Goal: Task Accomplishment & Management: Complete application form

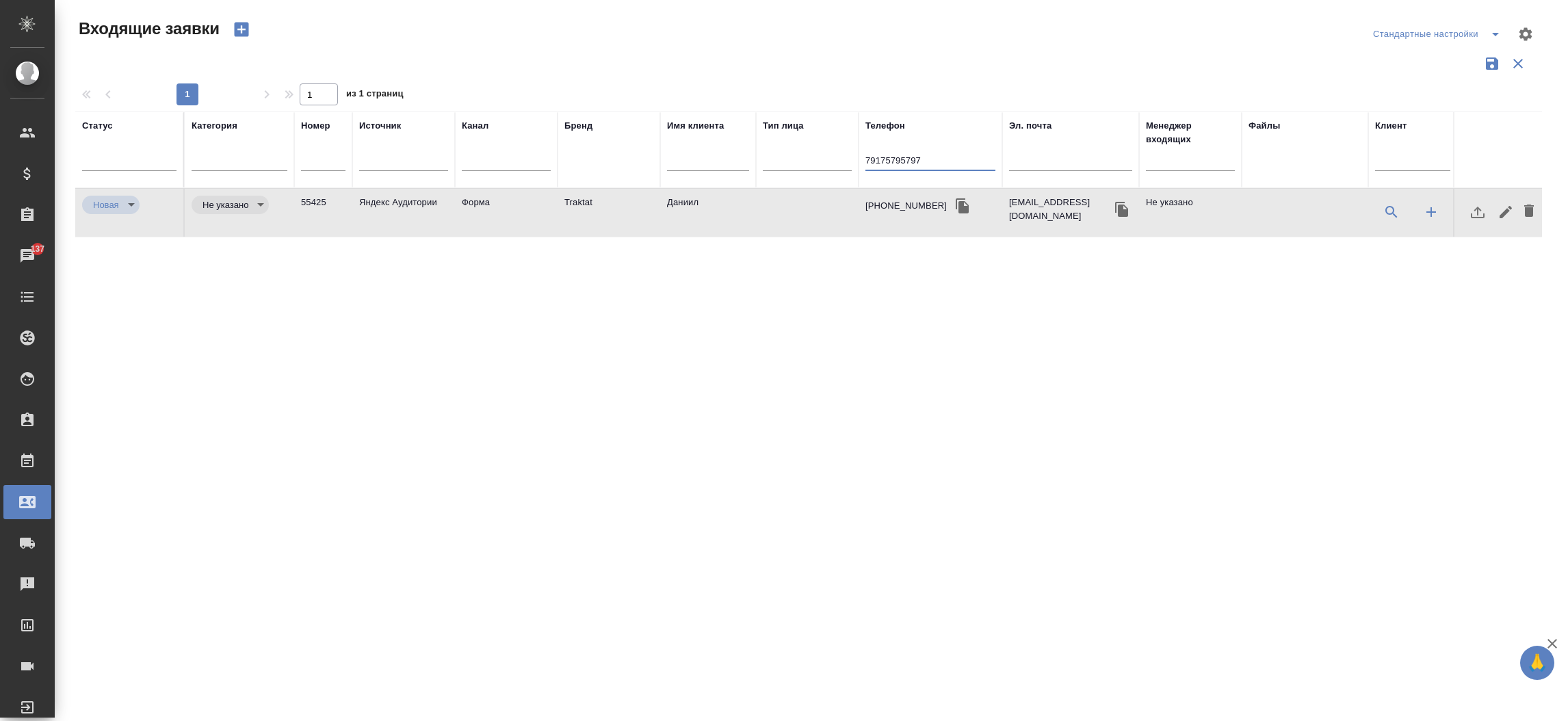
select select "RU"
click at [941, 157] on input "79175795797" at bounding box center [931, 161] width 130 height 17
drag, startPoint x: 0, startPoint y: 0, endPoint x: 941, endPoint y: 157, distance: 954.0
click at [941, 157] on input "79175795797" at bounding box center [931, 161] width 130 height 17
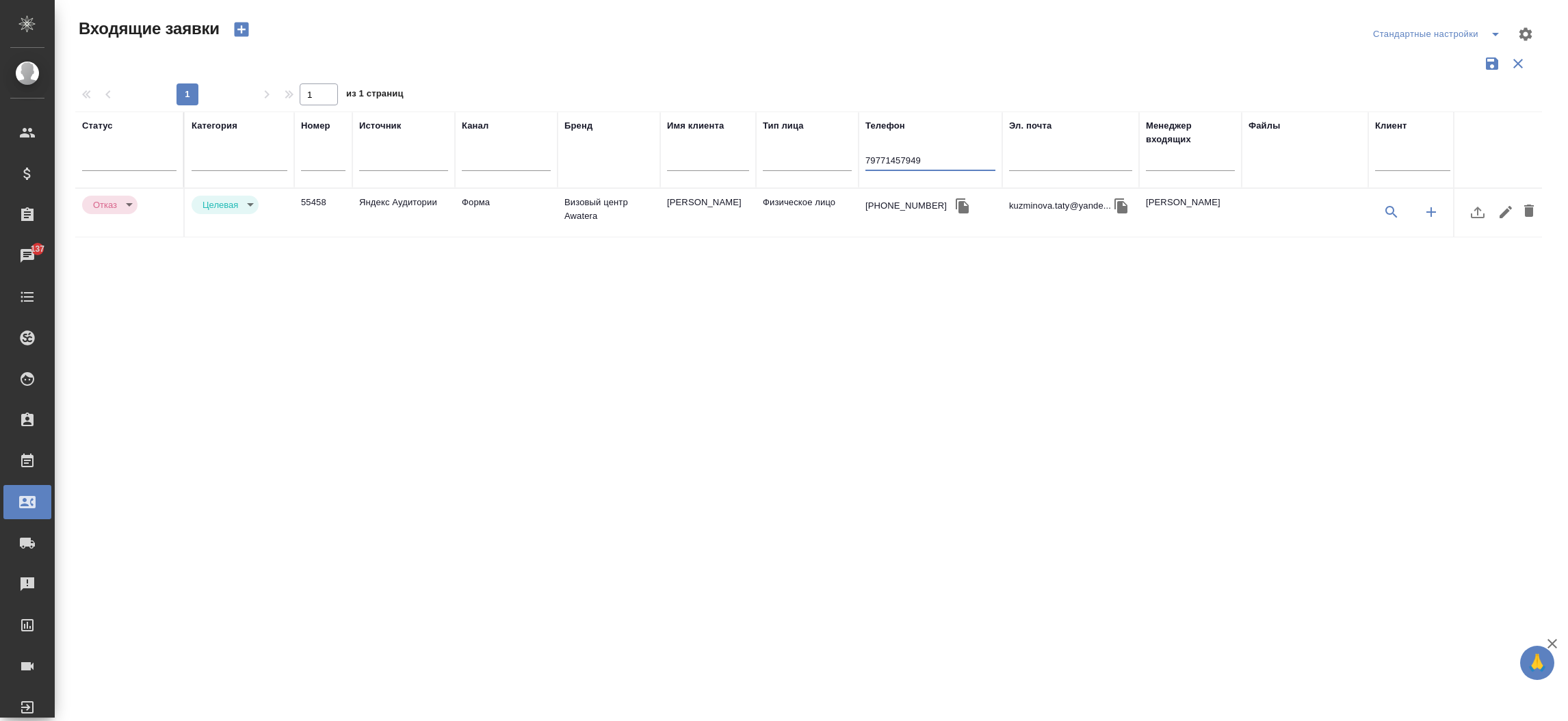
type input "79771457949"
click at [491, 219] on td "Форма" at bounding box center [506, 212] width 103 height 48
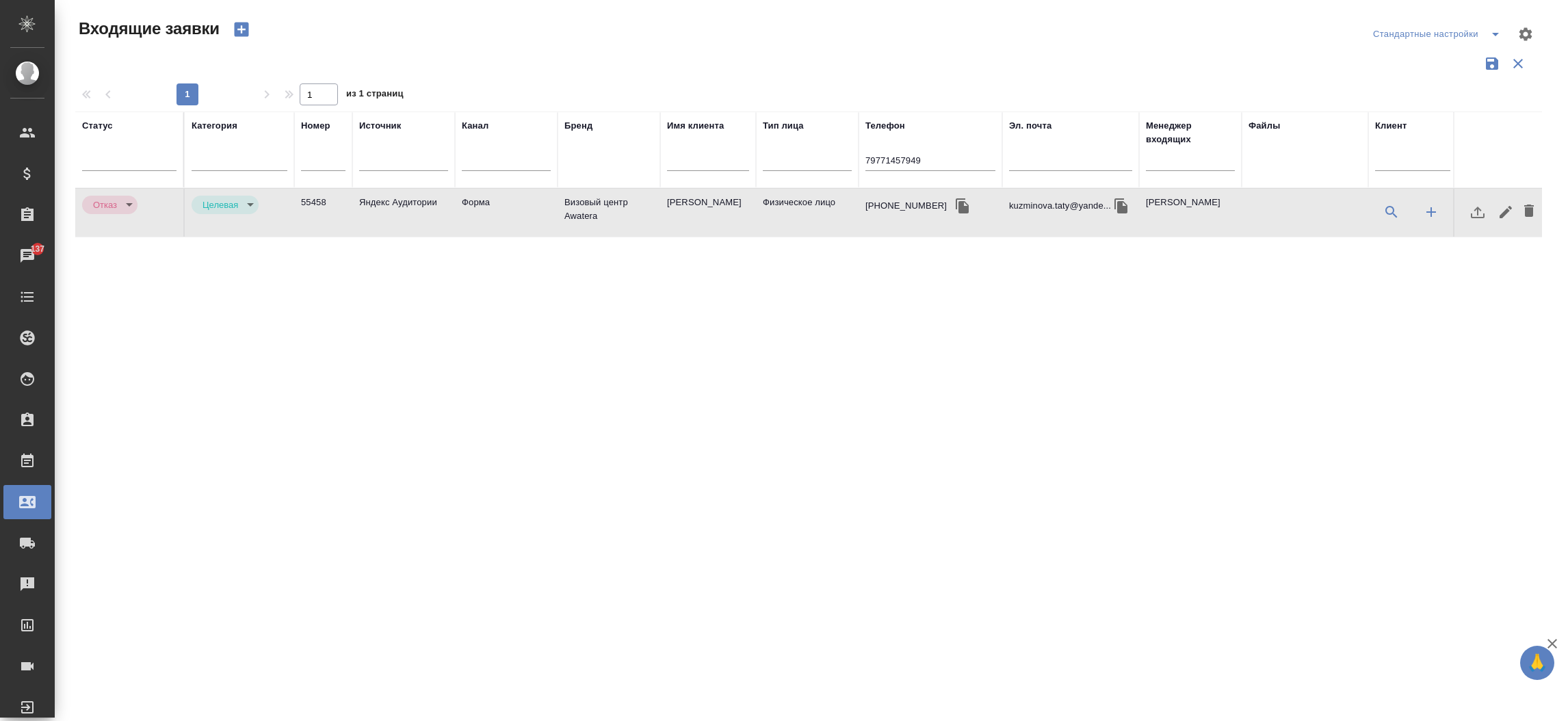
click at [491, 219] on td "Форма" at bounding box center [506, 212] width 103 height 48
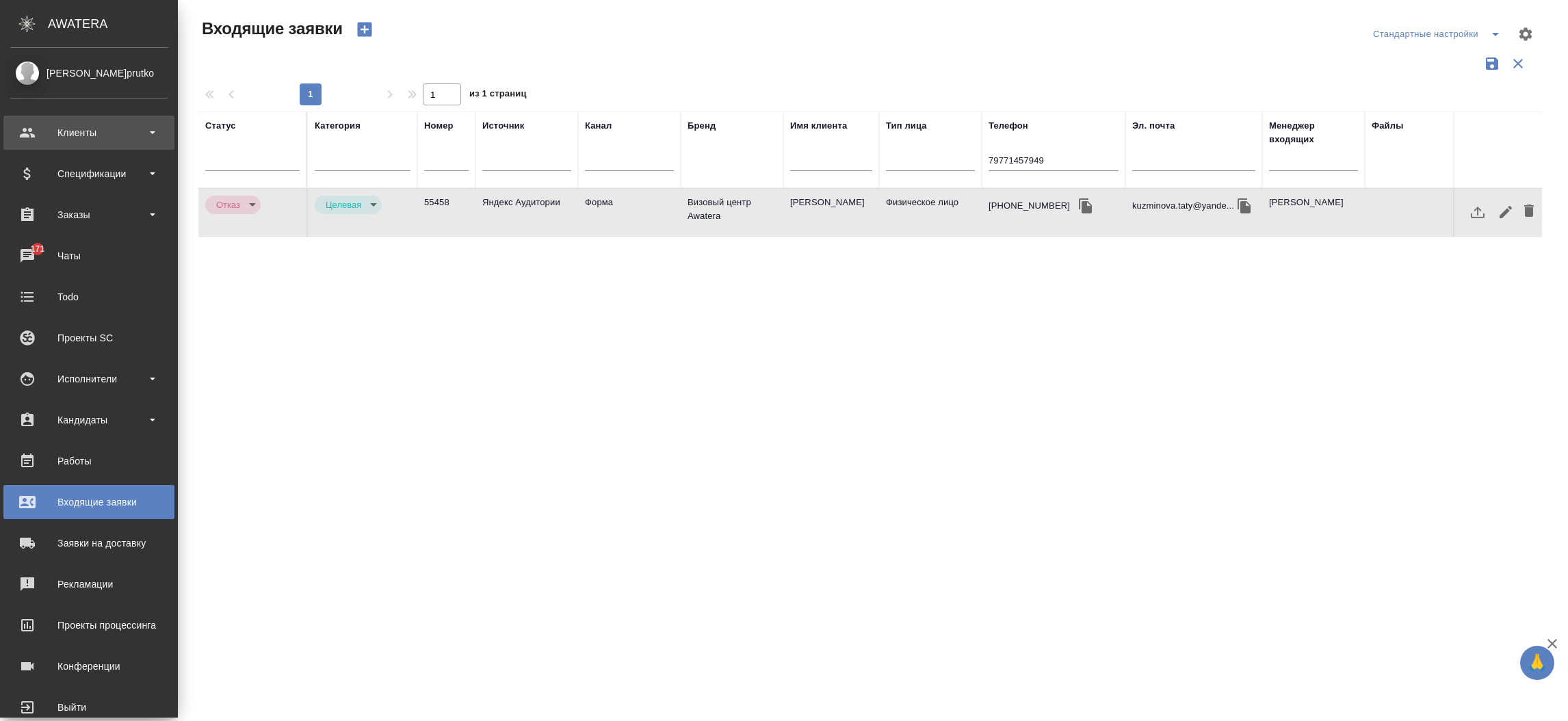
click at [118, 133] on div "Клиенты" at bounding box center [89, 132] width 157 height 20
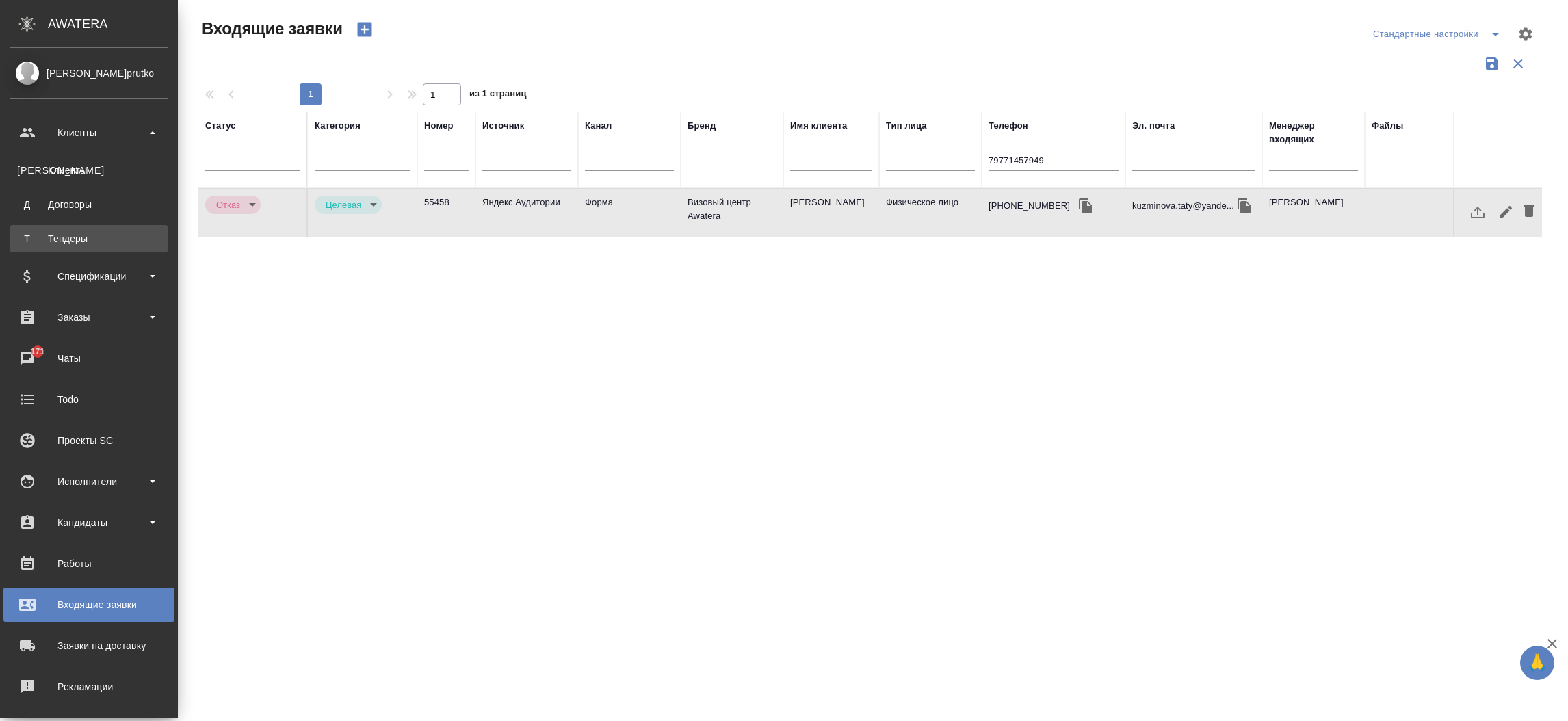
click at [89, 234] on div "Тендеры" at bounding box center [89, 239] width 144 height 14
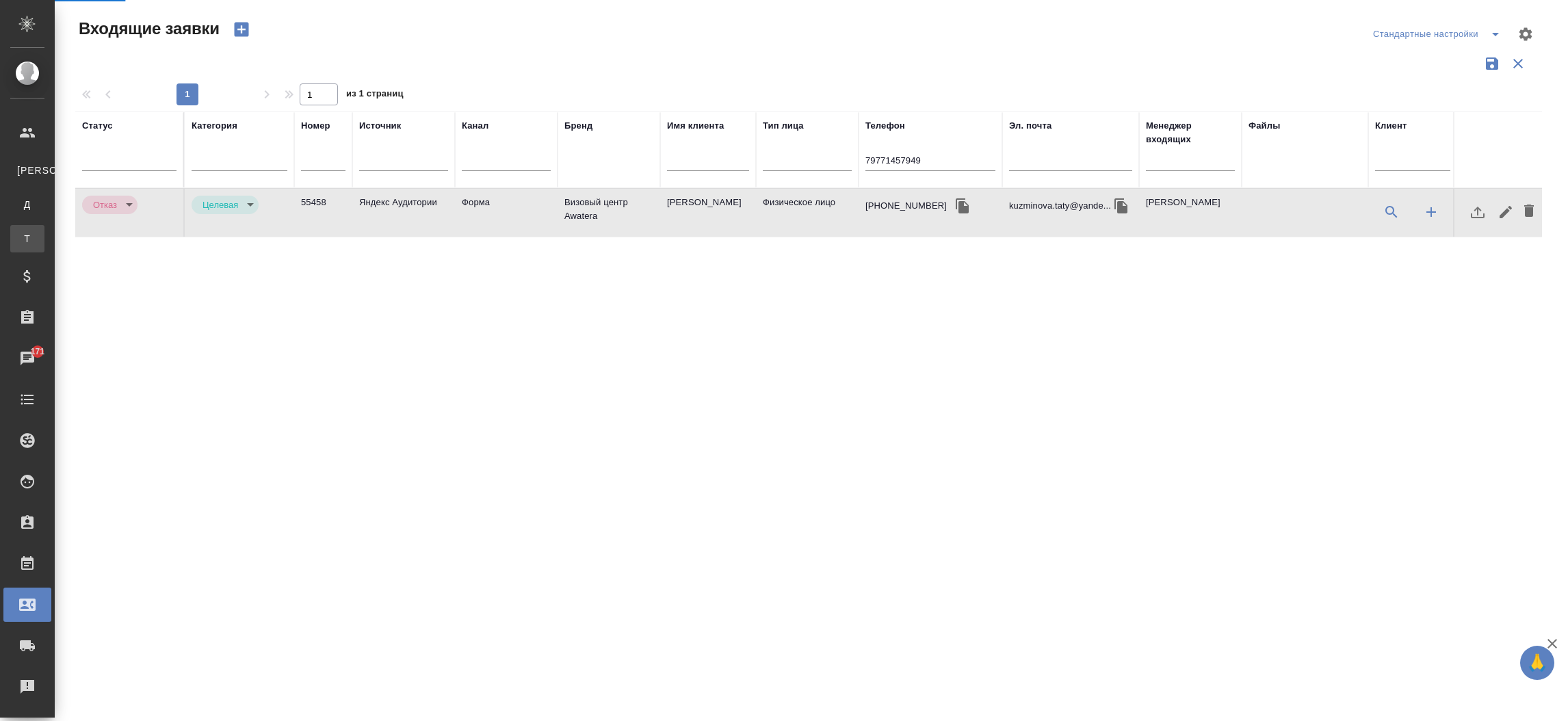
click at [89, 234] on div ".cls-1 fill:#fff; AWATERA Прутько Ирина i.prutko Клиенты К Клиенты Д Договоры Т…" at bounding box center [784, 360] width 1568 height 721
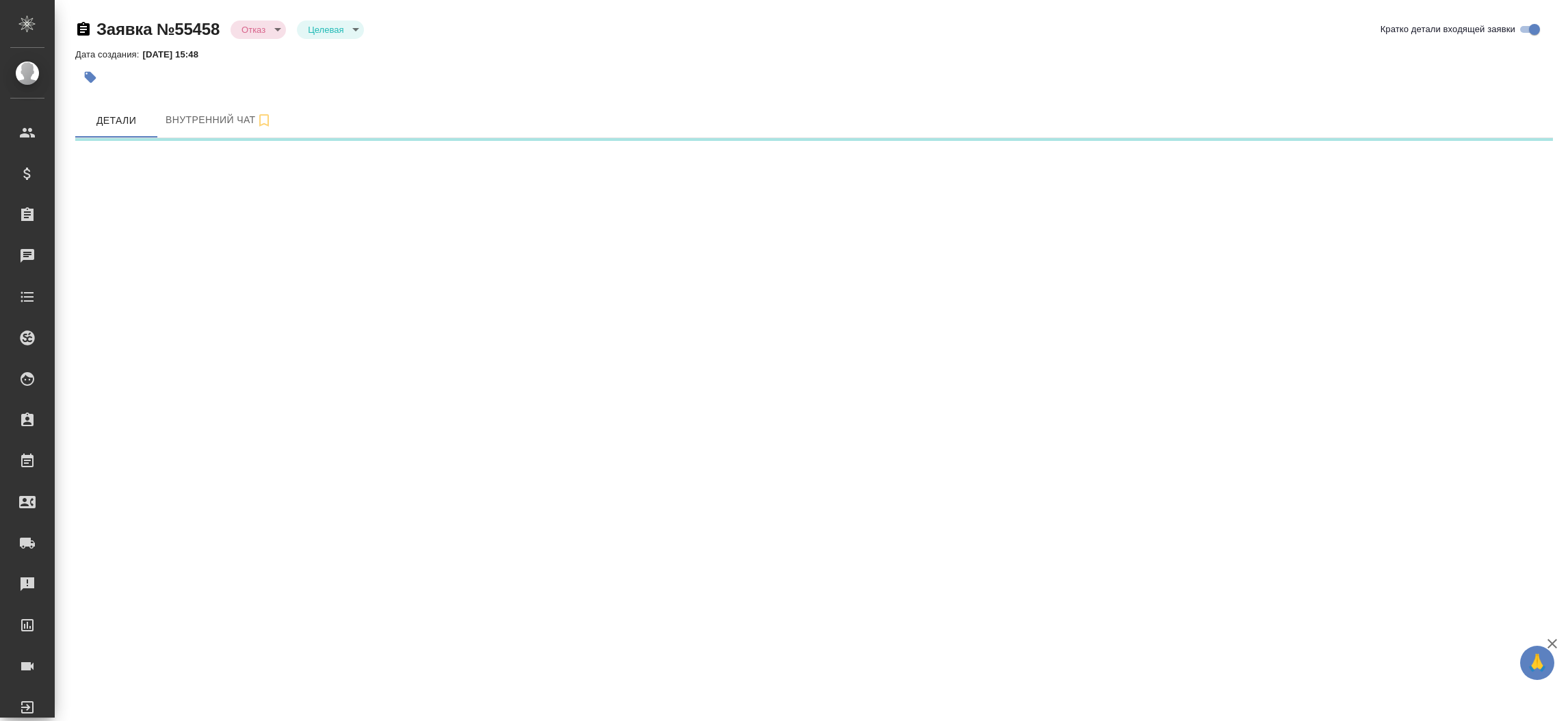
select select "RU"
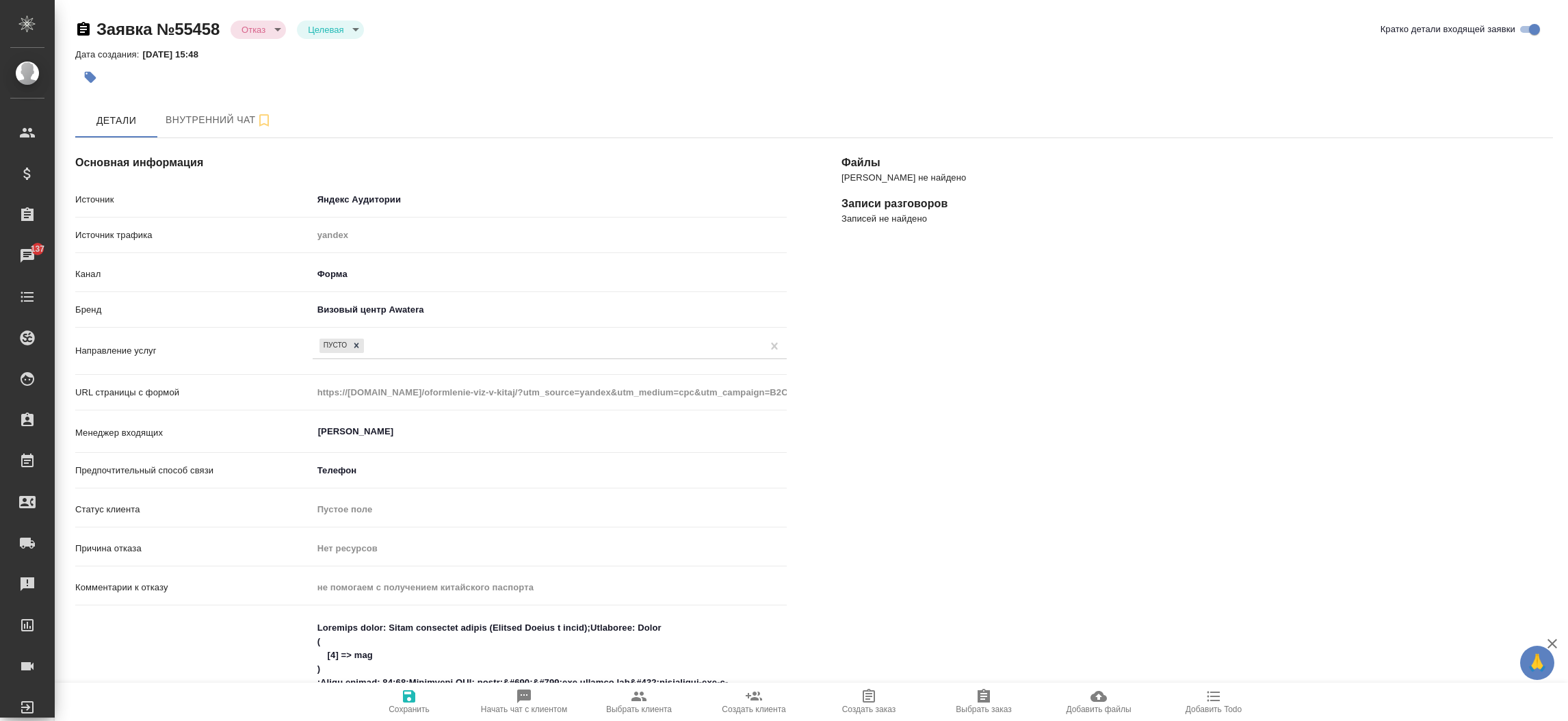
type textarea "x"
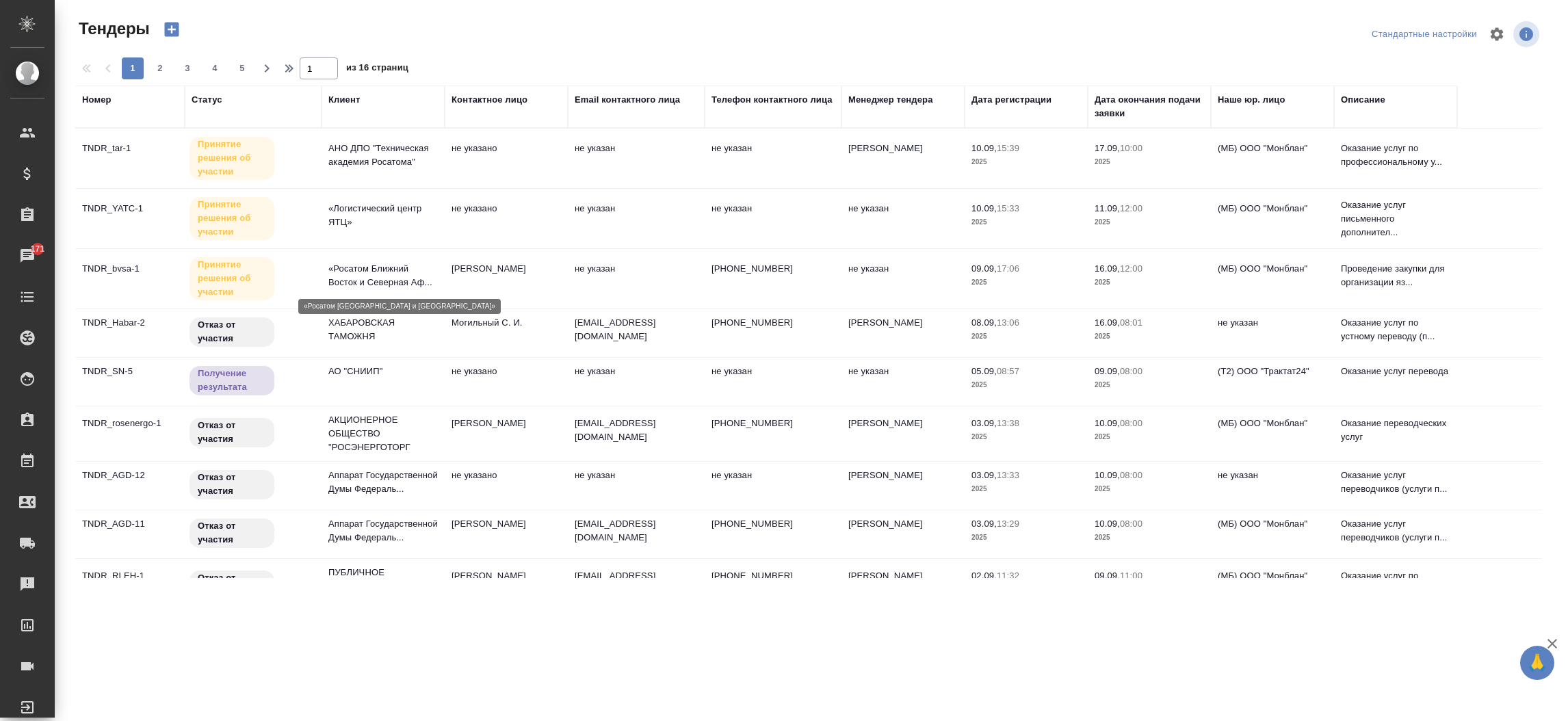
click at [339, 278] on p "«Росатом Ближний Восток и Северная Аф..." at bounding box center [383, 275] width 110 height 27
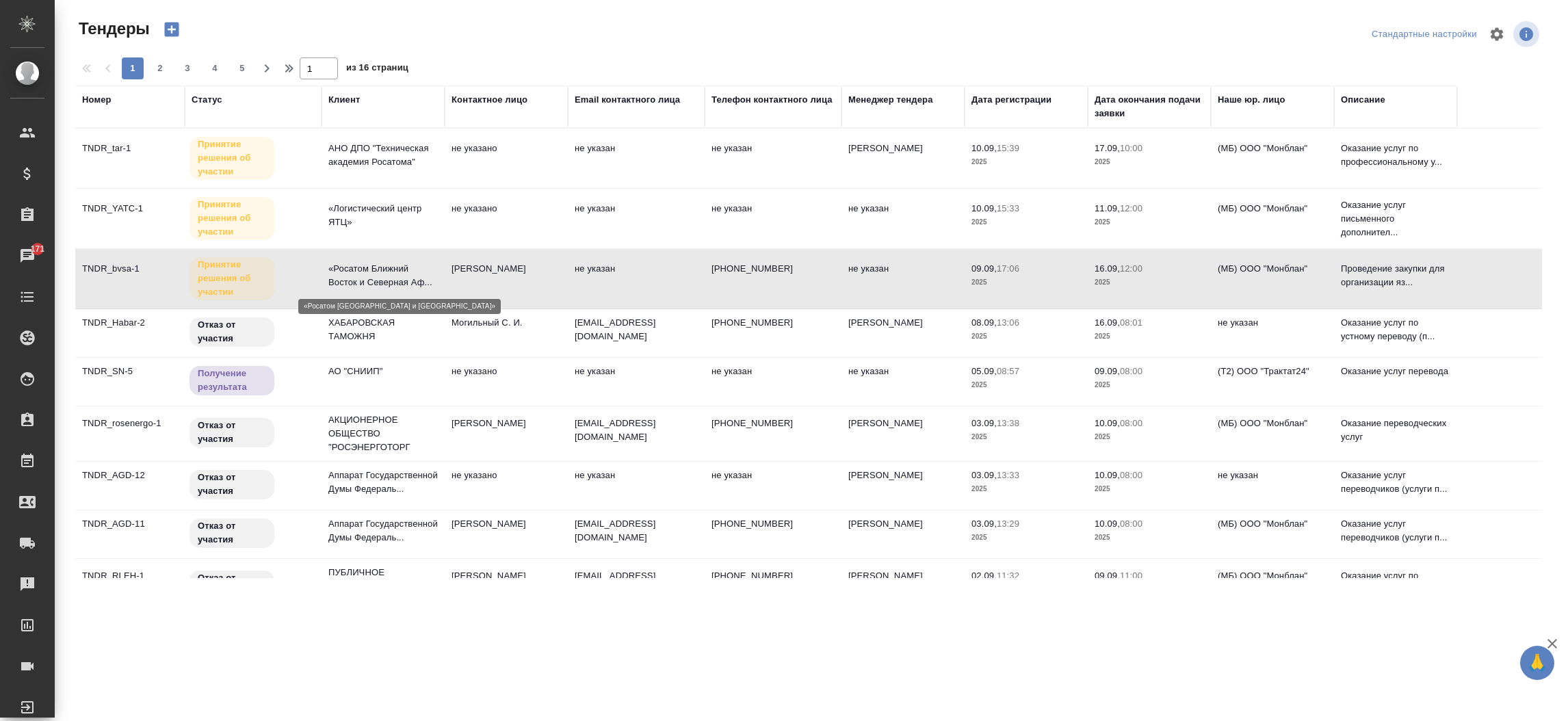
click at [339, 278] on p "«Росатом Ближний Восток и Северная Аф..." at bounding box center [383, 275] width 110 height 27
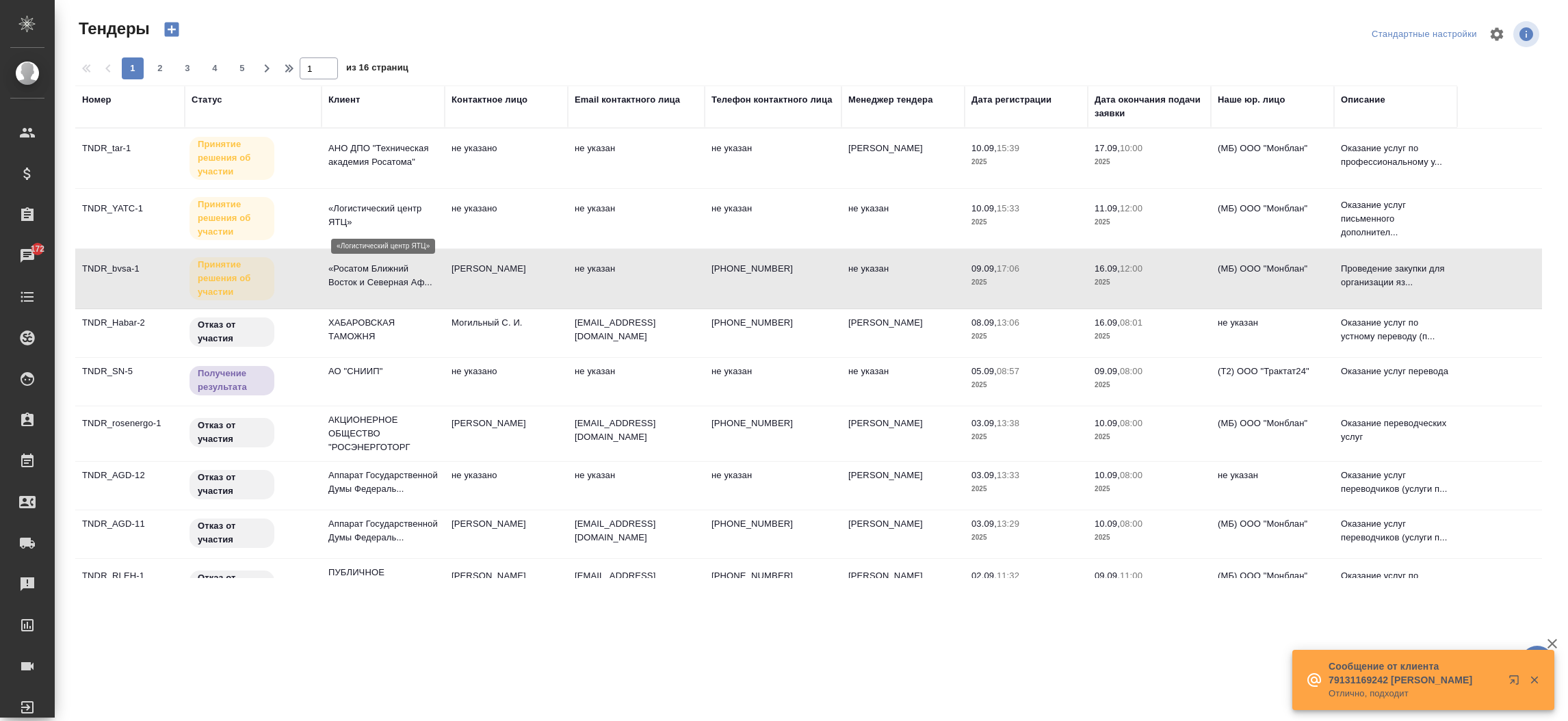
click at [365, 221] on p "«Логистический центр ЯТЦ»" at bounding box center [383, 215] width 110 height 27
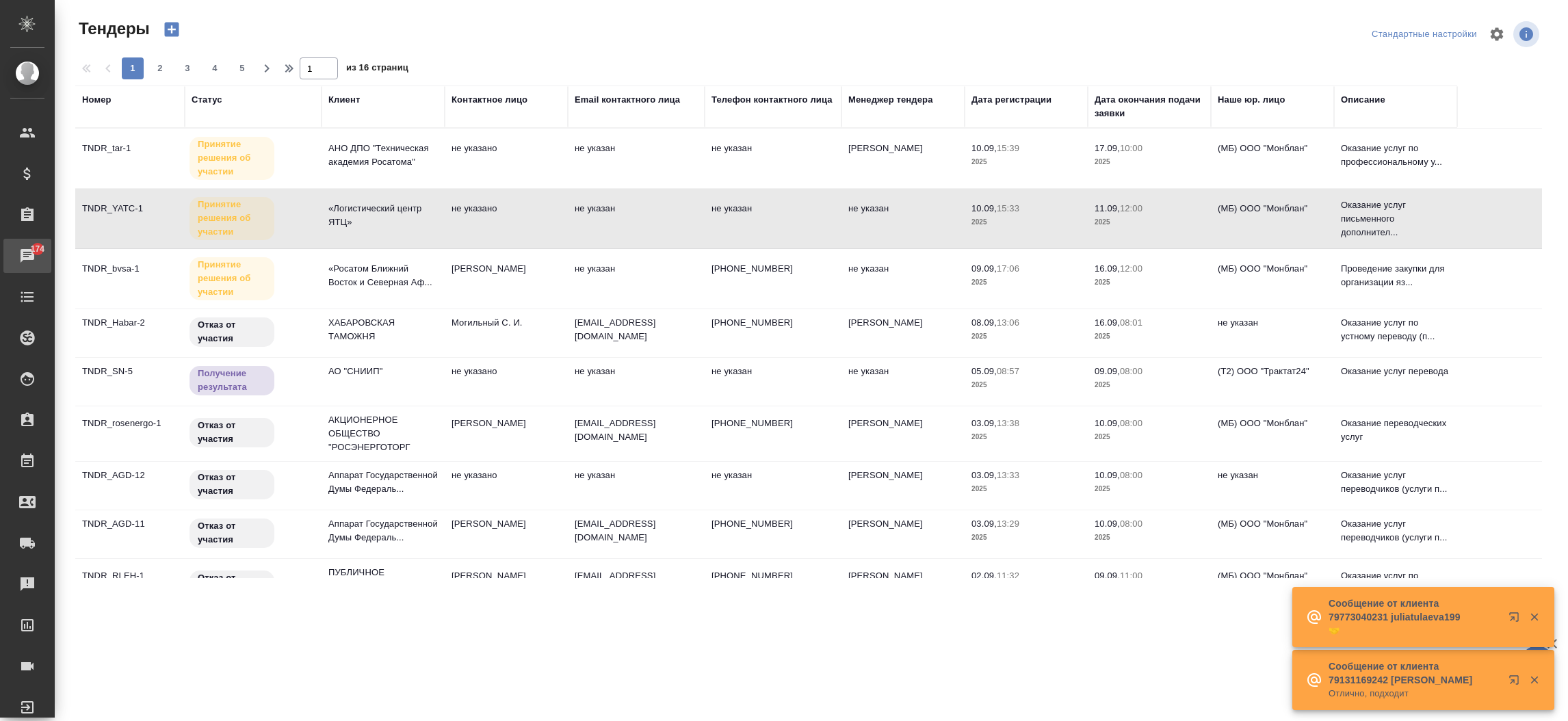
click at [34, 268] on link "174 Чаты" at bounding box center [27, 256] width 48 height 34
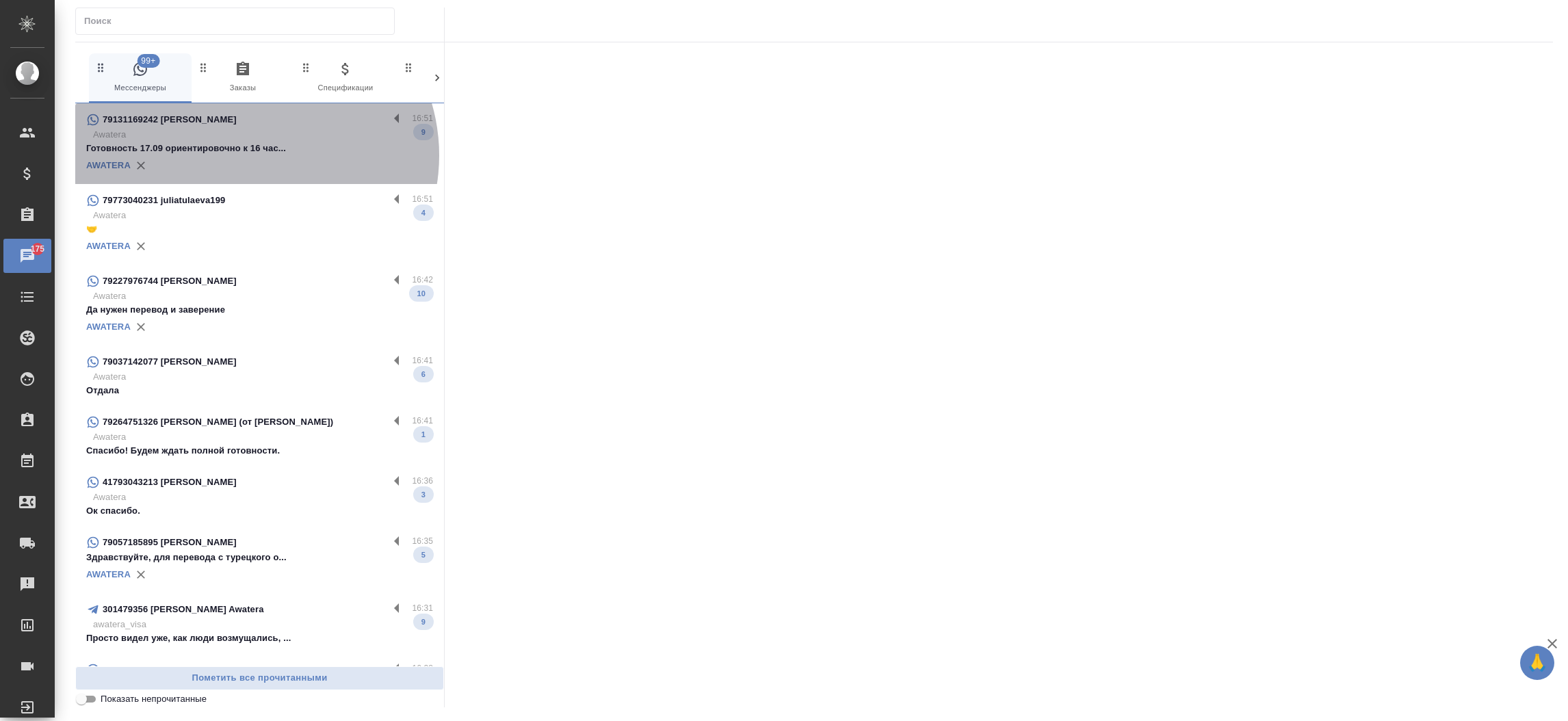
click at [253, 155] on div "AWATERA" at bounding box center [259, 165] width 347 height 20
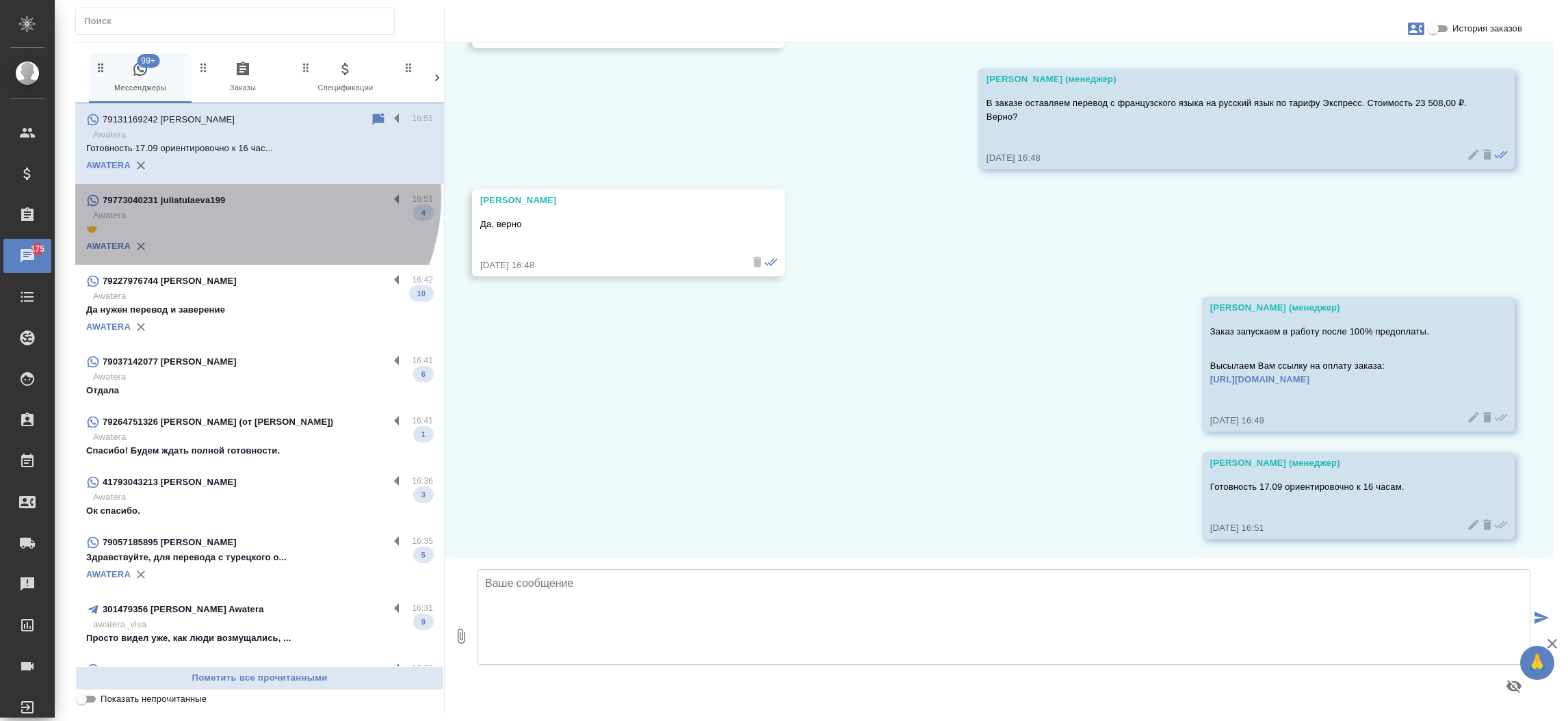
click at [243, 196] on div "79773040231 juliatulaeva199" at bounding box center [237, 200] width 303 height 16
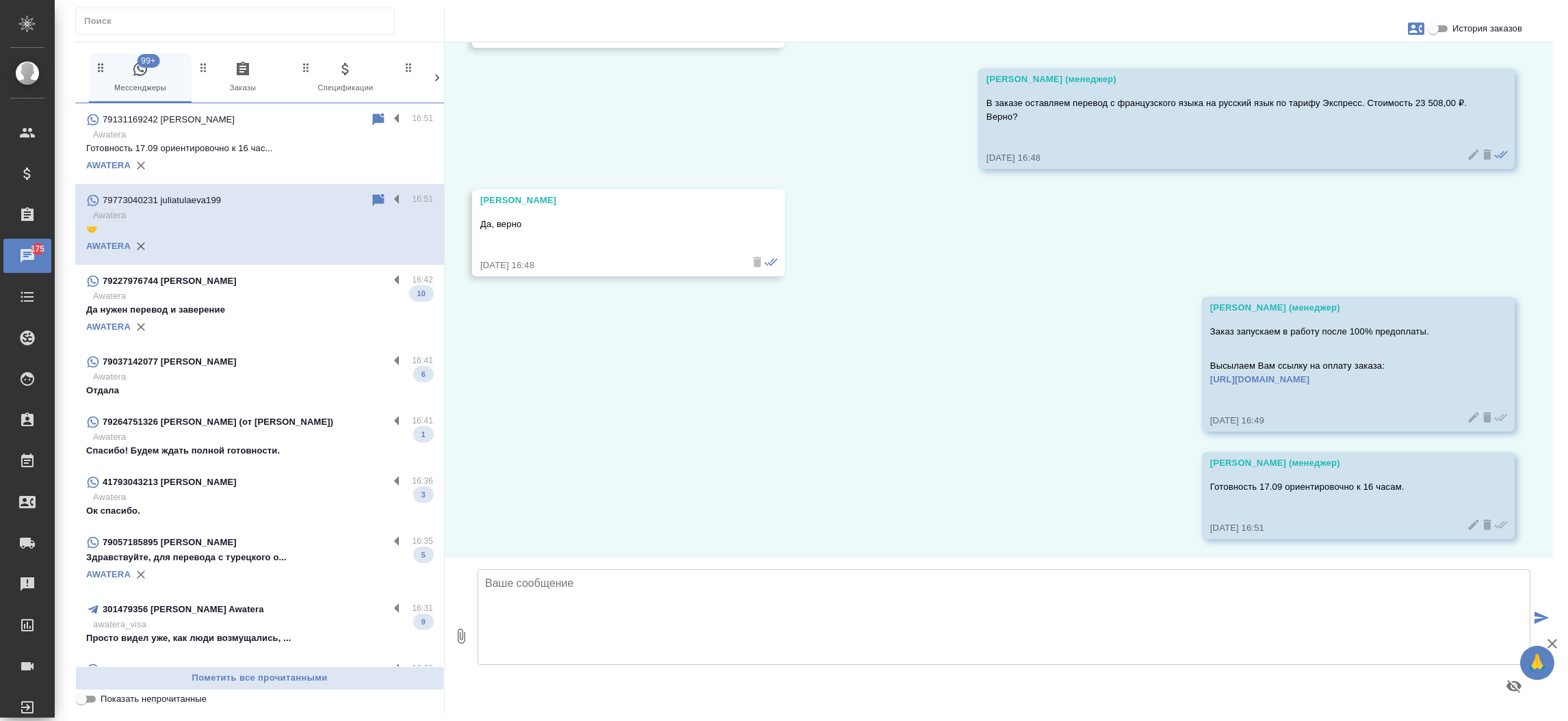
scroll to position [388, 0]
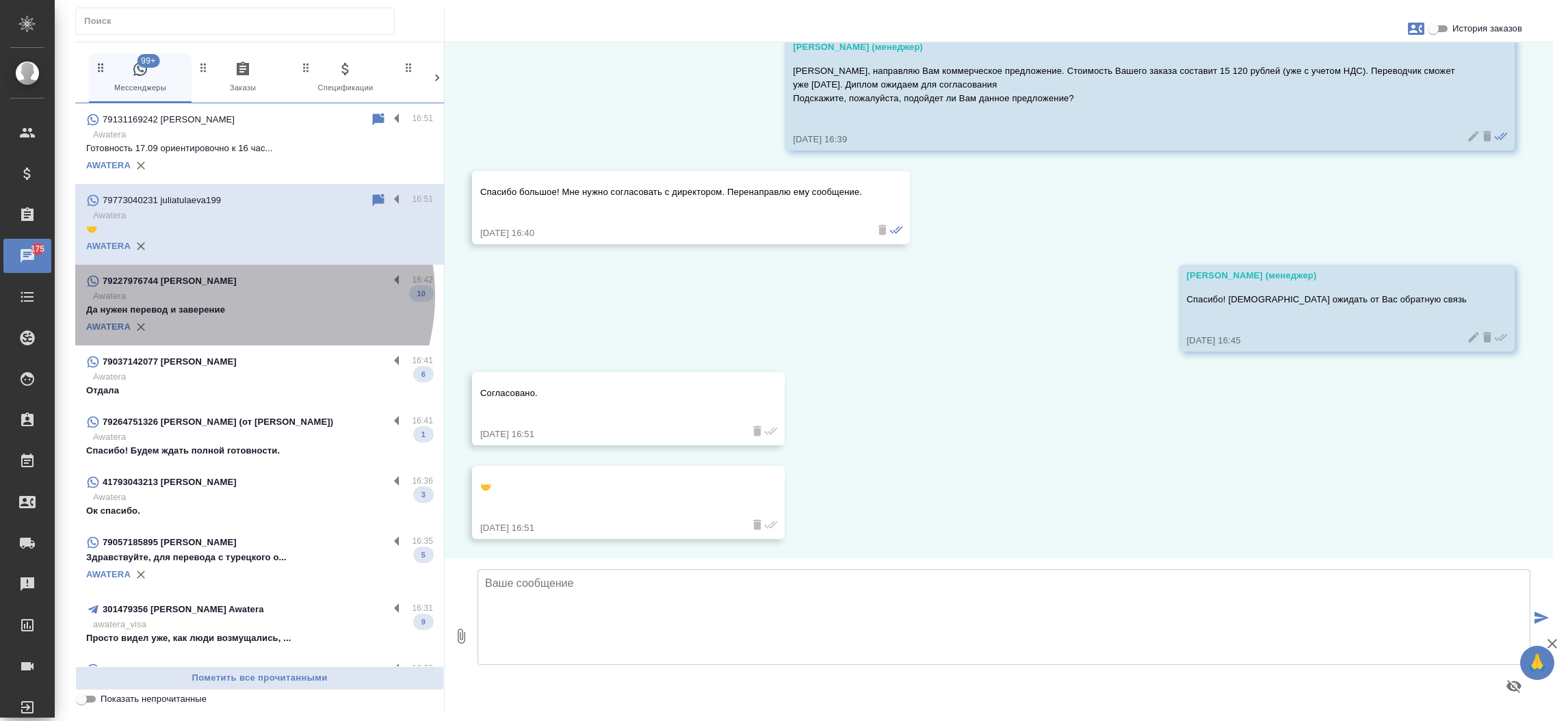
click at [226, 296] on p "Awatera" at bounding box center [263, 296] width 340 height 14
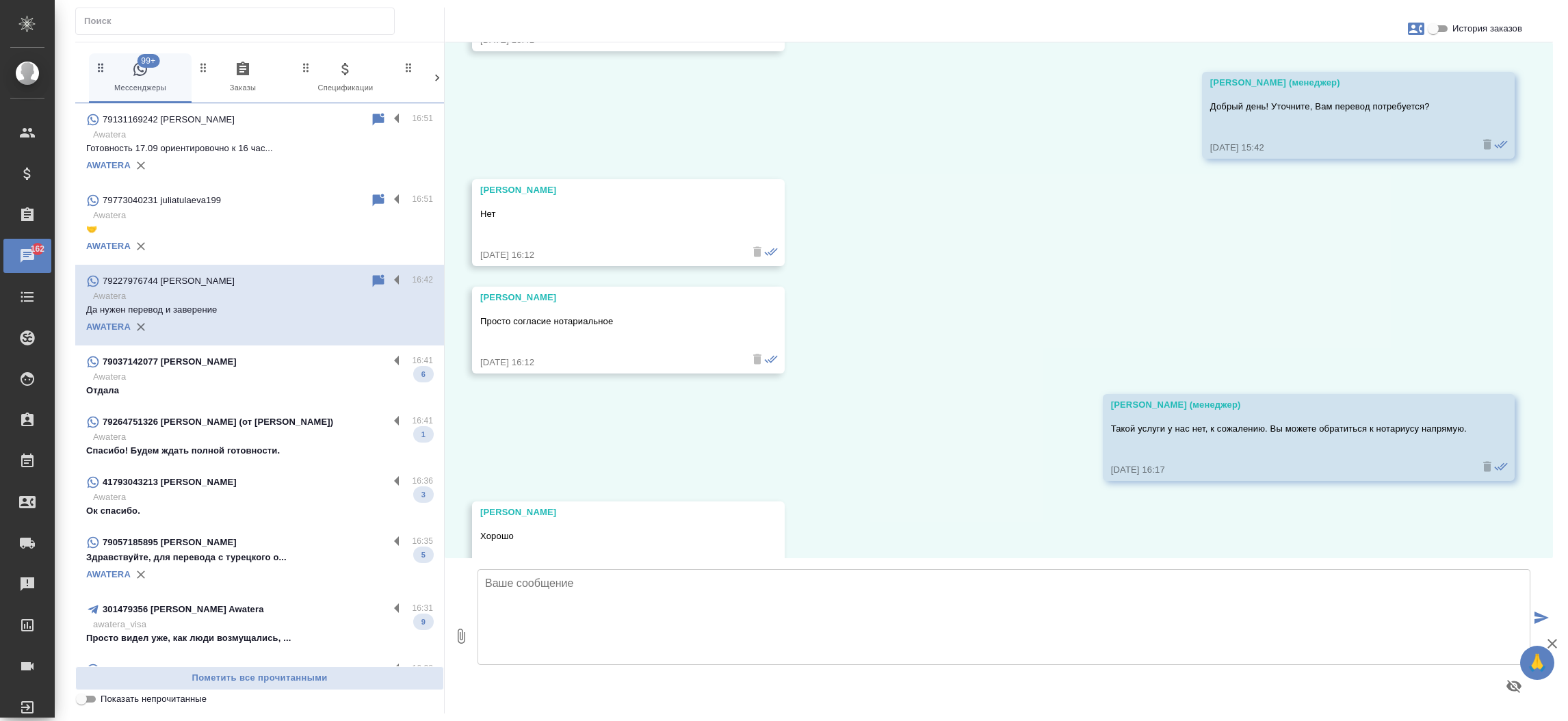
scroll to position [6799, 0]
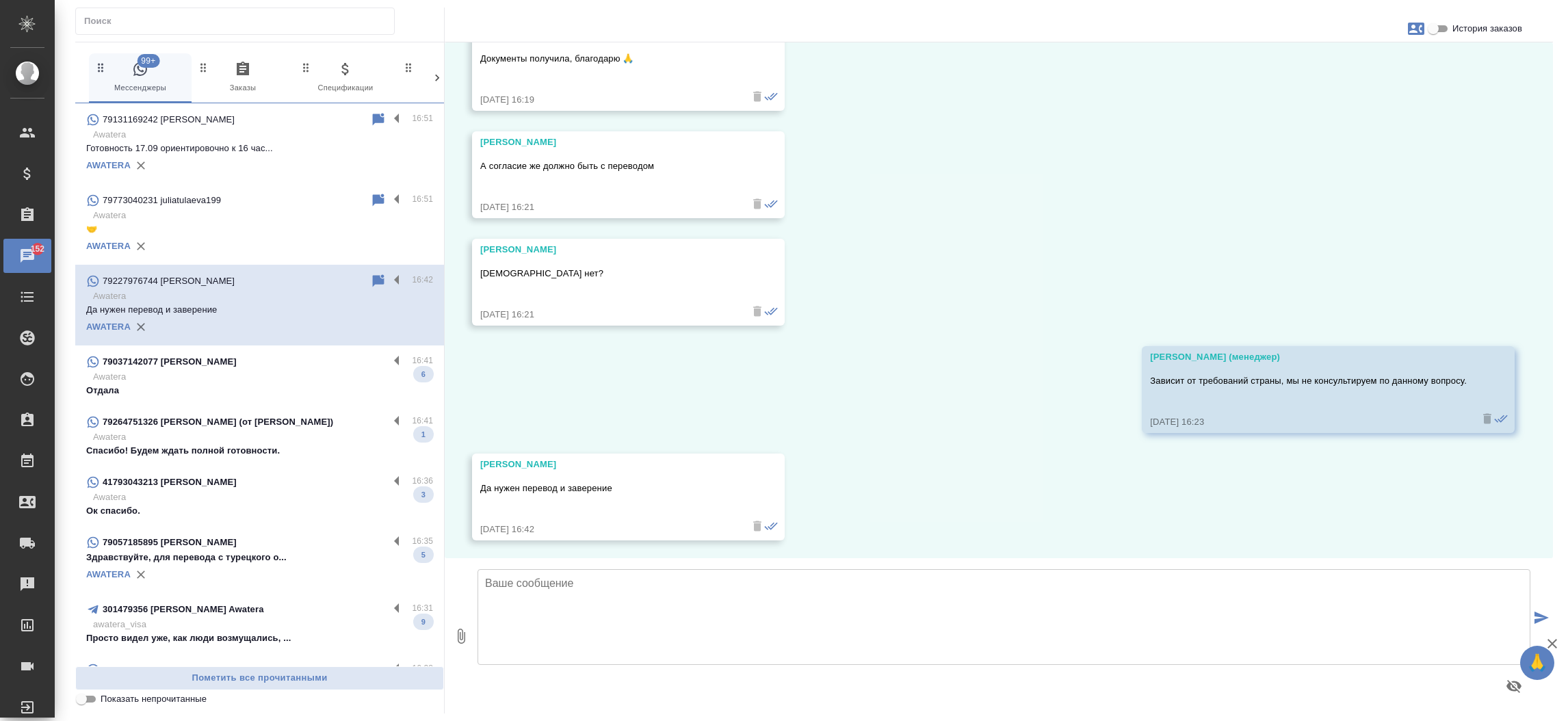
click at [834, 524] on div "26.08, вторник Касаткина Александра (менеджер) Добрый день! Как можно к Вам обр…" at bounding box center [999, 300] width 1108 height 516
click at [1442, 24] on input "История заказов" at bounding box center [1433, 28] width 49 height 16
checkbox input "true"
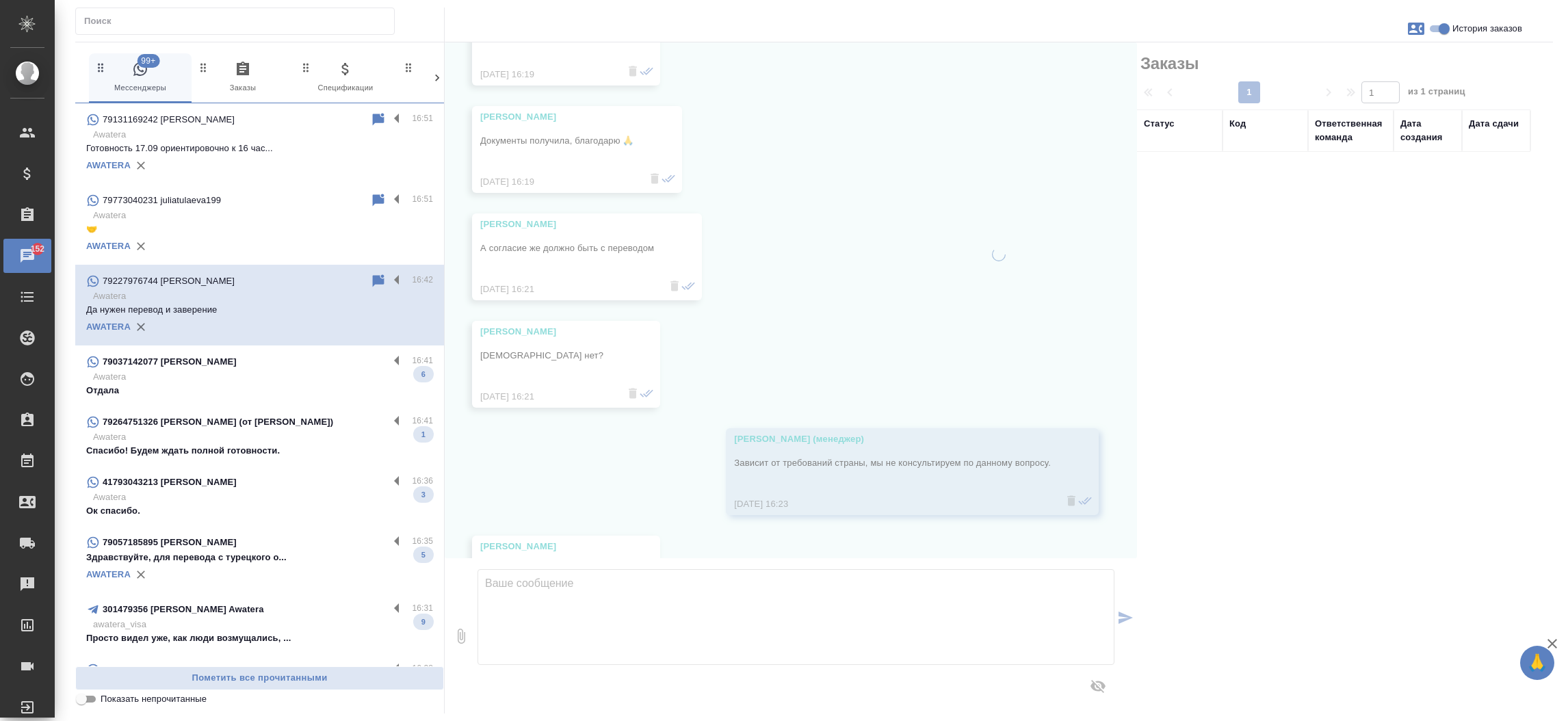
scroll to position [6882, 0]
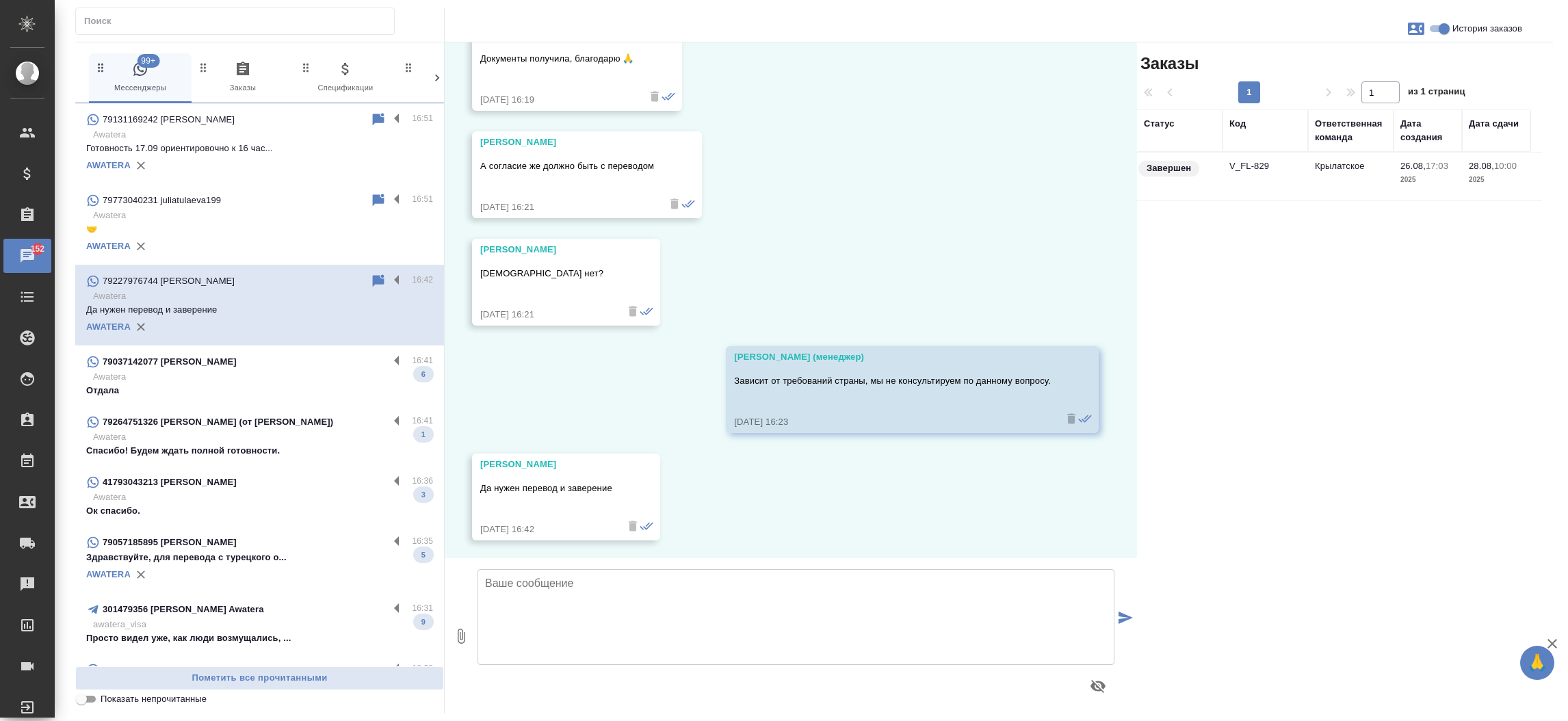
click at [1236, 171] on td "V_FL-829" at bounding box center [1265, 176] width 85 height 48
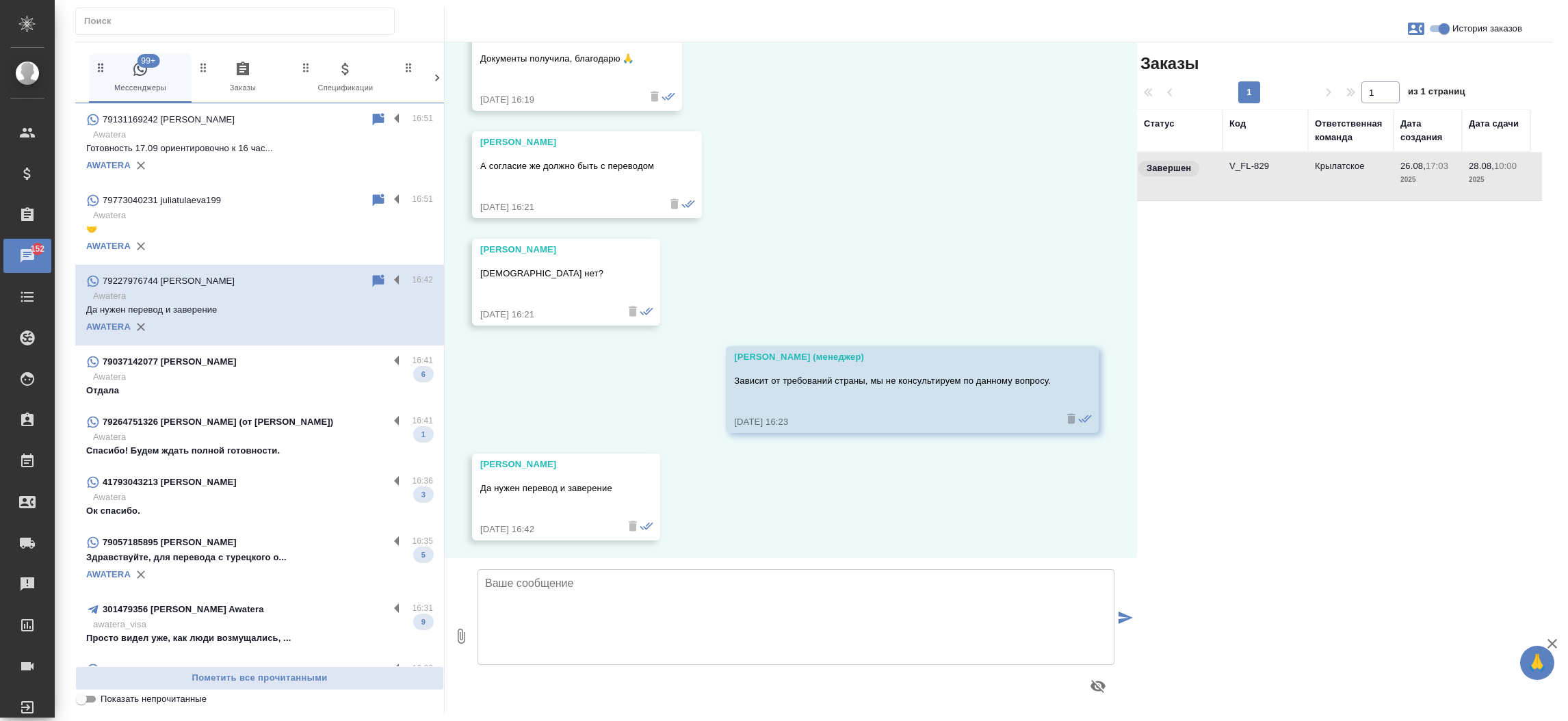
click at [1236, 171] on td "V_FL-829" at bounding box center [1265, 176] width 85 height 48
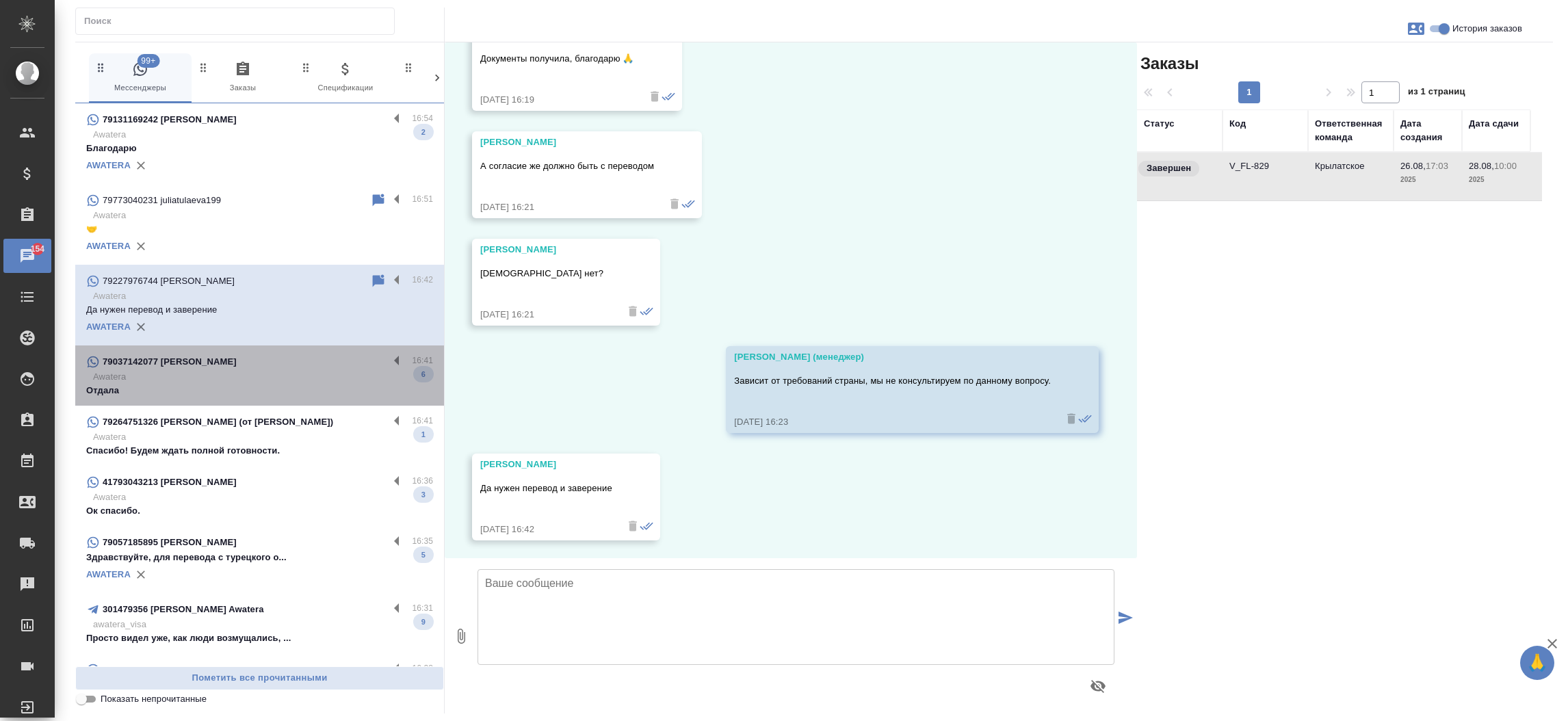
click at [286, 375] on p "Awatera" at bounding box center [263, 377] width 340 height 14
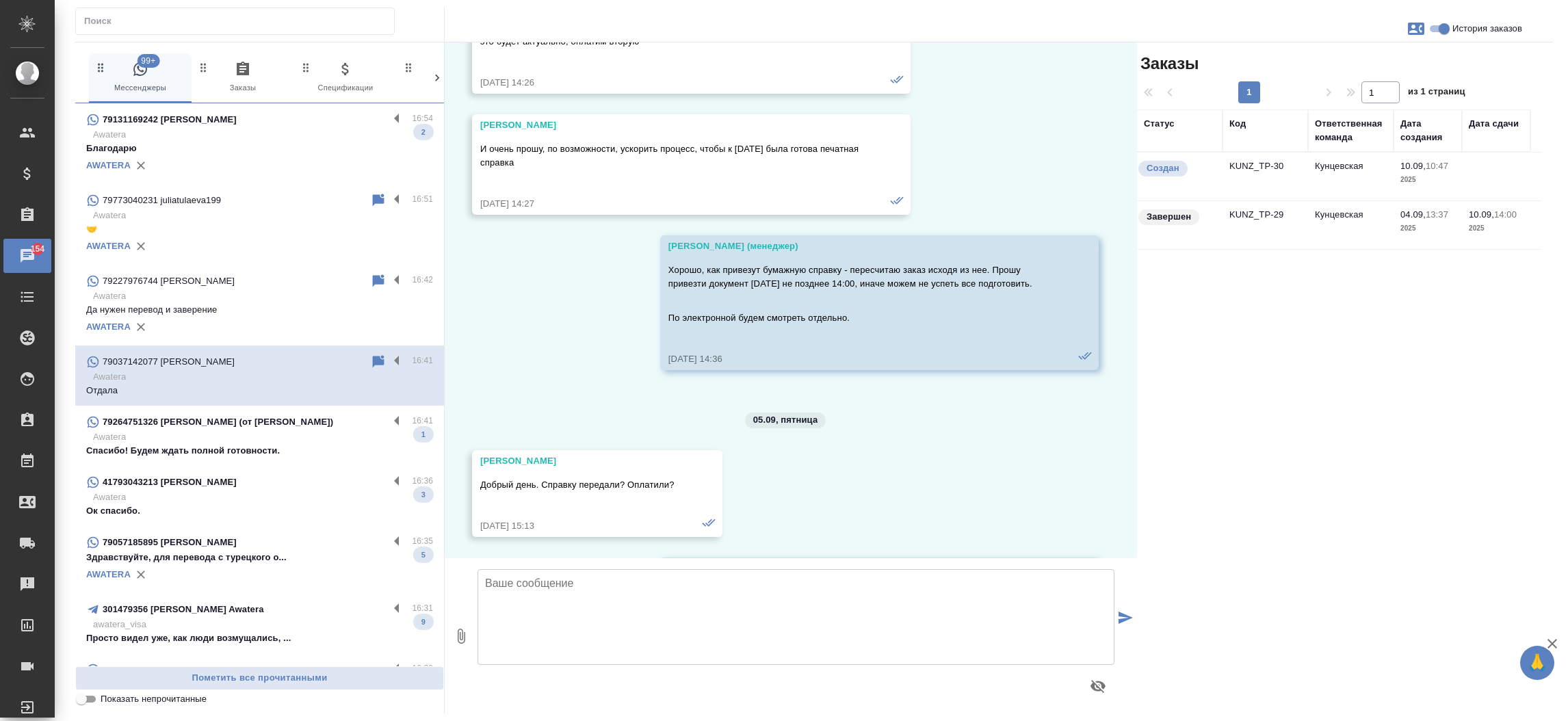
scroll to position [9289, 0]
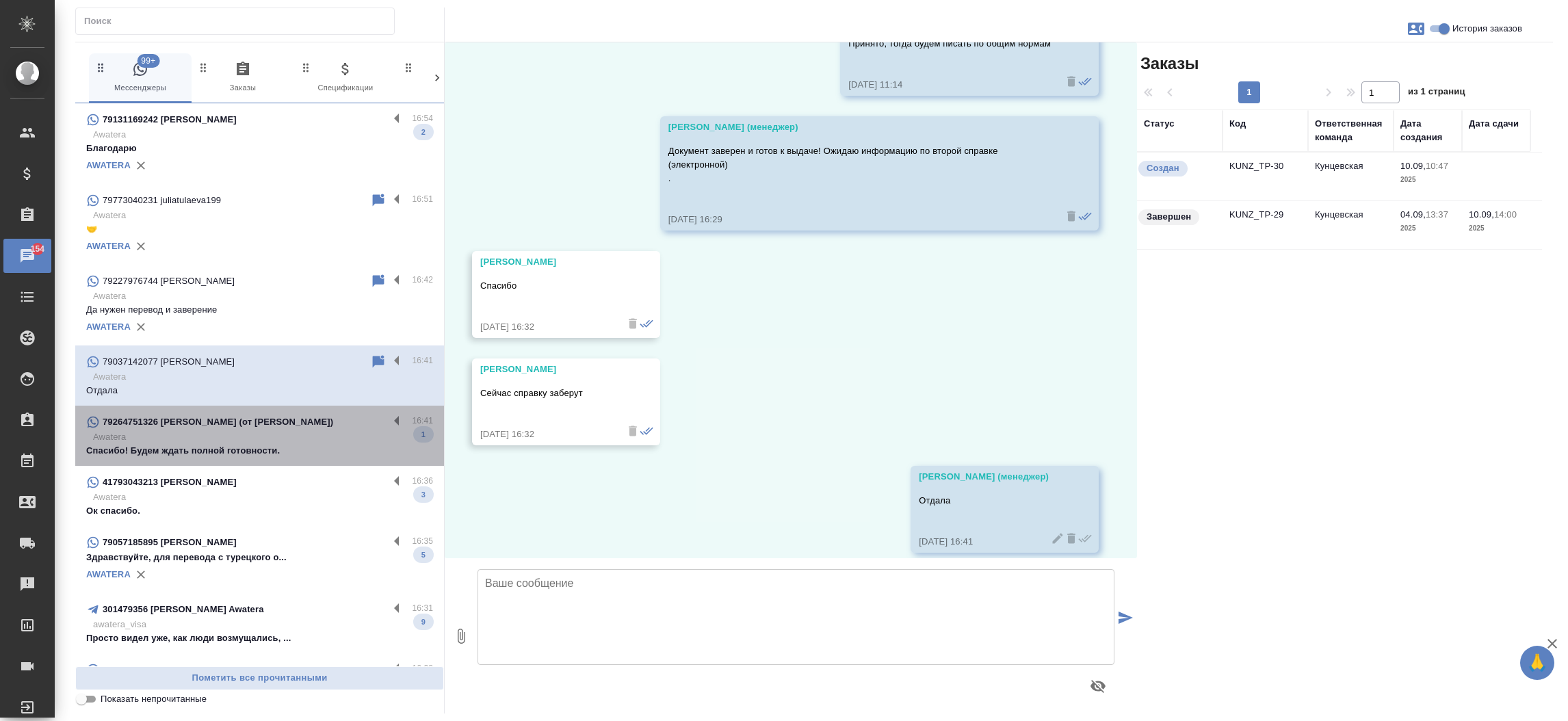
click at [268, 428] on p "79264751326 Ланцев Денис (от Хадисова Артура)" at bounding box center [218, 422] width 231 height 14
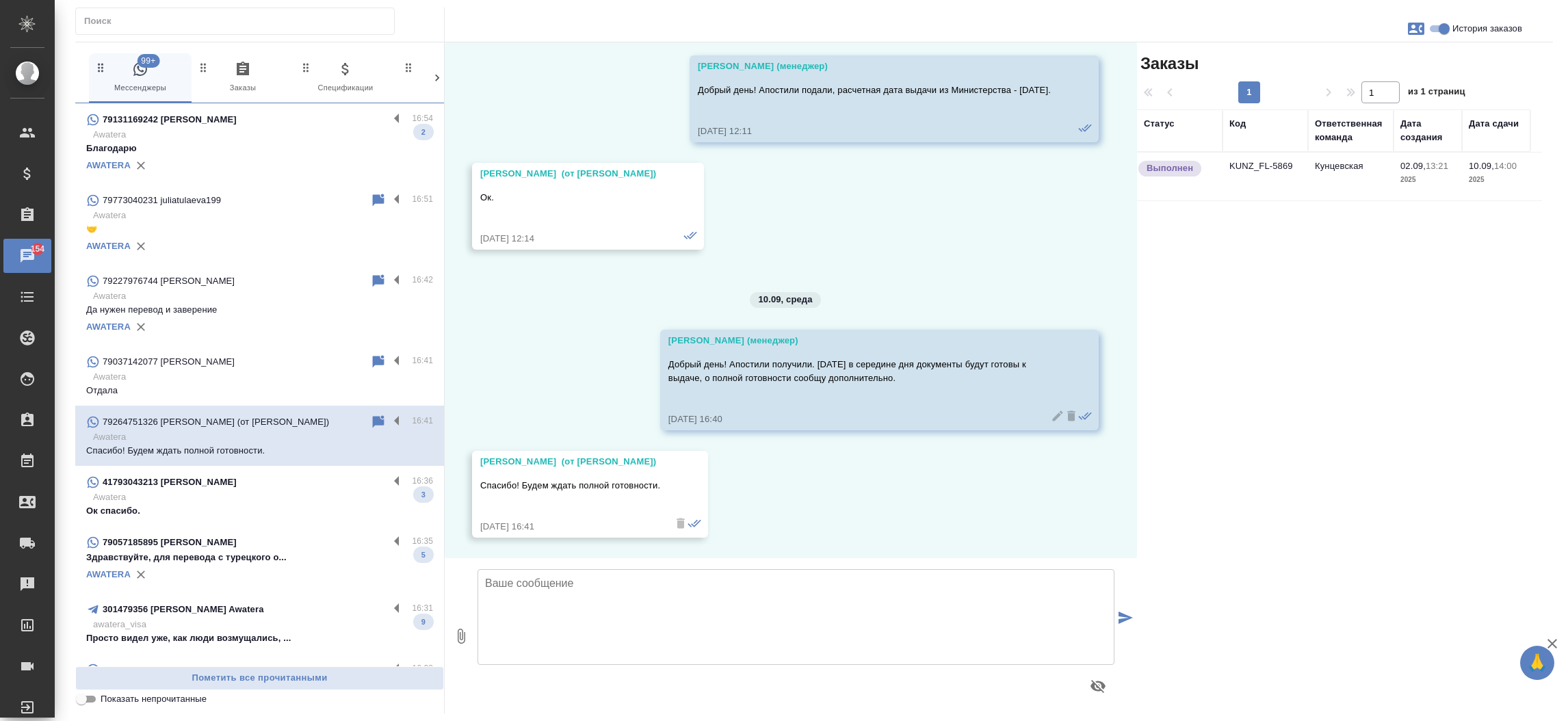
scroll to position [1190, 0]
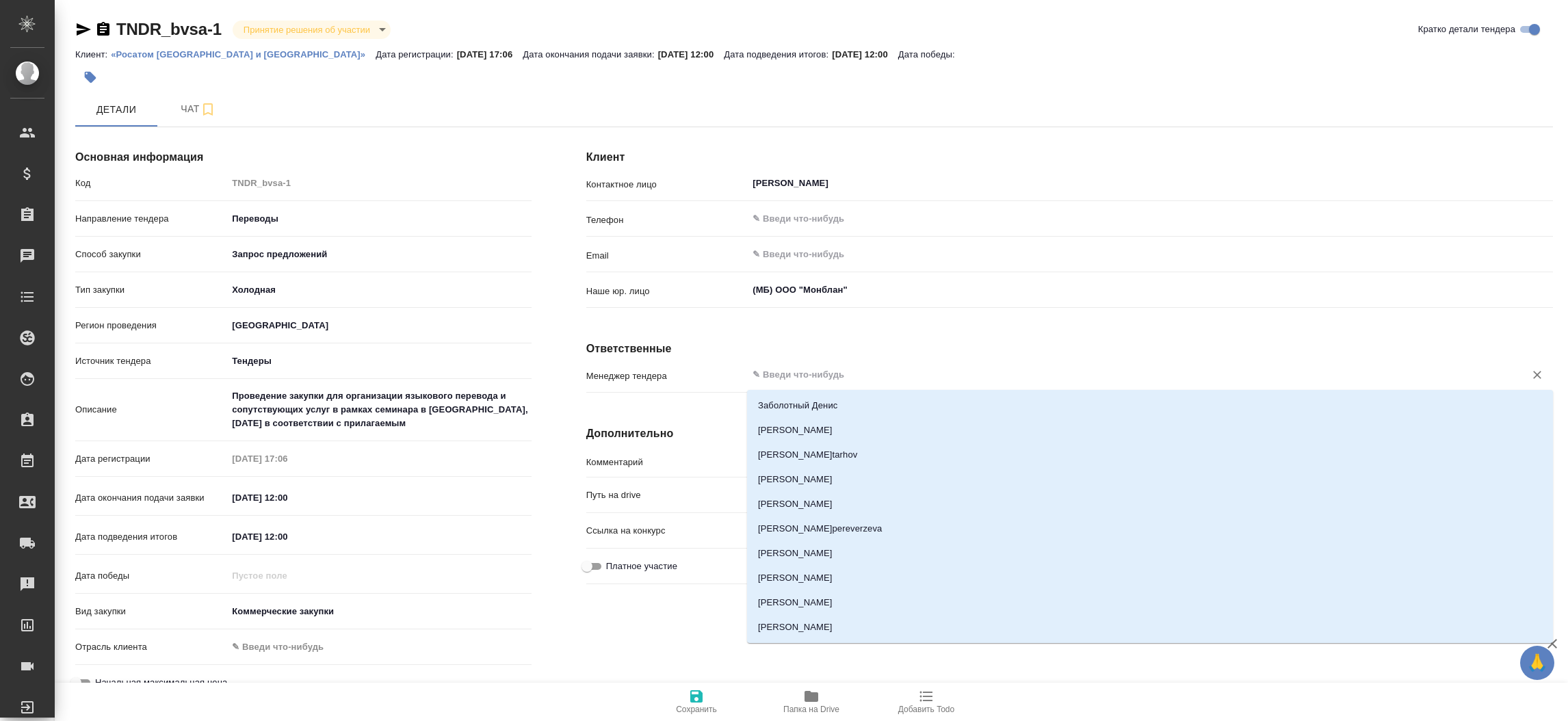
click at [815, 376] on input "text" at bounding box center [1127, 374] width 752 height 16
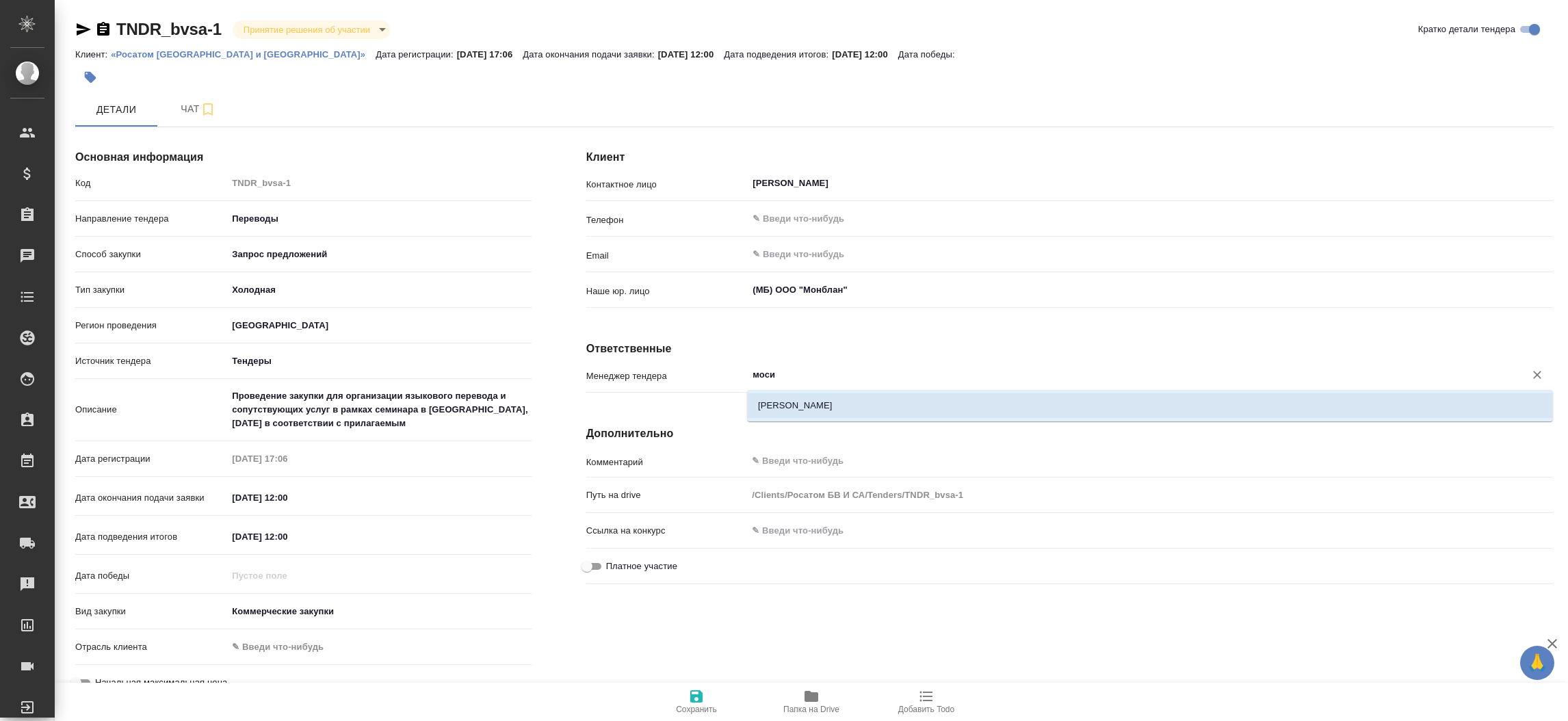
click at [806, 409] on li "[PERSON_NAME]" at bounding box center [1149, 405] width 806 height 24
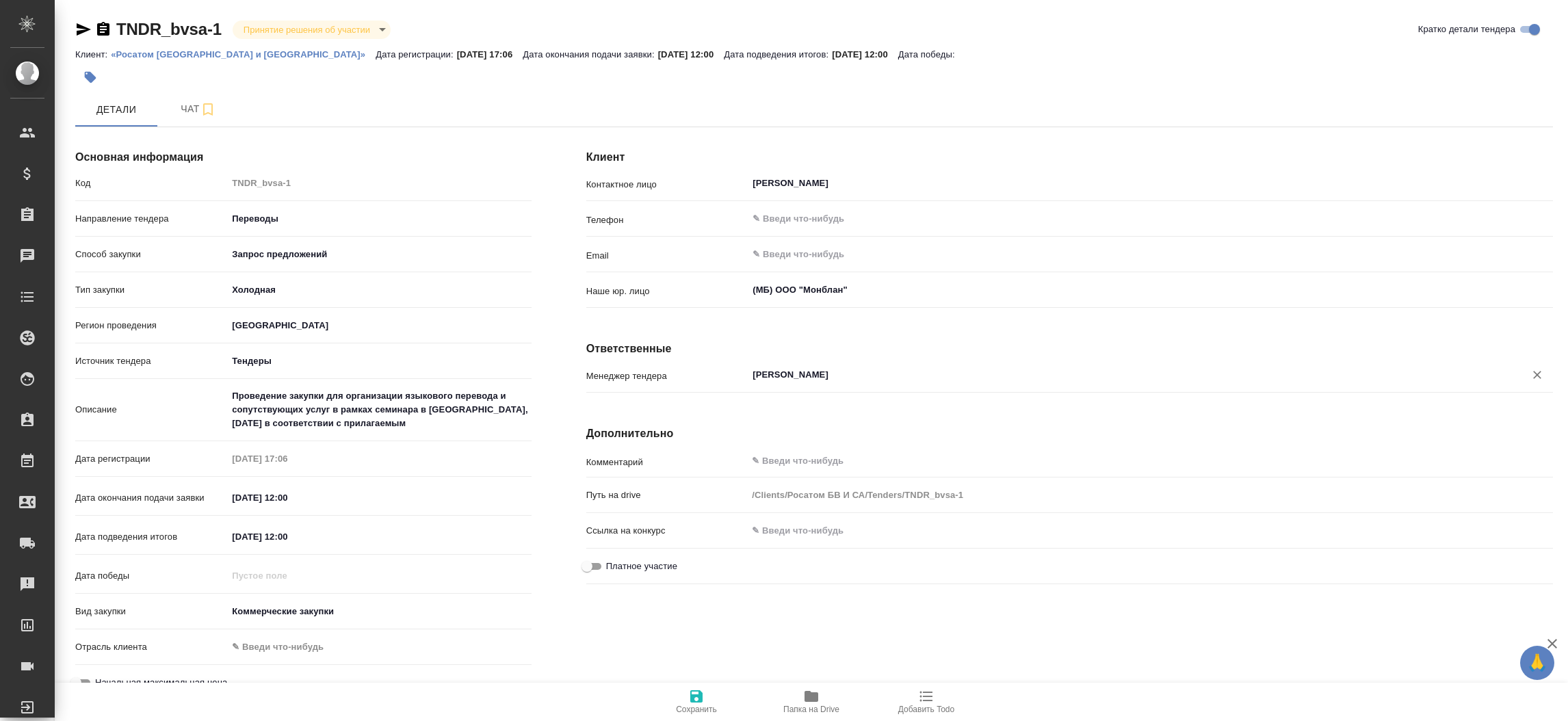
type input "[PERSON_NAME]"
click at [695, 690] on icon "button" at bounding box center [696, 696] width 16 height 16
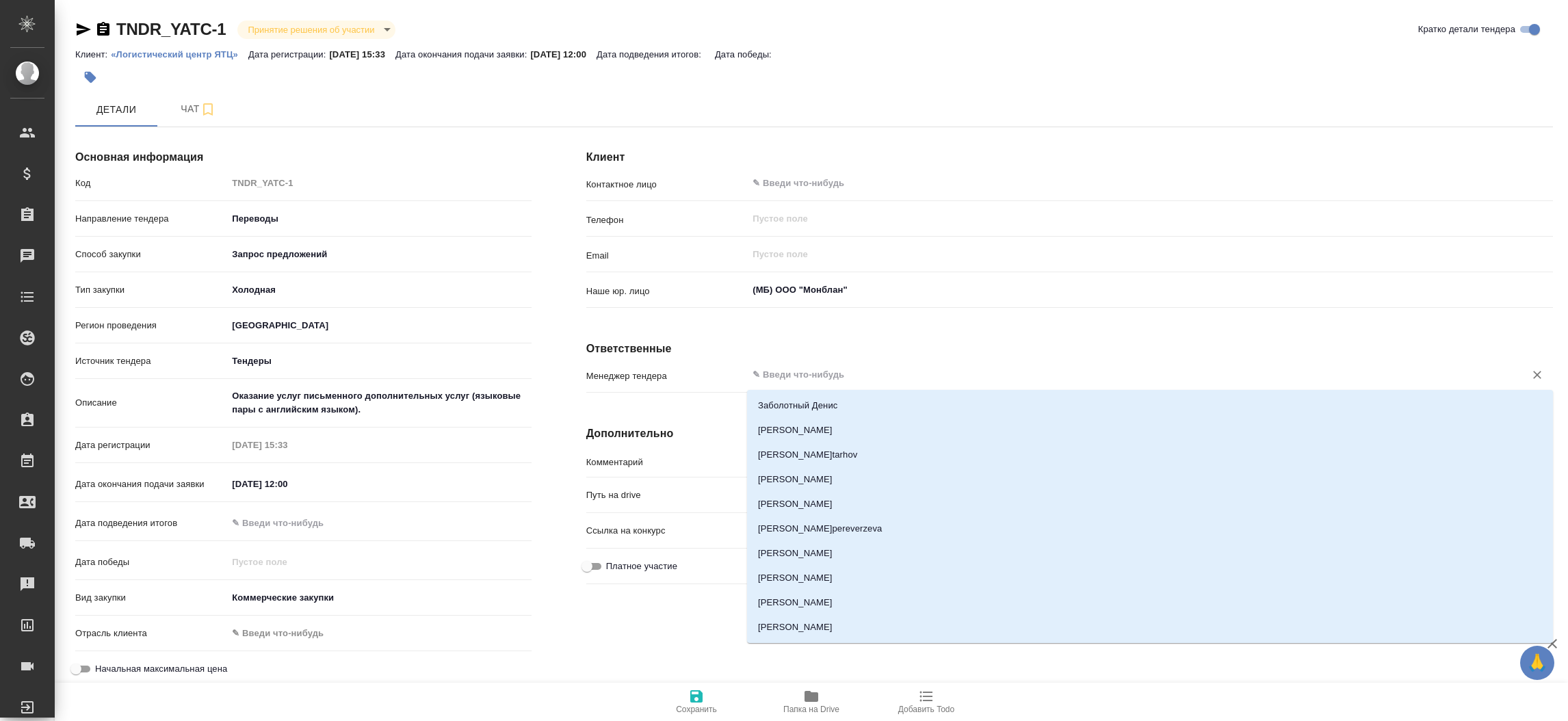
click at [799, 372] on input "text" at bounding box center [1127, 374] width 752 height 16
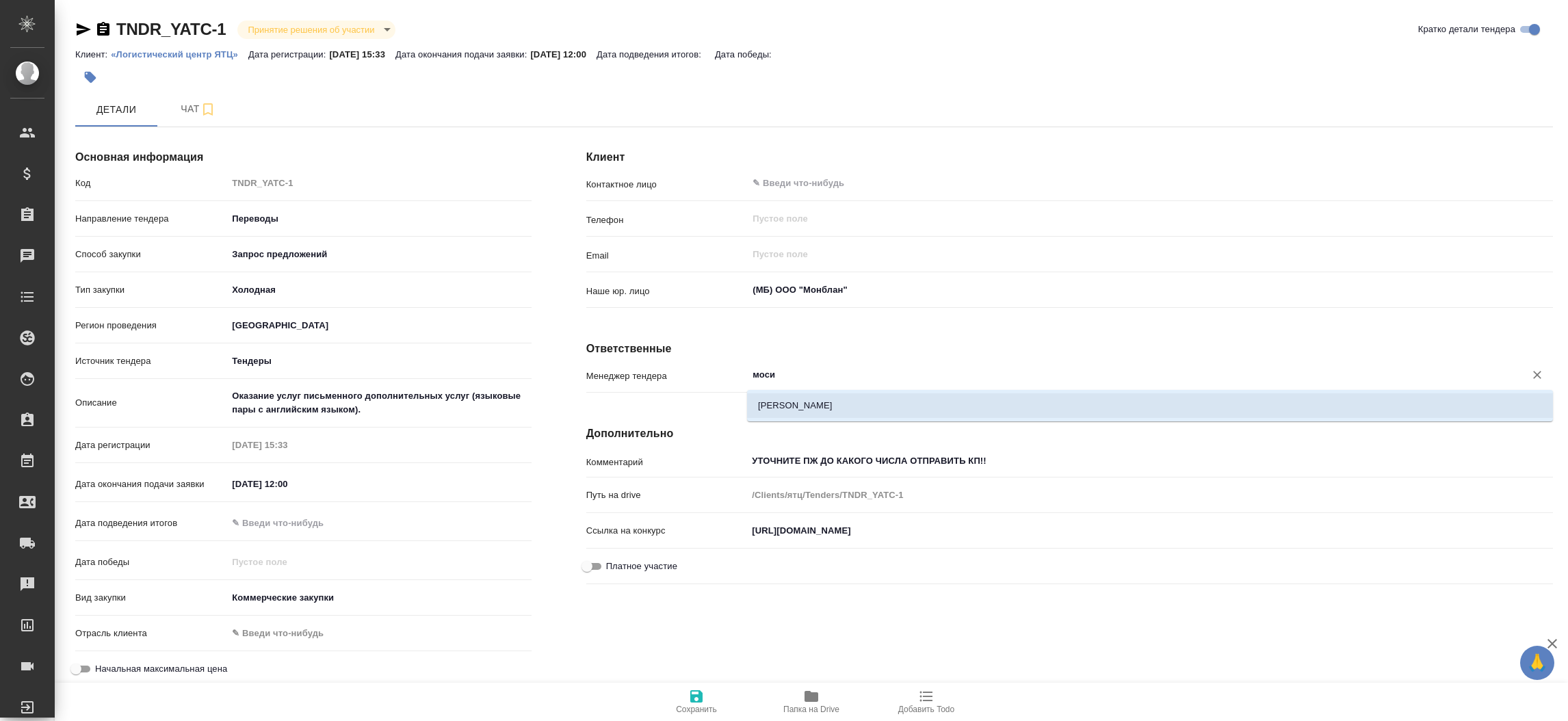
click at [801, 395] on li "[PERSON_NAME]" at bounding box center [1149, 405] width 806 height 24
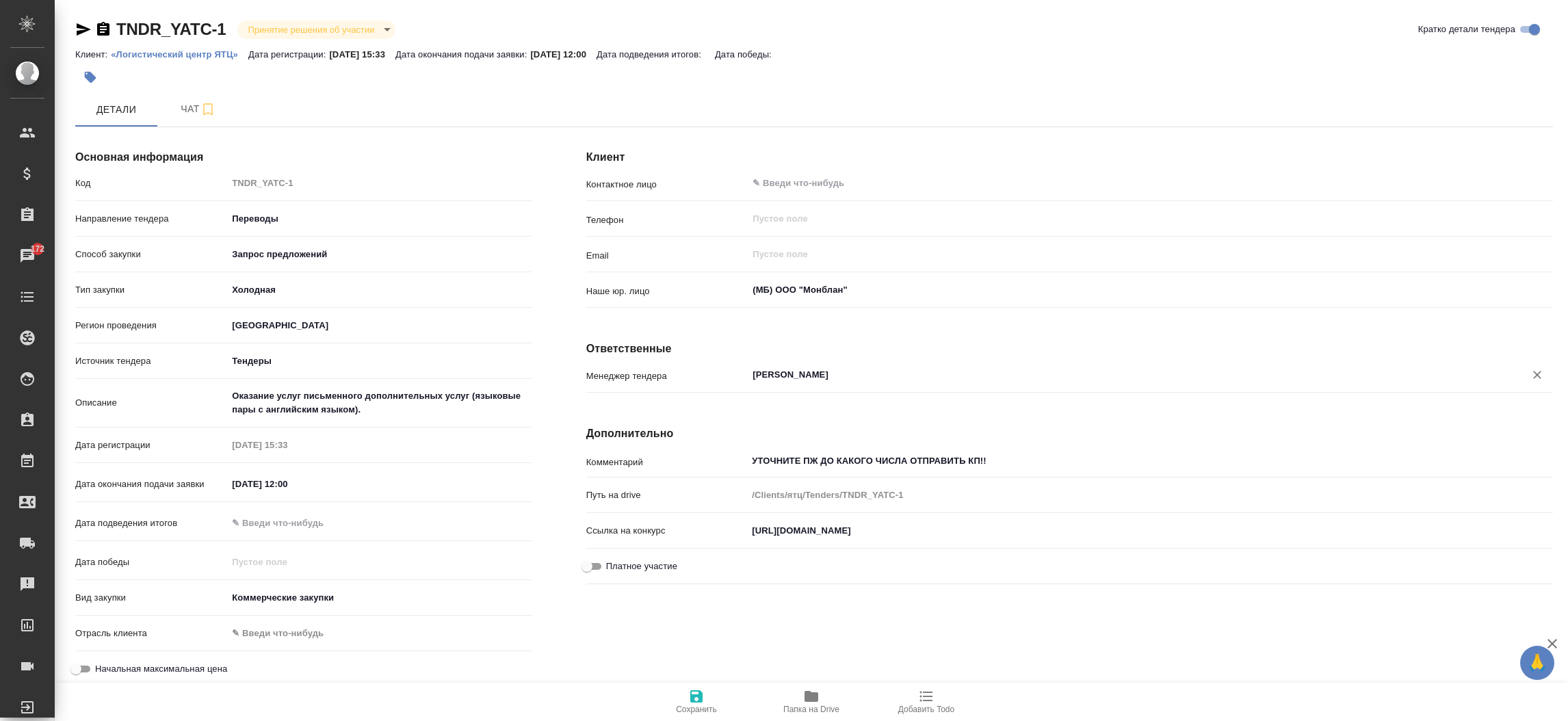
type input "[PERSON_NAME]"
click at [691, 713] on span "Сохранить" at bounding box center [696, 709] width 41 height 10
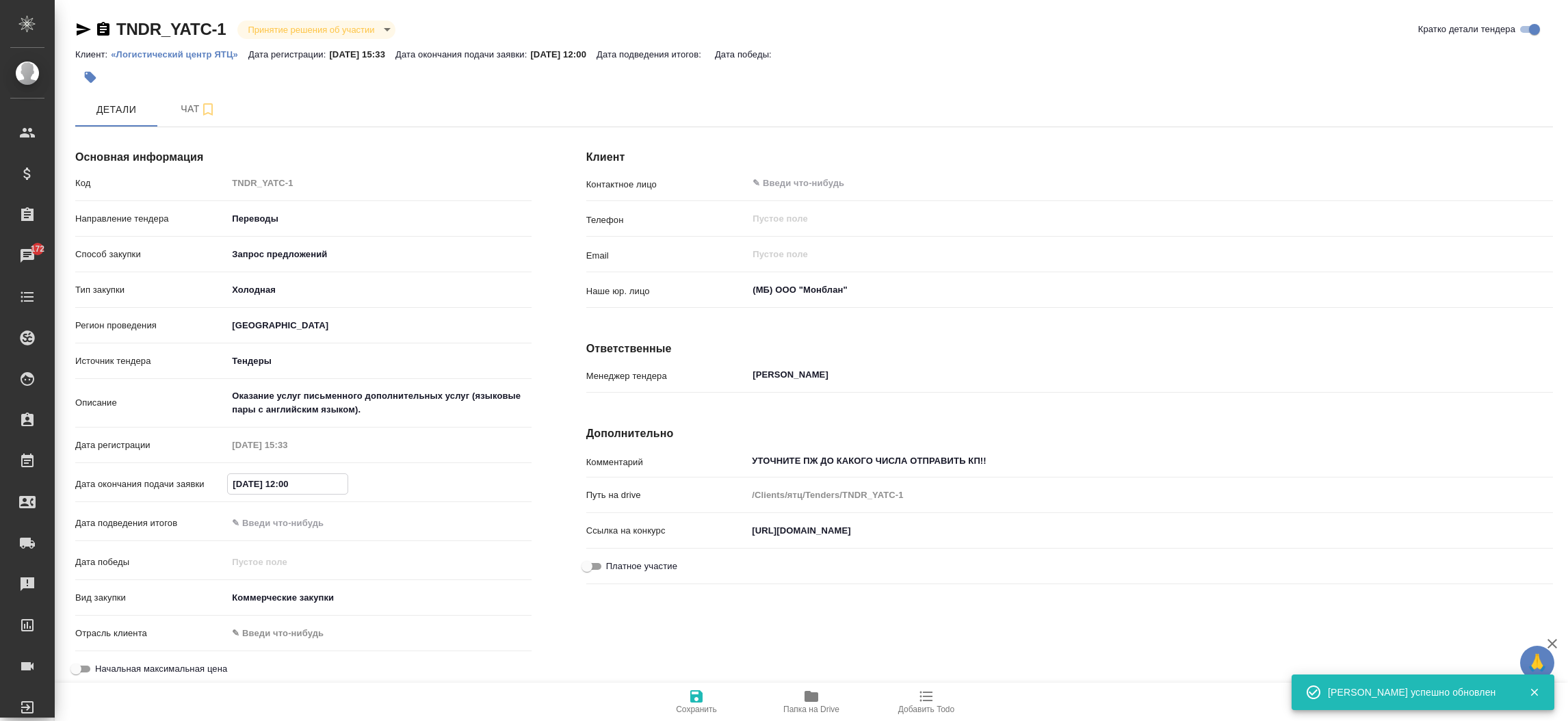
click at [235, 483] on input "11.09.2025 12:00" at bounding box center [287, 484] width 119 height 20
click at [491, 477] on icon "button" at bounding box center [492, 483] width 13 height 14
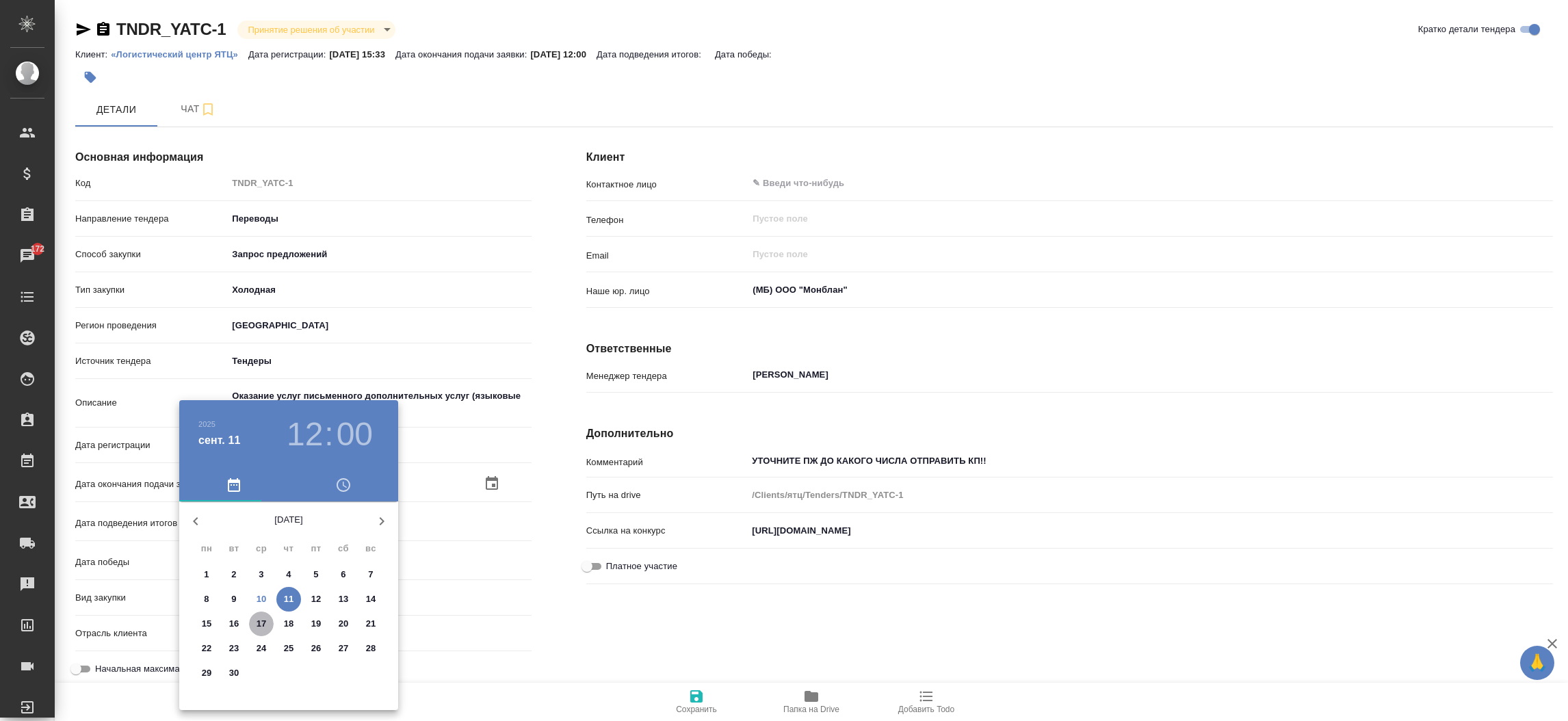
click at [258, 619] on p "17" at bounding box center [261, 624] width 10 height 14
type textarea "x"
type input "17.09.2025 12:00"
type textarea "x"
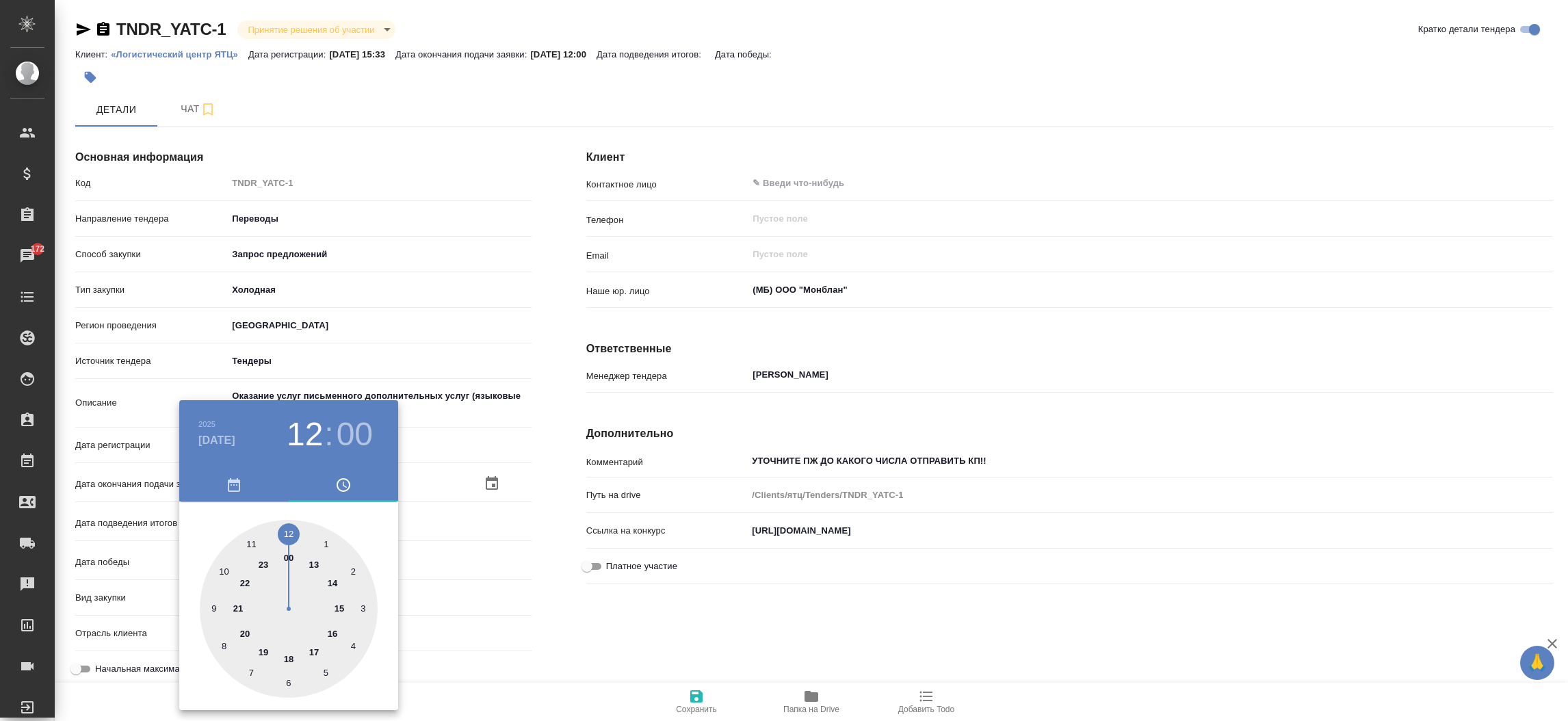
click at [225, 573] on div at bounding box center [289, 609] width 178 height 178
type textarea "x"
type input "17.09.2025 10:00"
type textarea "x"
click at [565, 493] on div at bounding box center [784, 360] width 1568 height 721
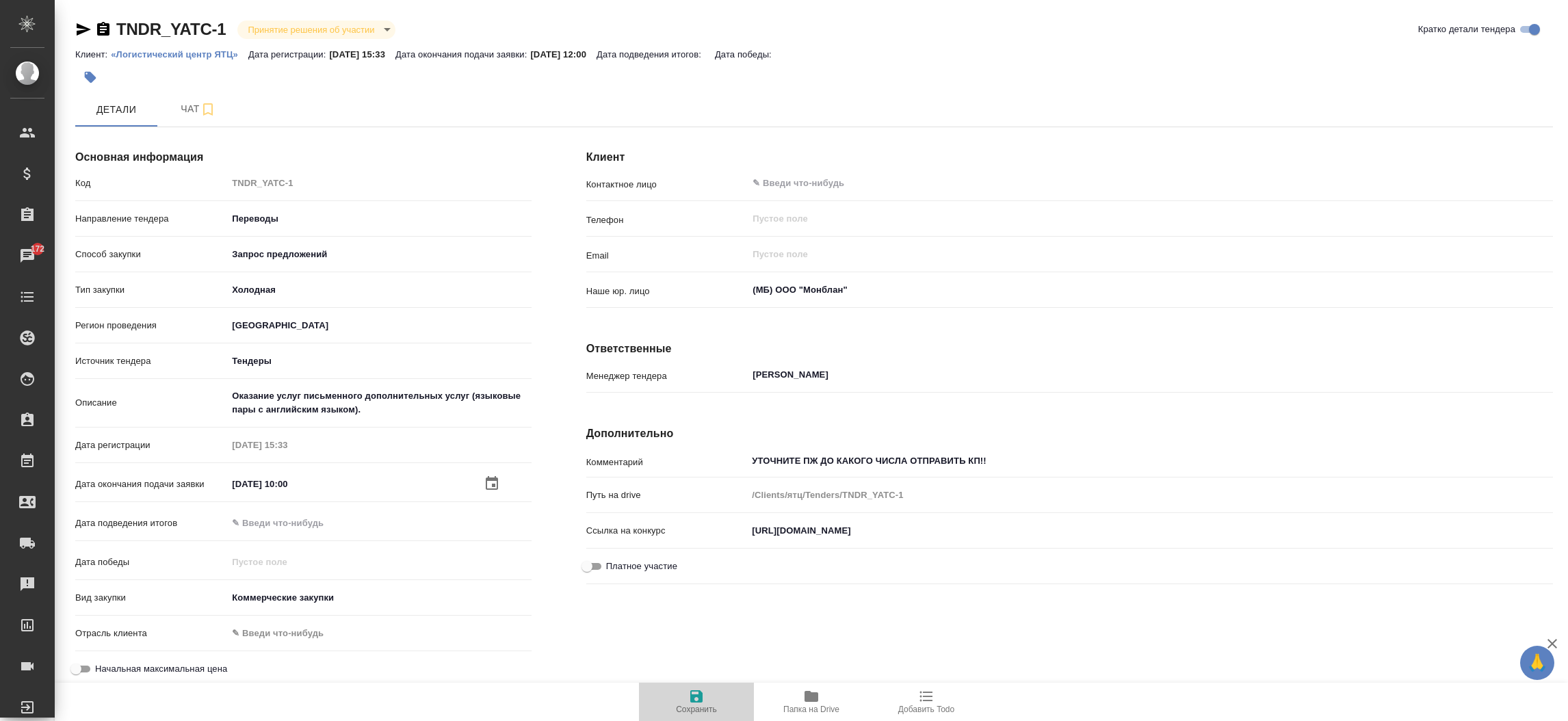
click at [711, 704] on span "Сохранить" at bounding box center [696, 709] width 41 height 10
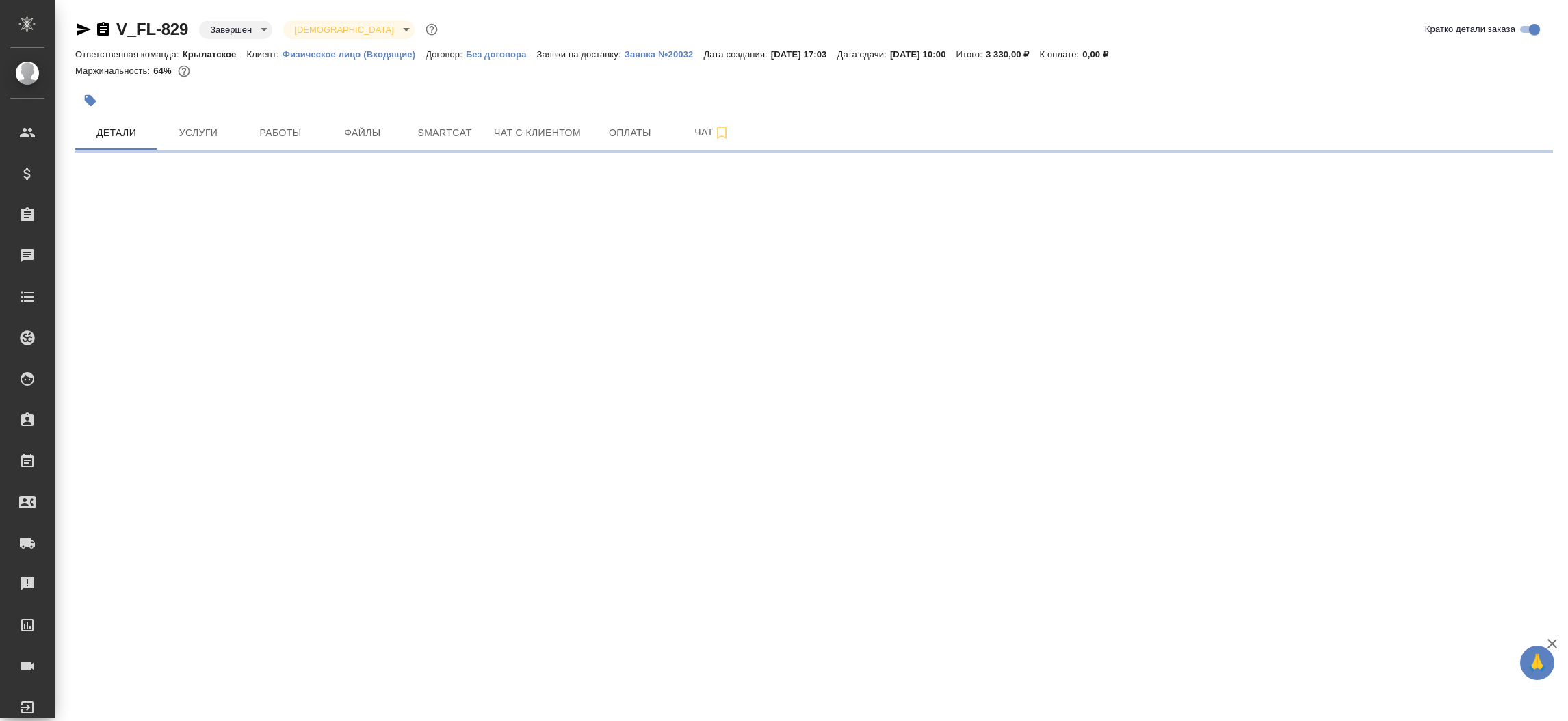
select select "RU"
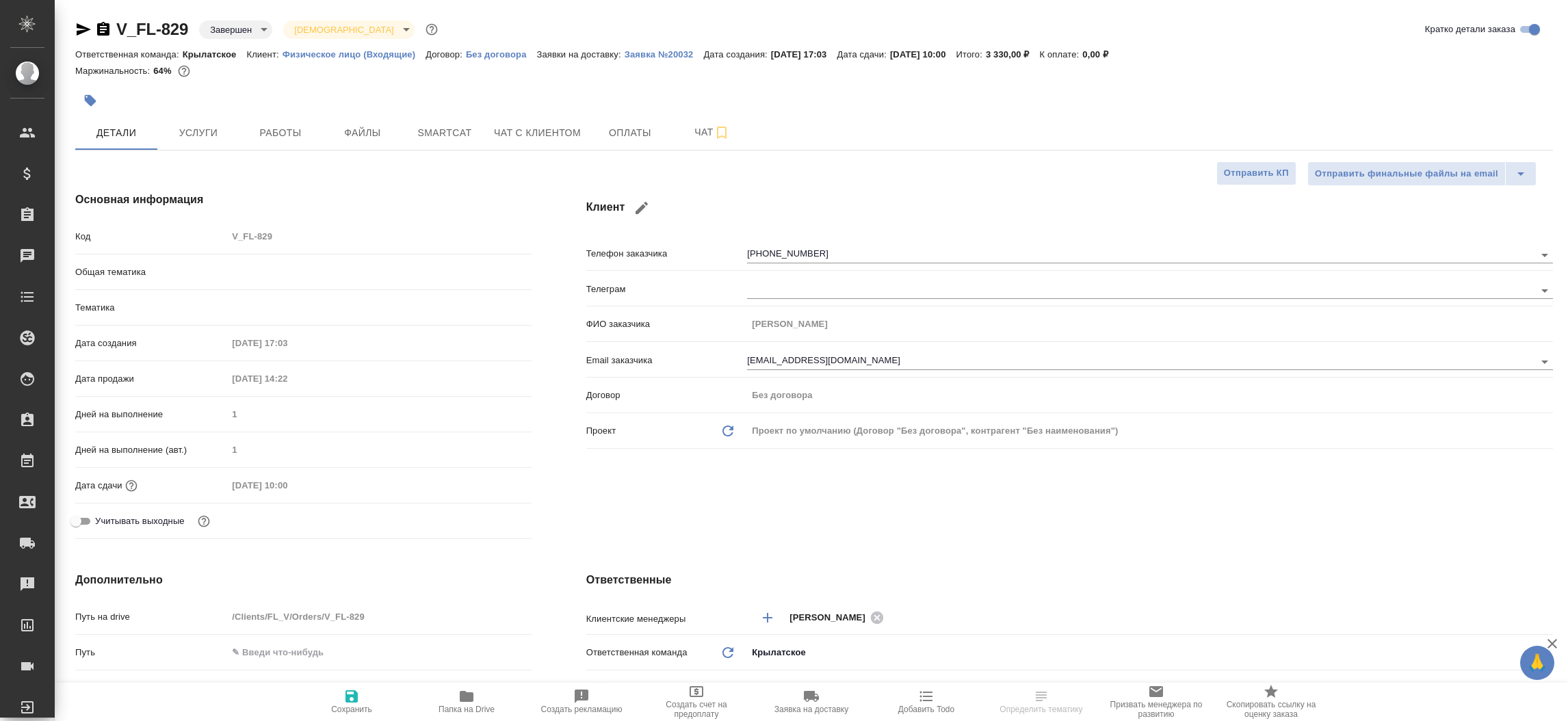
type textarea "x"
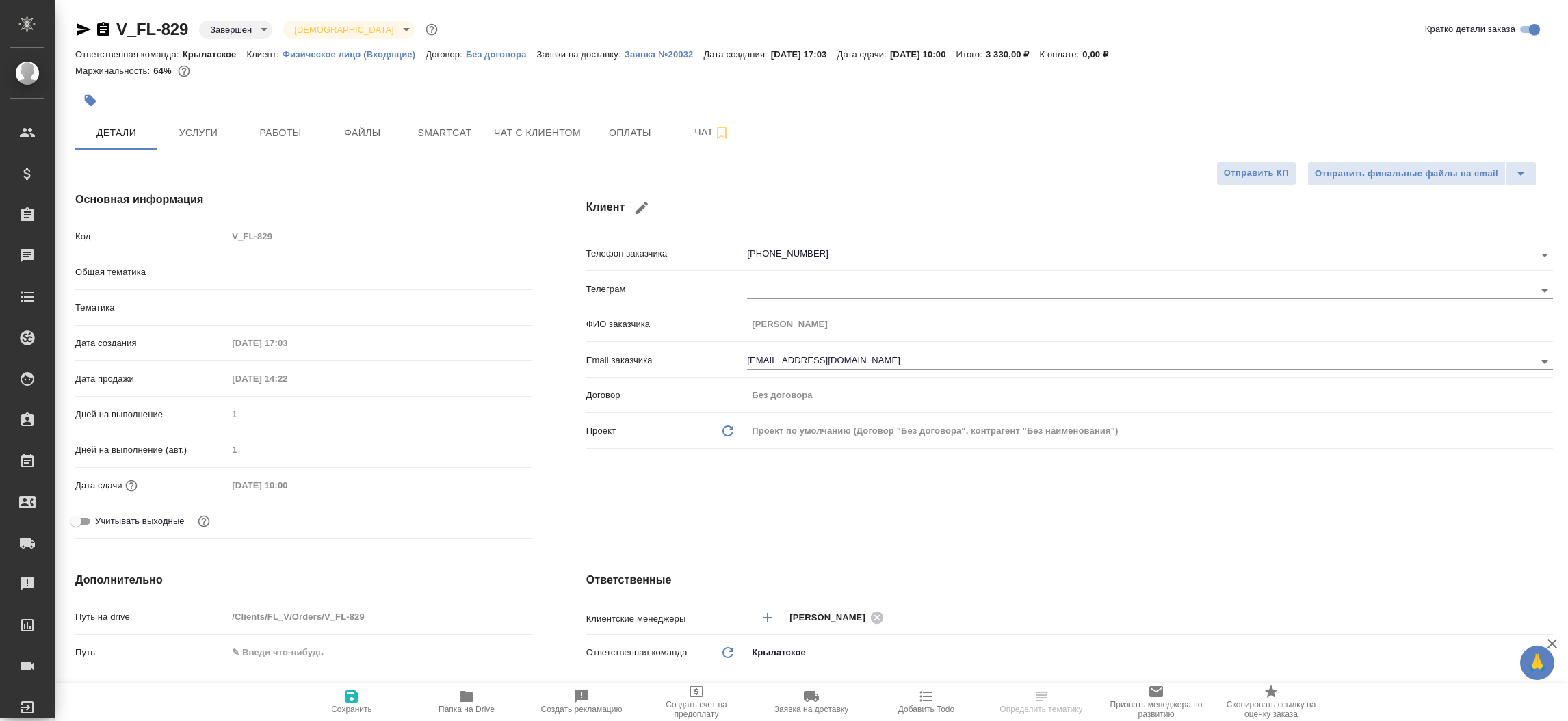
type textarea "x"
type input "Касымов Тимур"
type input "Веселова Юлия"
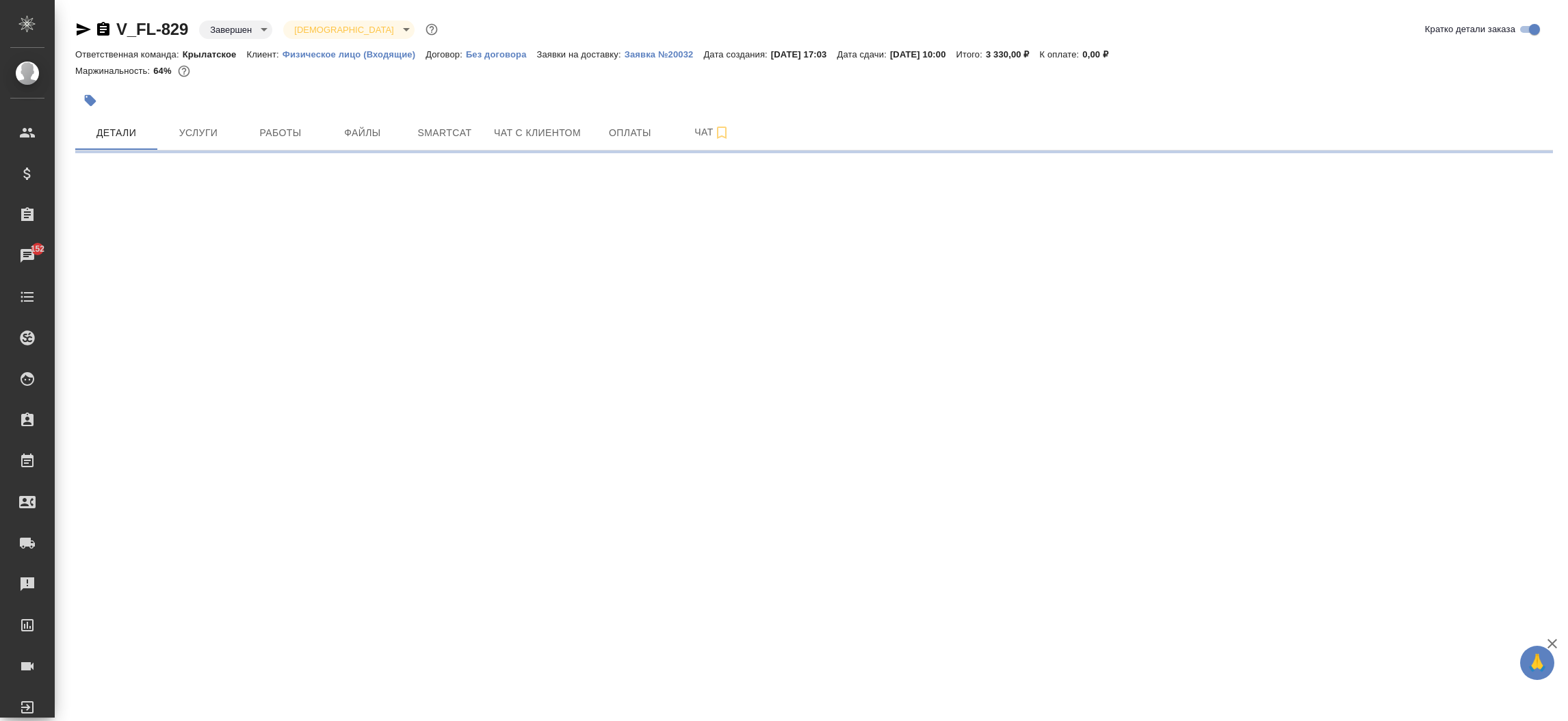
select select "RU"
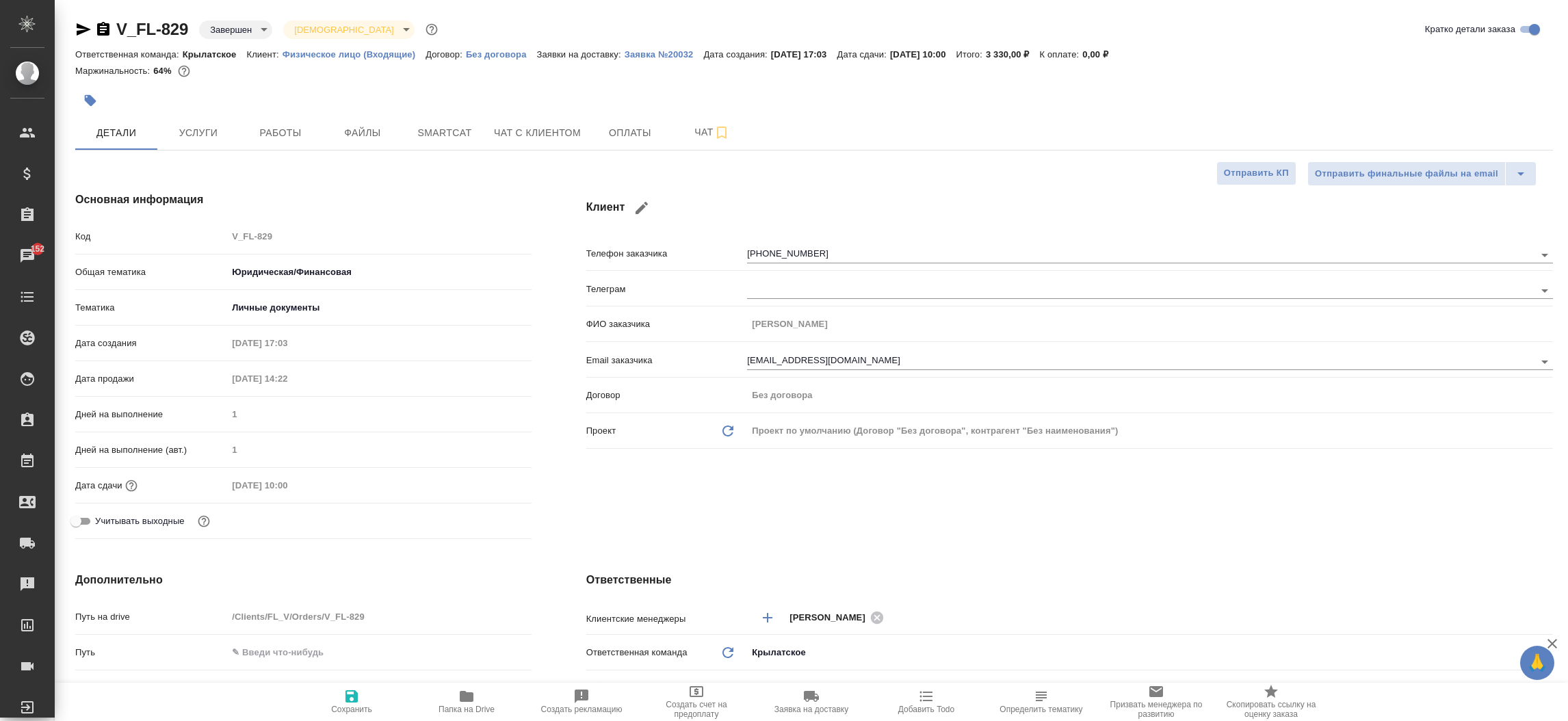
type textarea "x"
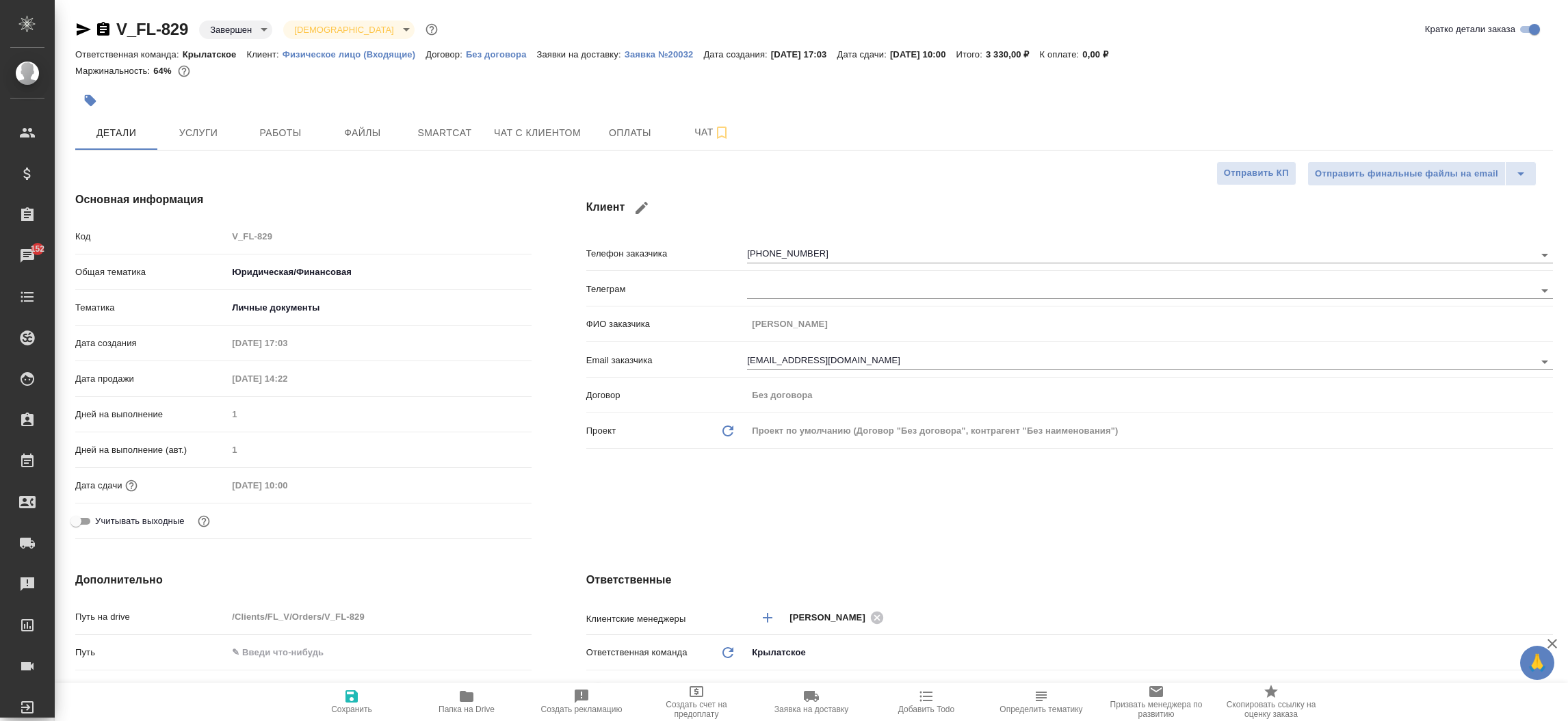
type textarea "x"
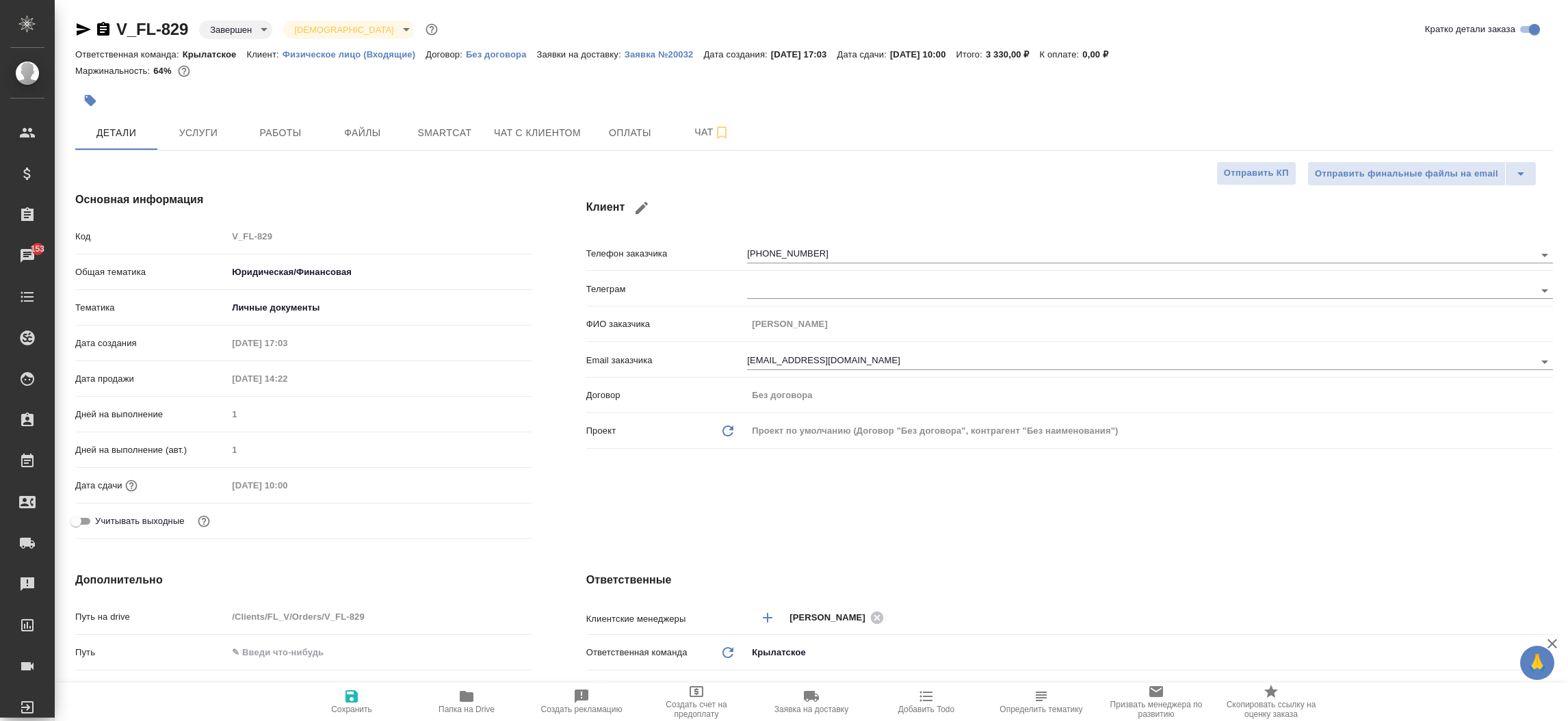
type textarea "x"
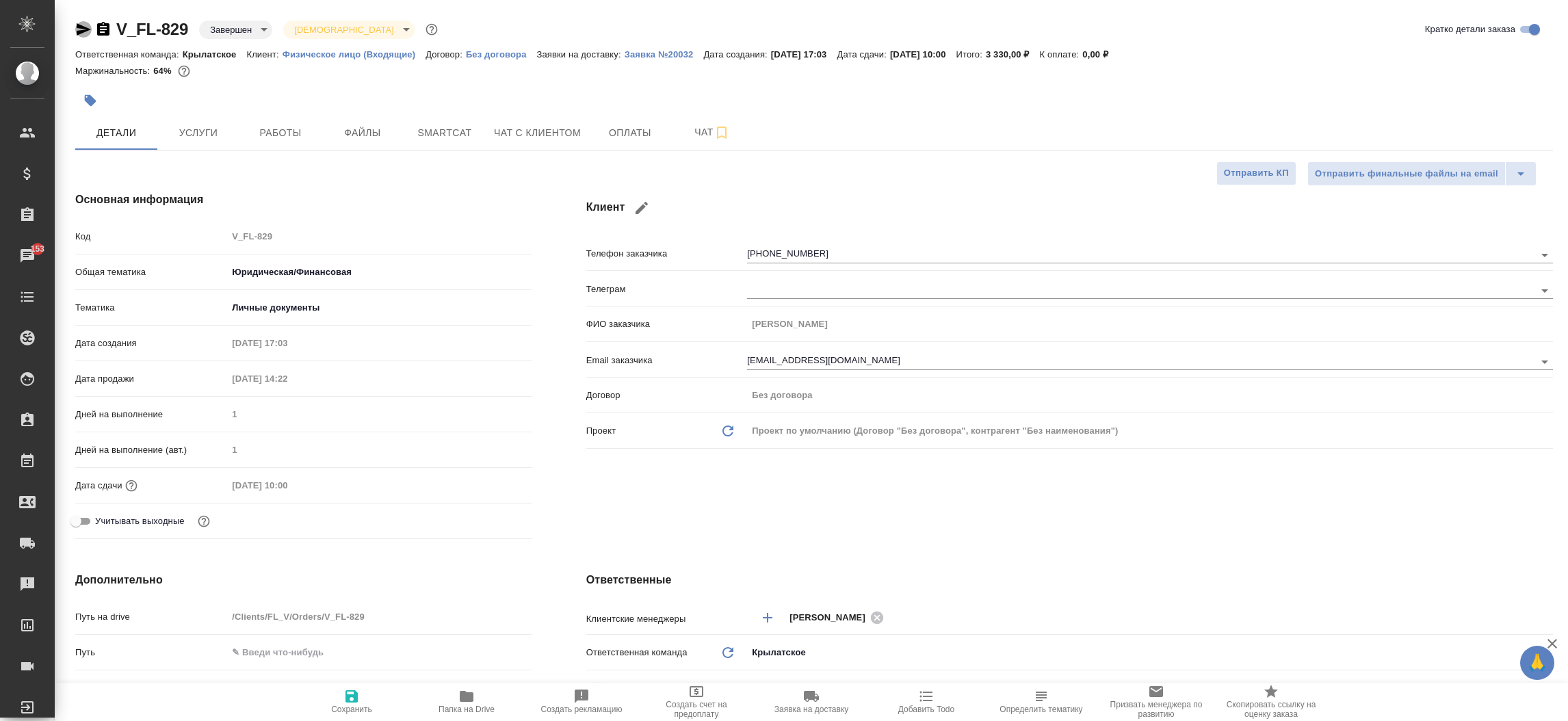
click at [80, 26] on icon "button" at bounding box center [84, 29] width 15 height 13
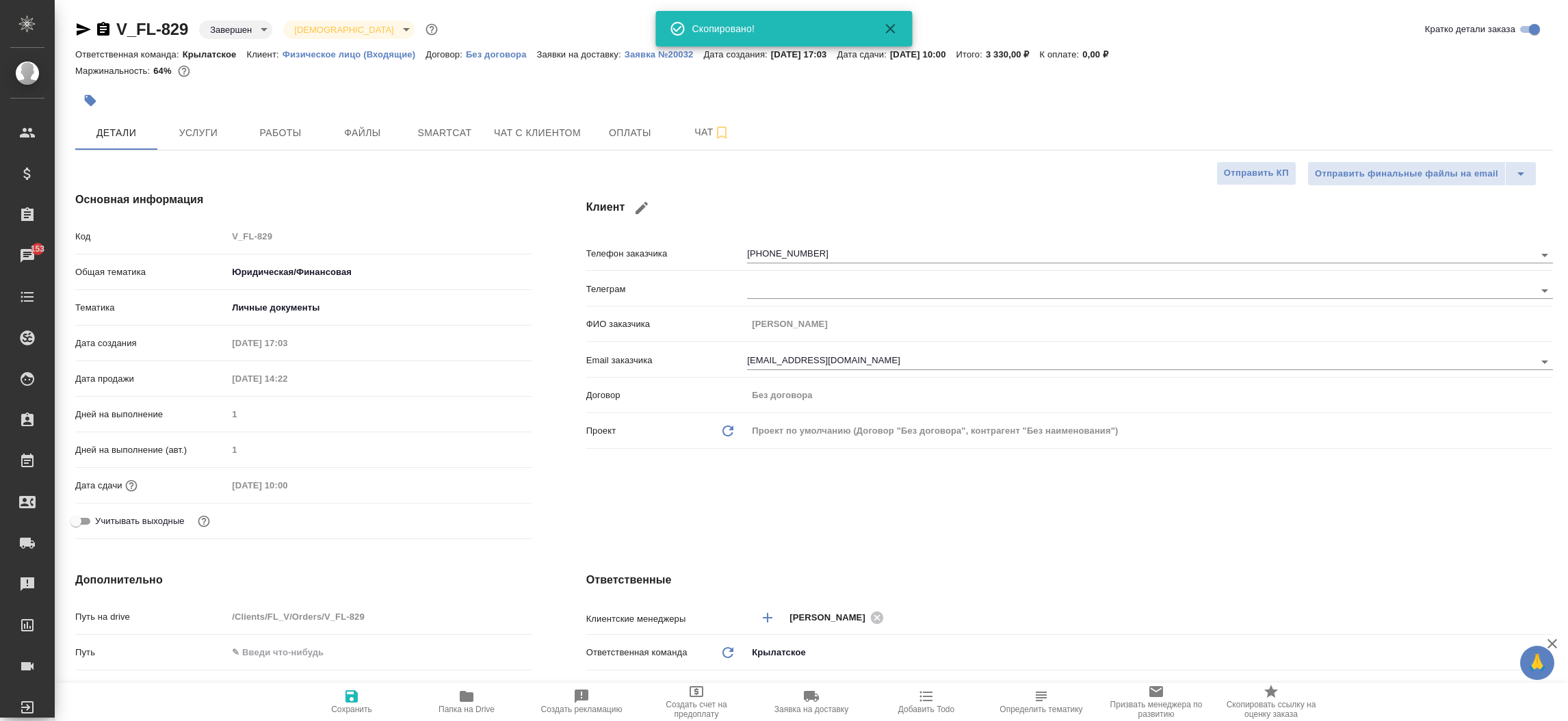
type textarea "x"
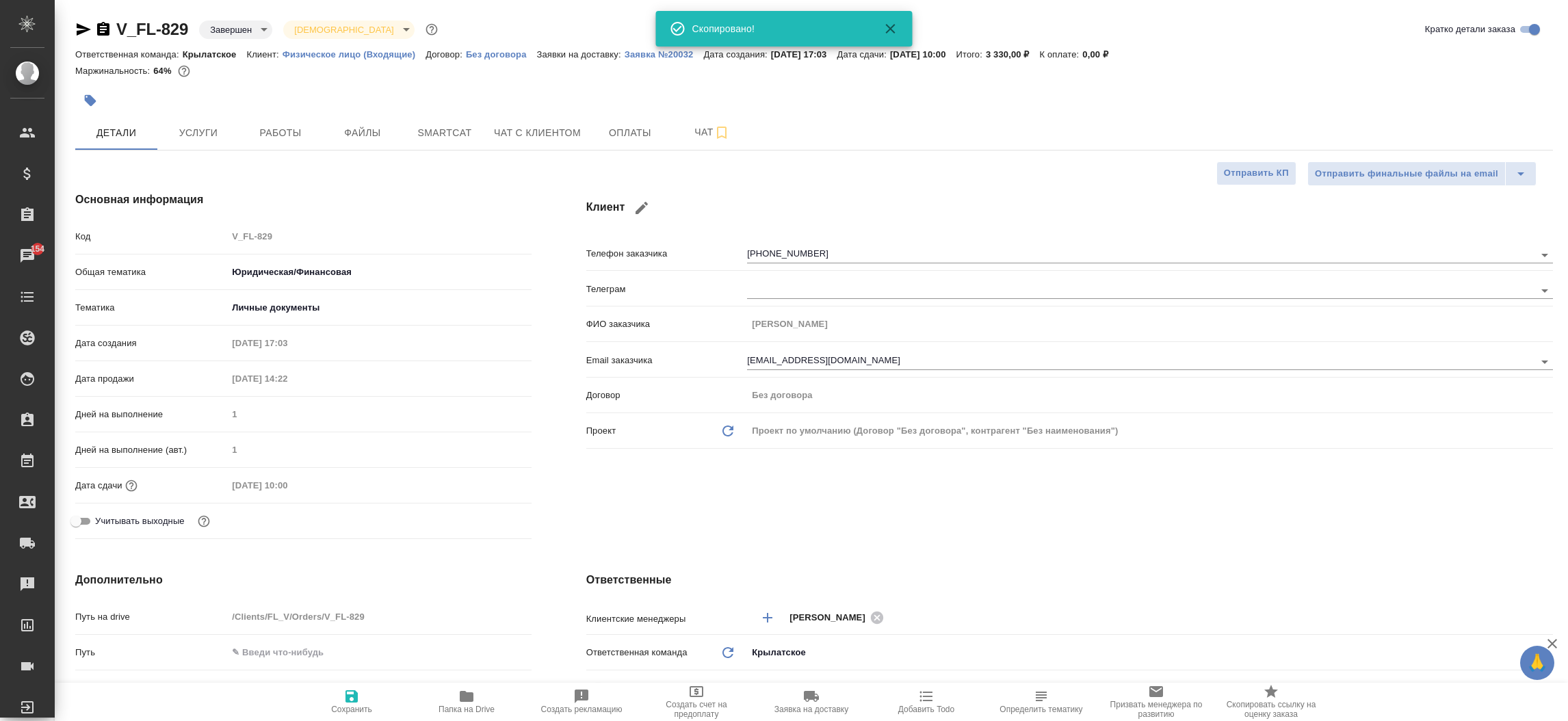
type textarea "x"
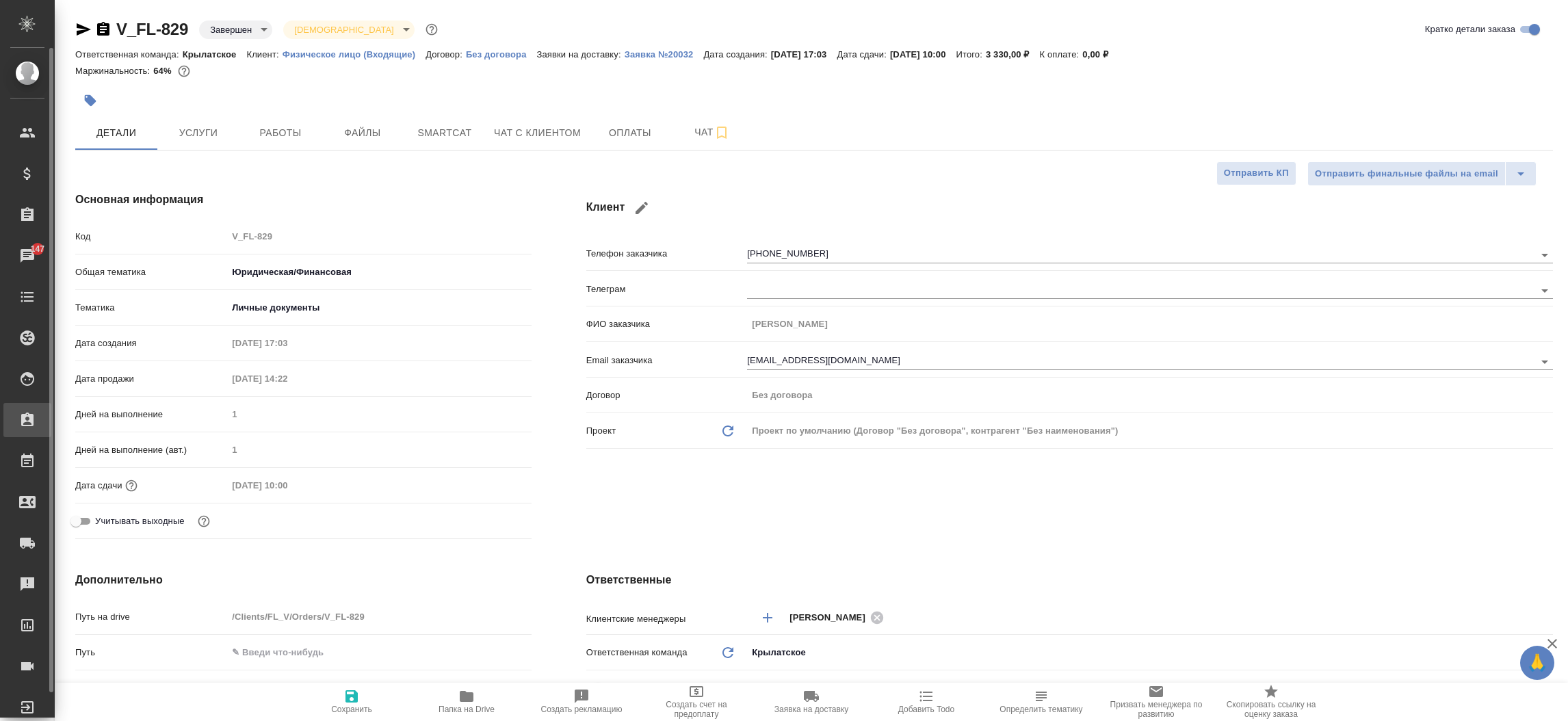
type textarea "x"
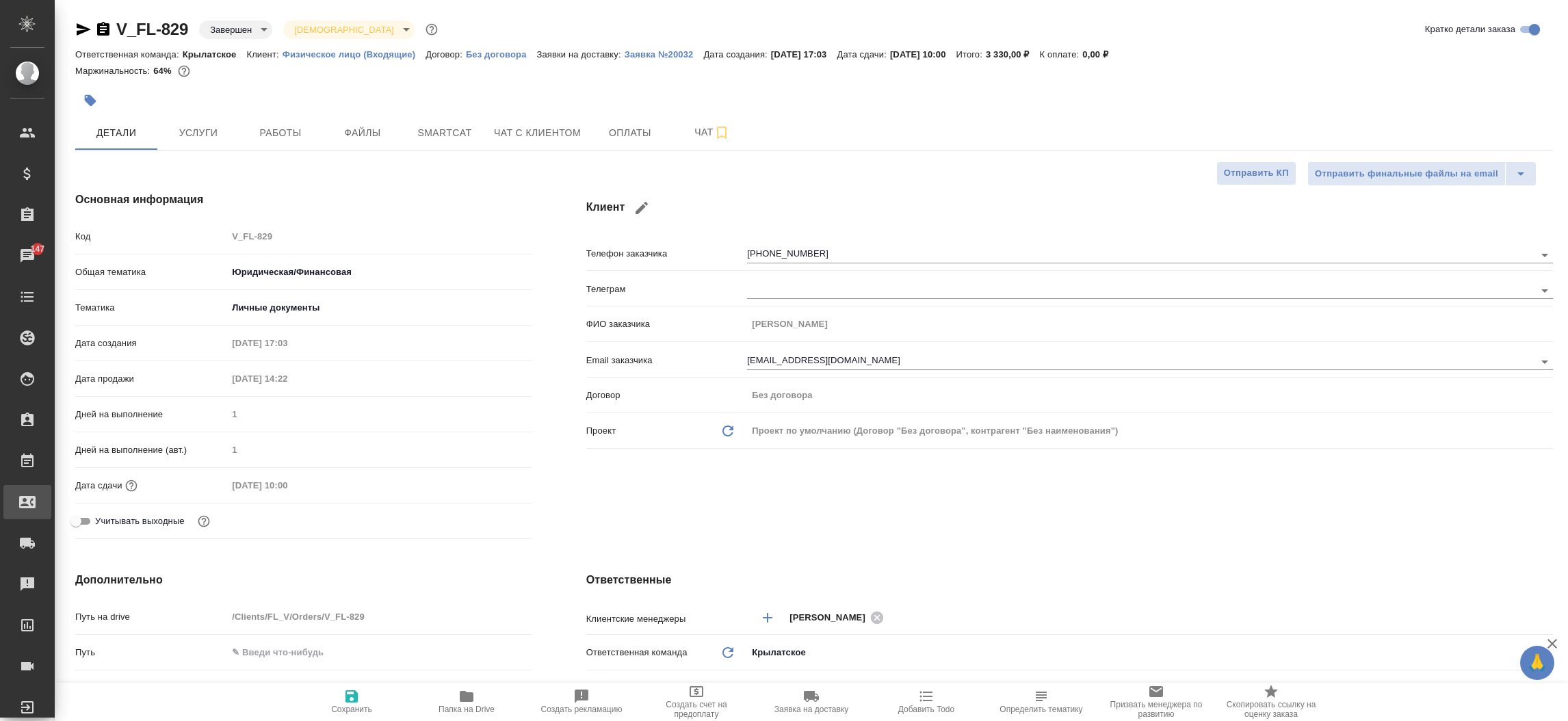
type textarea "x"
click at [27, 494] on div "Входящие заявки" at bounding box center [10, 502] width 34 height 20
type textarea "x"
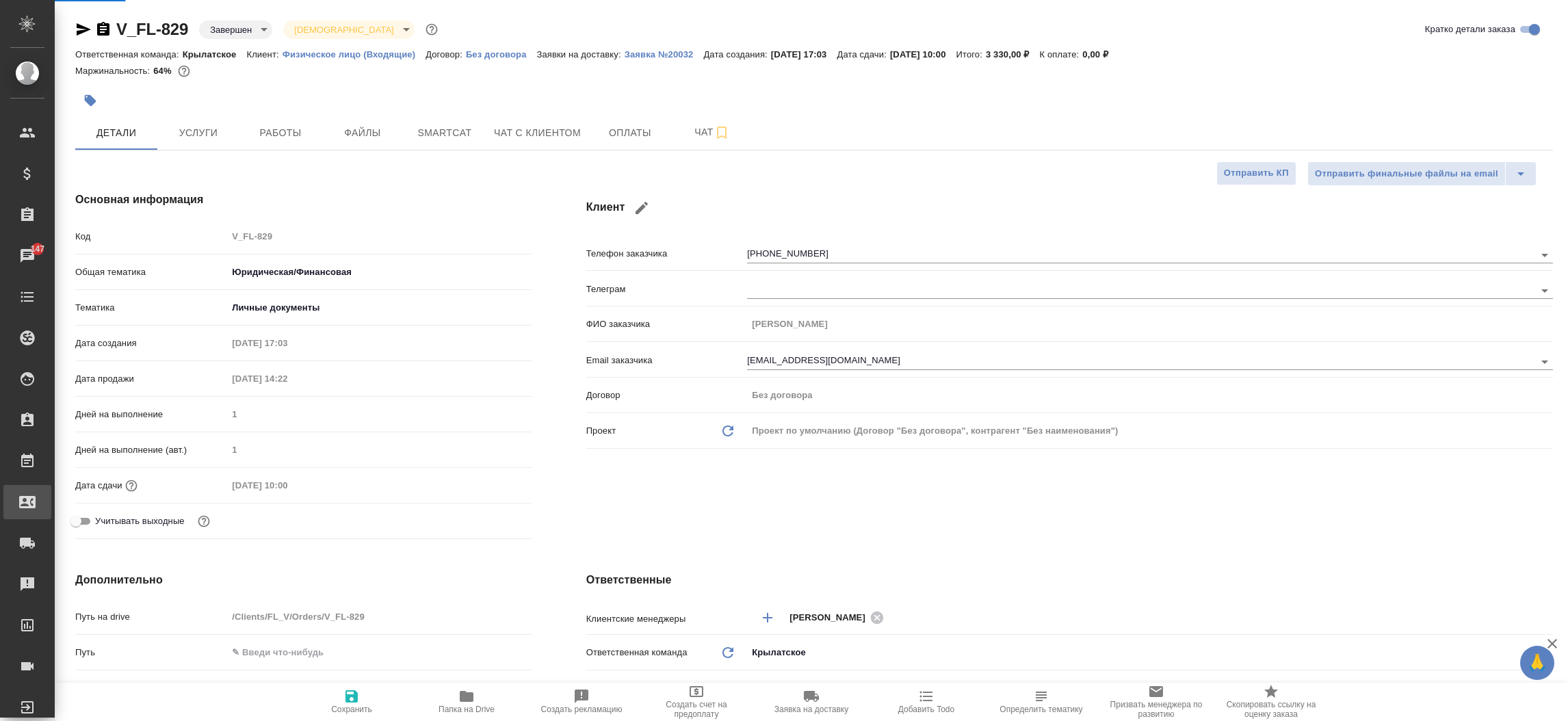
click at [96, 494] on div ".cls-1 fill:#fff; AWATERA Прутько Ирина i.prutko Клиенты Спецификации Заказы 14…" at bounding box center [784, 360] width 1568 height 721
select select "RU"
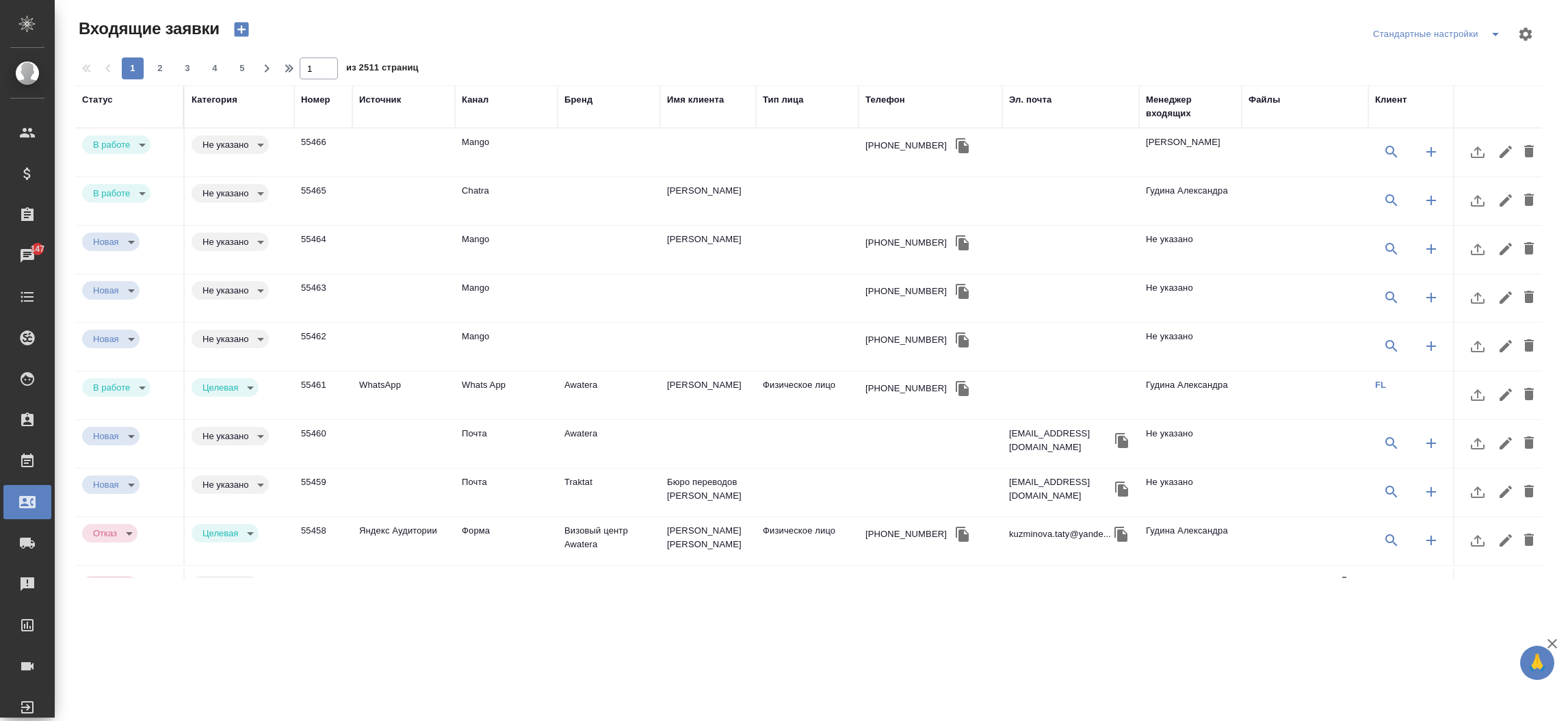
click at [484, 151] on td "Mango" at bounding box center [506, 152] width 103 height 48
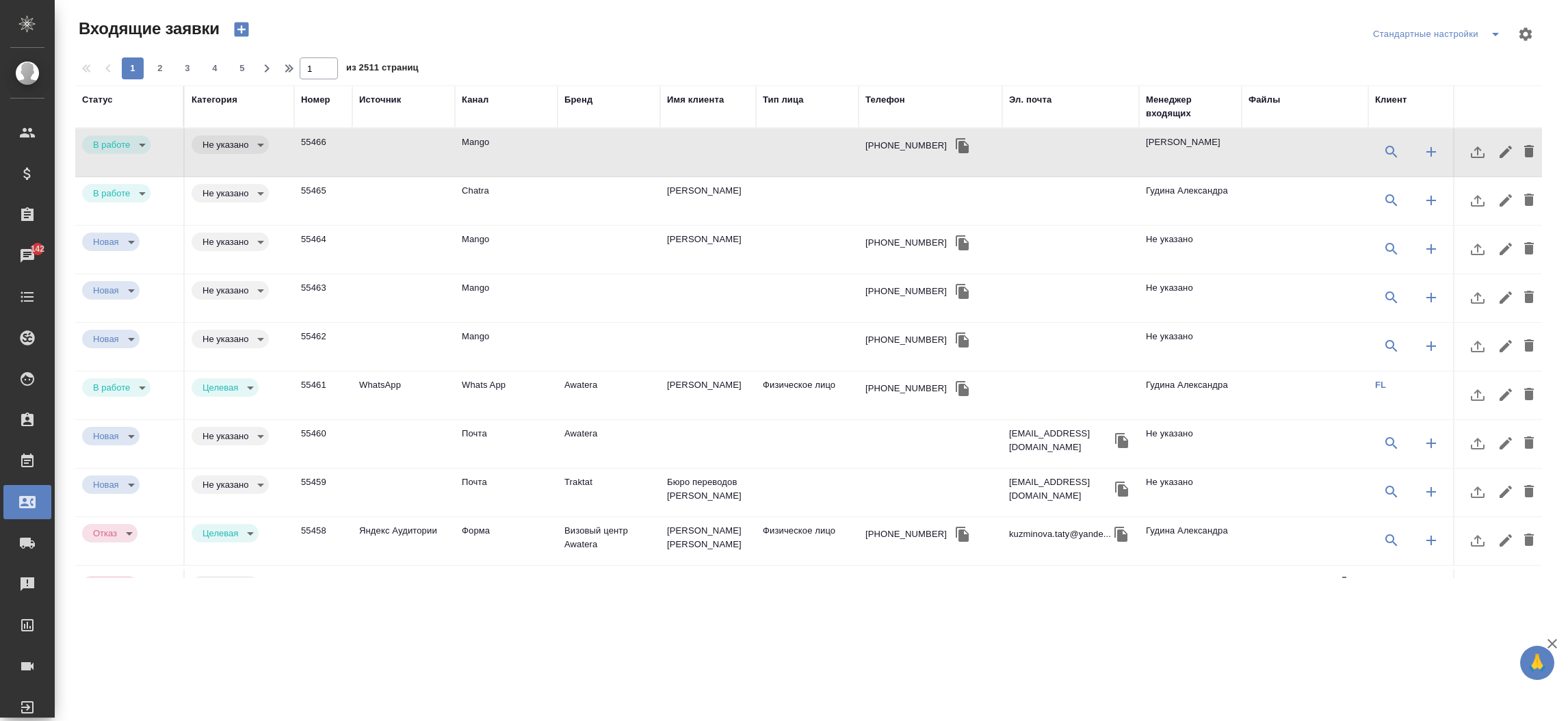
click at [108, 108] on div "Статус" at bounding box center [129, 106] width 94 height 27
click at [108, 100] on div "Статус" at bounding box center [97, 100] width 31 height 14
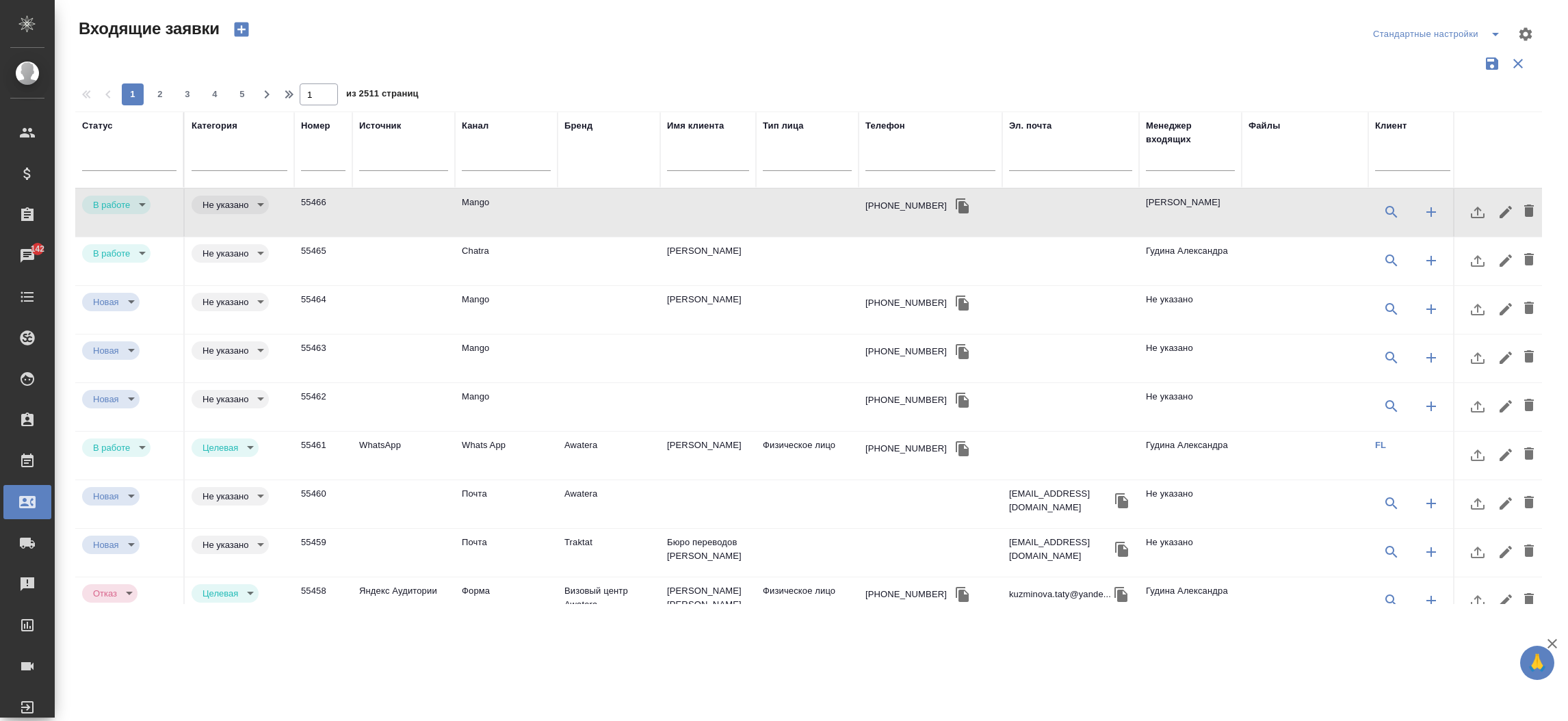
click at [419, 48] on div "Входящие заявки" at bounding box center [321, 34] width 493 height 33
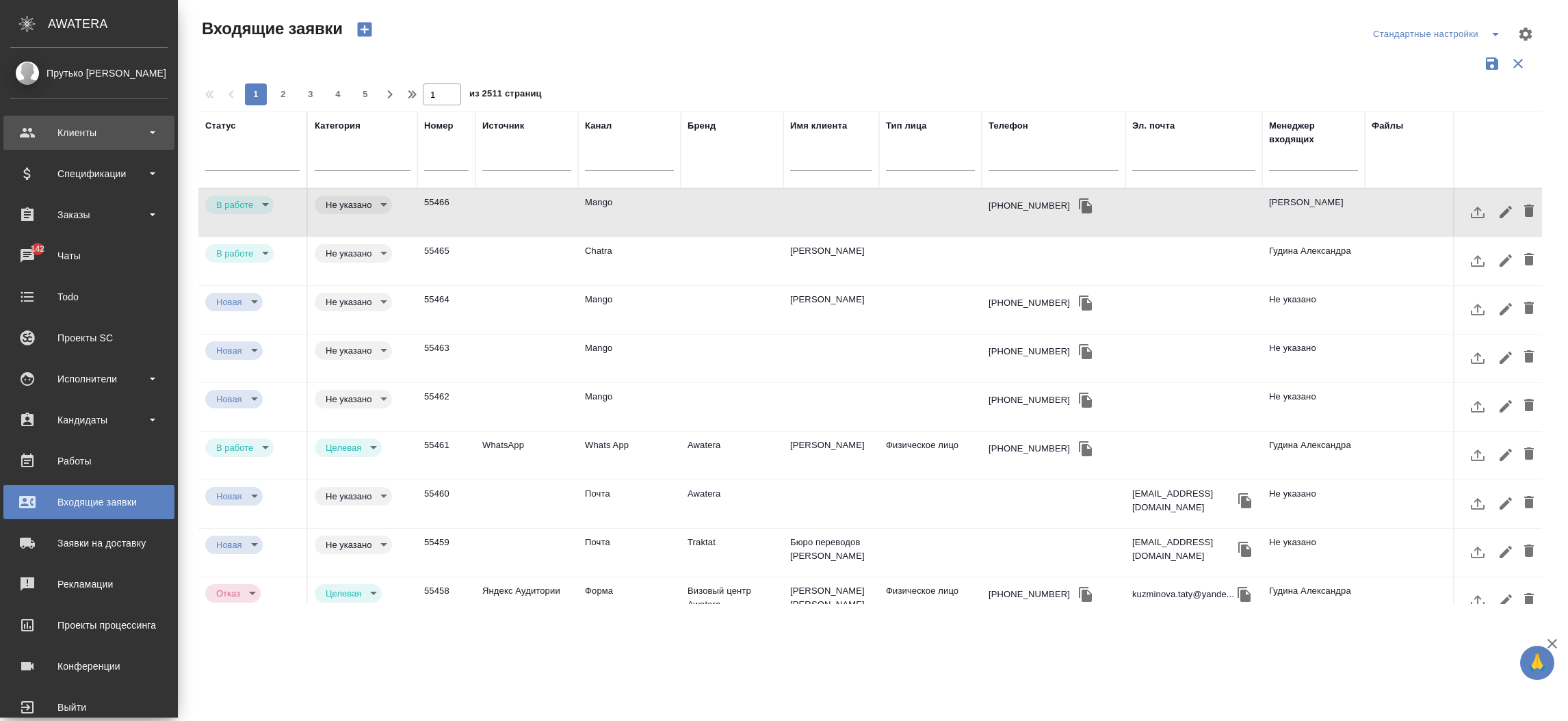
click at [76, 138] on div "Клиенты" at bounding box center [89, 132] width 157 height 20
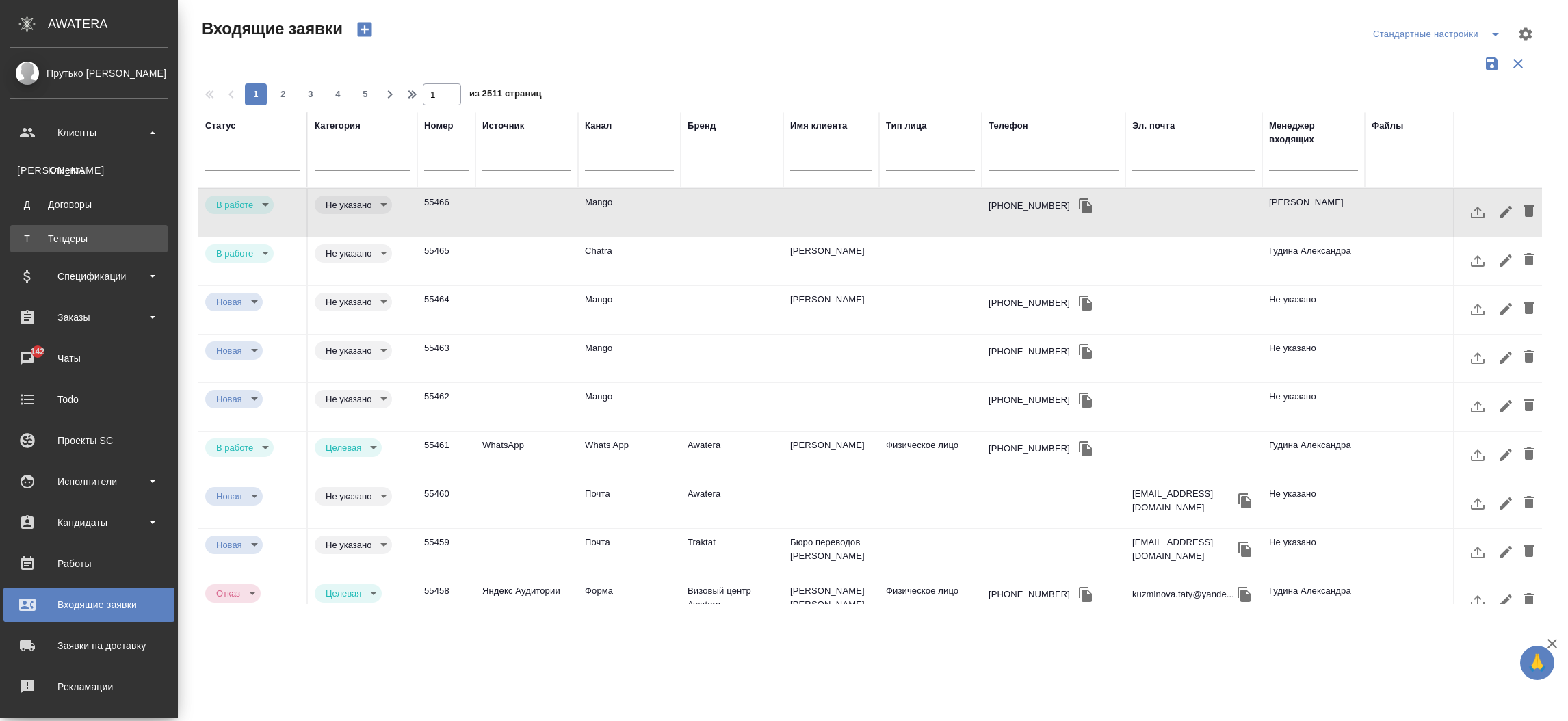
click at [75, 233] on div "Тендеры" at bounding box center [89, 239] width 144 height 14
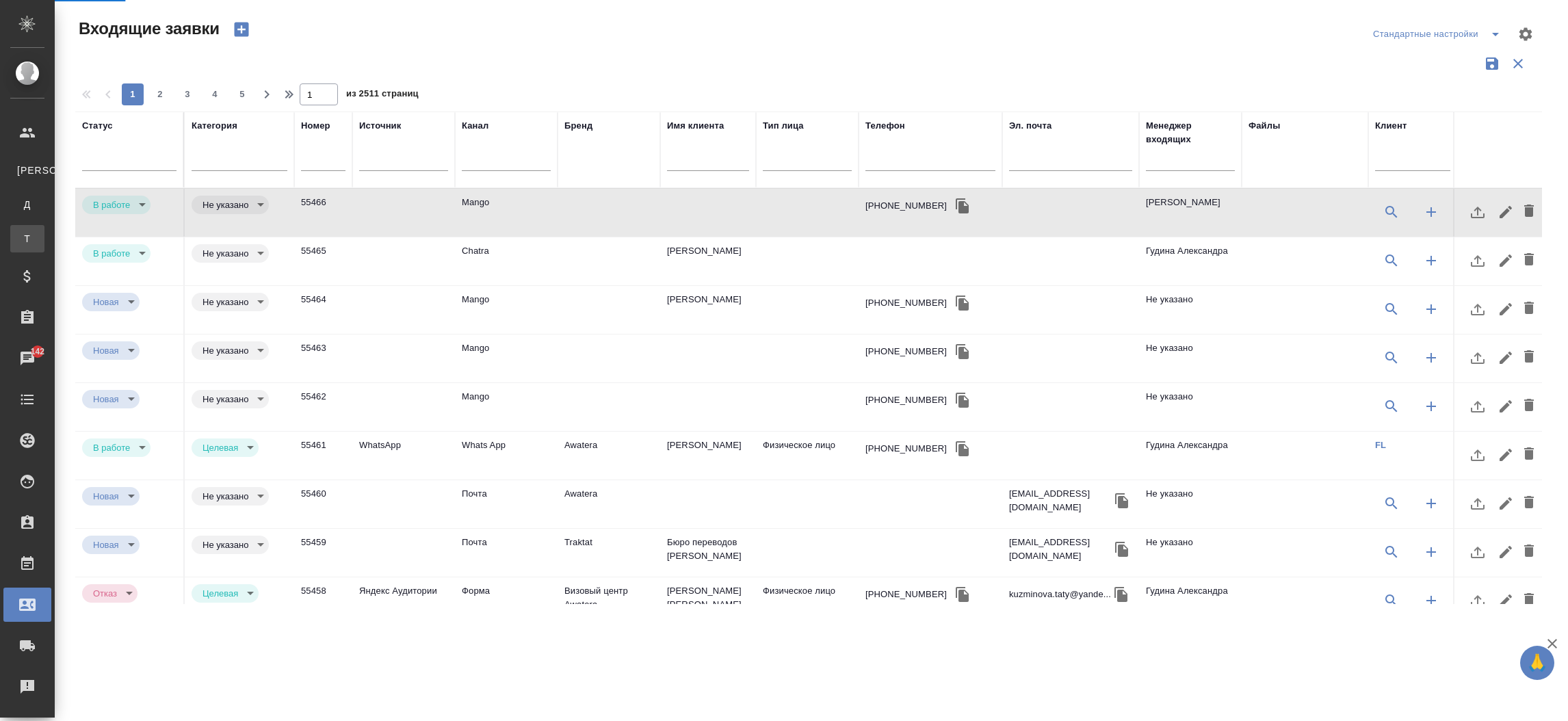
click at [45, 233] on link "Т Тендеры" at bounding box center [27, 238] width 34 height 27
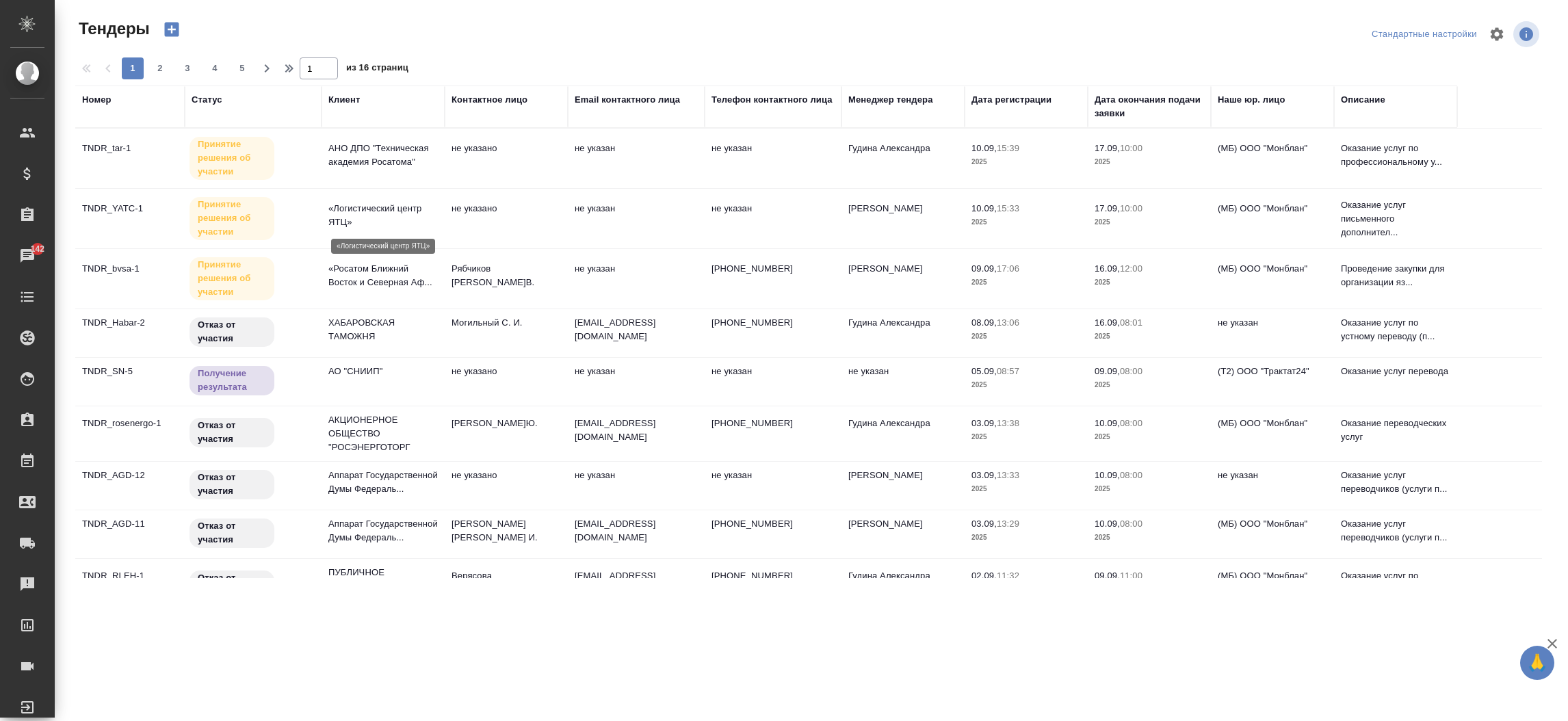
click at [384, 217] on p "«Логистический центр ЯТЦ»" at bounding box center [383, 215] width 110 height 27
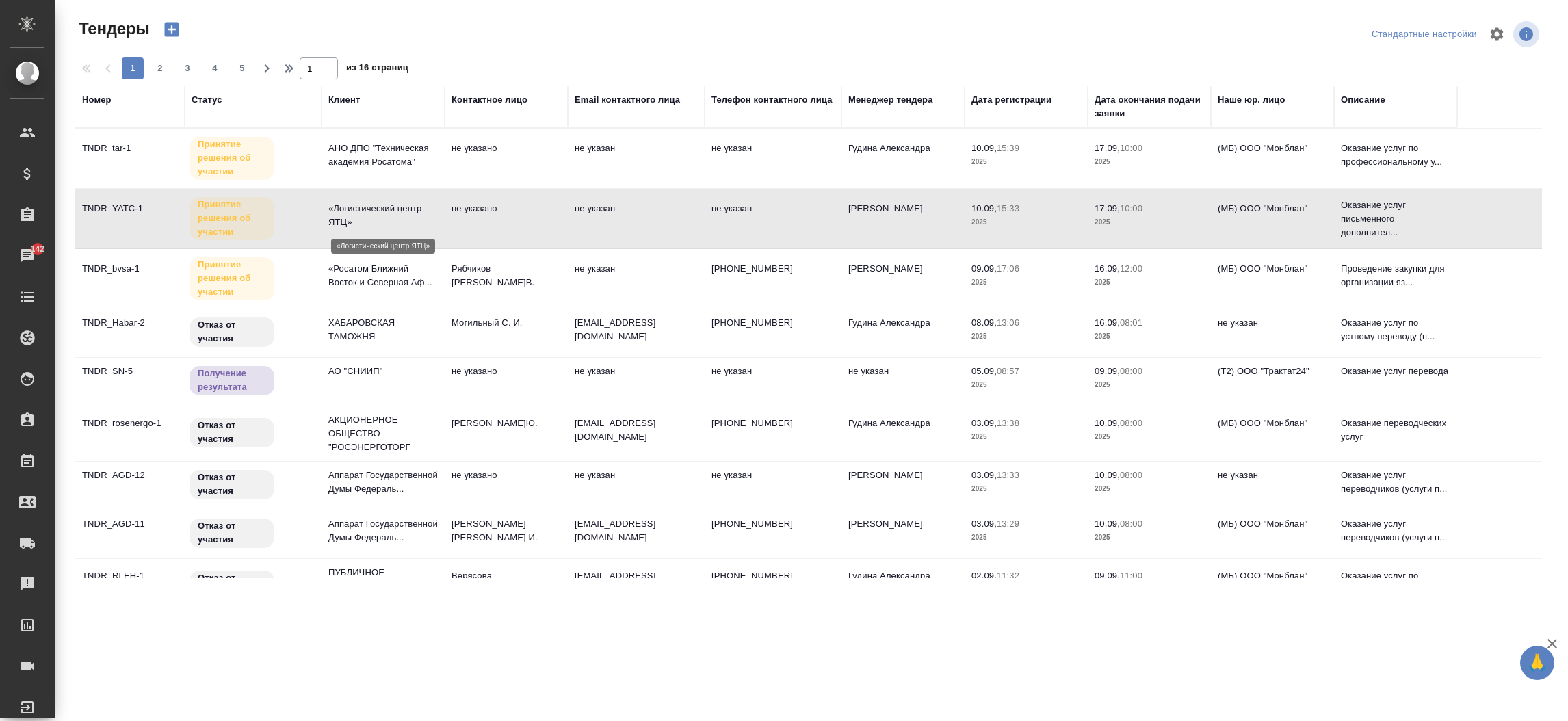
click at [384, 217] on p "«Логистический центр ЯТЦ»" at bounding box center [383, 215] width 110 height 27
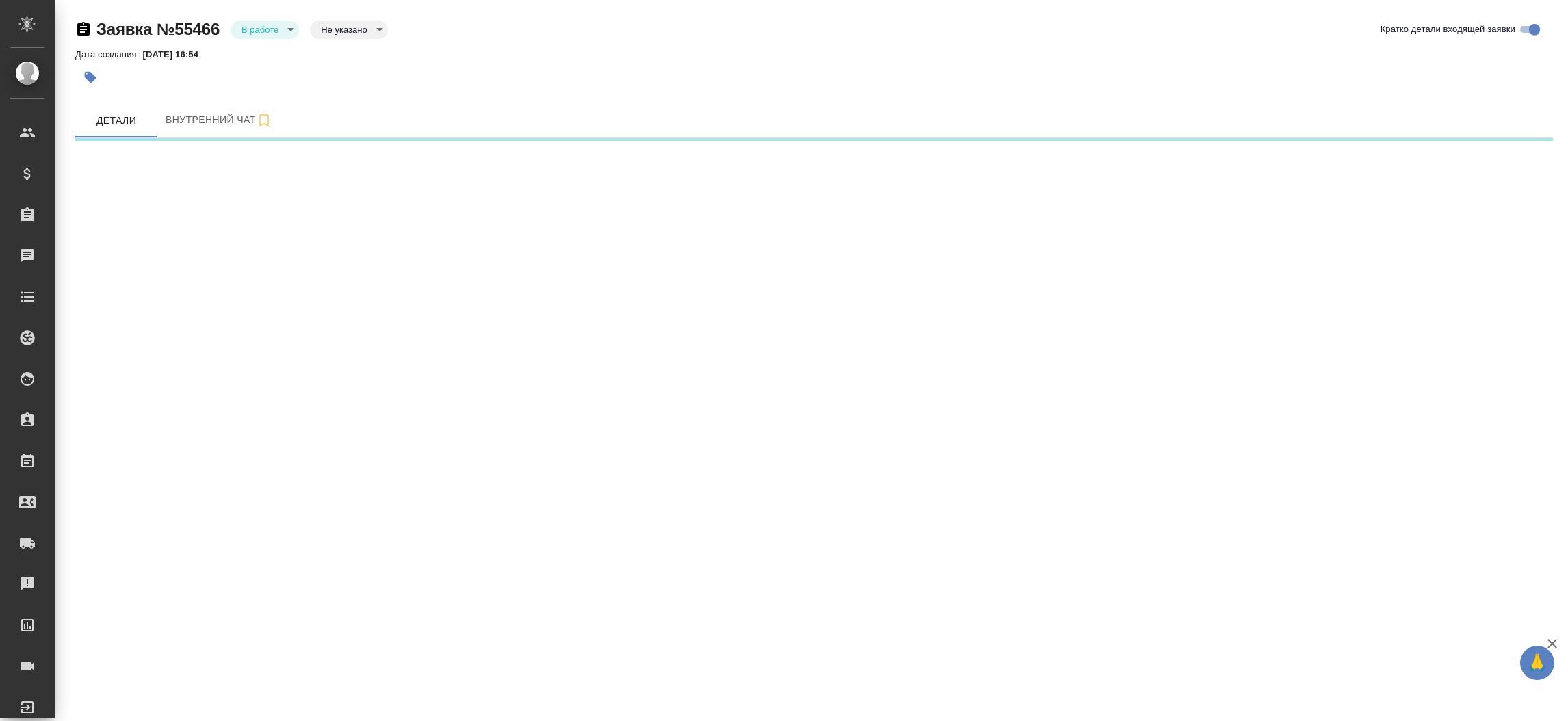
select select "RU"
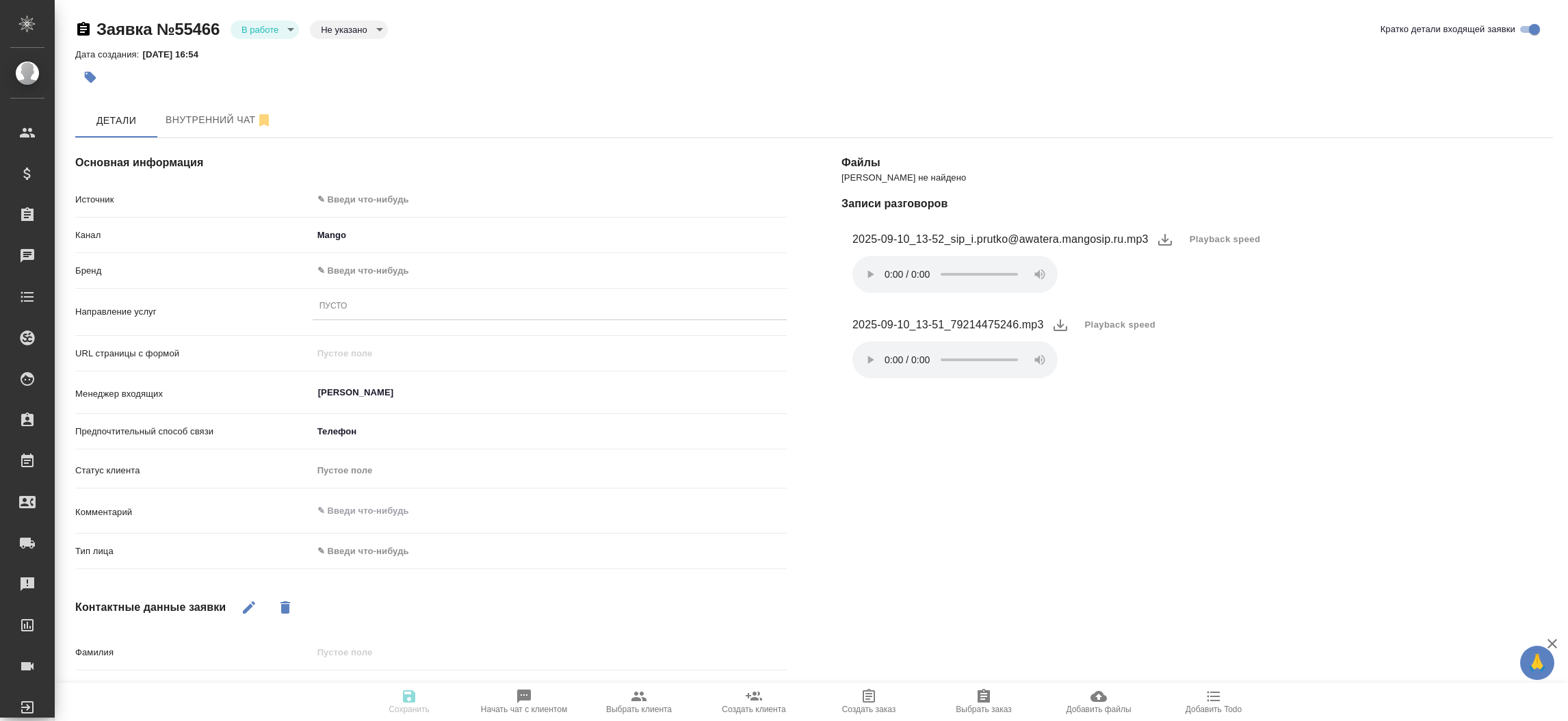
type textarea "x"
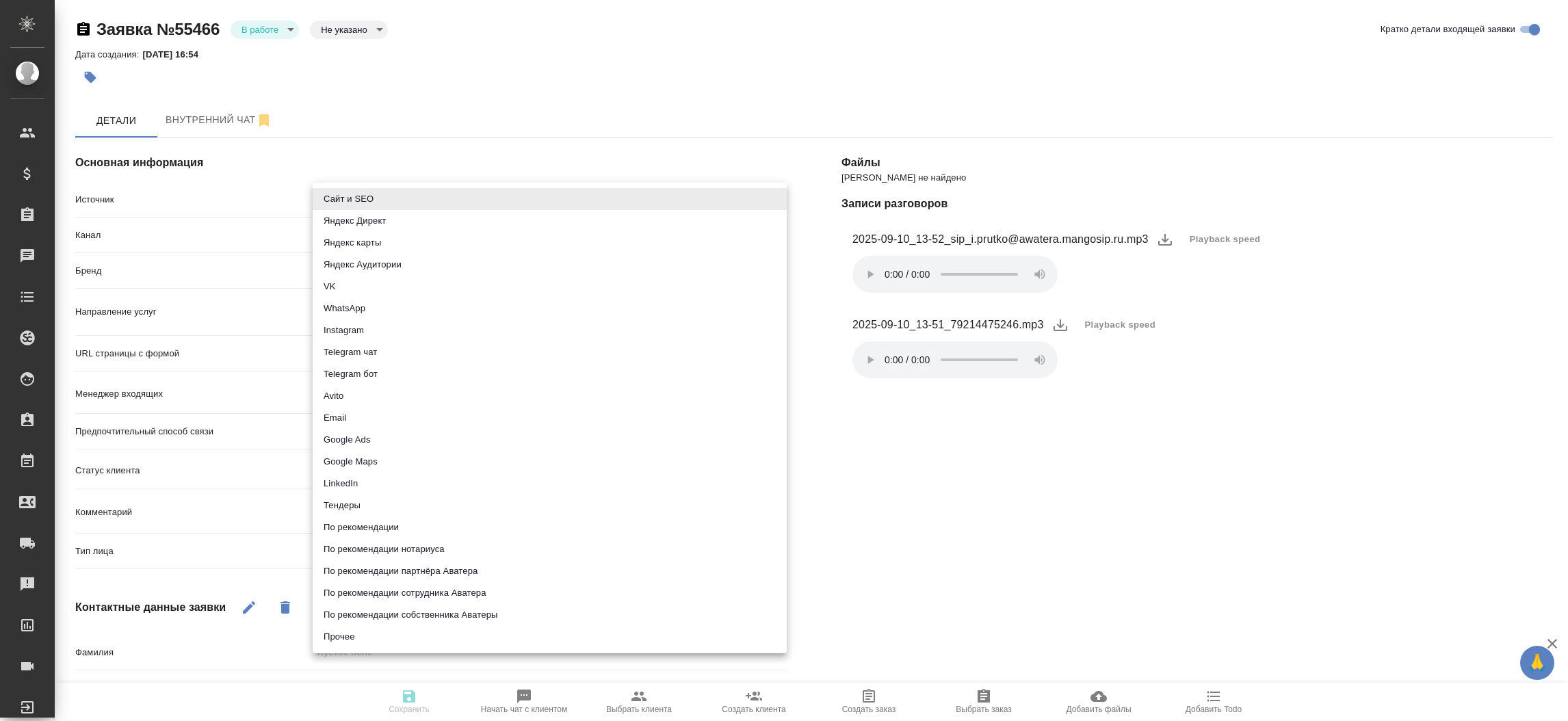
click at [439, 197] on body "🙏 .cls-1 fill:#fff; AWATERA [PERSON_NAME]prutko Клиенты Спецификации Заказы Чат…" at bounding box center [784, 360] width 1568 height 721
click at [439, 197] on li "Сайт и SEO" at bounding box center [549, 198] width 474 height 22
type input "seo"
type textarea "x"
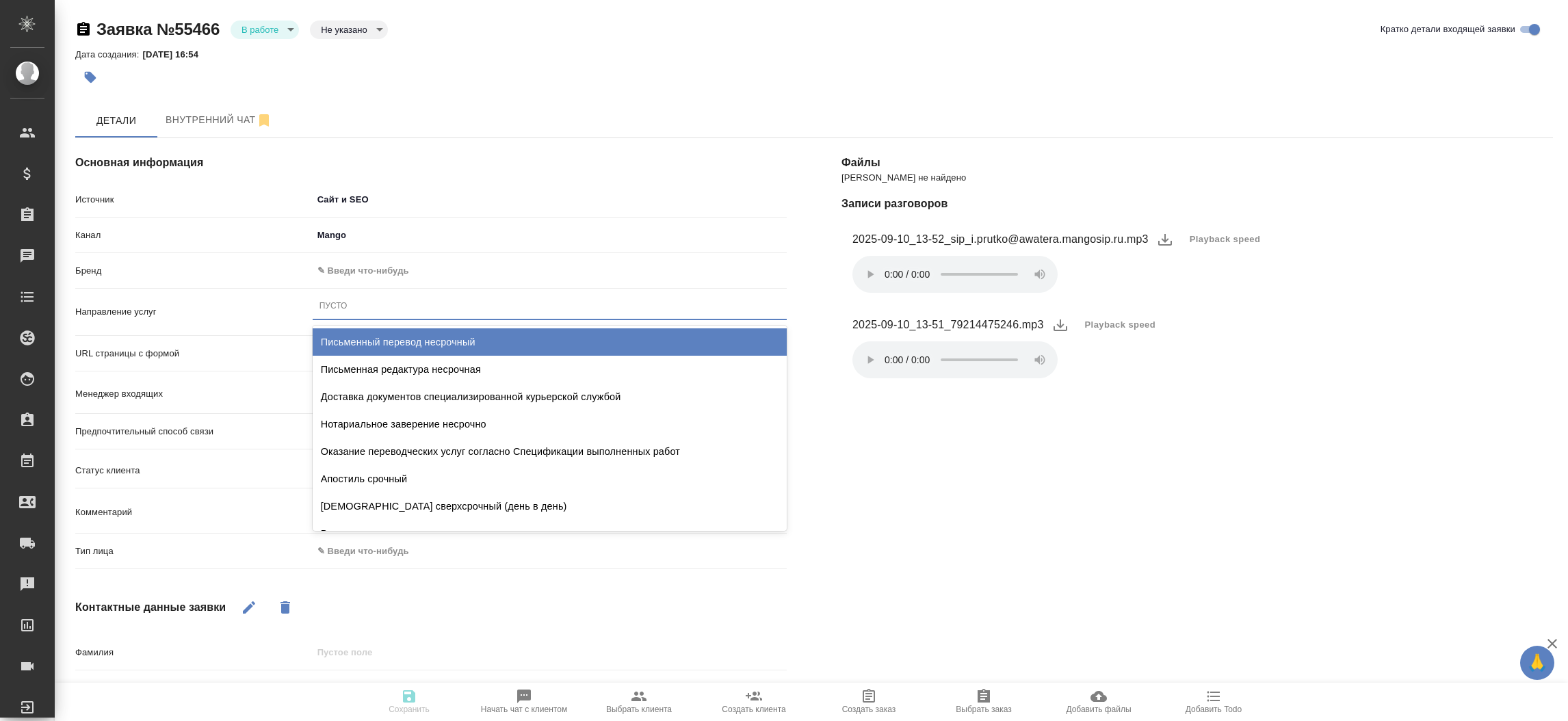
click at [375, 306] on div "Пусто" at bounding box center [549, 306] width 474 height 20
type input "пись"
click at [378, 338] on div "Письменный перевод несрочный" at bounding box center [549, 342] width 474 height 27
type textarea "x"
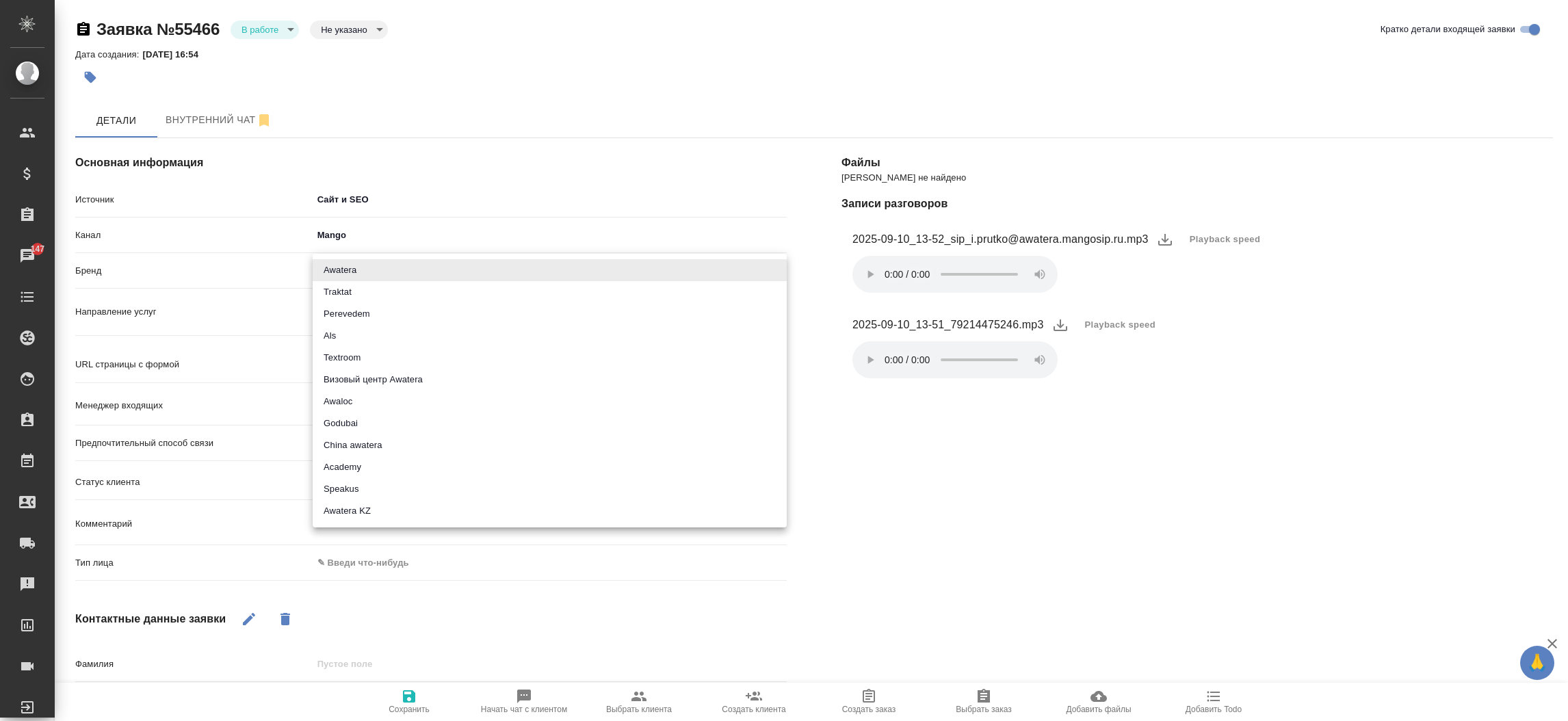
click at [362, 273] on body "🙏 .cls-1 fill:#fff; AWATERA [PERSON_NAME]prutko Клиенты Спецификации Заказы 147…" at bounding box center [784, 360] width 1568 height 721
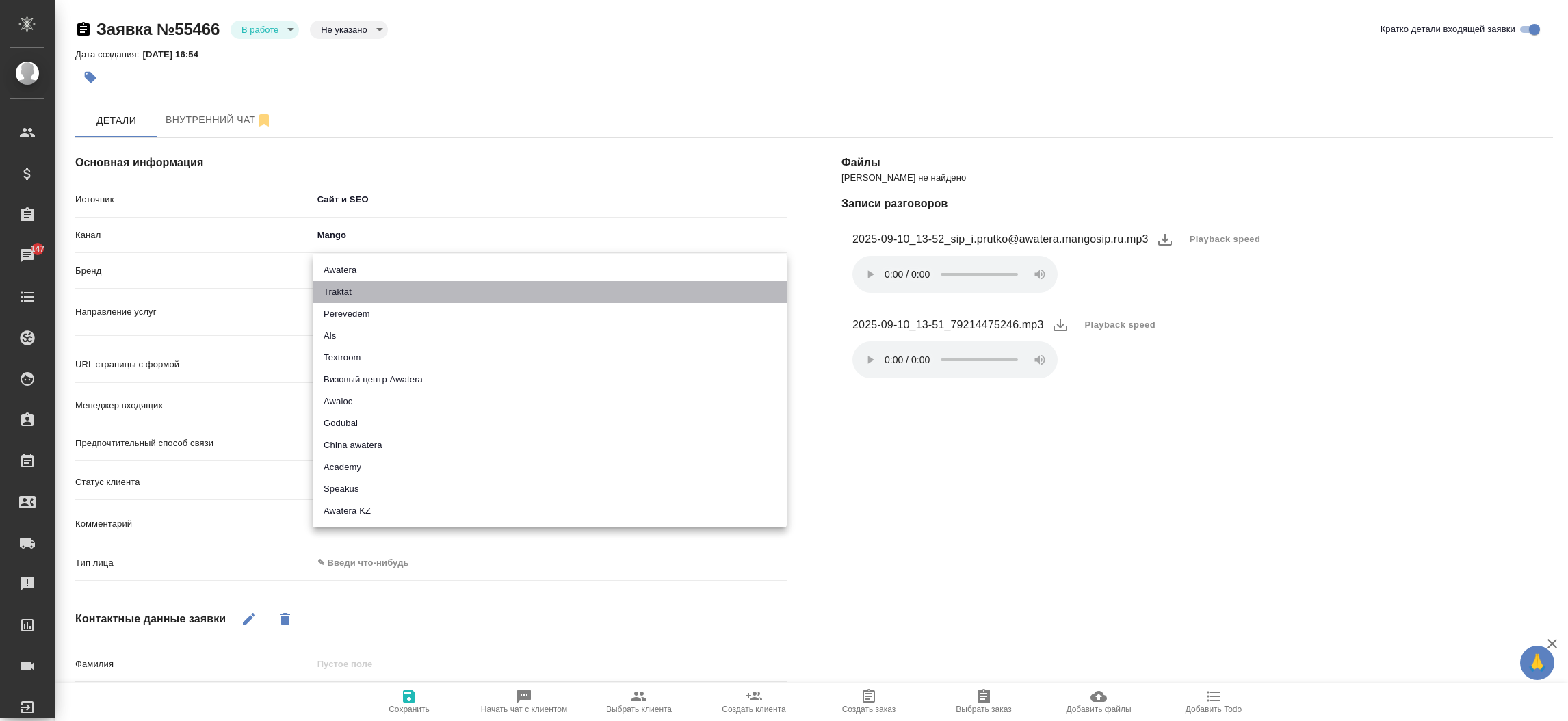
click at [362, 286] on li "Traktat" at bounding box center [549, 291] width 474 height 22
type input "traktat"
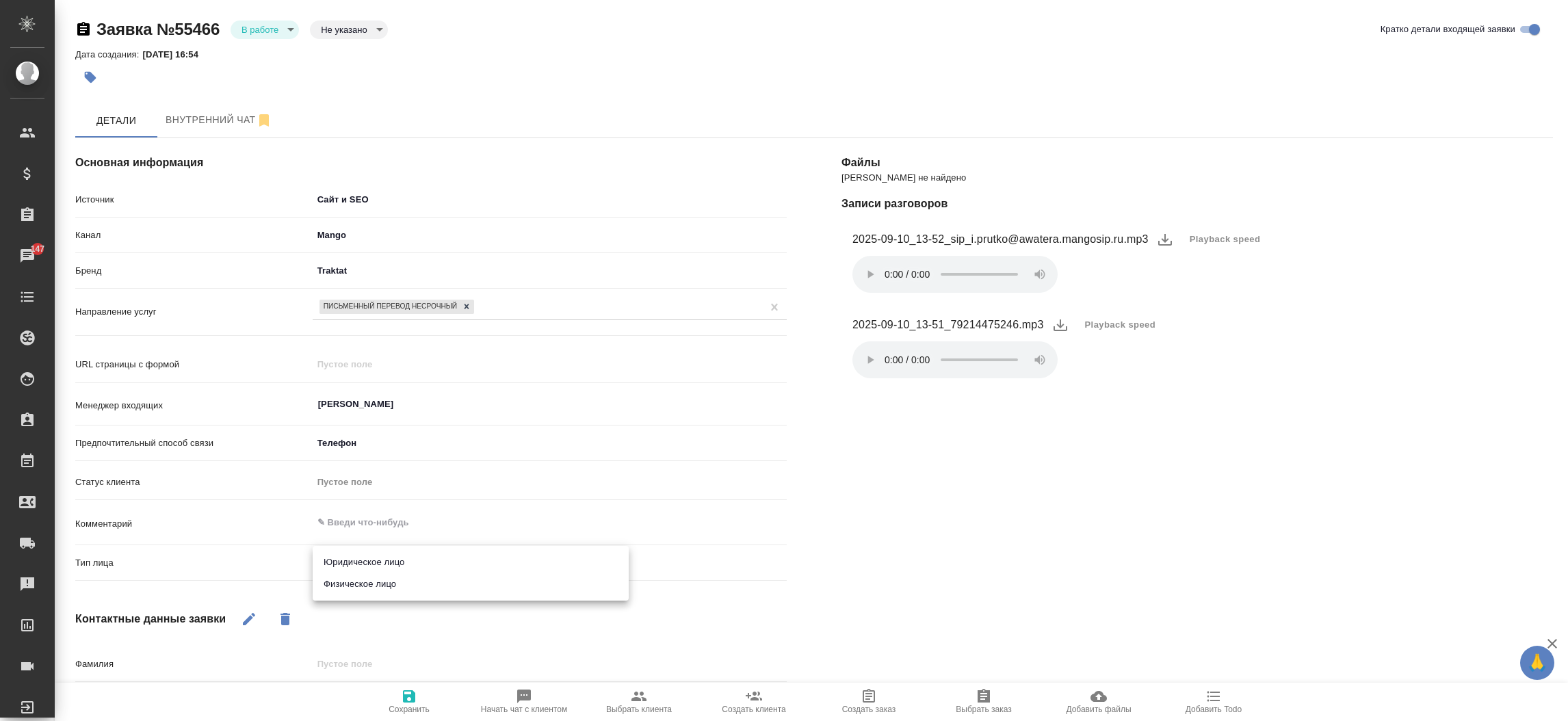
click at [358, 569] on body "🙏 .cls-1 fill:#fff; AWATERA Прутько Ирина i.prutko Клиенты Спецификации Заказы …" at bounding box center [784, 360] width 1568 height 721
click at [375, 585] on li "Физическое лицо" at bounding box center [470, 583] width 316 height 22
type textarea "x"
type input "private"
click at [249, 628] on button "button" at bounding box center [249, 619] width 33 height 33
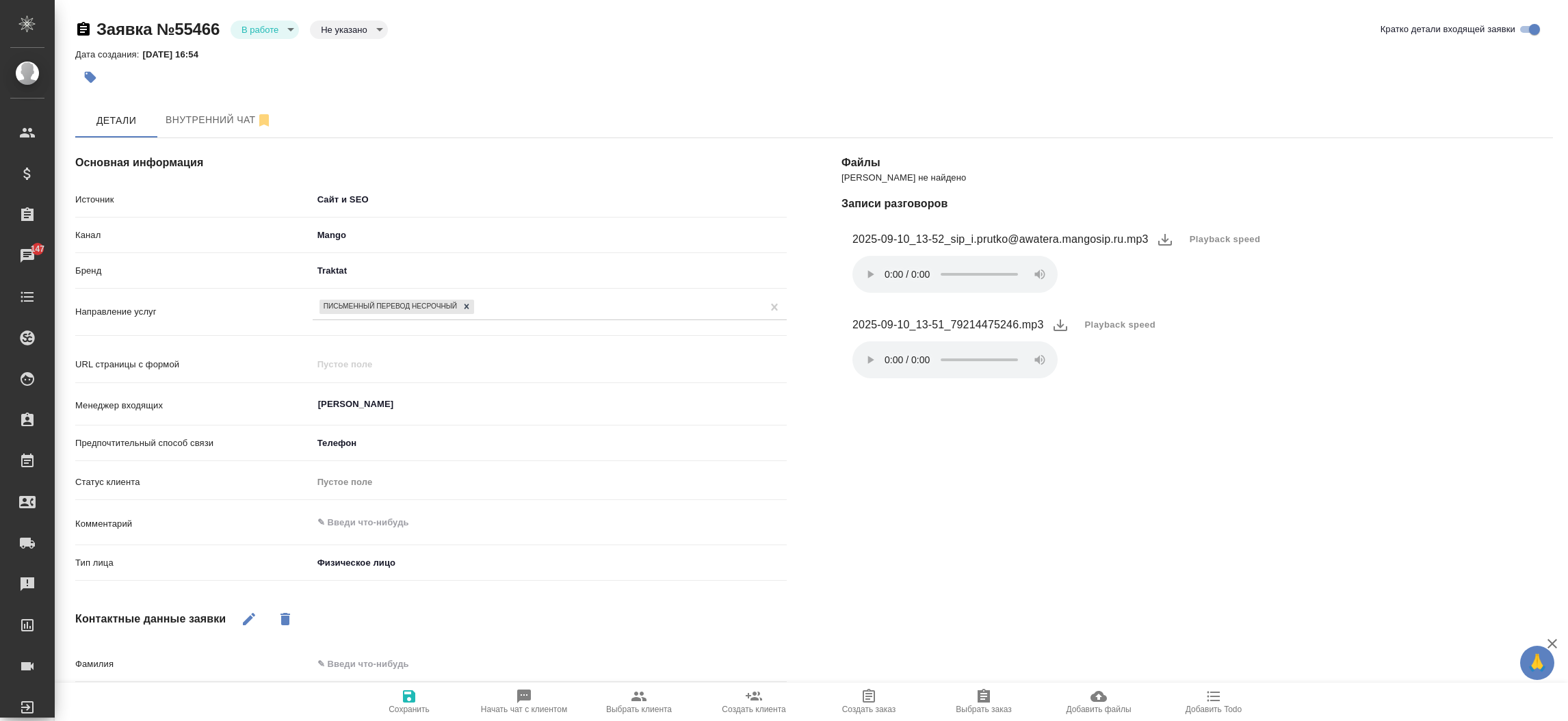
click at [453, 607] on div "Контактные данные заявки" at bounding box center [431, 619] width 711 height 33
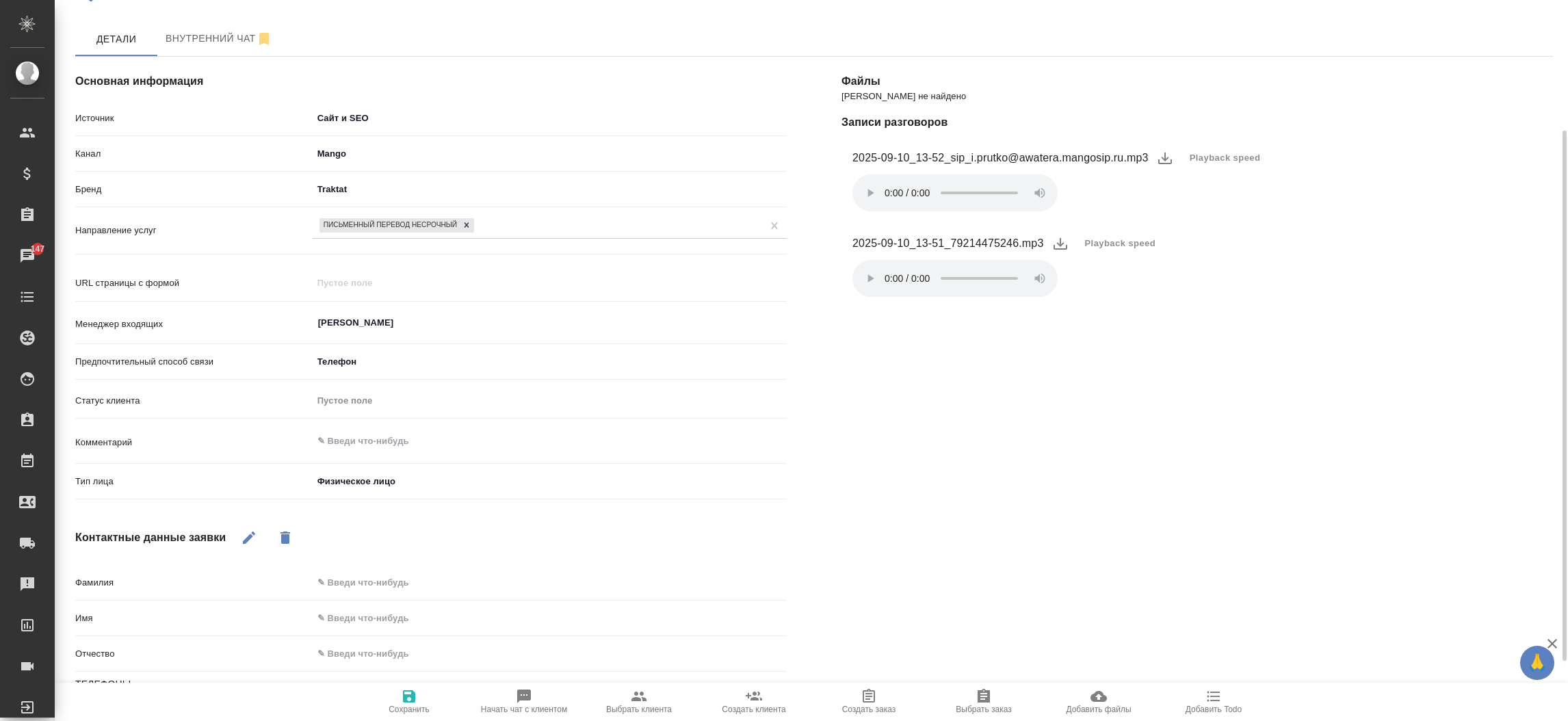
scroll to position [122, 0]
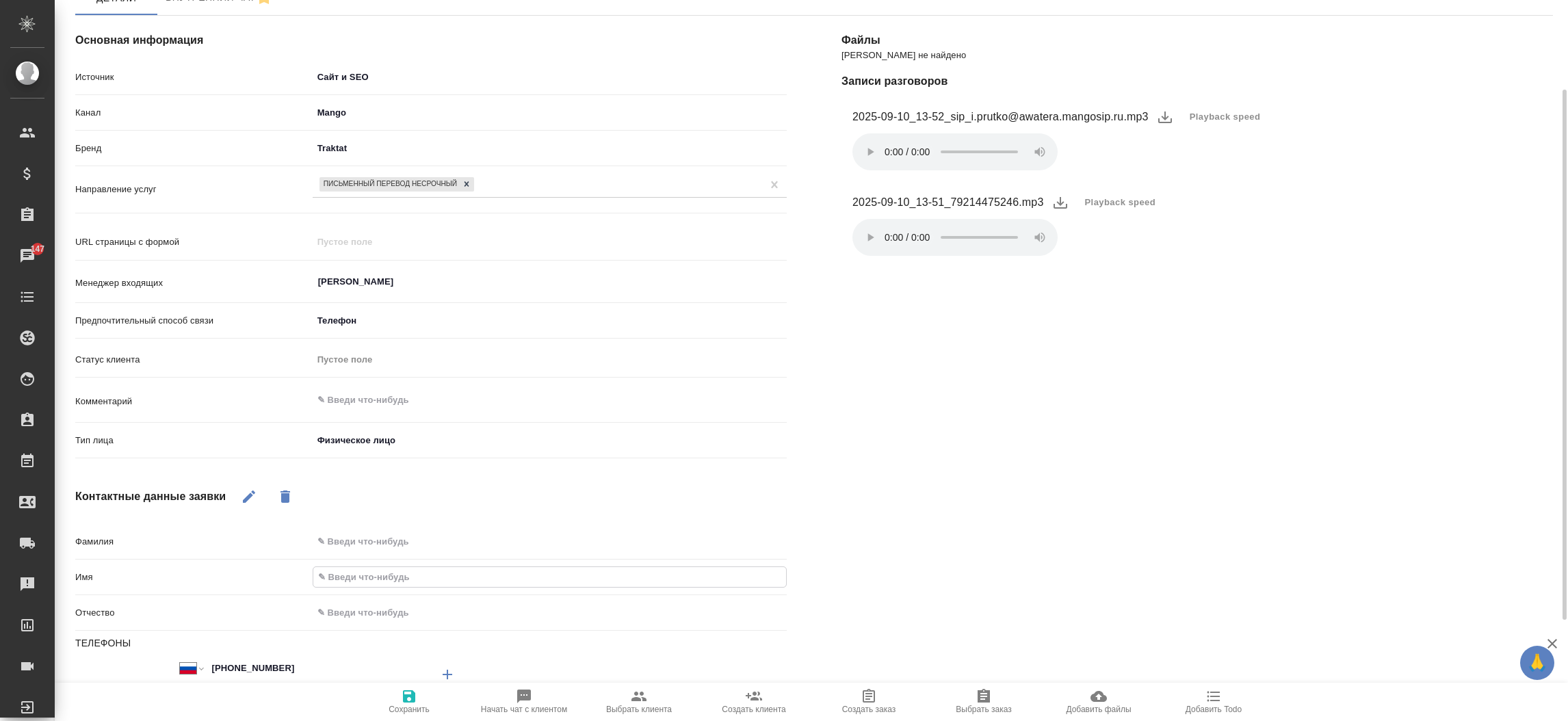
click at [435, 585] on input "text" at bounding box center [549, 577] width 473 height 20
type textarea "x"
type input "И"
type textarea "x"
type input "Ив"
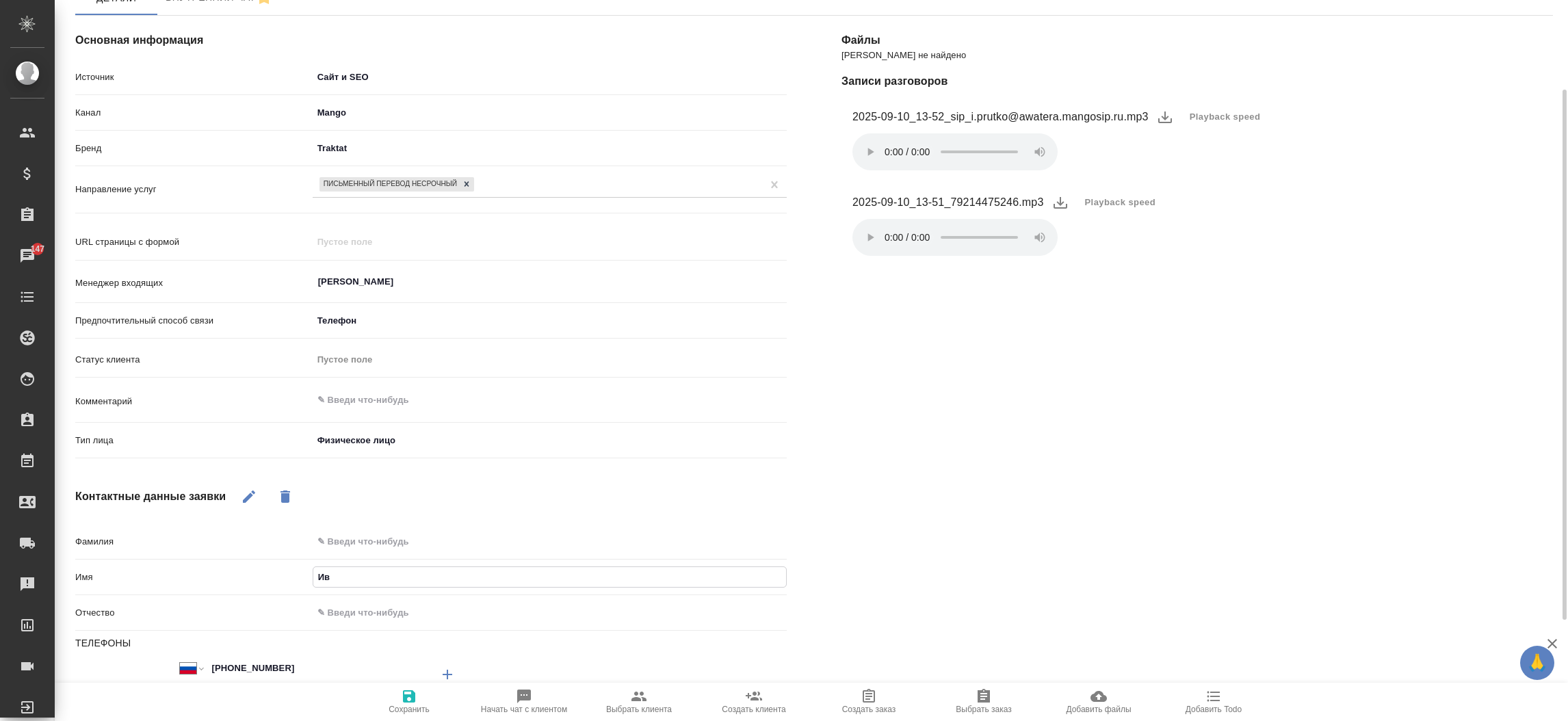
type textarea "x"
type input "Ива"
type textarea "x"
type input "[PERSON_NAME]"
click at [421, 692] on span "Сохранить" at bounding box center [409, 701] width 99 height 26
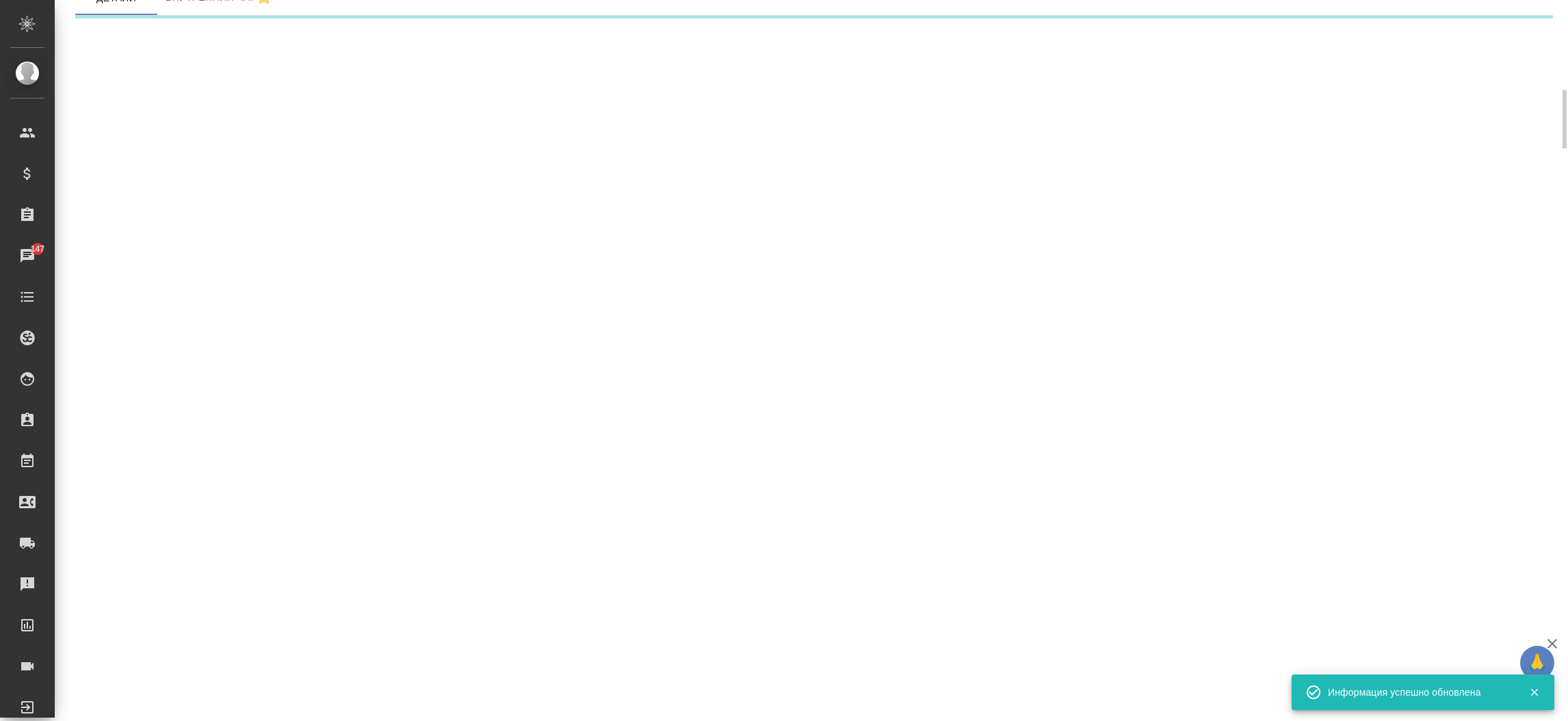
select select "RU"
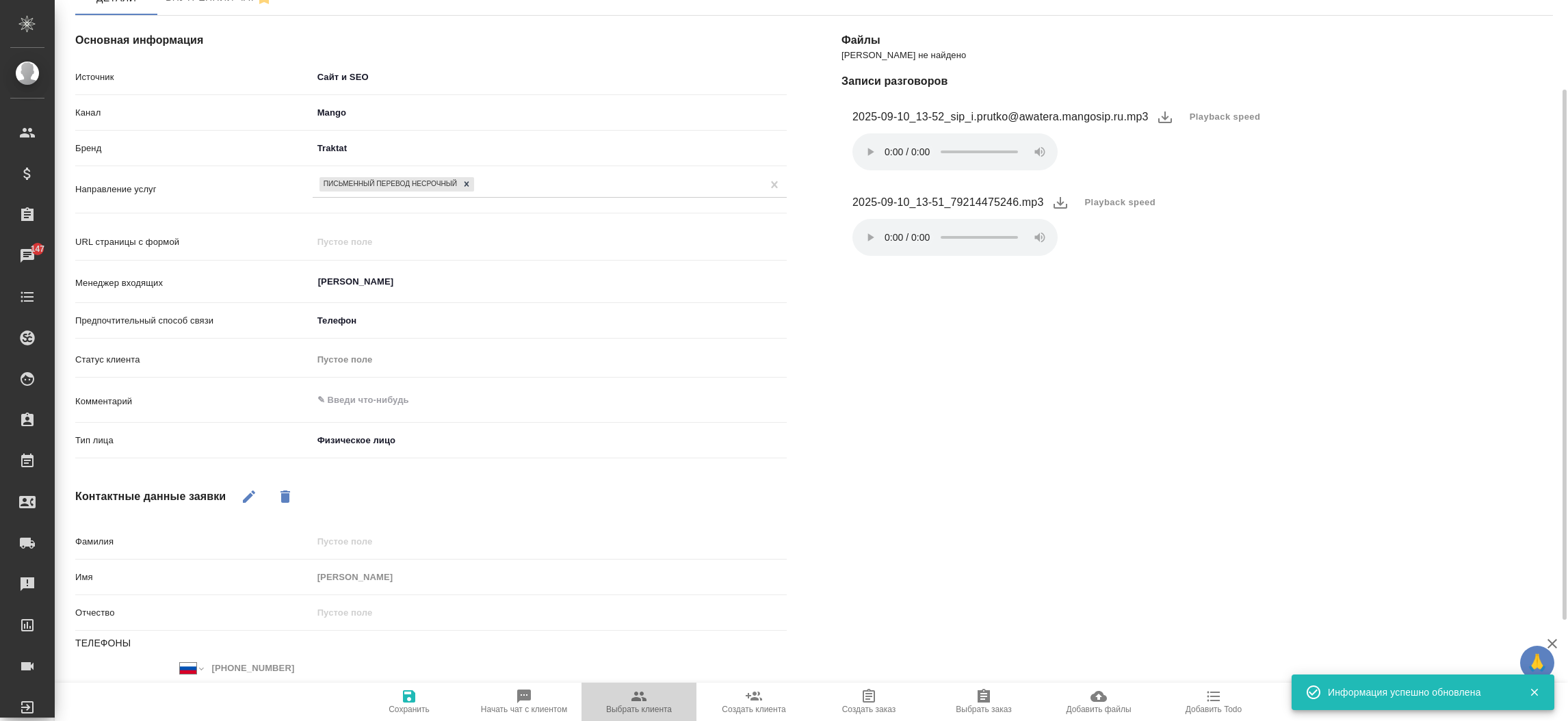
click at [633, 710] on span "Выбрать клиента" at bounding box center [639, 709] width 66 height 10
type textarea "x"
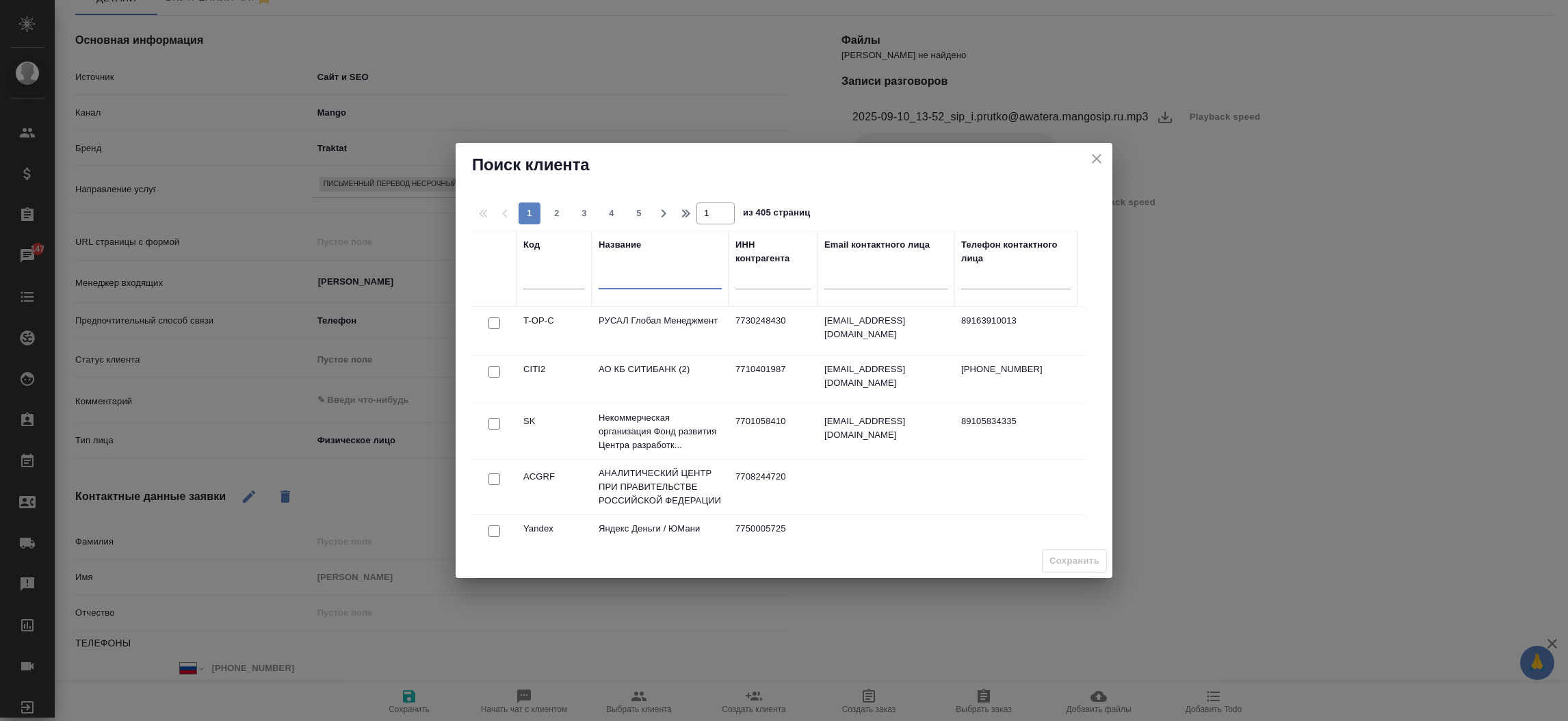
click at [608, 272] on input "text" at bounding box center [660, 281] width 123 height 17
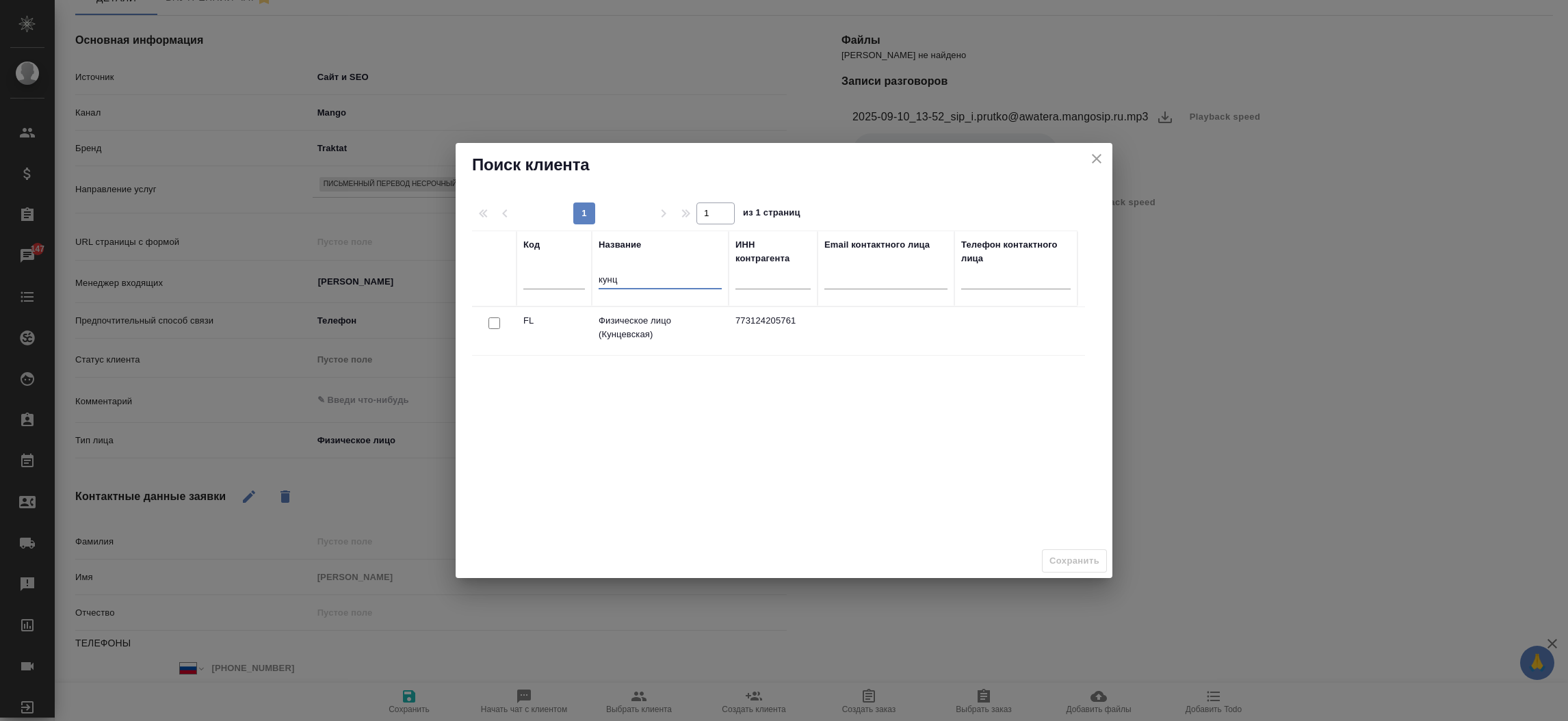
type input "кунц"
drag, startPoint x: 485, startPoint y: 324, endPoint x: 500, endPoint y: 324, distance: 15.0
click at [500, 324] on div at bounding box center [494, 323] width 31 height 19
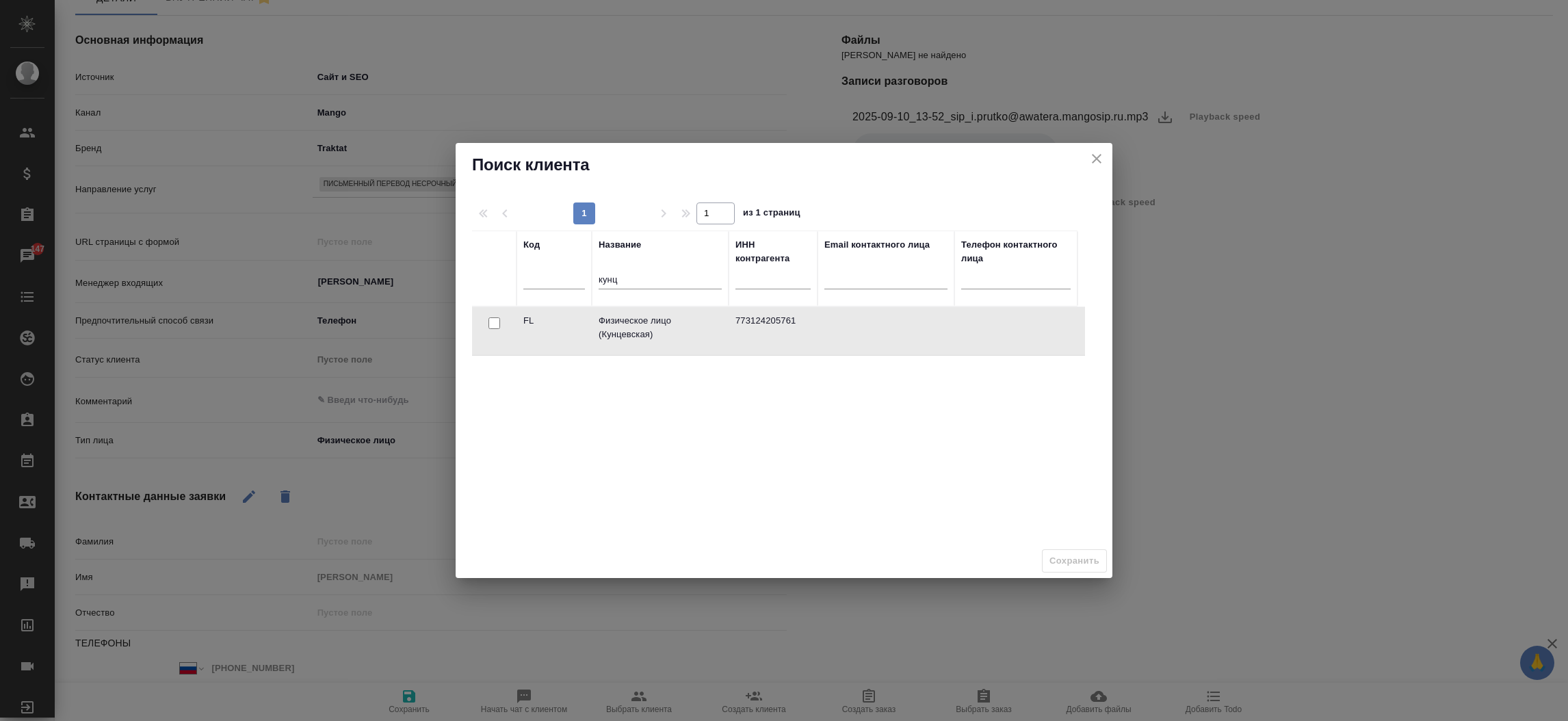
click at [500, 324] on input "checkbox" at bounding box center [494, 323] width 12 height 12
checkbox input "true"
click at [1065, 560] on span "Сохранить" at bounding box center [1074, 561] width 50 height 16
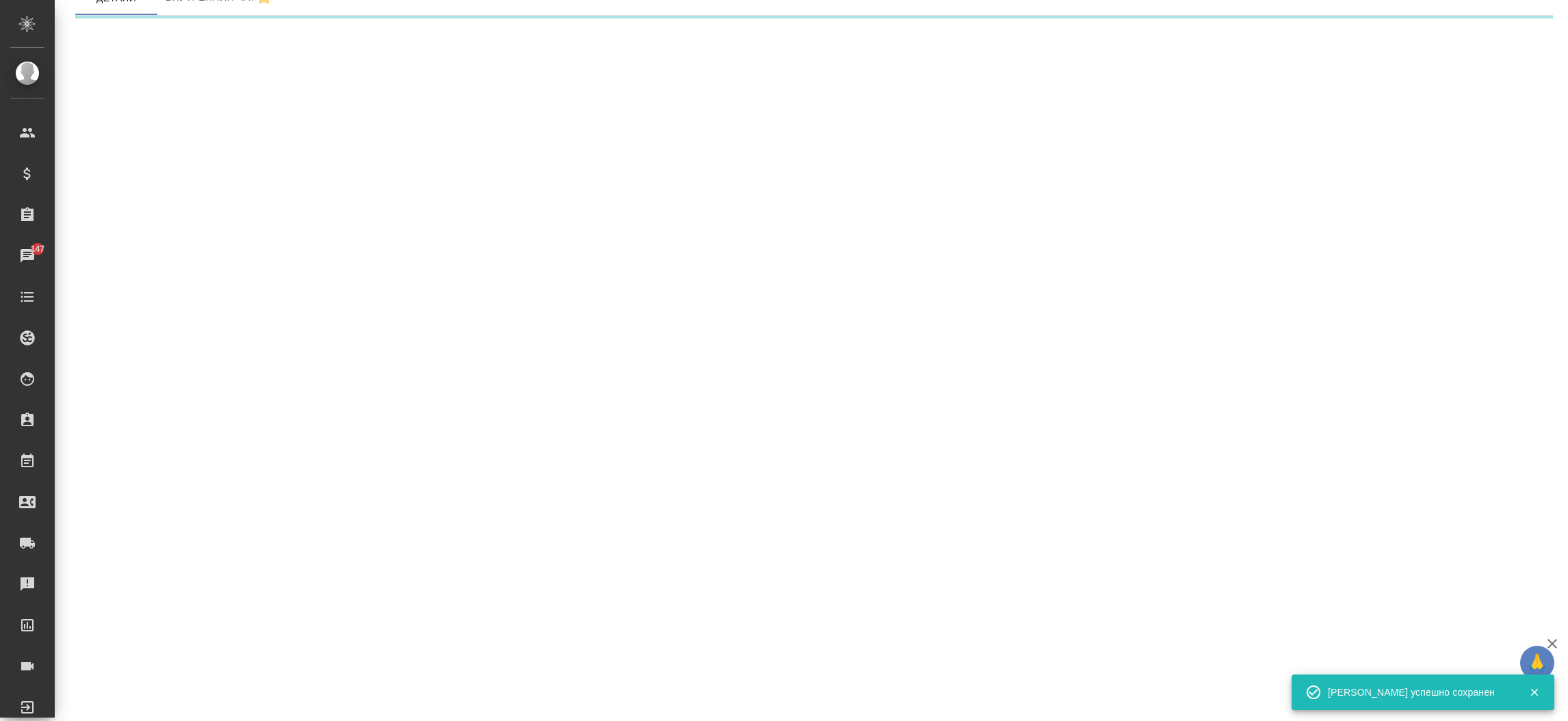
select select "RU"
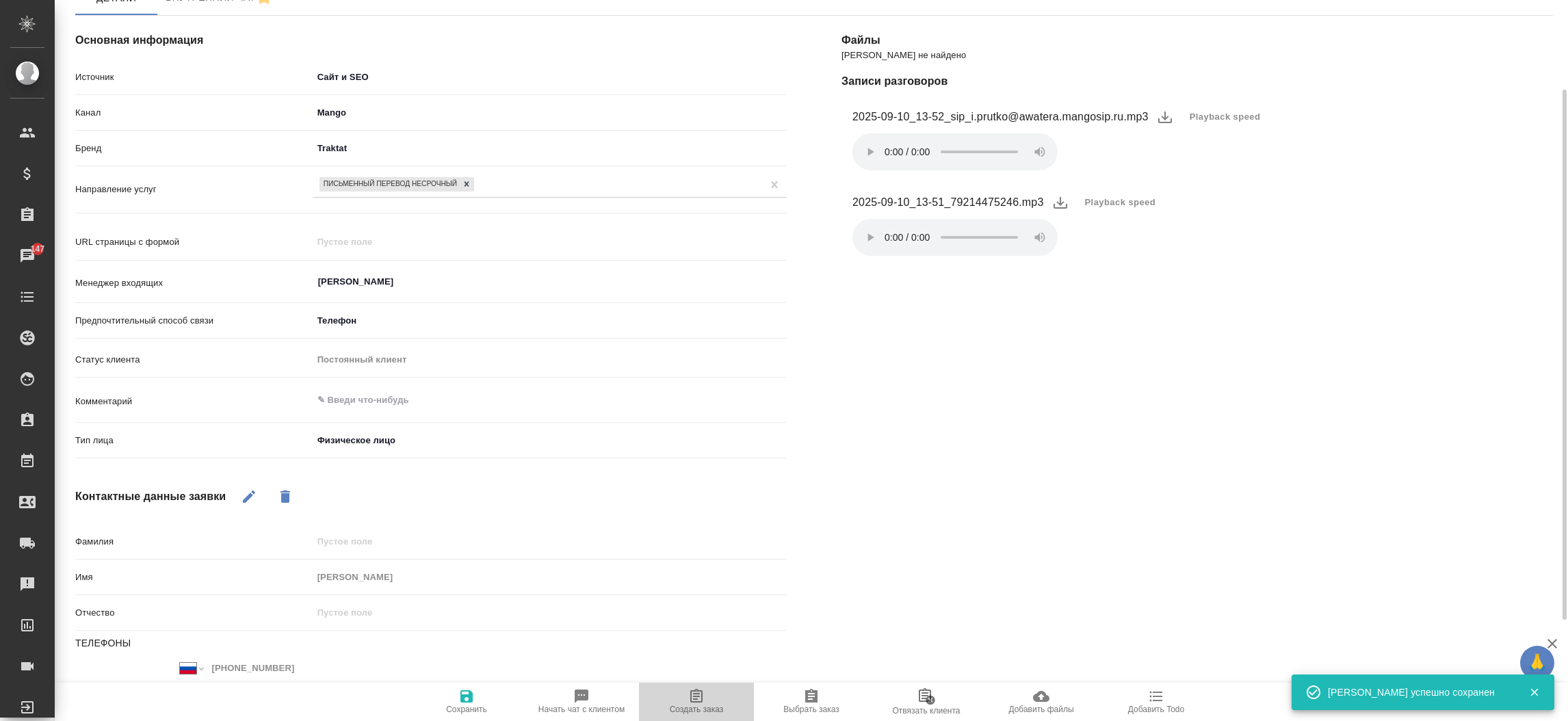
click at [699, 699] on icon "button" at bounding box center [696, 696] width 16 height 16
type textarea "x"
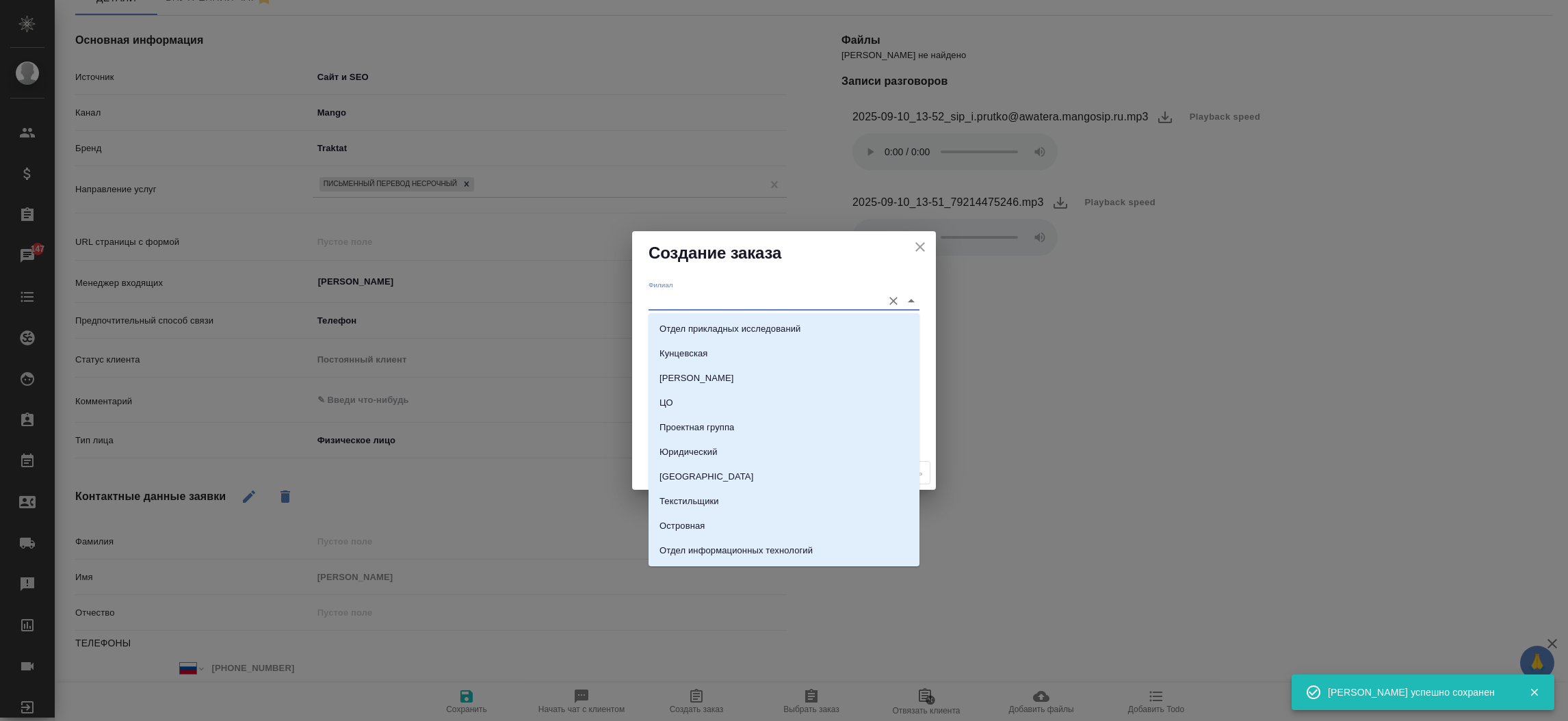
click at [696, 307] on input "Филиал" at bounding box center [762, 300] width 227 height 18
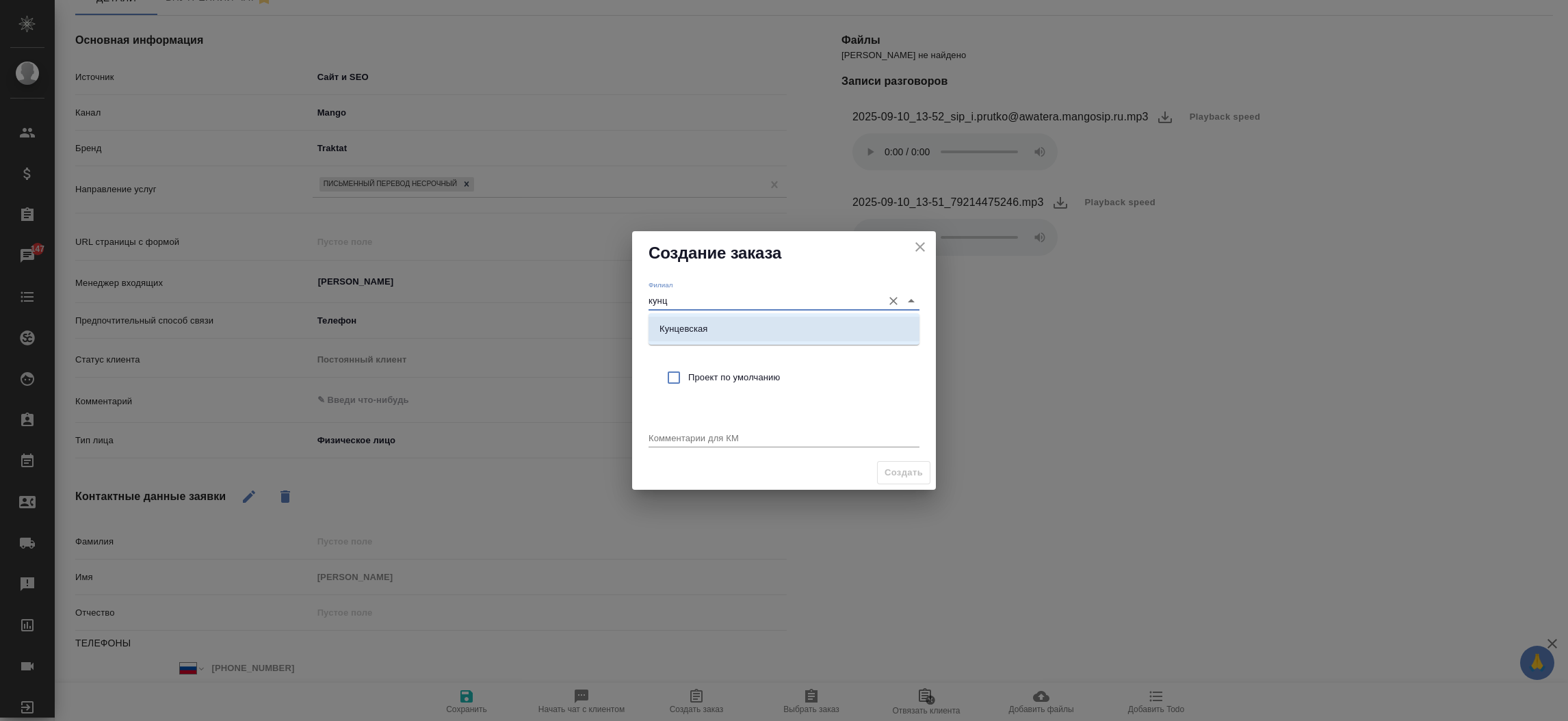
click at [690, 323] on p "Кунцевская" at bounding box center [684, 329] width 49 height 14
type input "Кунцевская"
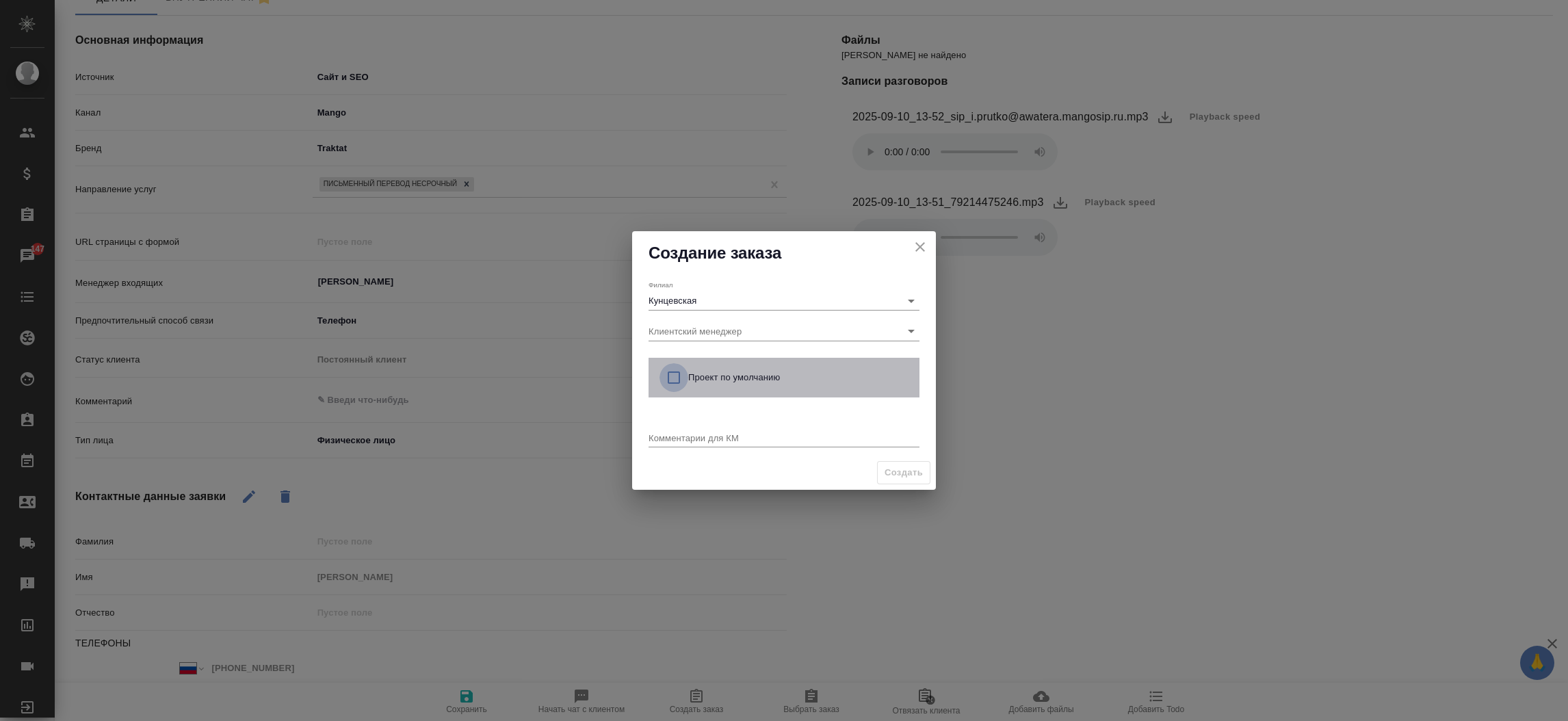
click at [670, 379] on input "checkbox" at bounding box center [674, 377] width 29 height 29
checkbox input "true"
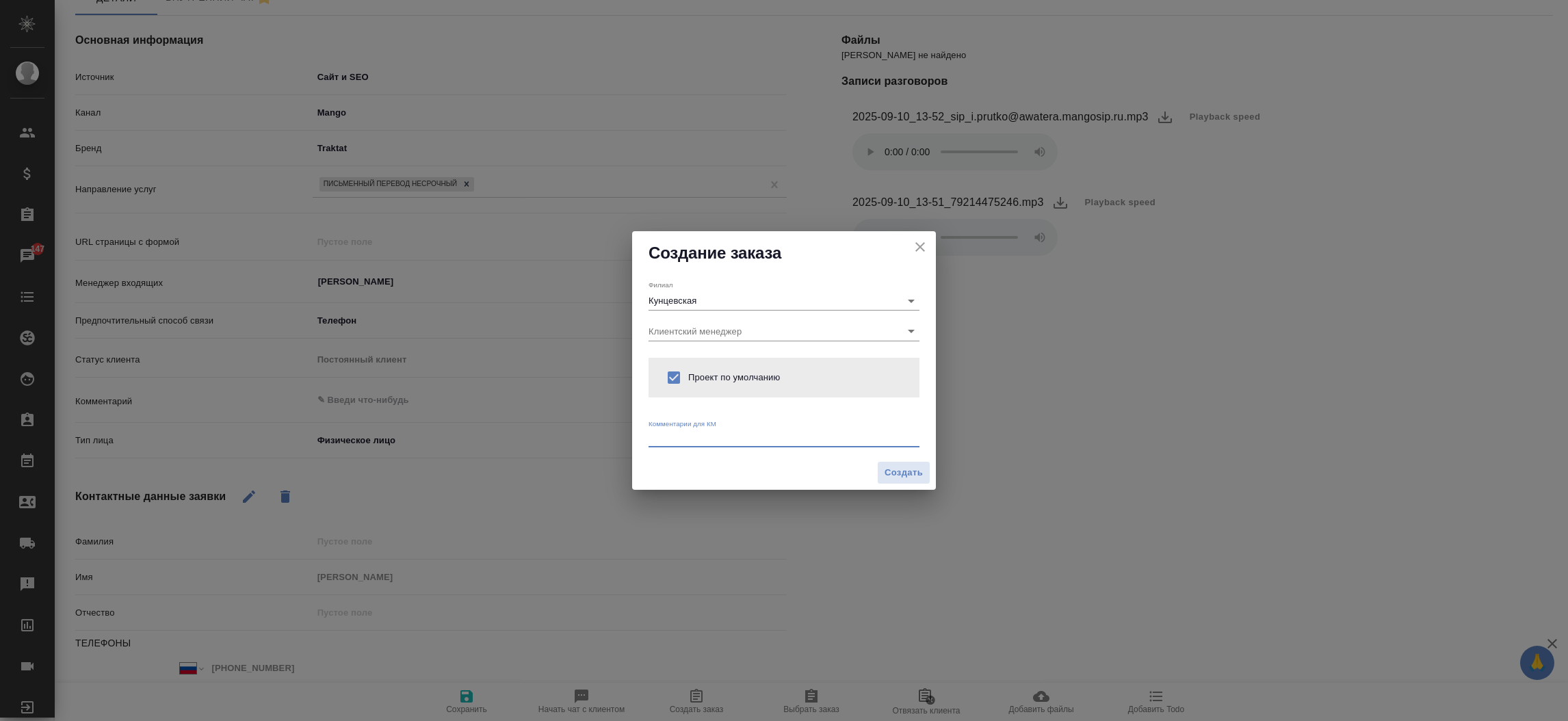
click at [671, 442] on textarea at bounding box center [784, 437] width 271 height 10
type textarea "от КВ: автобиография на румынский"
click at [900, 474] on span "Создать" at bounding box center [903, 473] width 38 height 16
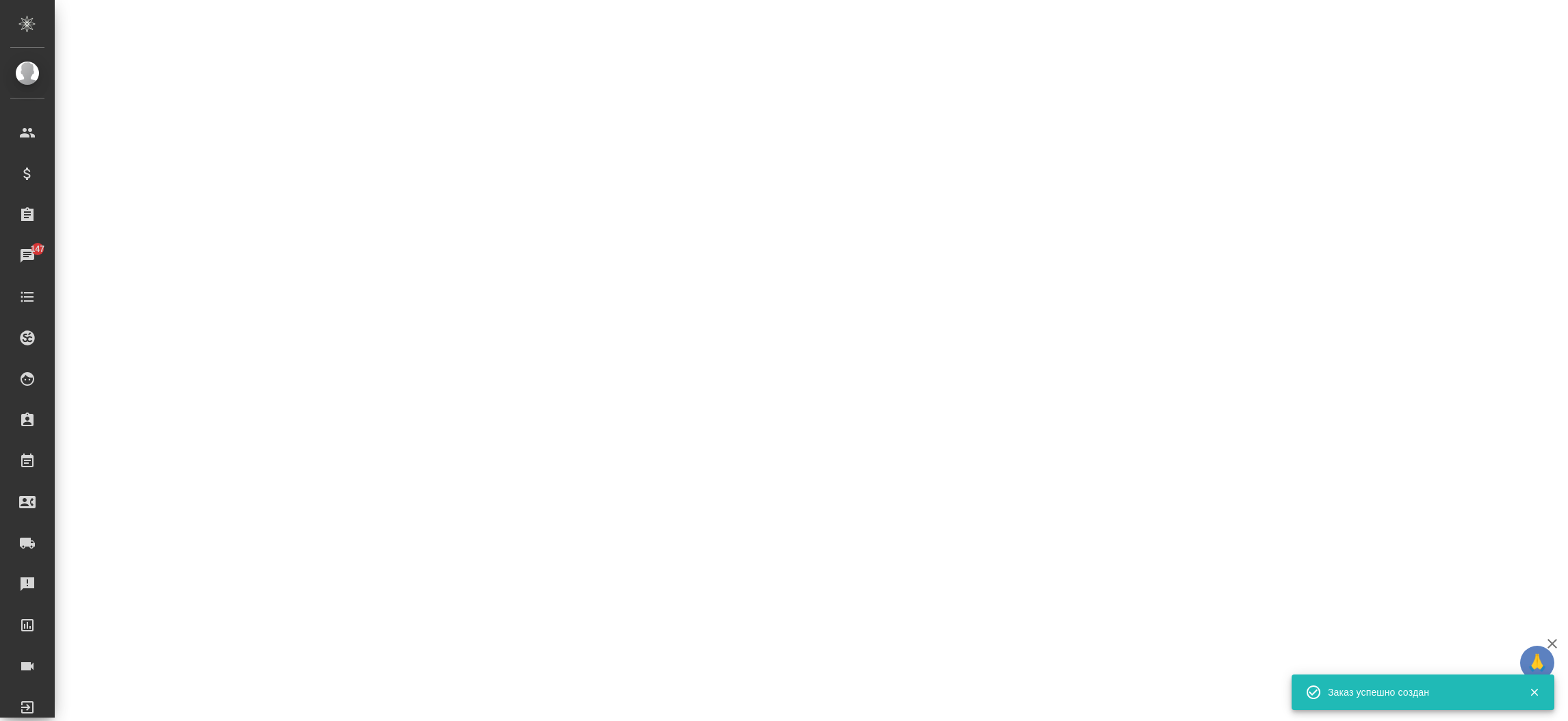
select select "RU"
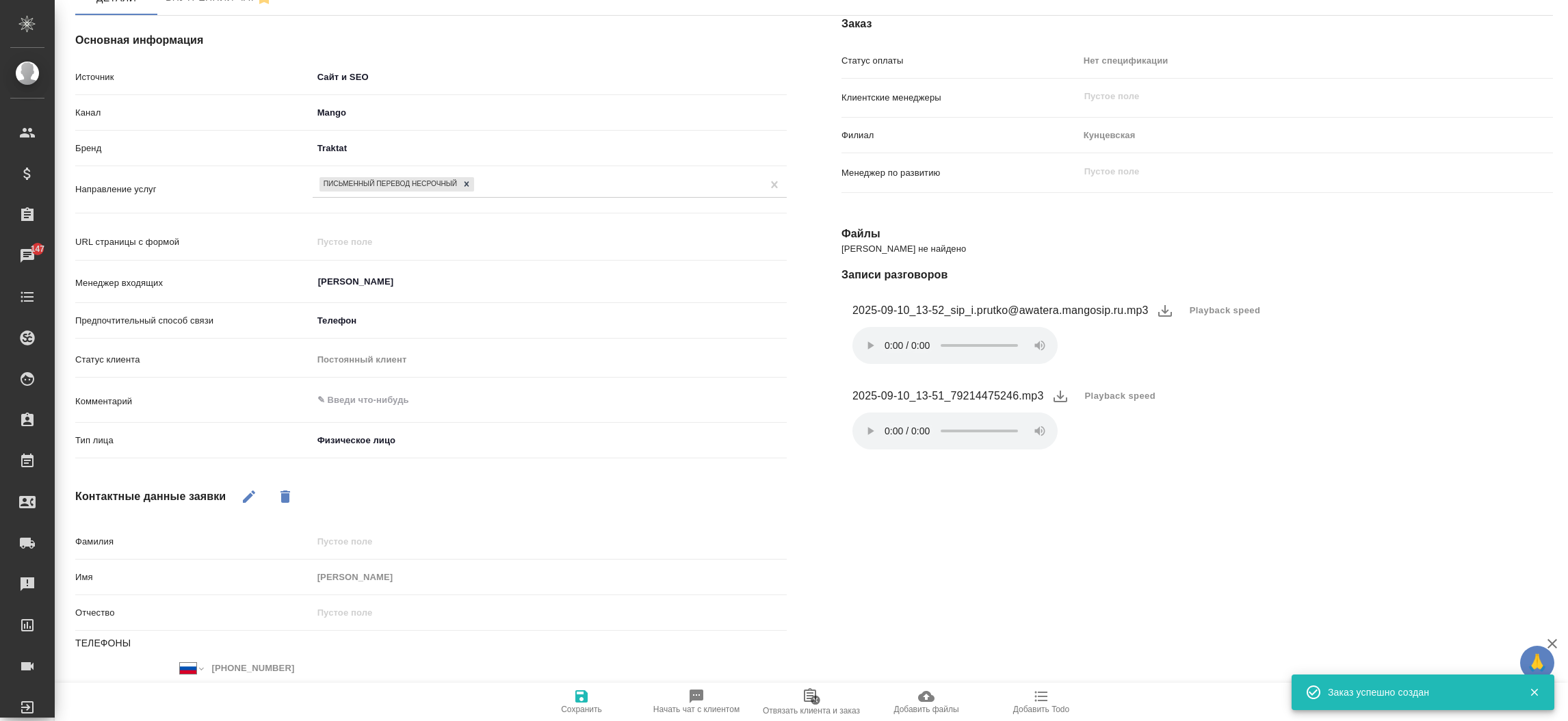
type textarea "x"
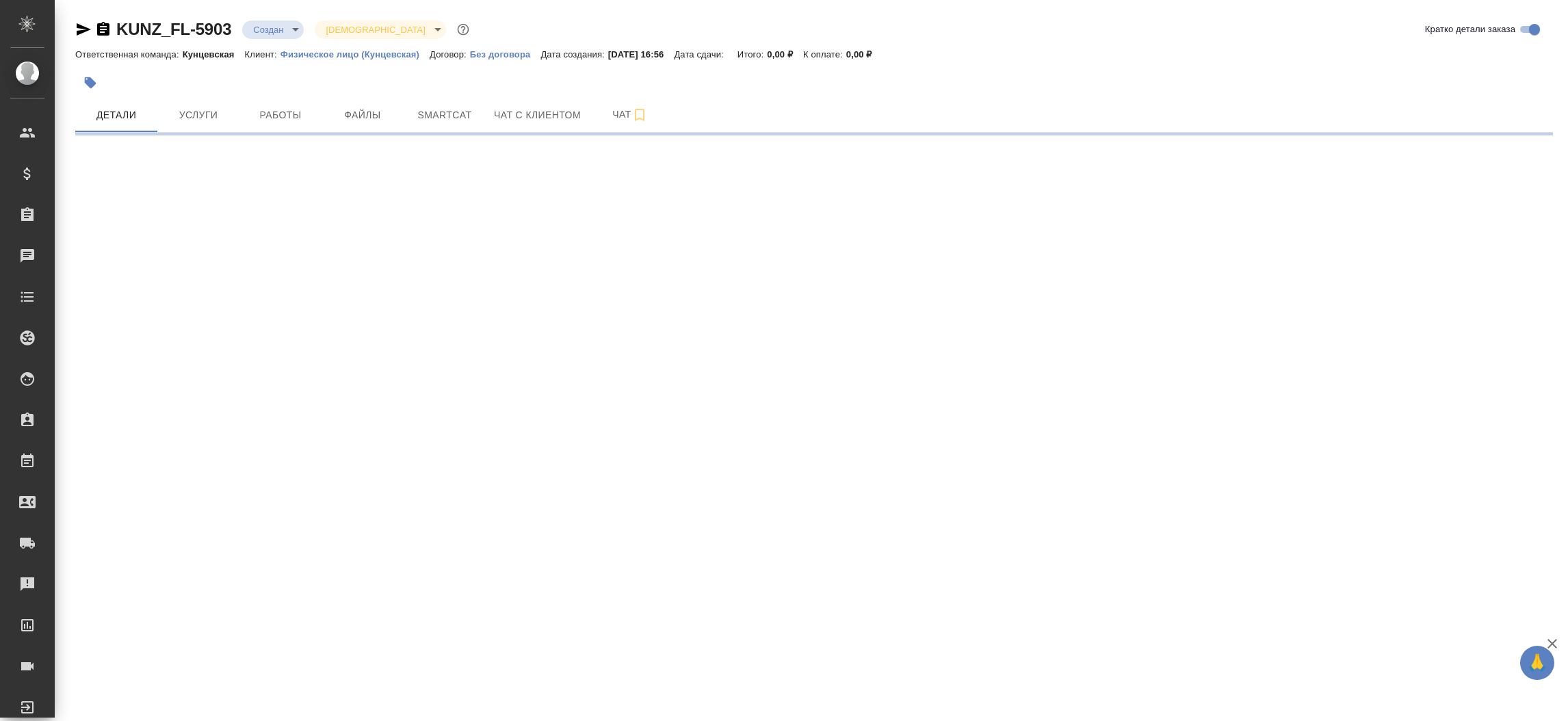
select select "RU"
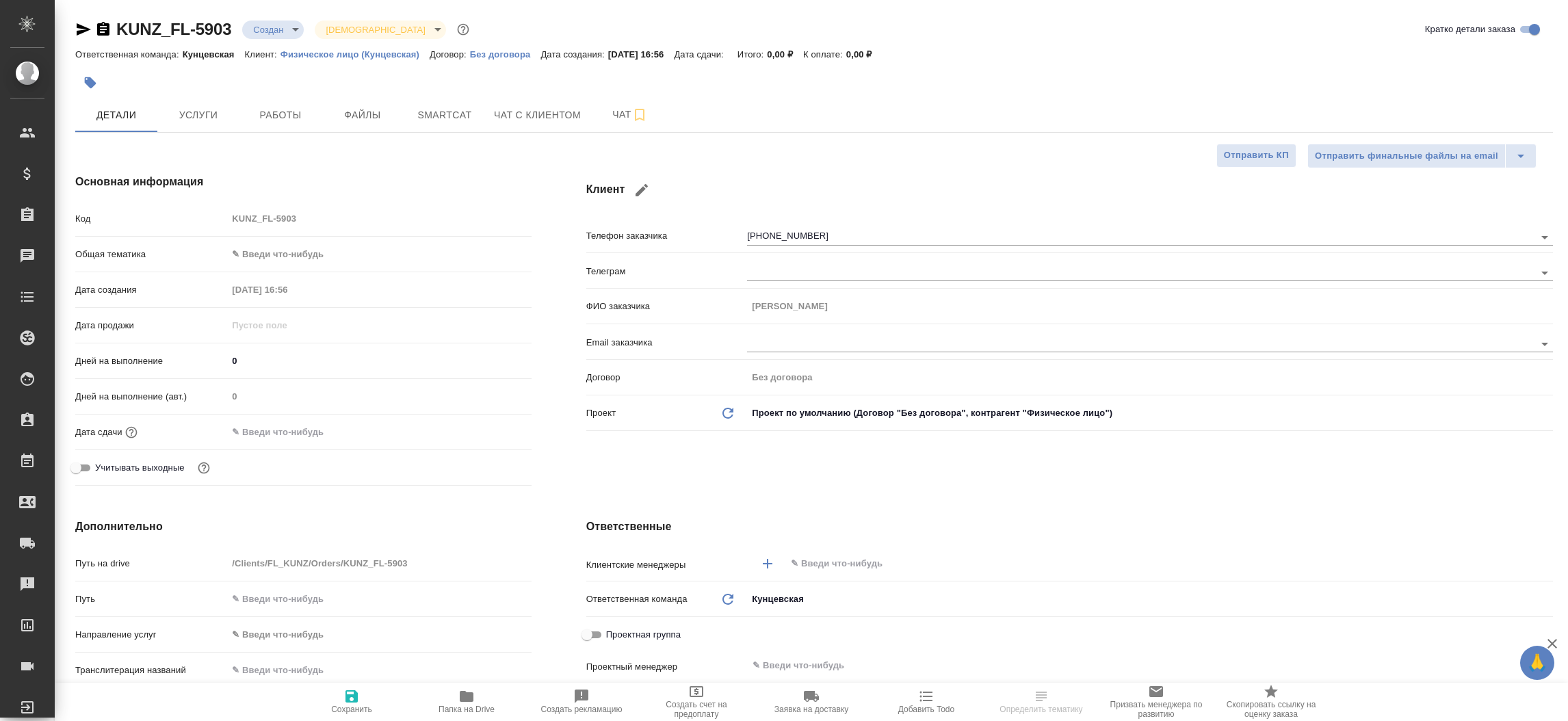
type textarea "x"
click at [848, 572] on input "text" at bounding box center [1146, 563] width 713 height 16
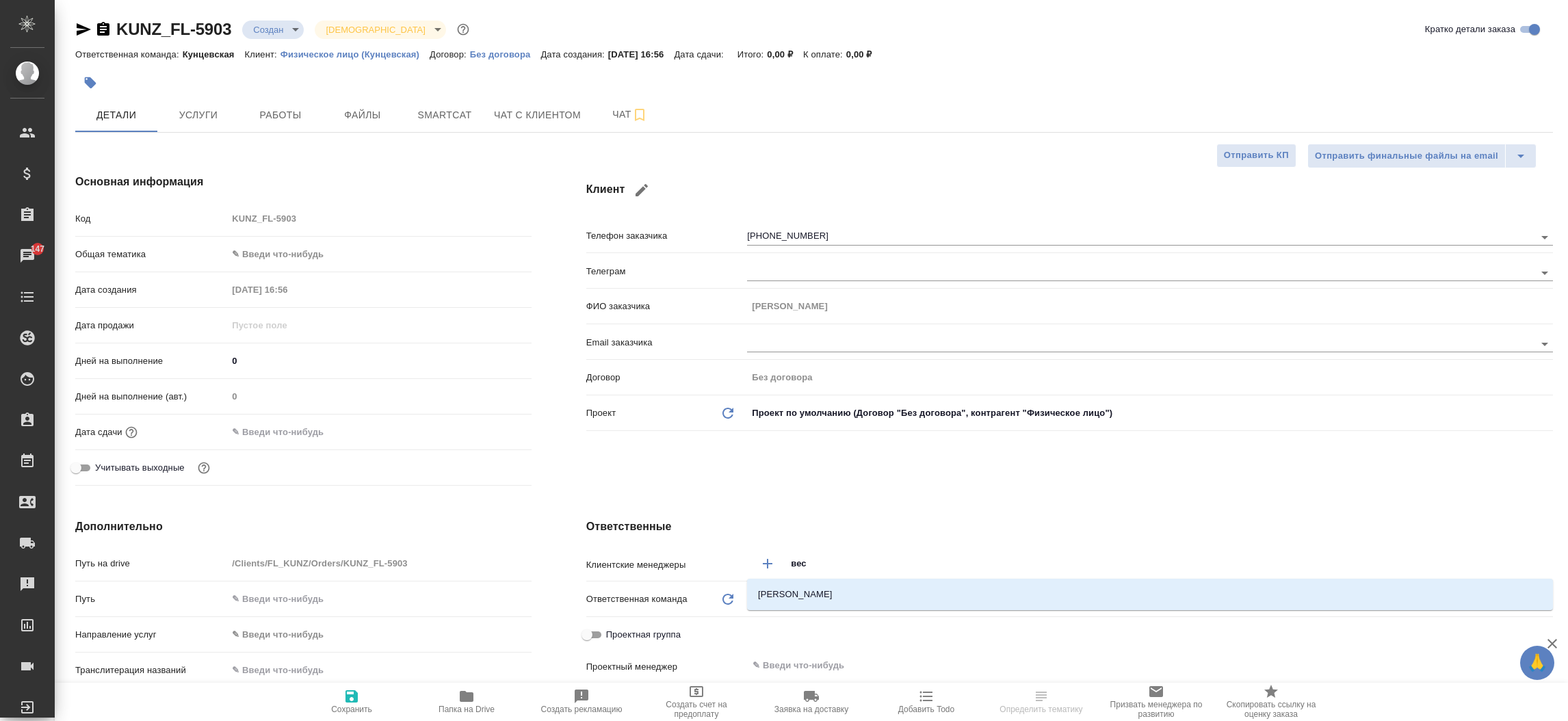
type input "весе"
click at [825, 599] on li "[PERSON_NAME]" at bounding box center [1149, 594] width 806 height 24
type textarea "x"
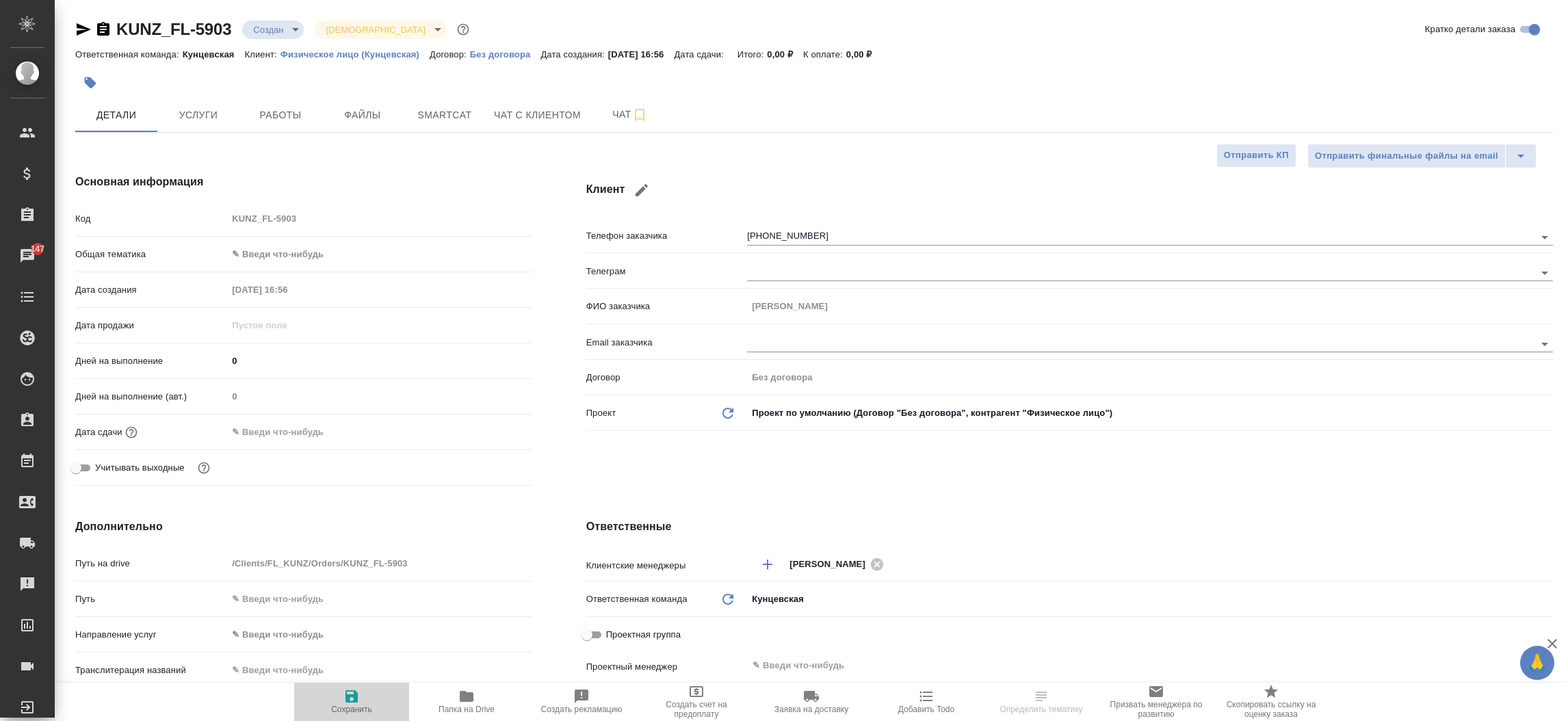
click at [352, 715] on button "Сохранить" at bounding box center [351, 701] width 115 height 38
type textarea "x"
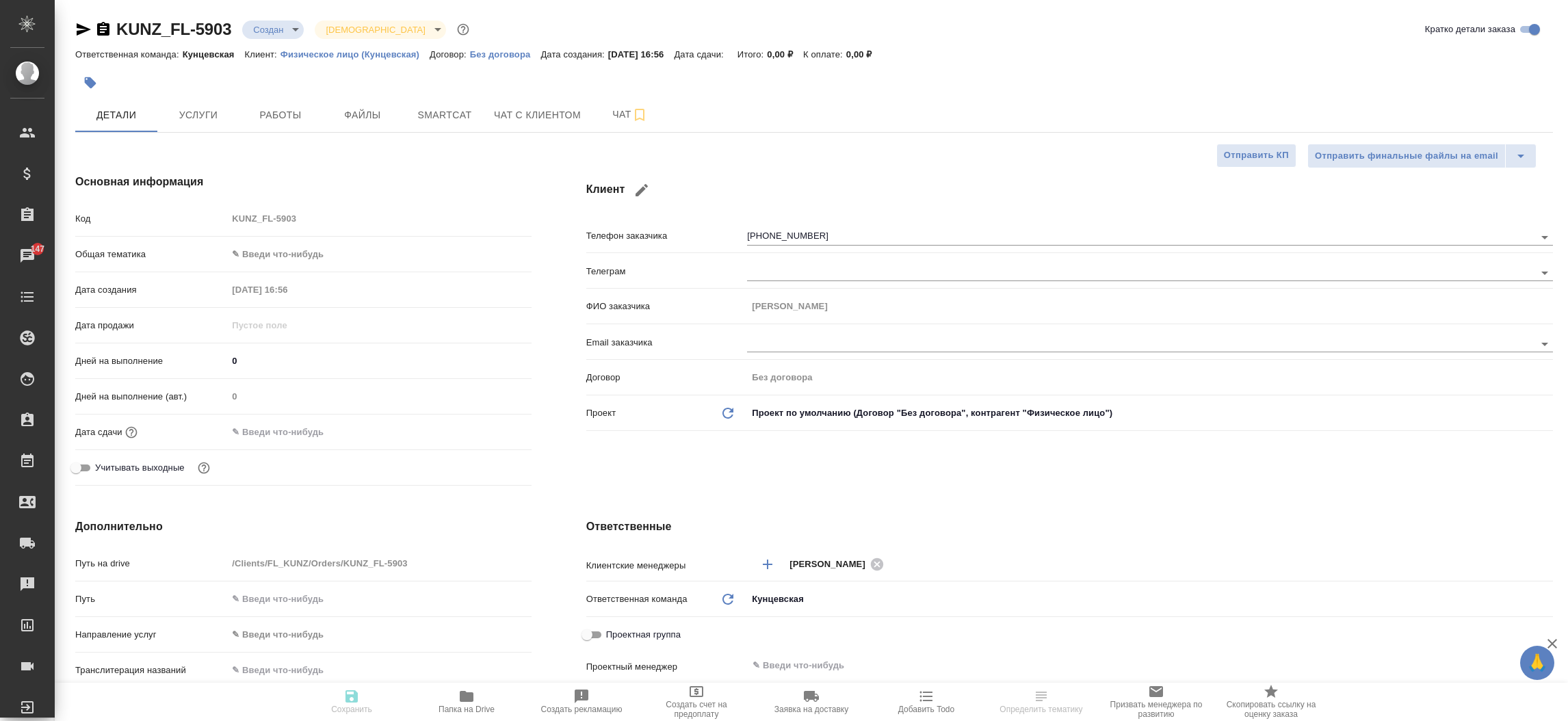
type textarea "x"
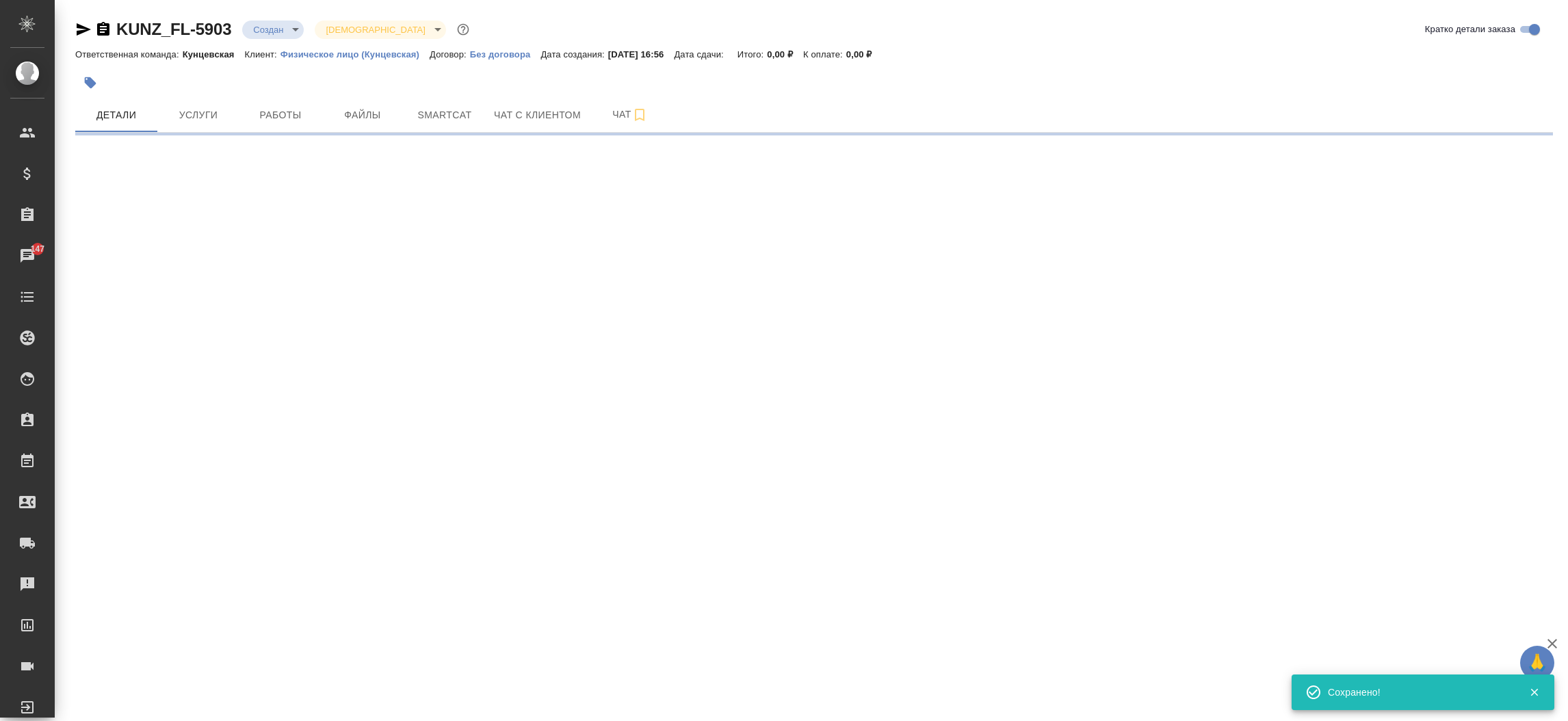
select select "RU"
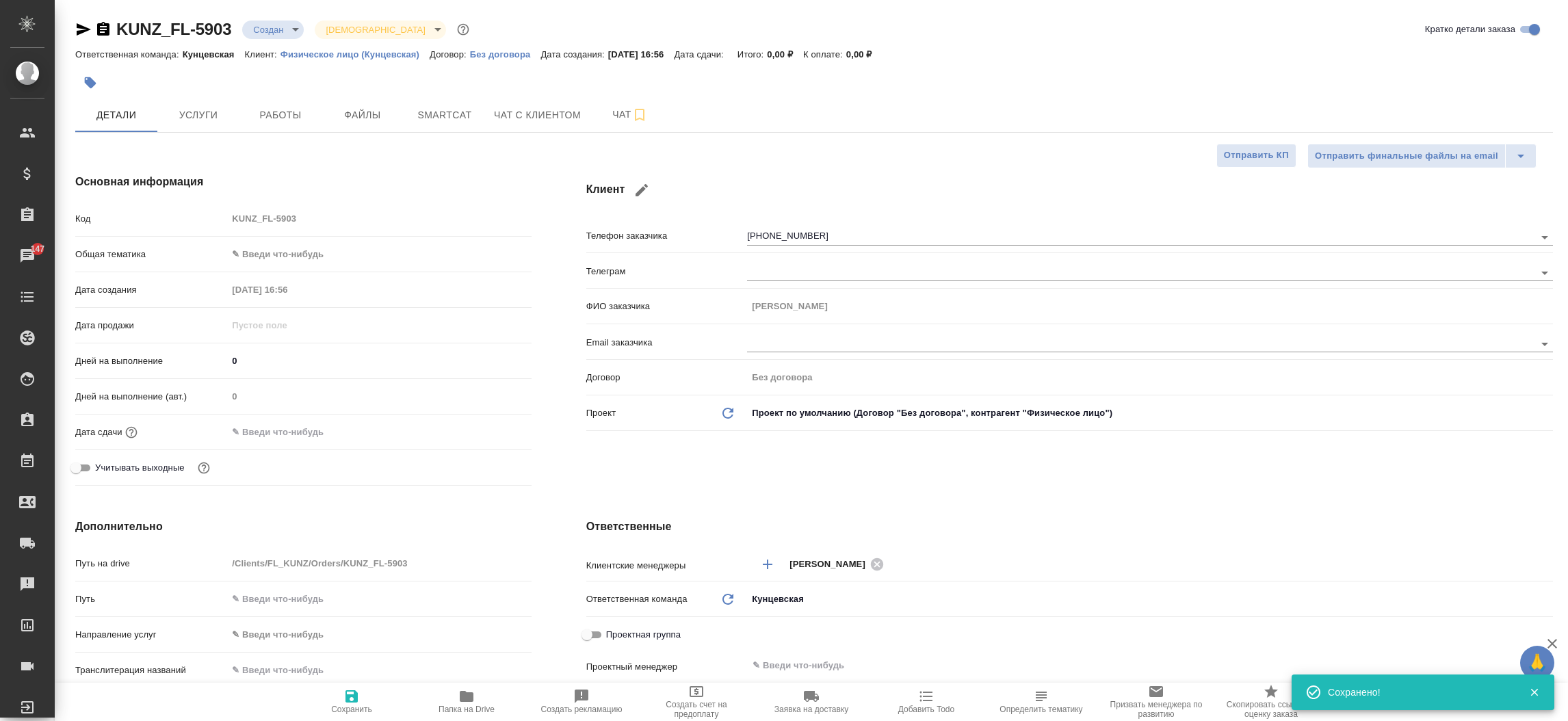
type textarea "x"
click at [76, 31] on icon "button" at bounding box center [83, 29] width 16 height 16
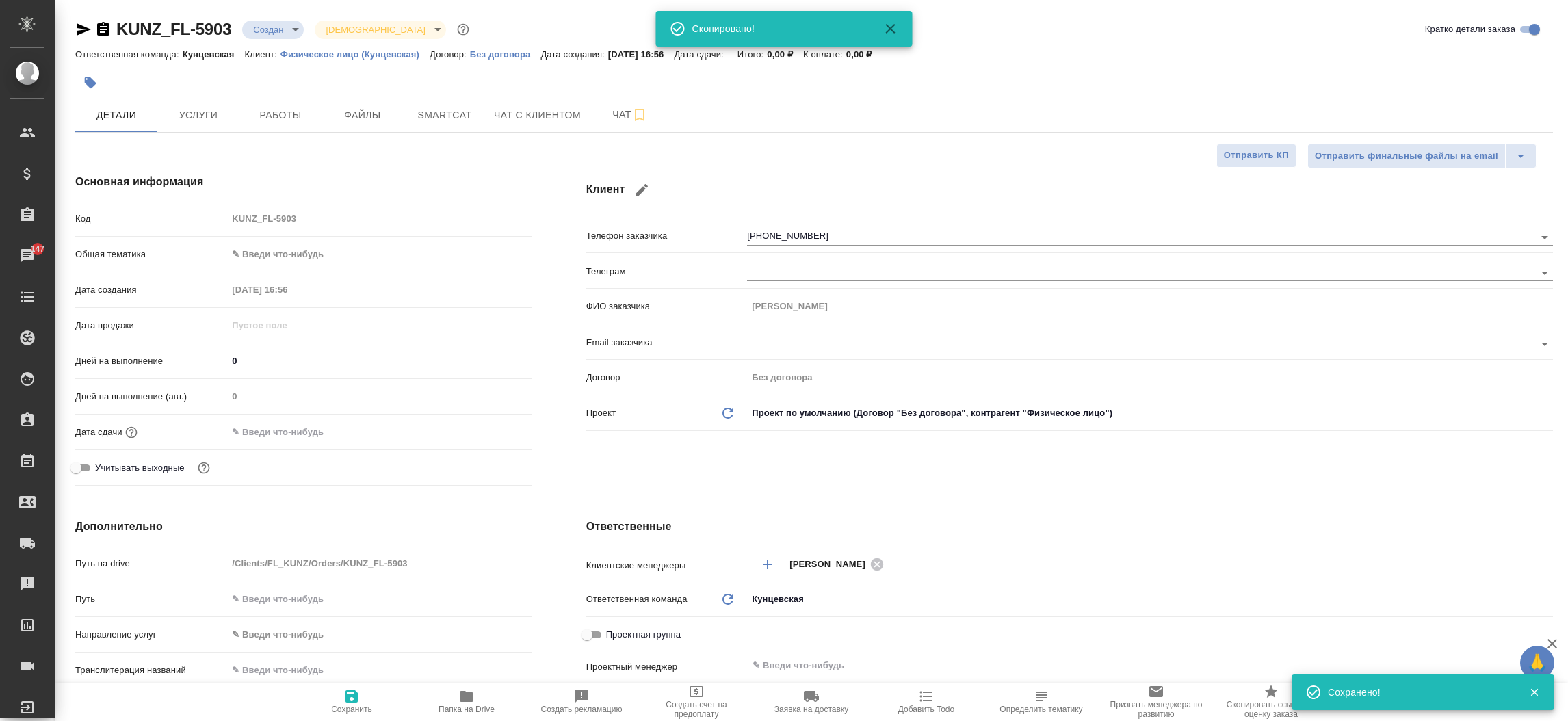
type textarea "x"
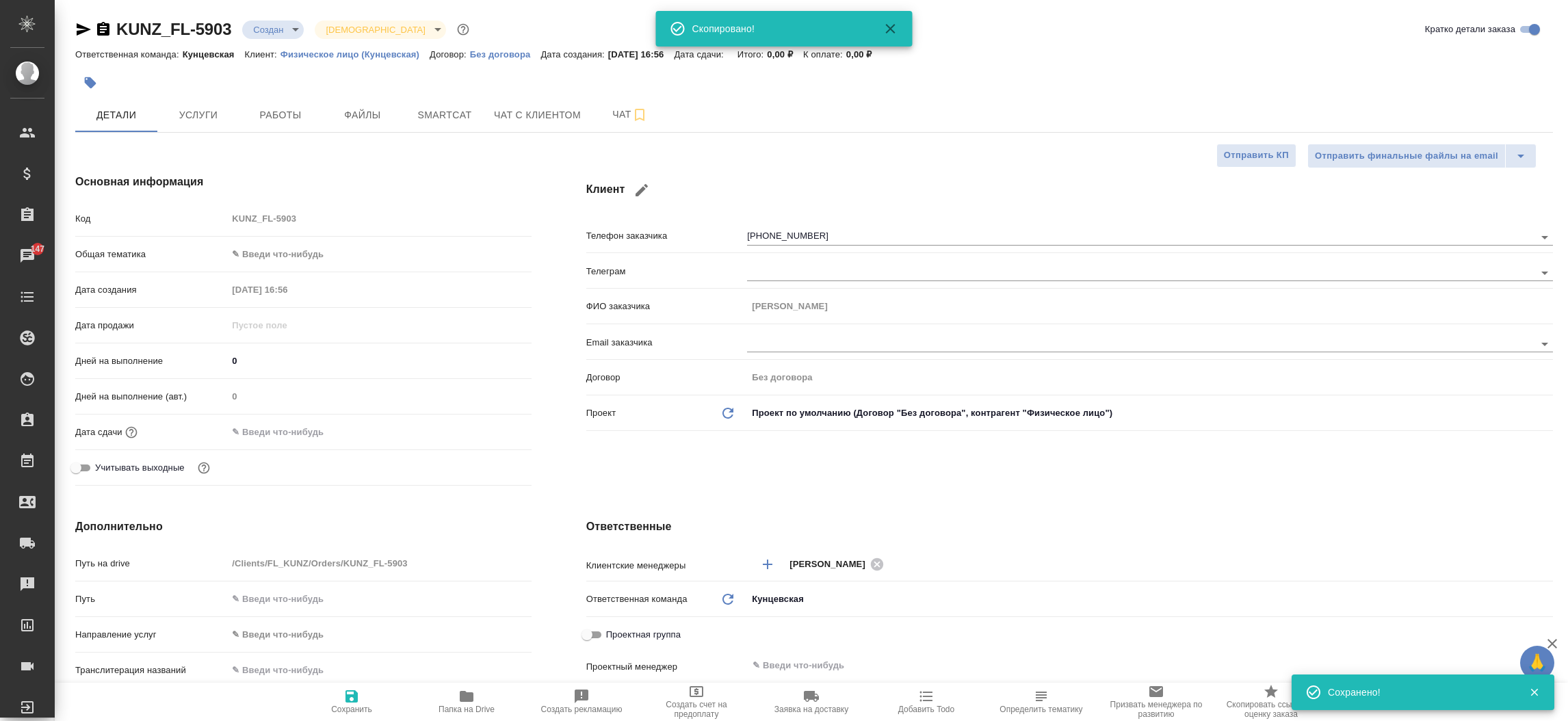
type textarea "x"
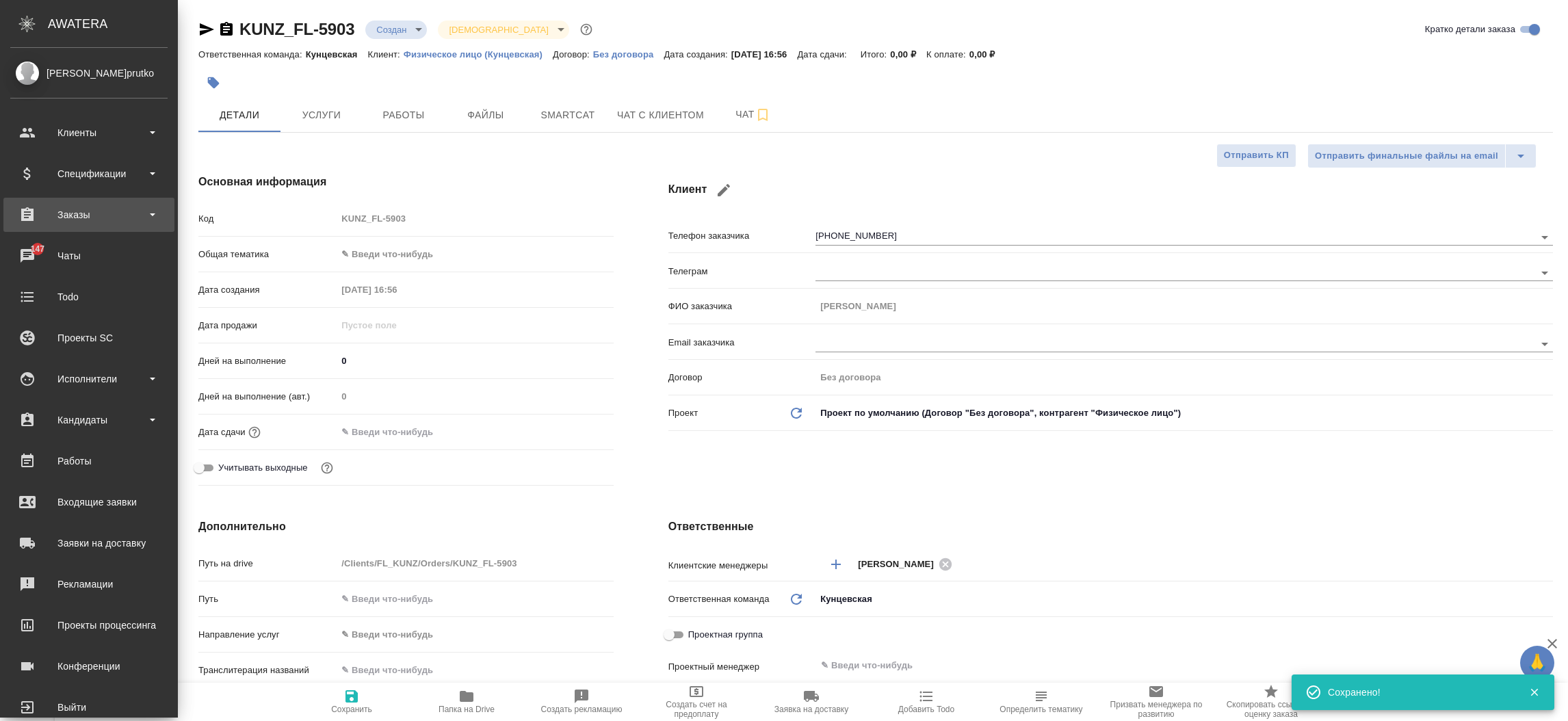
click at [76, 224] on div "Заказы" at bounding box center [89, 214] width 157 height 20
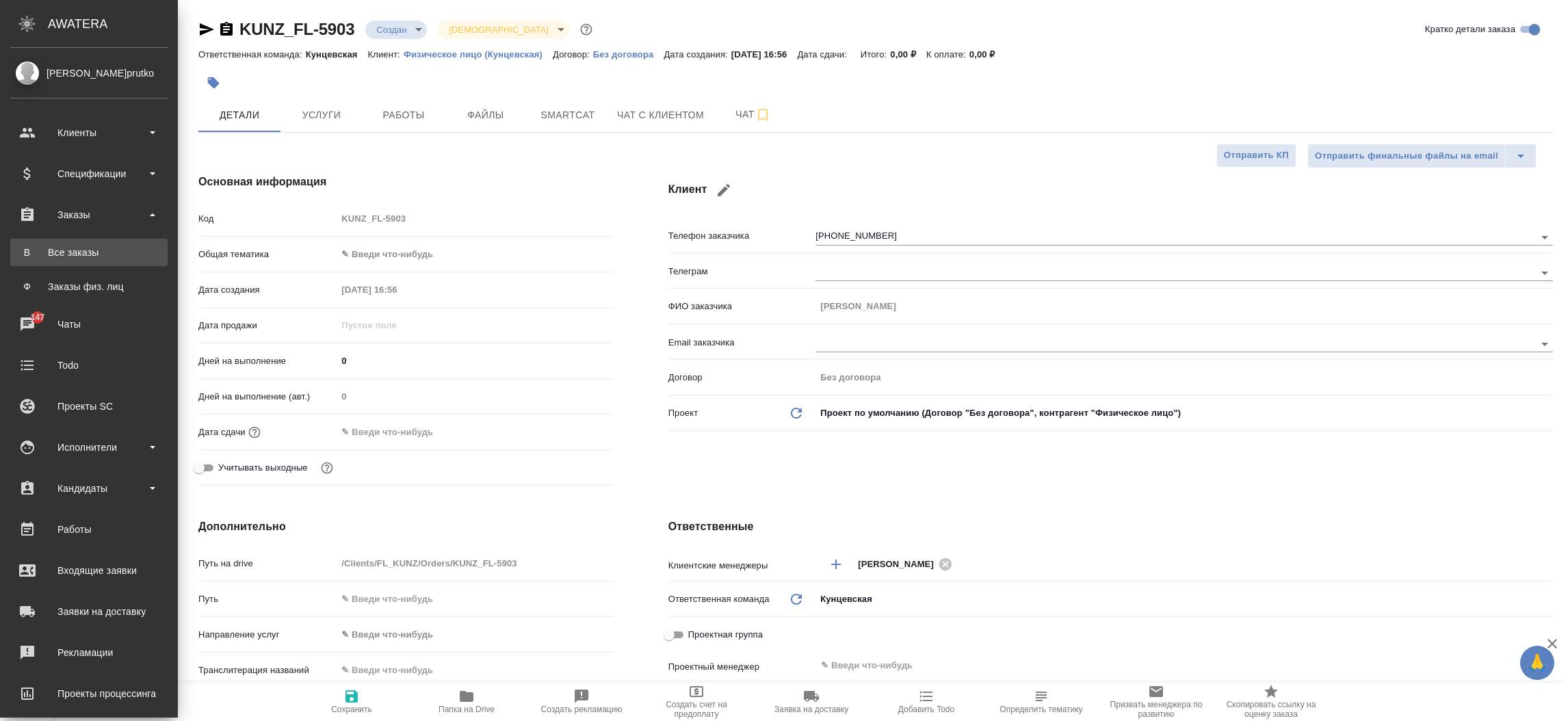
type textarea "x"
click at [91, 261] on link "В Все заказы" at bounding box center [89, 252] width 157 height 27
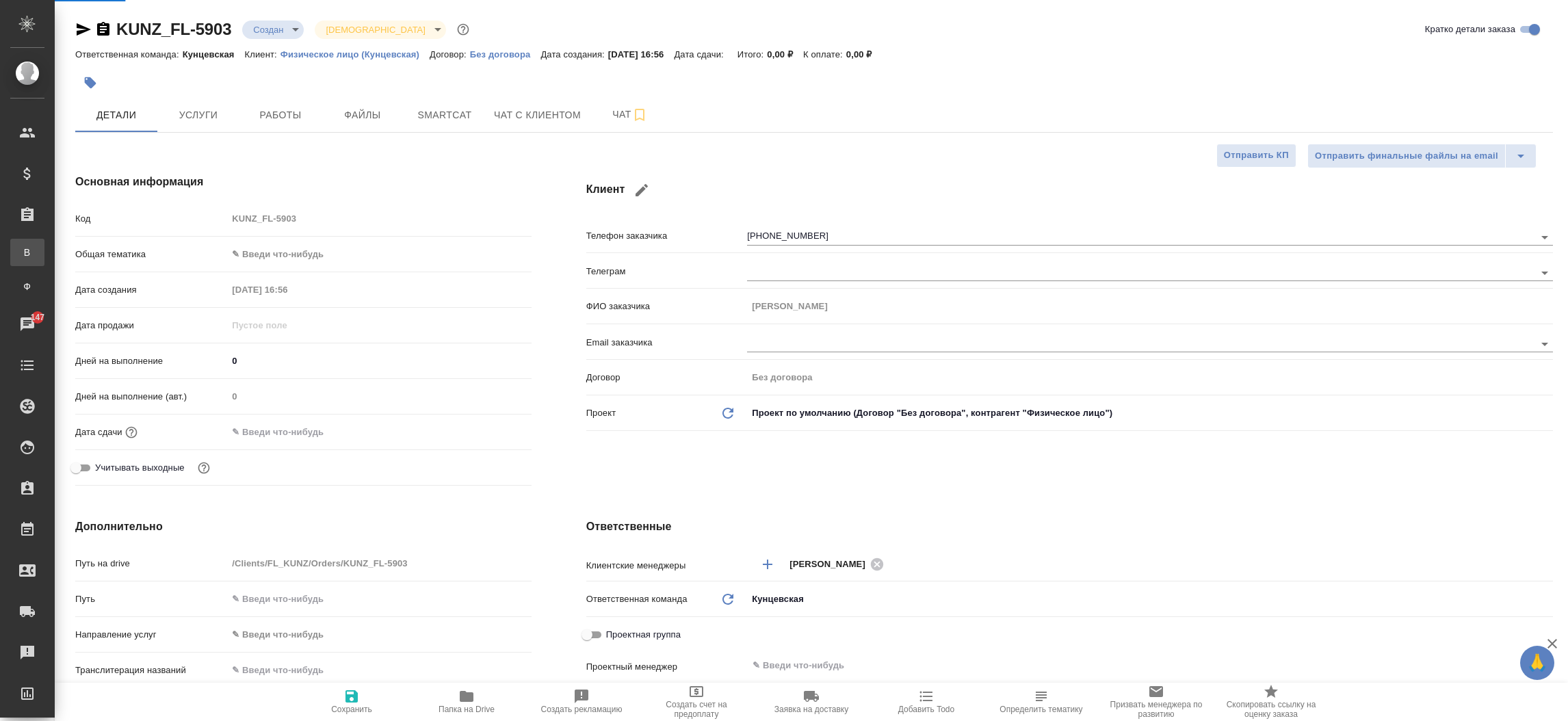
type textarea "x"
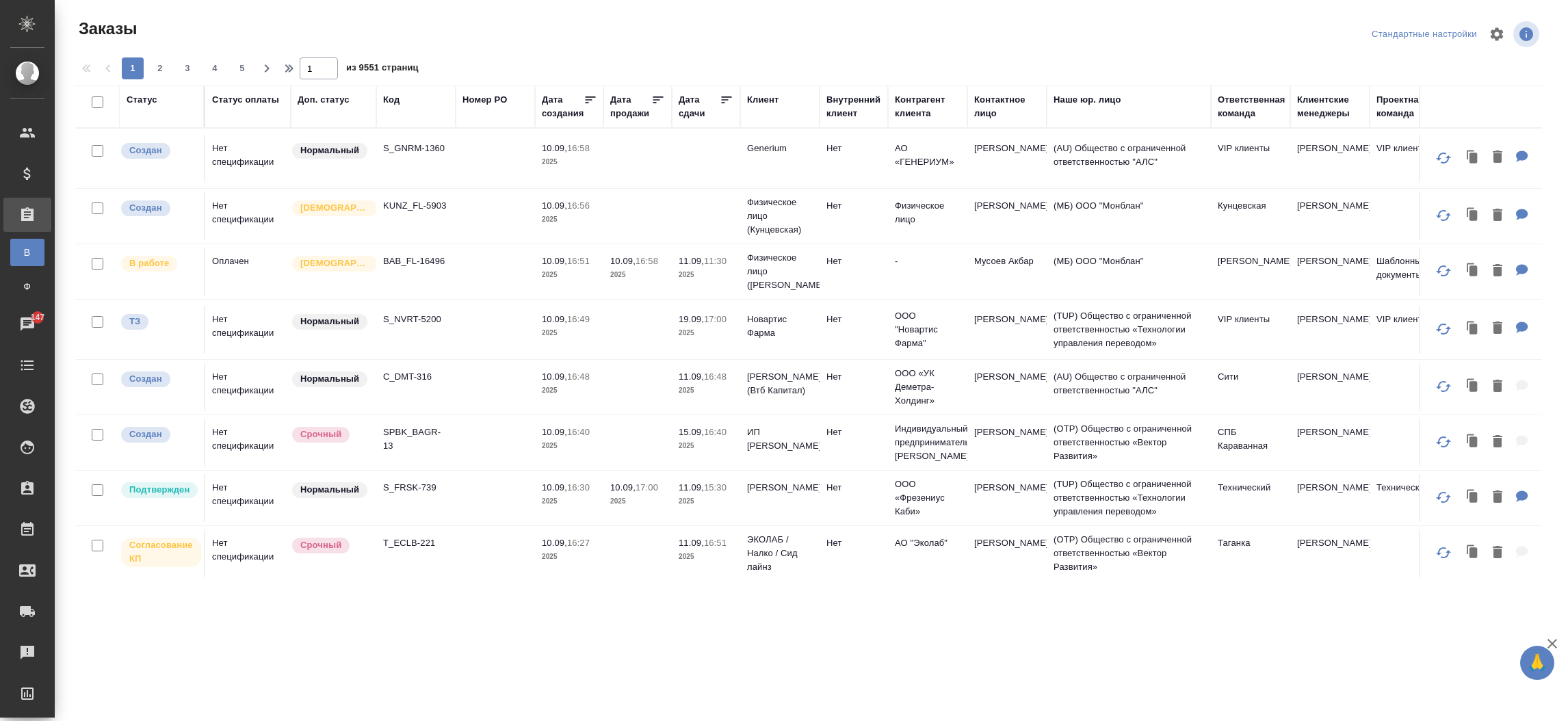
click at [393, 103] on div "Код" at bounding box center [391, 100] width 16 height 14
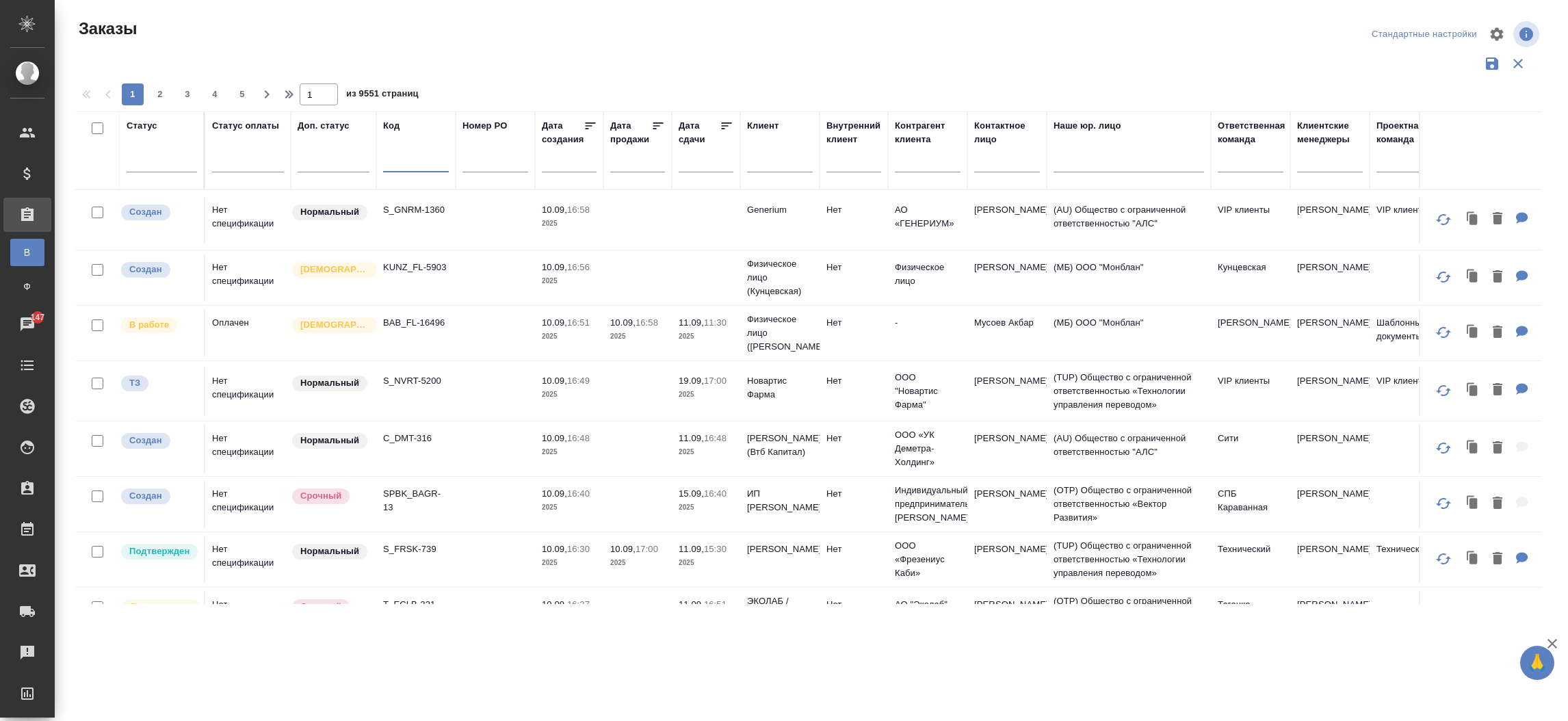
click at [393, 168] on input "text" at bounding box center [416, 163] width 66 height 17
paste input "S_FL_Loc-283"
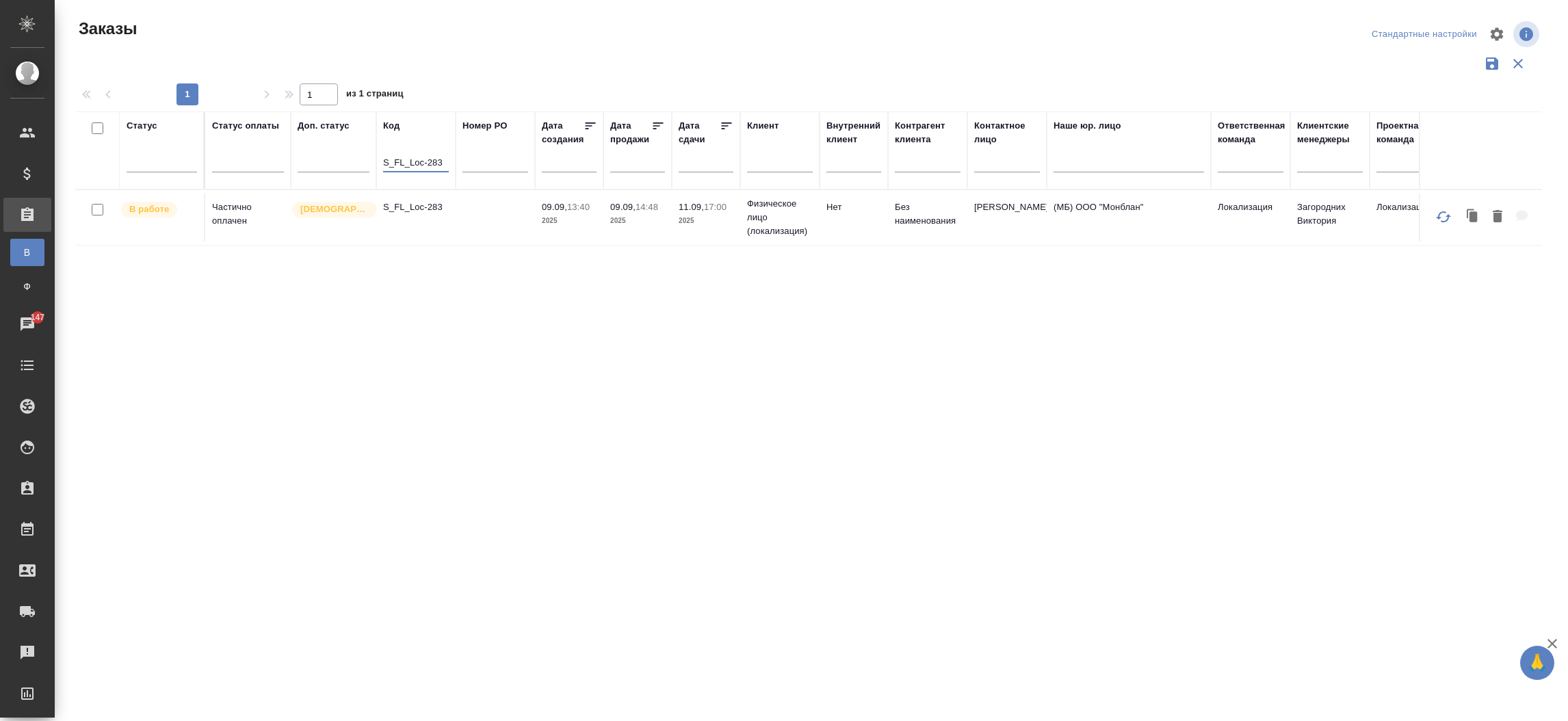
type input "S_FL_Loc-283"
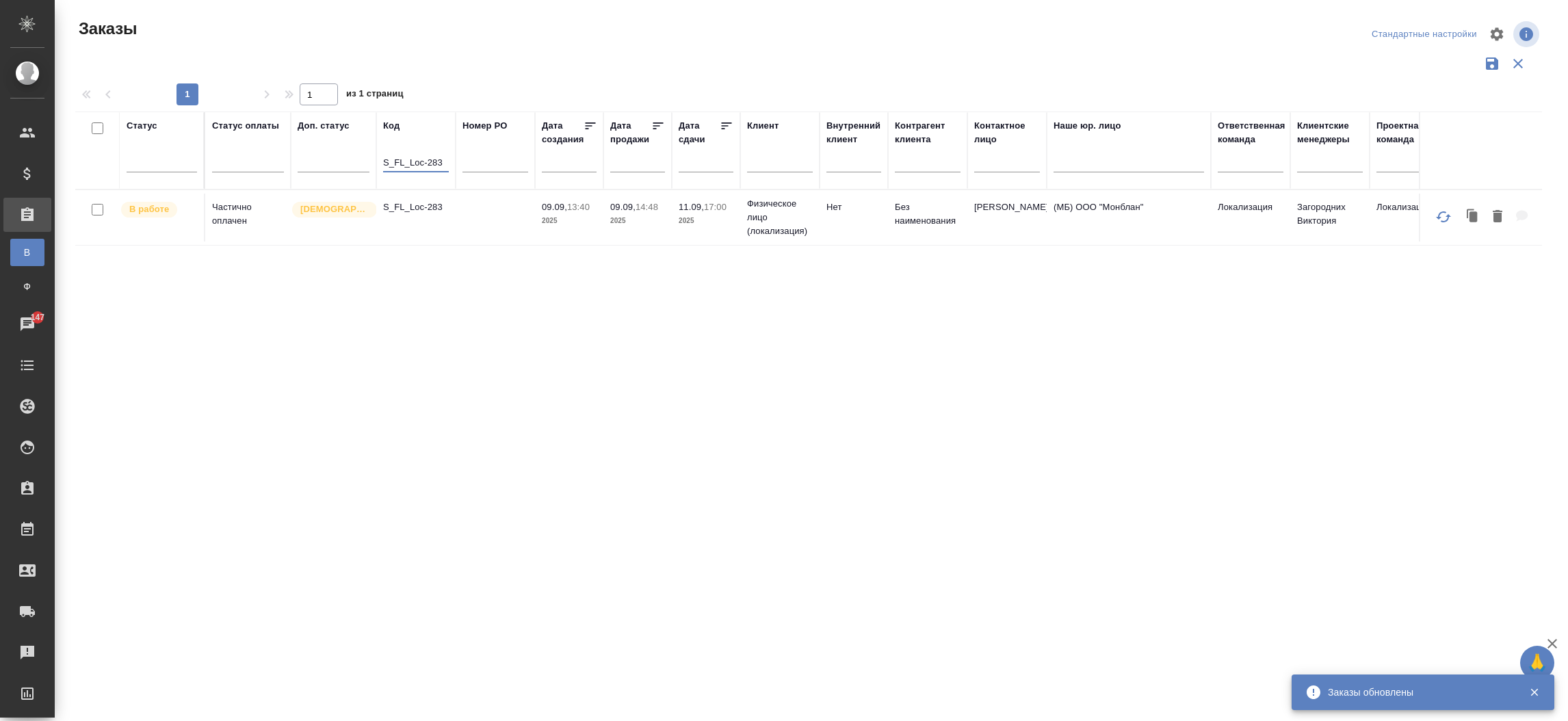
click at [430, 196] on td "S_FL_Loc-283" at bounding box center [416, 217] width 80 height 48
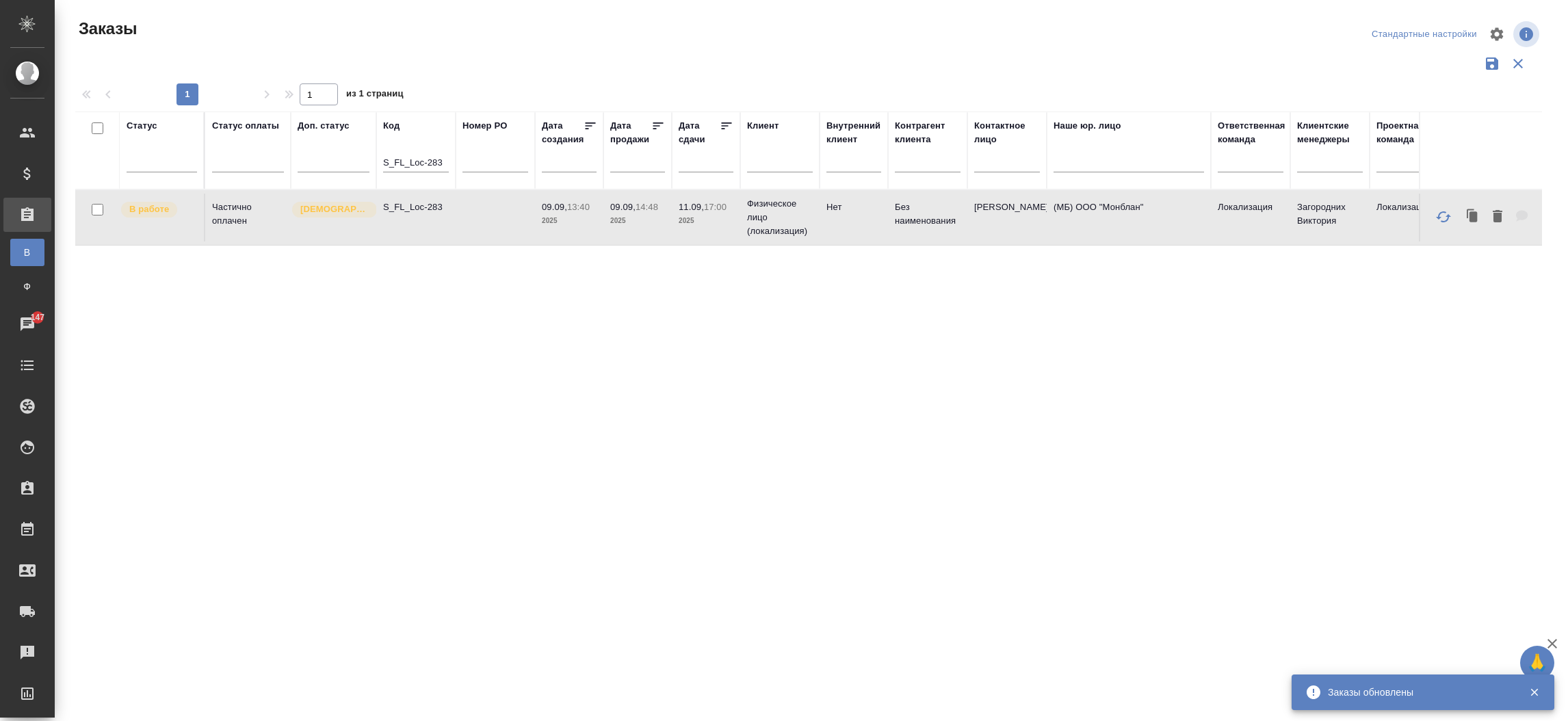
click at [430, 196] on td "S_FL_Loc-283" at bounding box center [416, 217] width 80 height 48
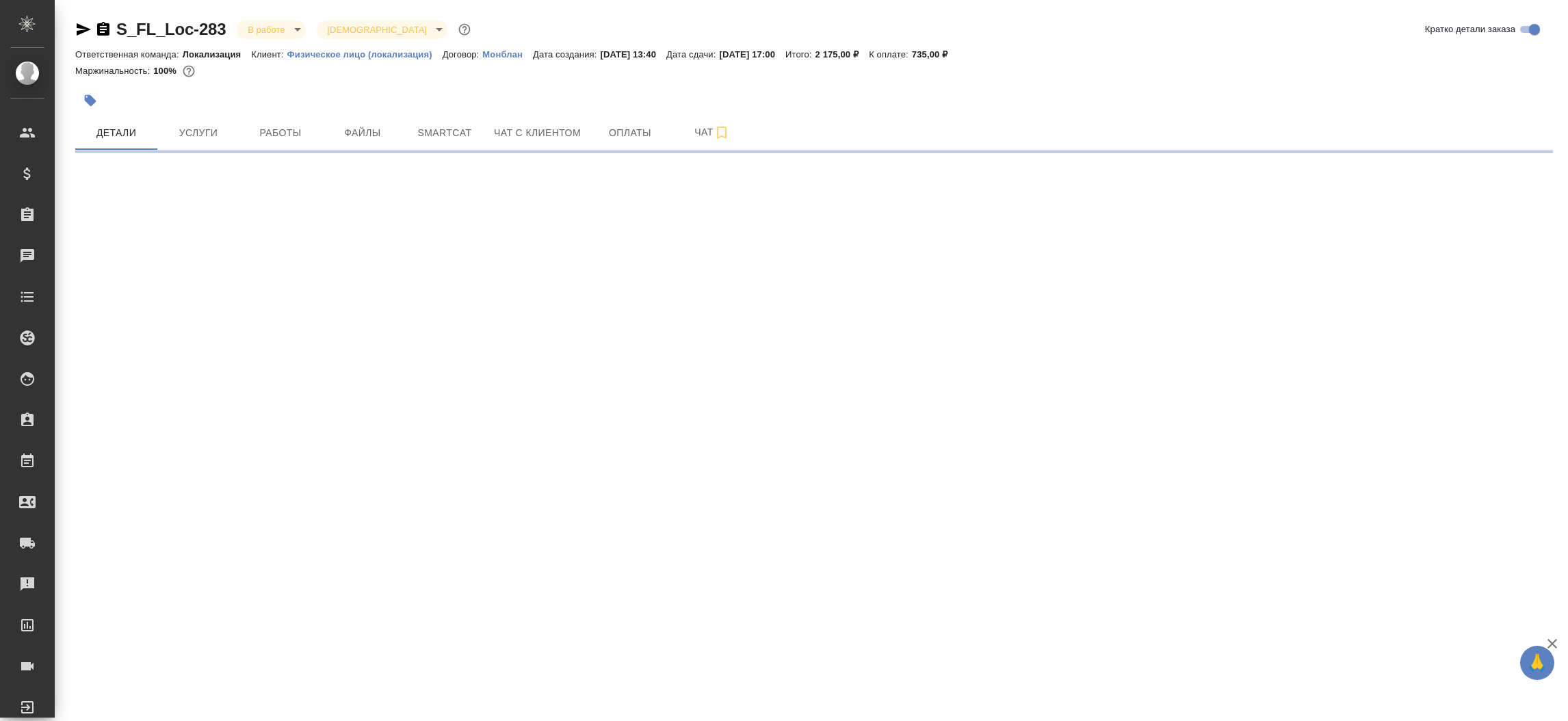
select select "RU"
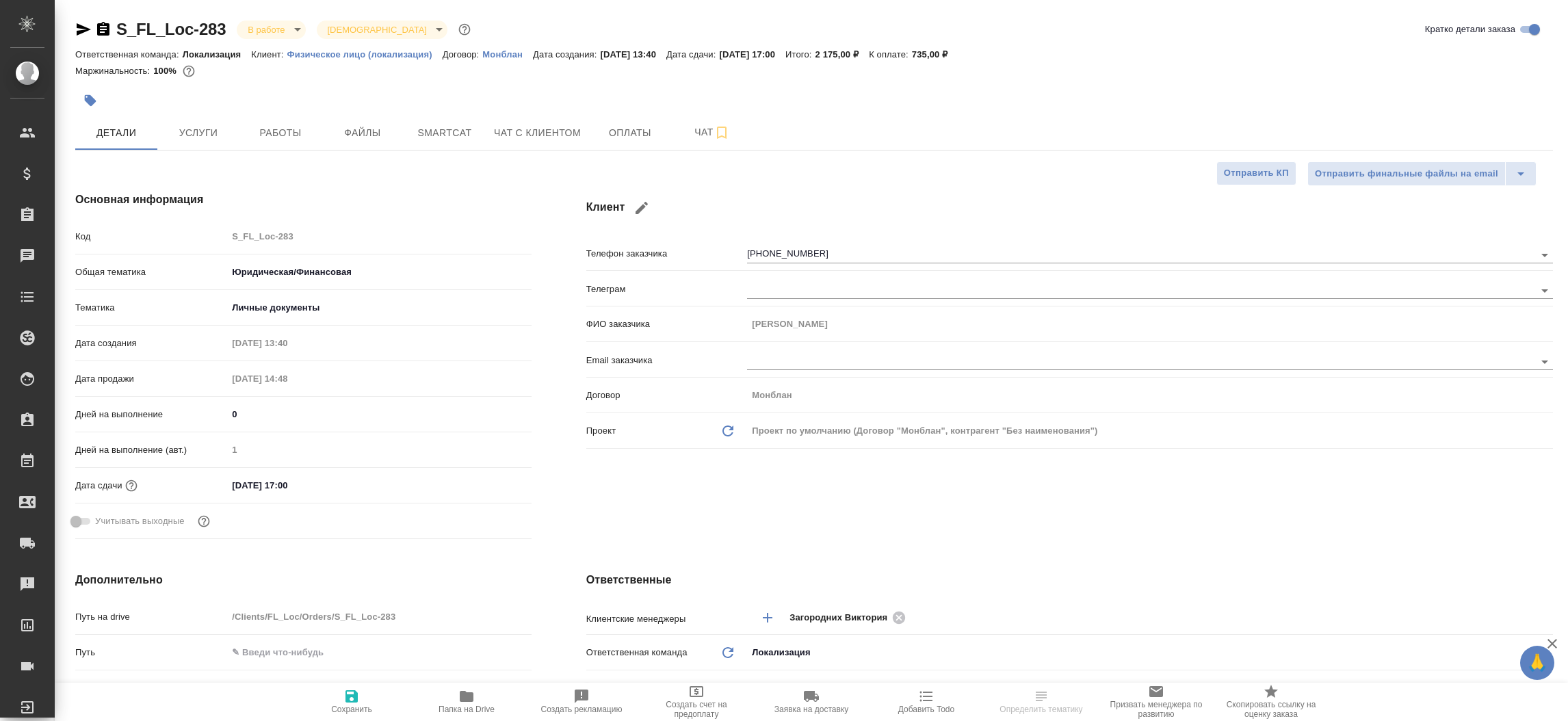
type textarea "x"
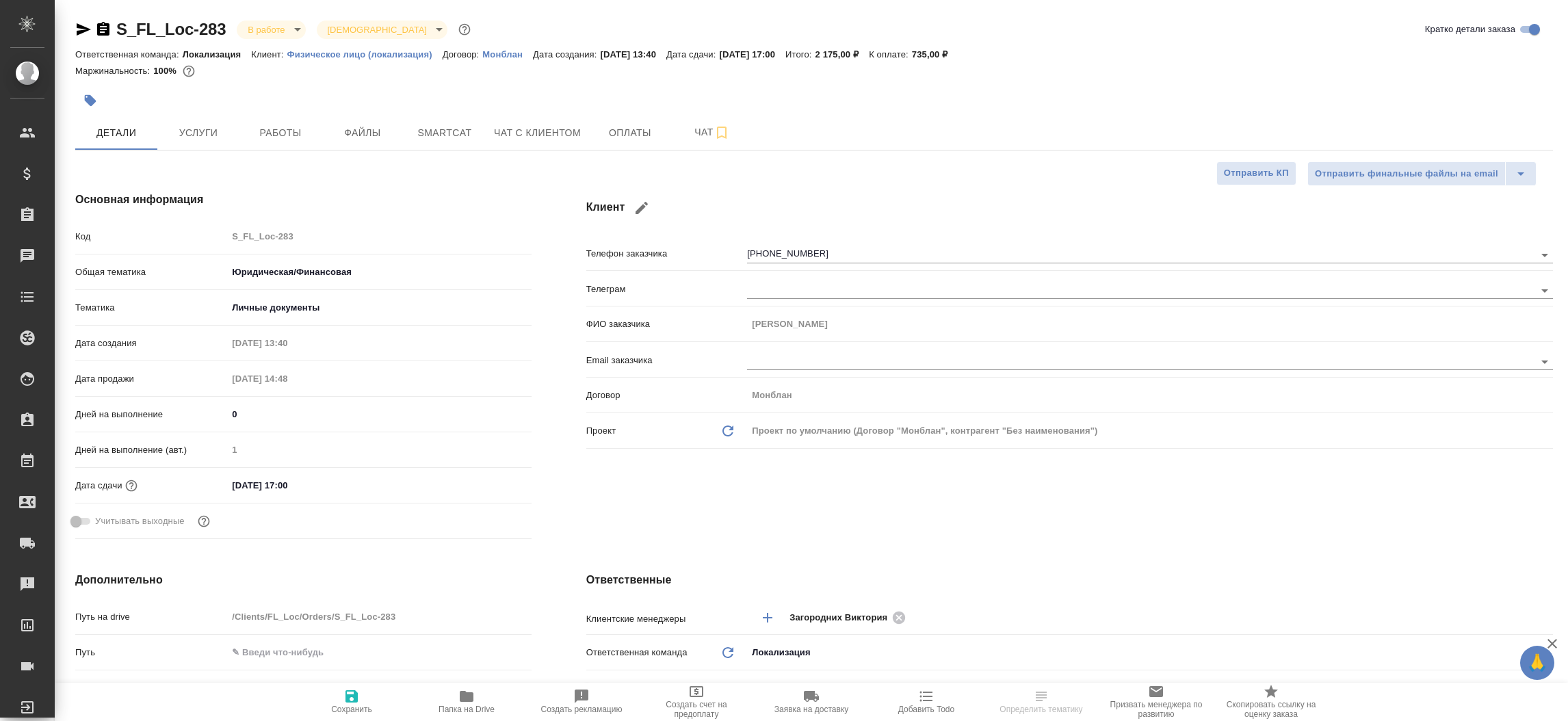
type textarea "x"
select select "RU"
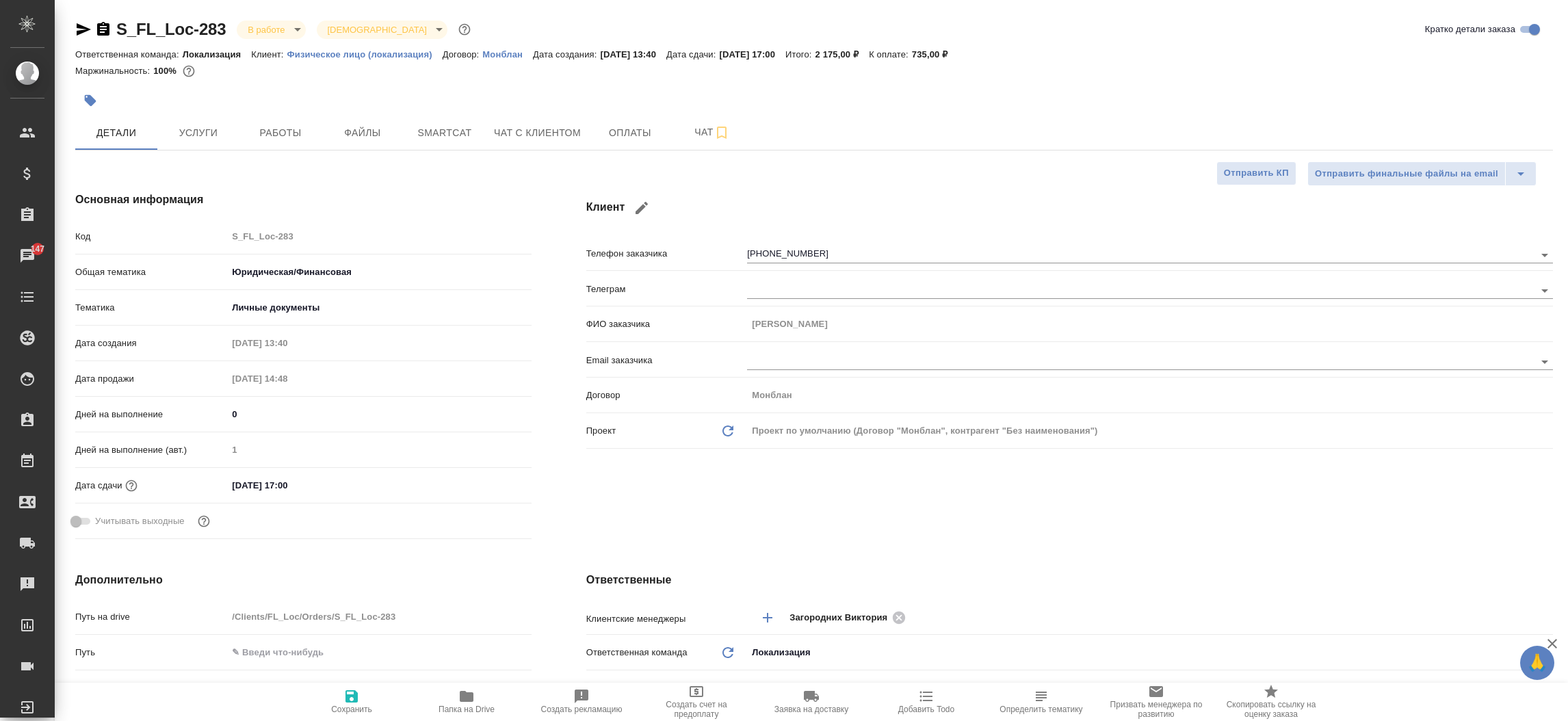
type textarea "x"
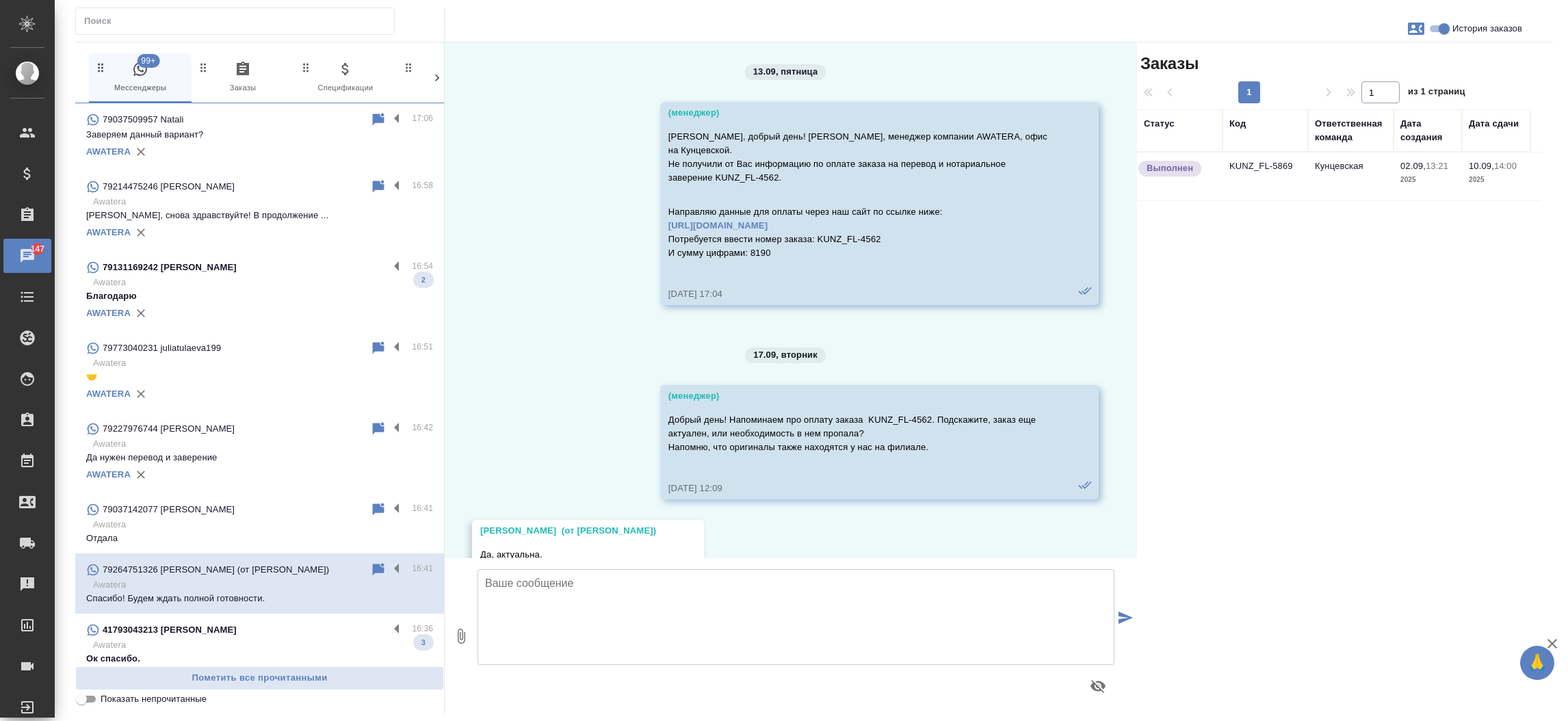
scroll to position [1190, 0]
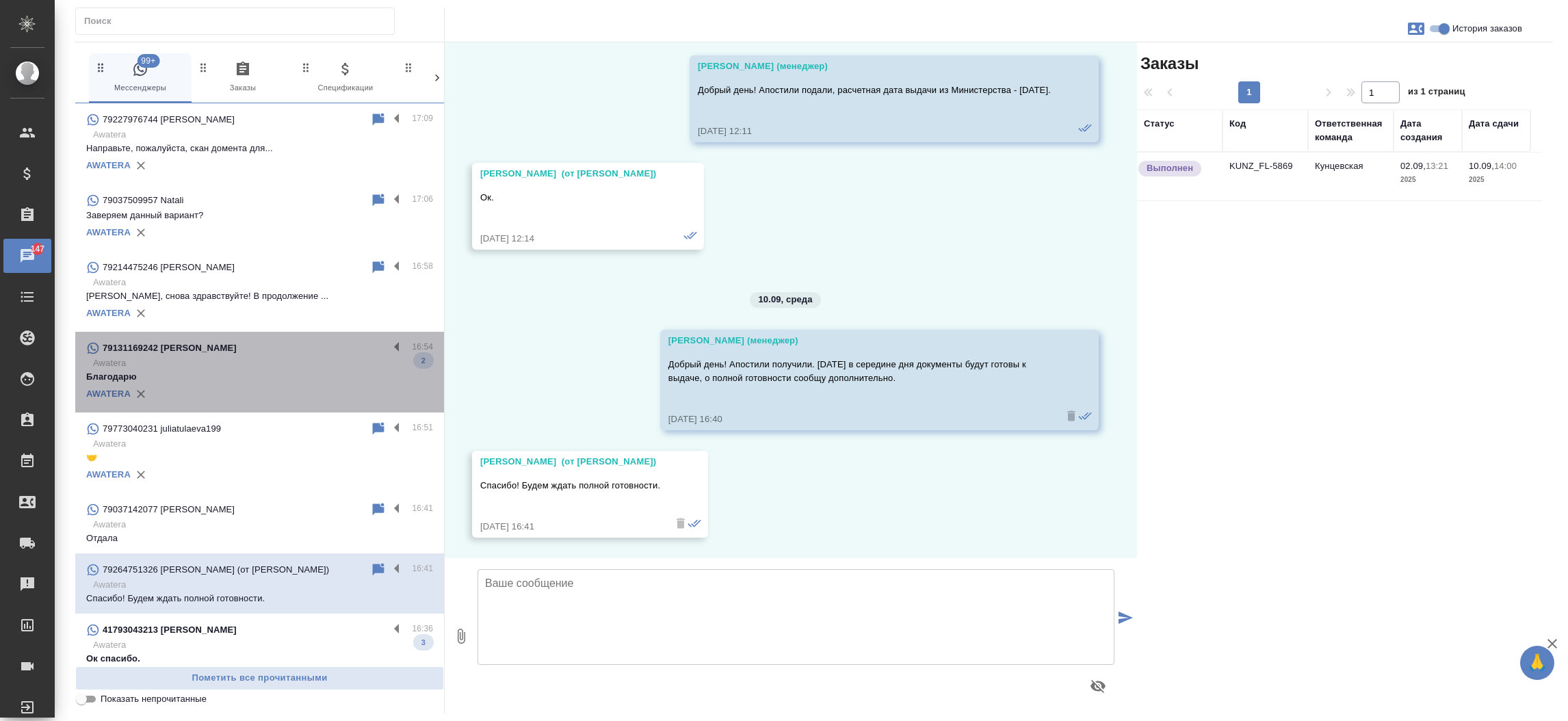
click at [318, 347] on div "79131169242 Николай" at bounding box center [237, 348] width 303 height 16
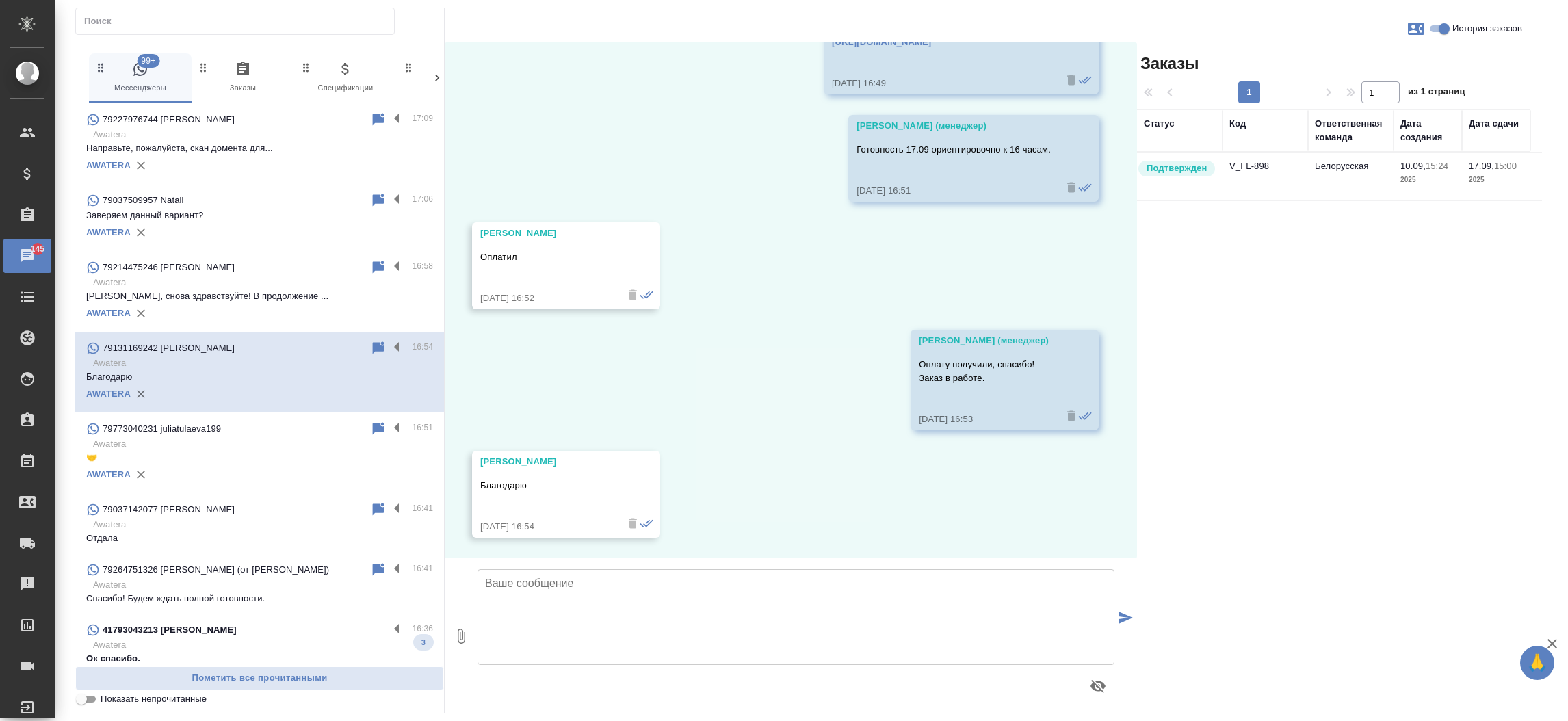
scroll to position [2578, 0]
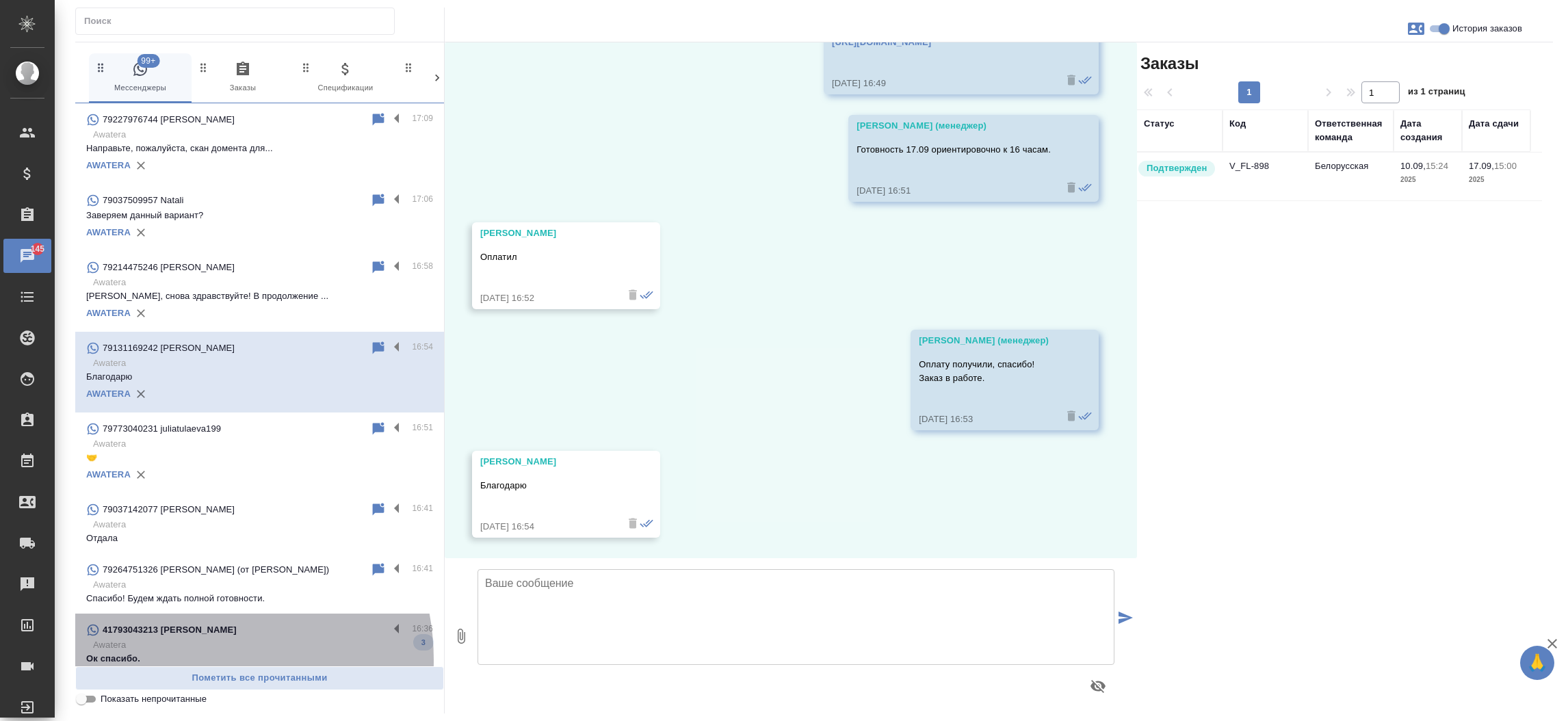
click at [181, 660] on p "Ок спасибо." at bounding box center [259, 659] width 347 height 14
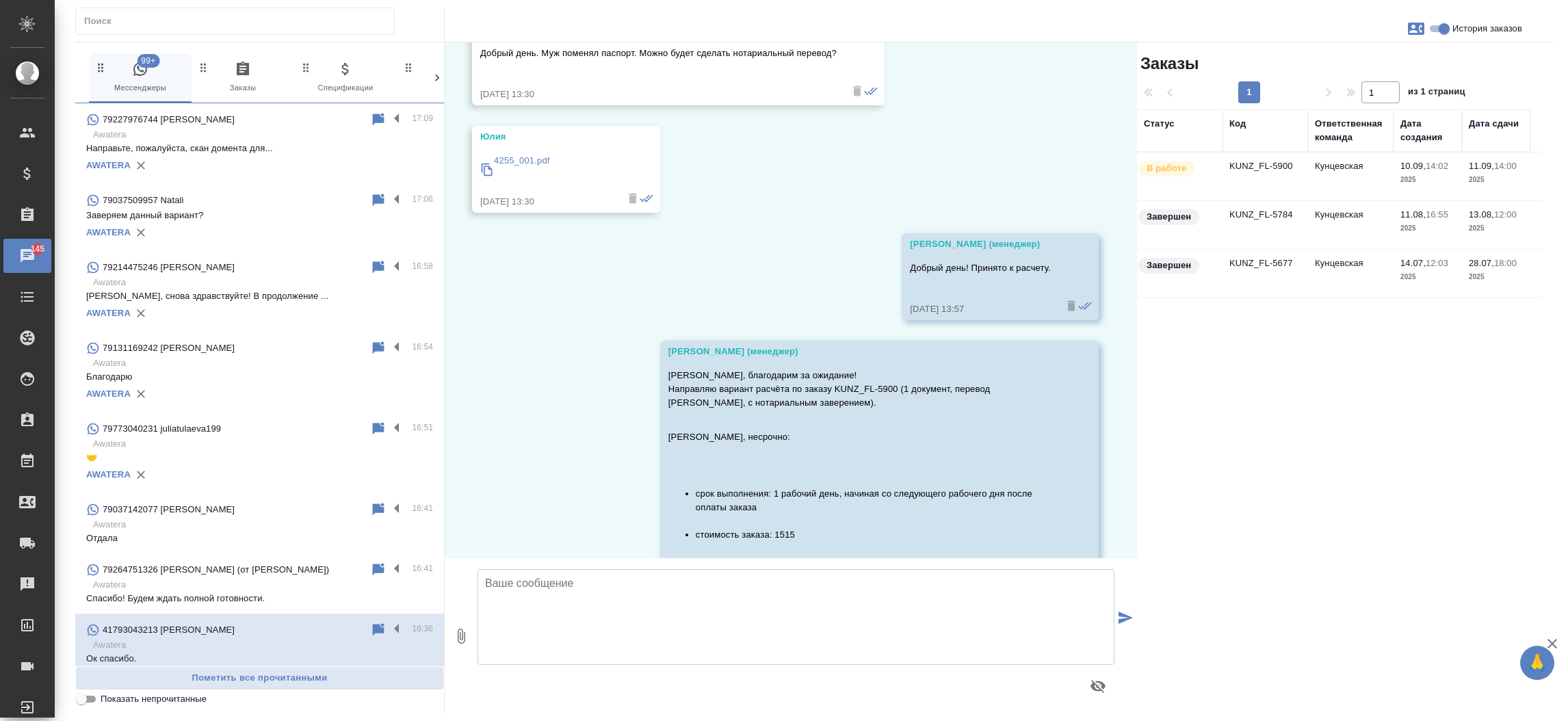
scroll to position [10619, 0]
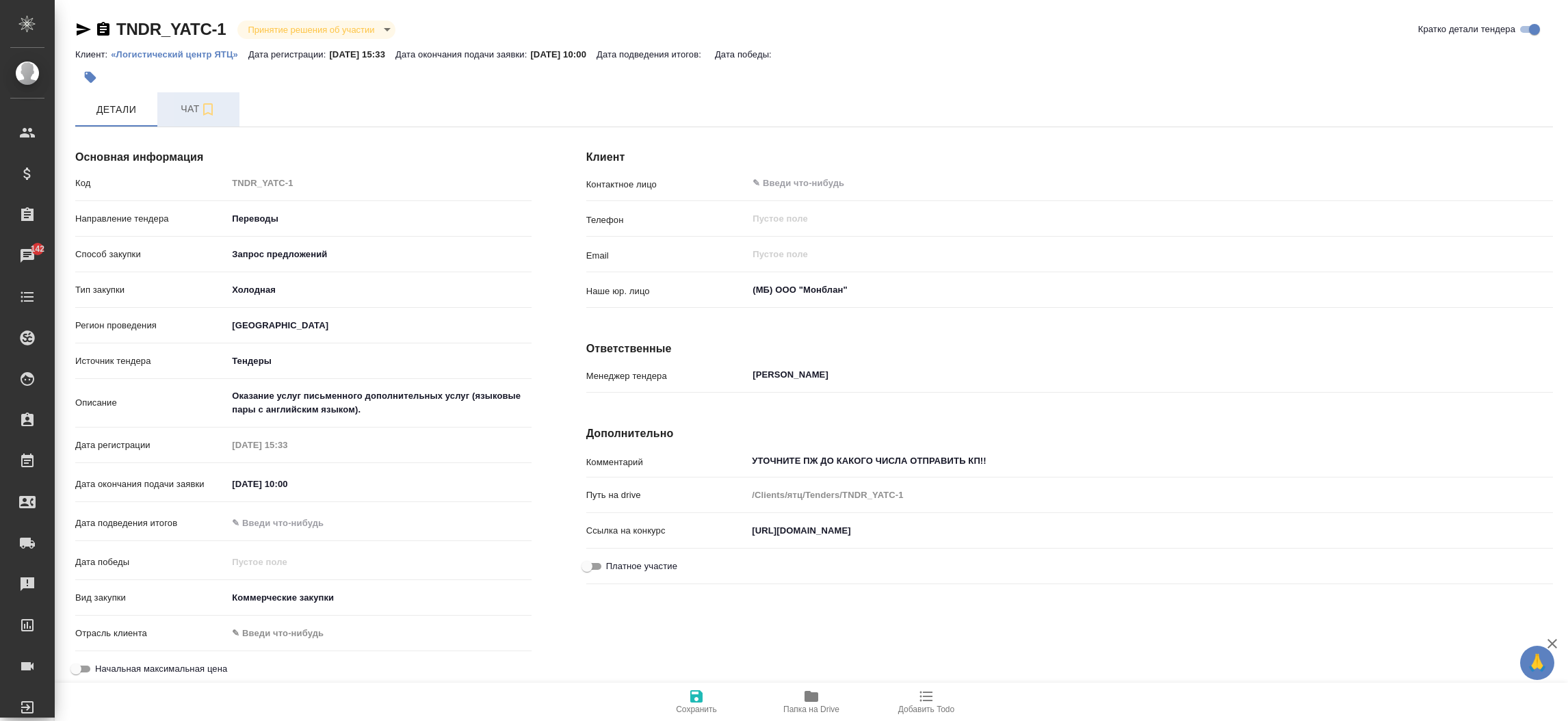
click at [178, 102] on span "Чат" at bounding box center [198, 109] width 66 height 17
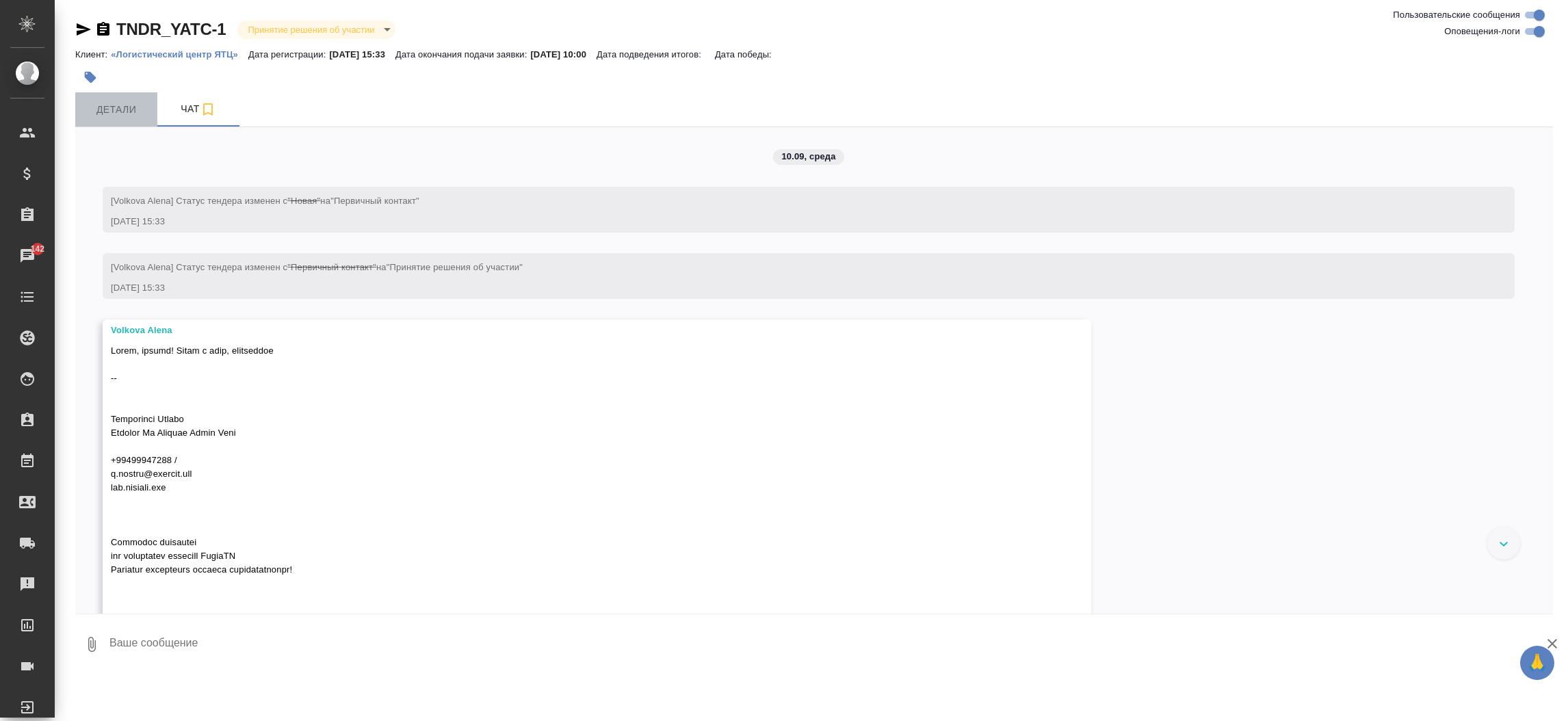
click at [101, 107] on span "Детали" at bounding box center [116, 110] width 66 height 17
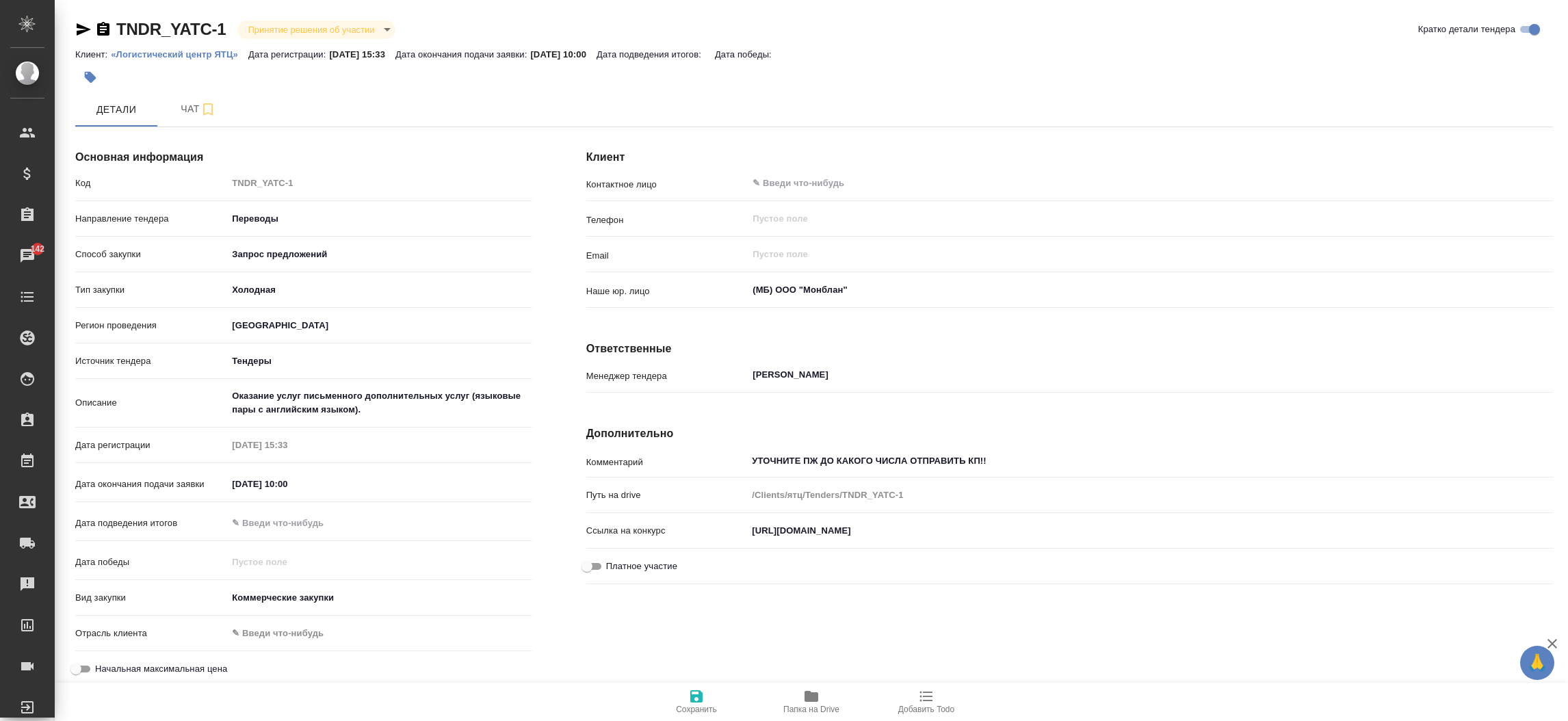
click at [802, 700] on span "Папка на Drive" at bounding box center [811, 701] width 99 height 26
click at [814, 532] on input "[URL][DOMAIN_NAME]" at bounding box center [1149, 530] width 804 height 20
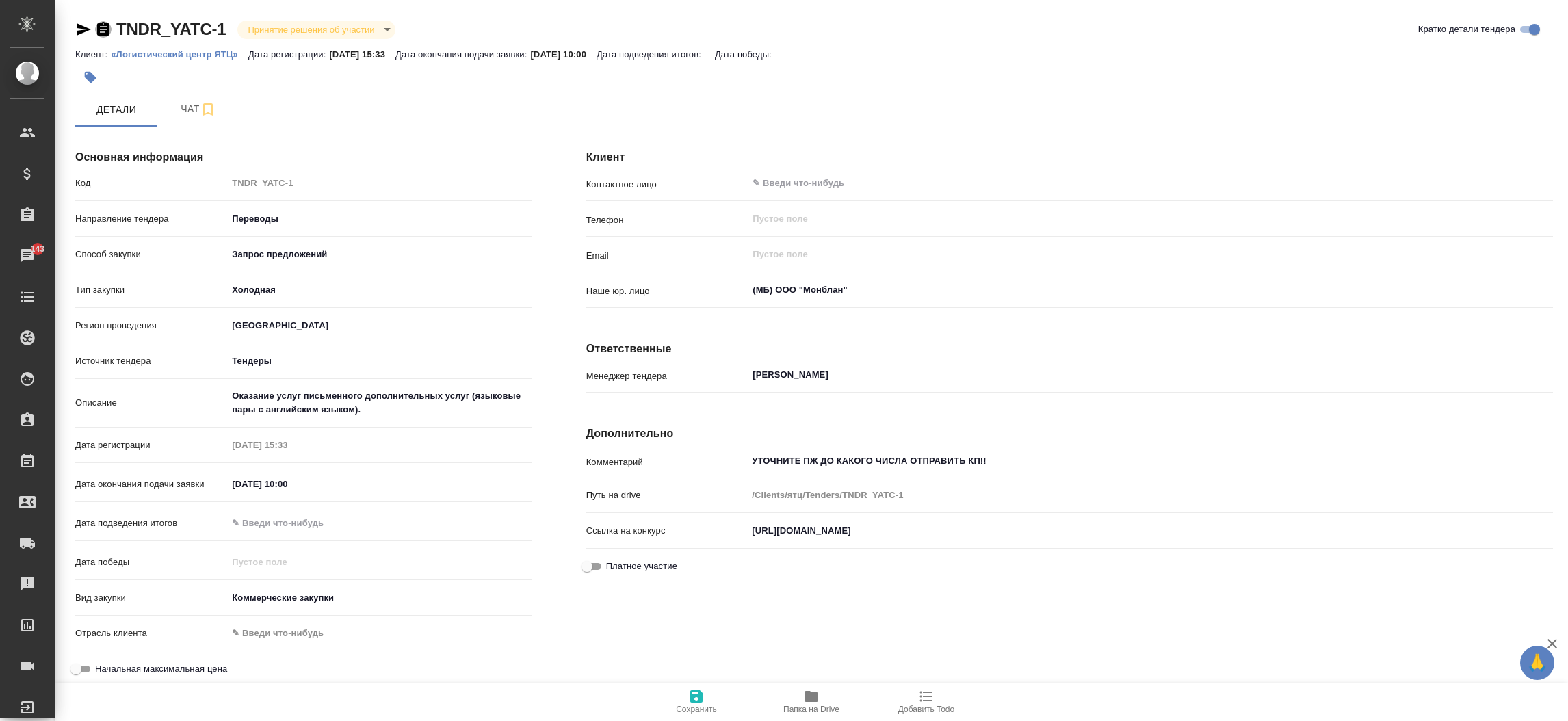
click at [102, 28] on icon "button" at bounding box center [103, 29] width 13 height 14
click at [81, 32] on icon "button" at bounding box center [84, 29] width 15 height 13
click at [190, 119] on button "Чат" at bounding box center [198, 109] width 82 height 34
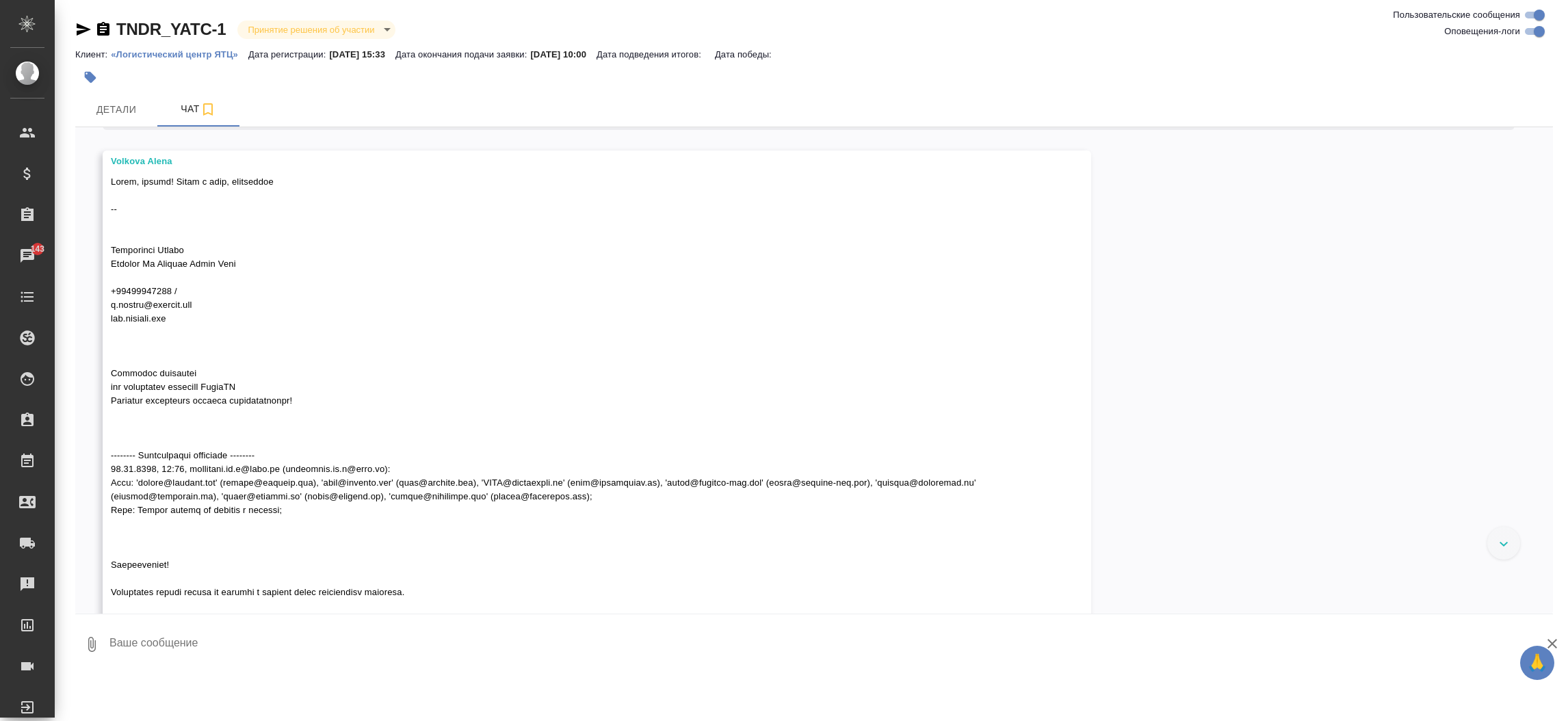
scroll to position [162, 0]
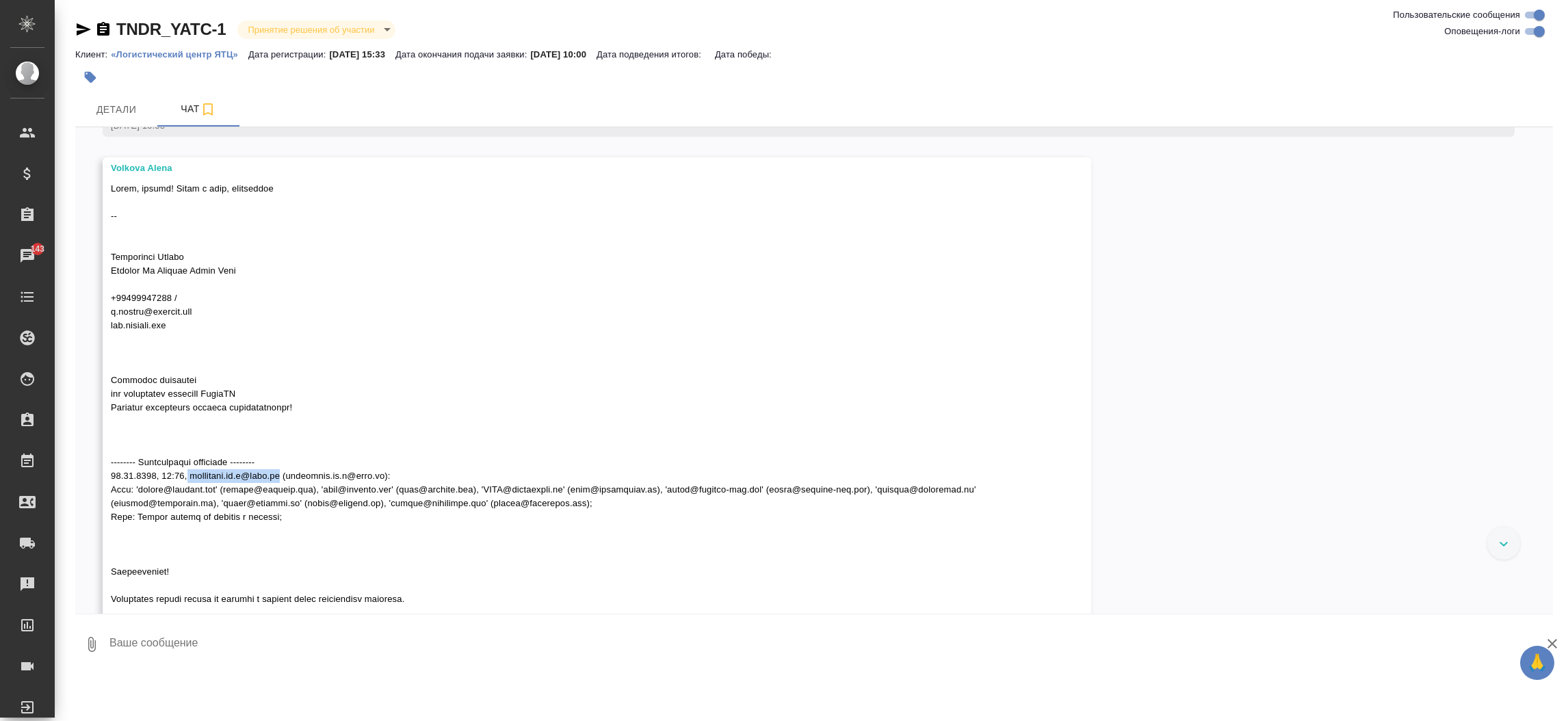
drag, startPoint x: 187, startPoint y: 474, endPoint x: 282, endPoint y: 471, distance: 95.0
click at [282, 471] on span at bounding box center [545, 633] width 868 height 900
copy span "saltykova.na.v@nfcl.ru"
click at [105, 102] on span "Детали" at bounding box center [116, 110] width 66 height 17
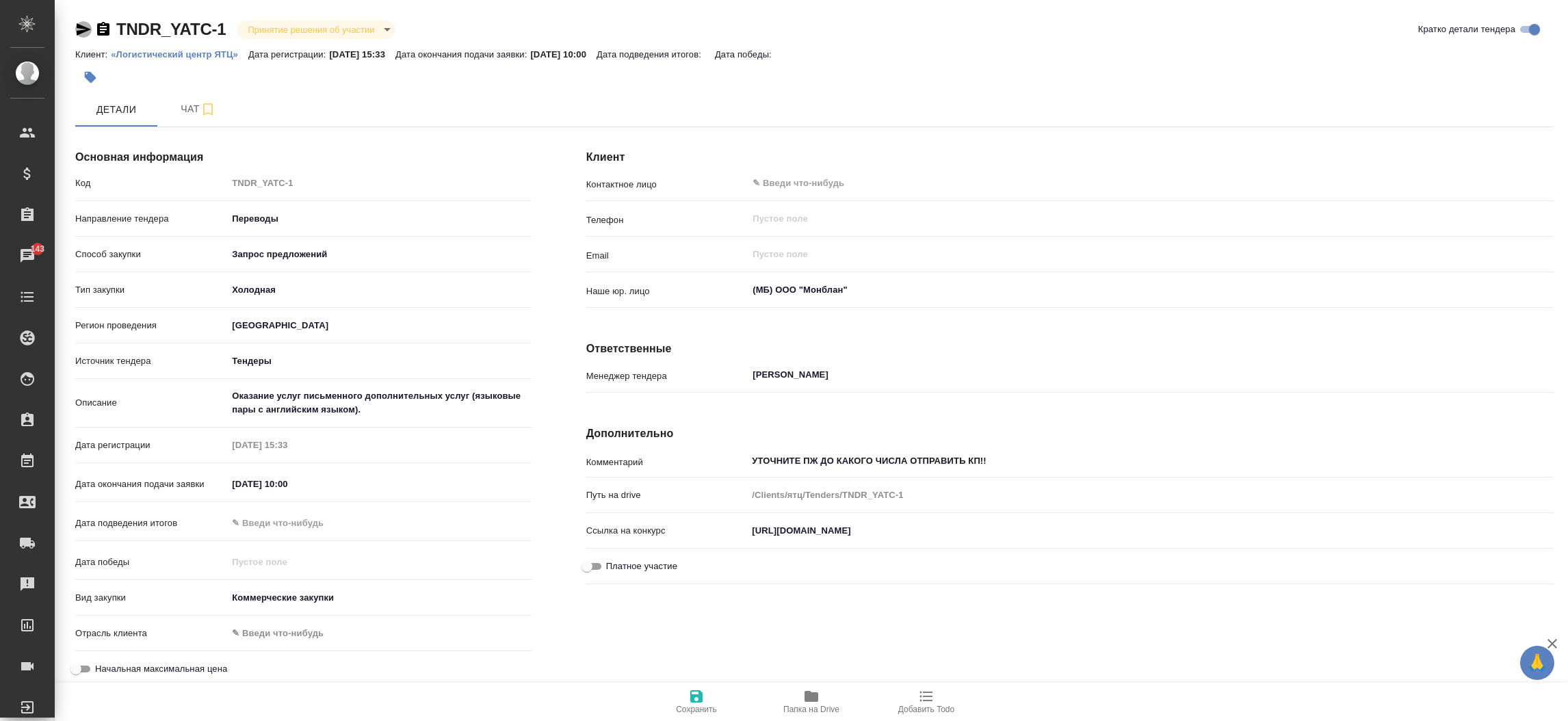
click at [79, 27] on icon "button" at bounding box center [84, 29] width 15 height 13
click at [181, 103] on span "Чат" at bounding box center [198, 109] width 66 height 17
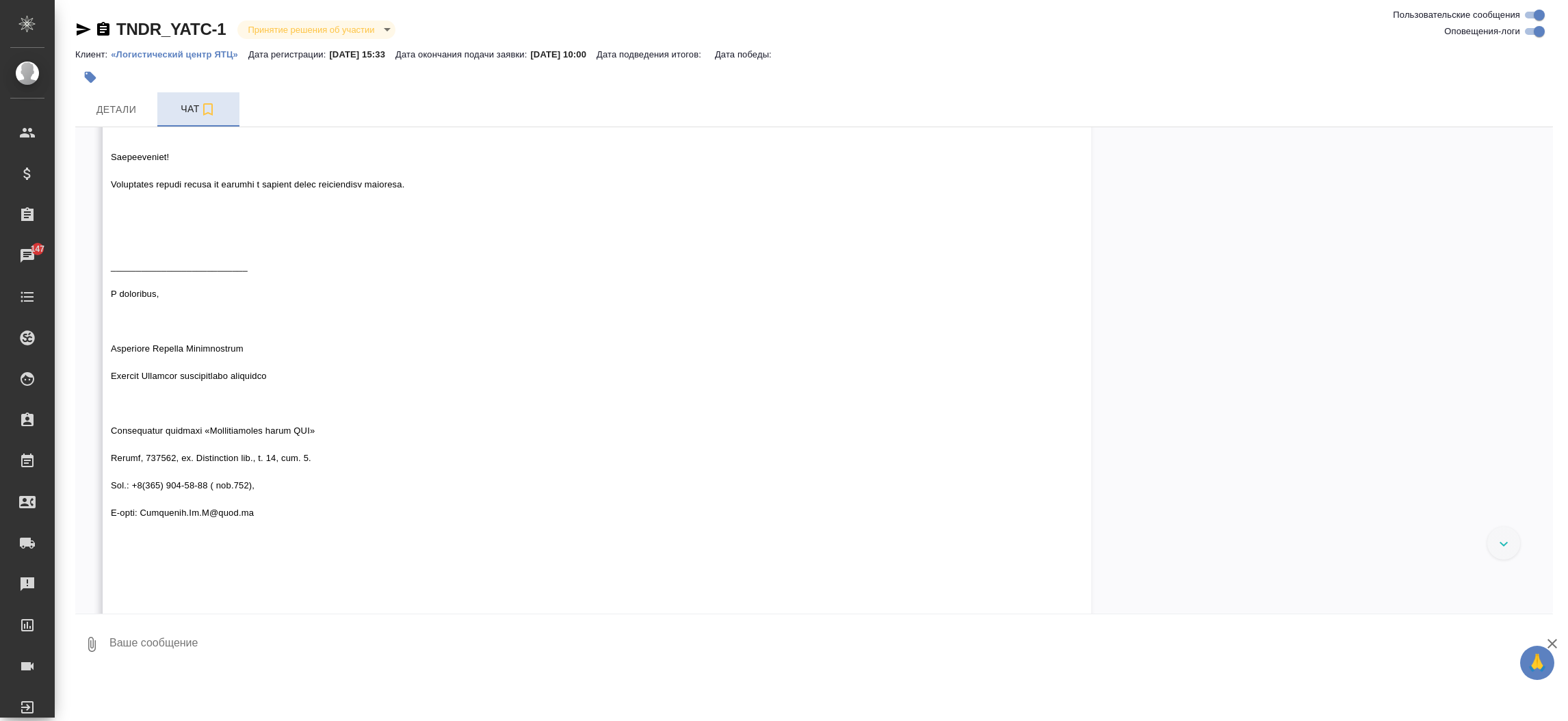
scroll to position [678, 0]
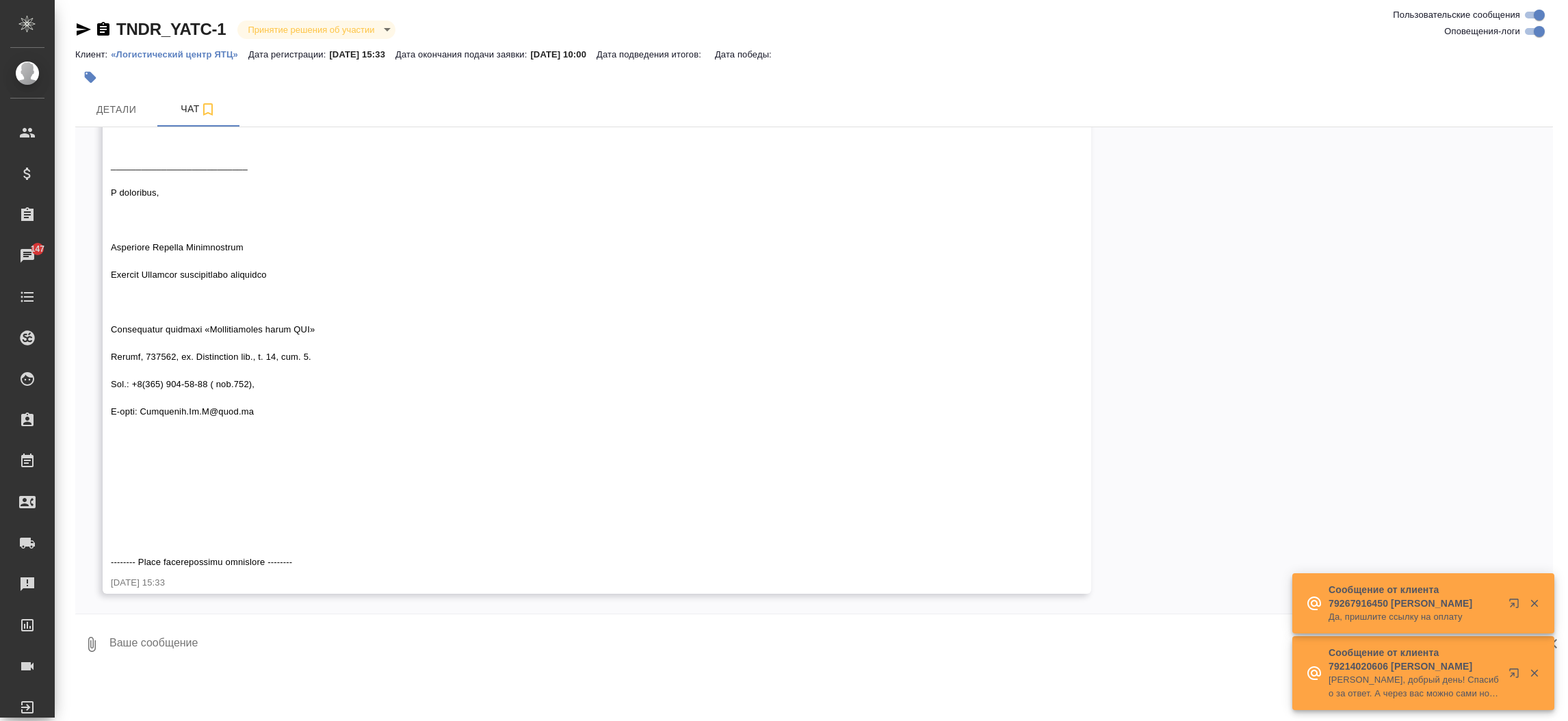
click at [368, 642] on textarea at bounding box center [831, 644] width 1445 height 47
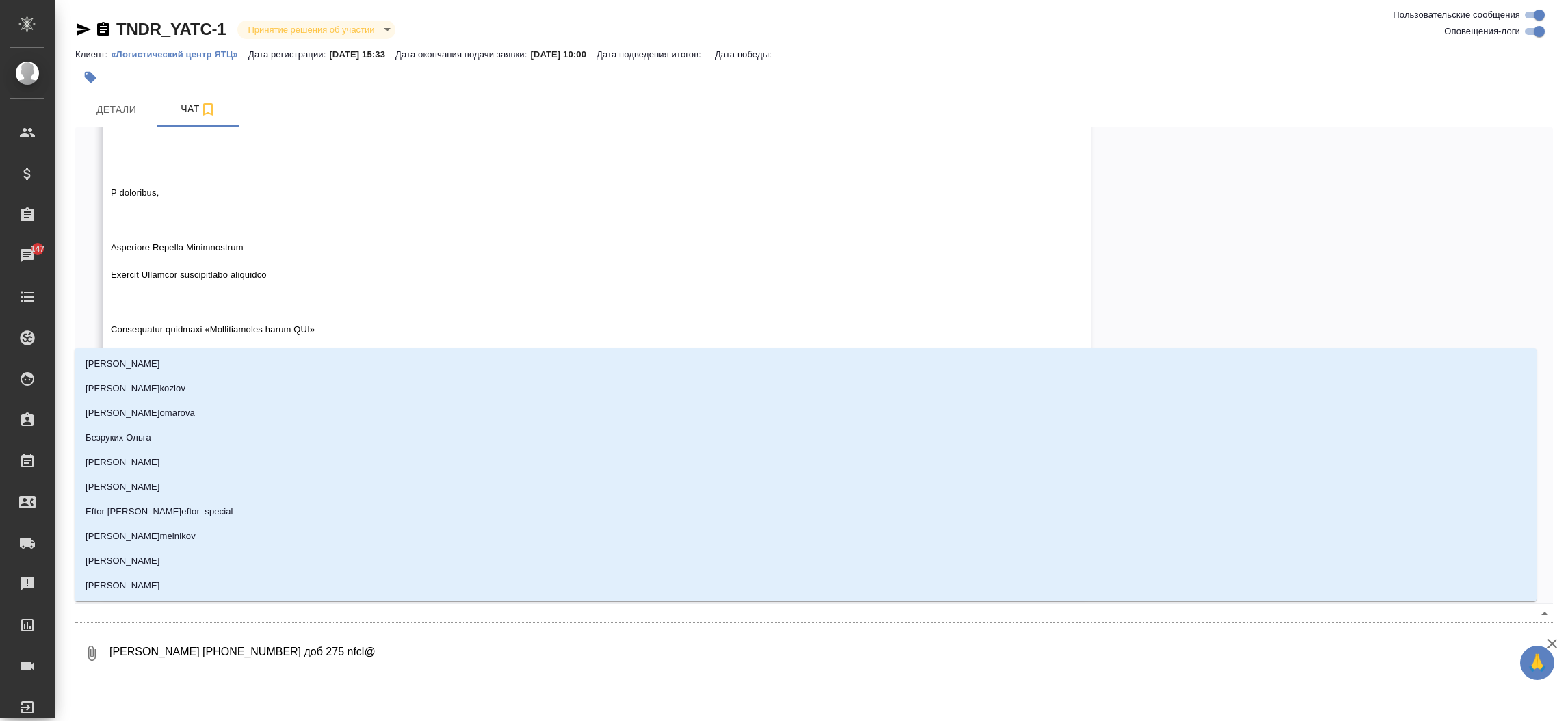
type textarea "Дорожкина Анна Николаевна +74957807483 доб 275 nfcl@n"
type input "n"
type textarea "Дорожкина Анна Николаевна +74957807483 доб 275 nfcl@nf"
type input "nf"
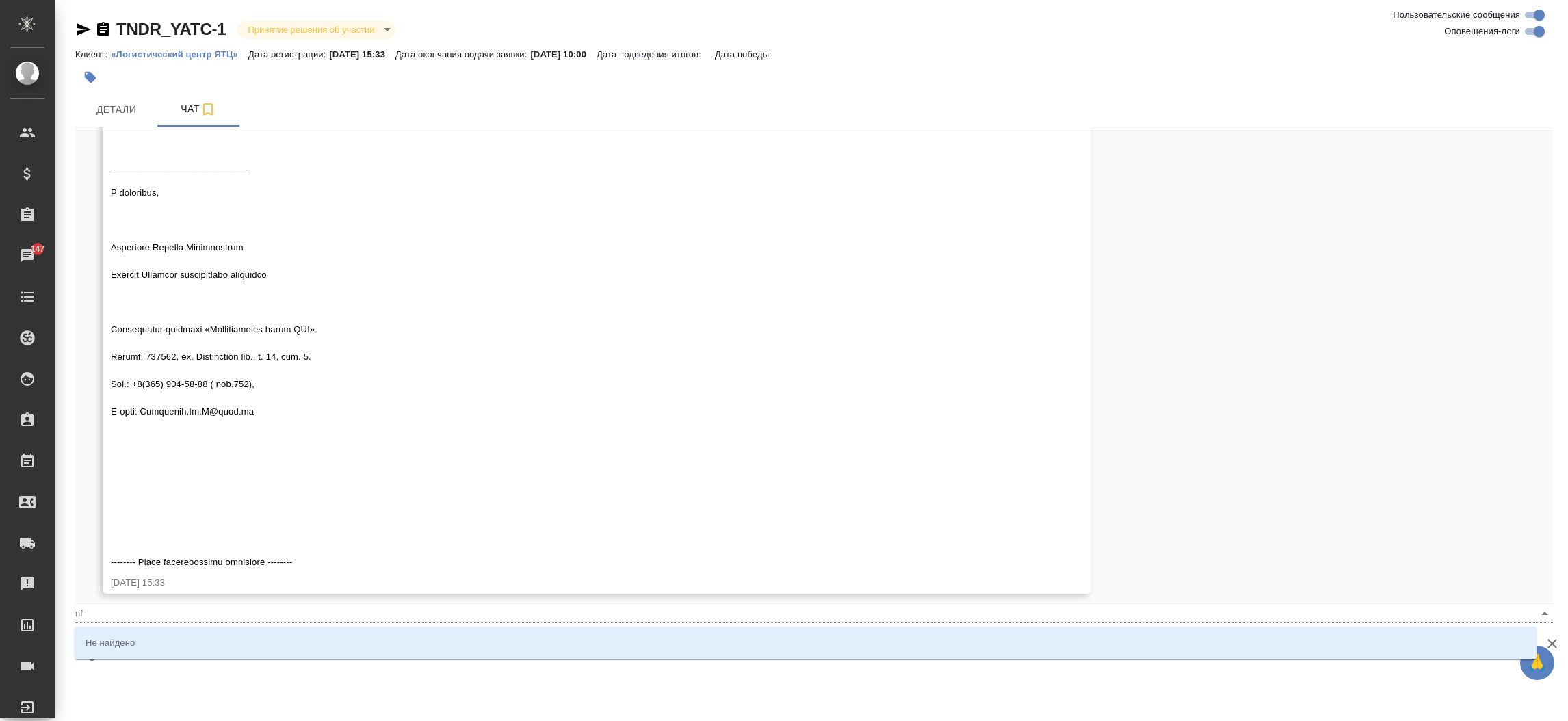
type textarea "Дорожкина Анна Николаевна +74957807483 доб 275 nfcl@nfc"
type input "nfc"
type textarea "Дорожкина Анна Николаевна +74957807483 доб 275 nfcl@nfcl"
type input "nfcl"
type textarea "Дорожкина Анна Николаевна +74957807483 доб 275 nfcl@nfclr"
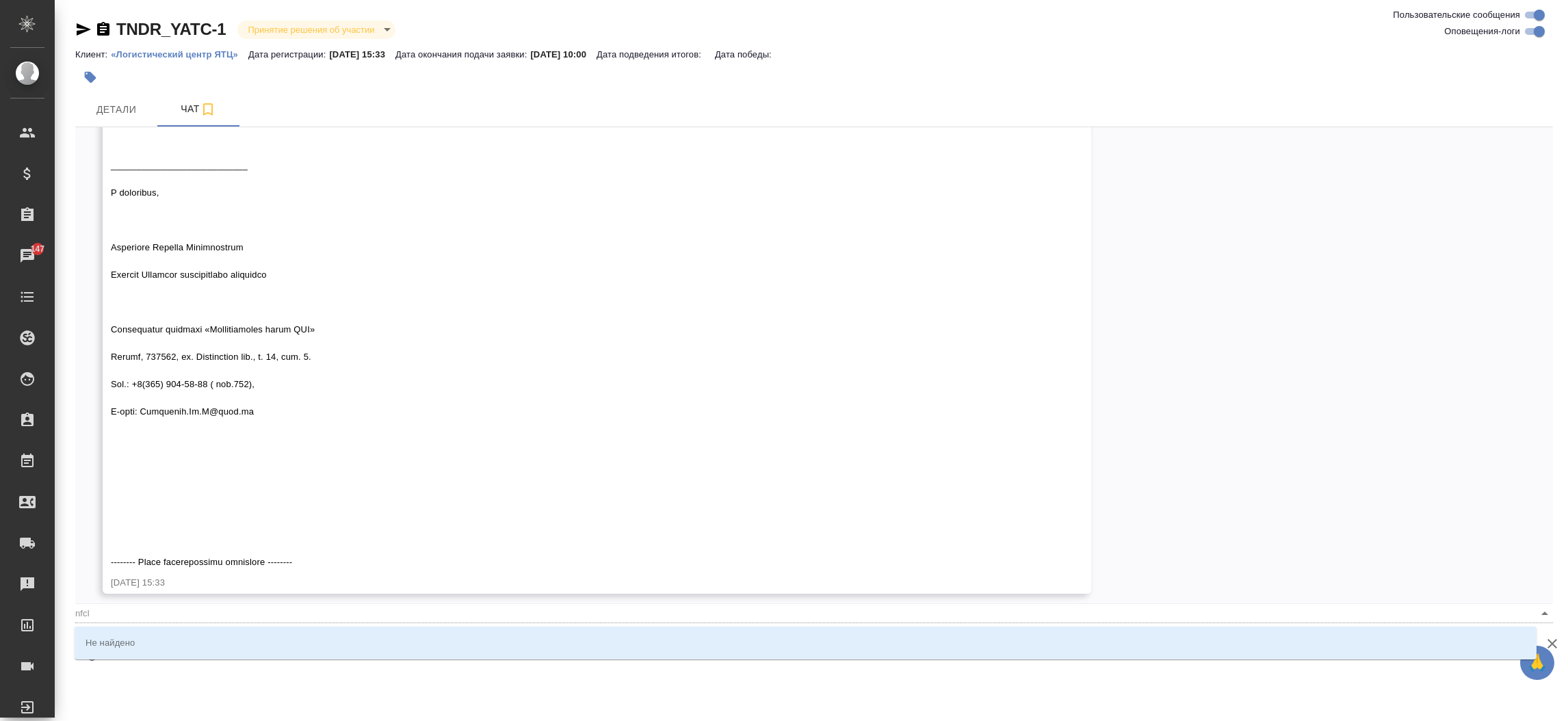
type input "nfclr"
type textarea "Дорожкина Анна Николаевна +74957807483 доб 275 nfcl@nfclru"
type input "nfclru"
type textarea "Дорожкина Анна Николаевна +74957807483 доб 275 nfcl@nfclru"
click at [1282, 334] on div "10.09, среда [Volkova Alena] Статус тендера изменен с "Новая" на "Первичный кон…" at bounding box center [814, 365] width 1478 height 476
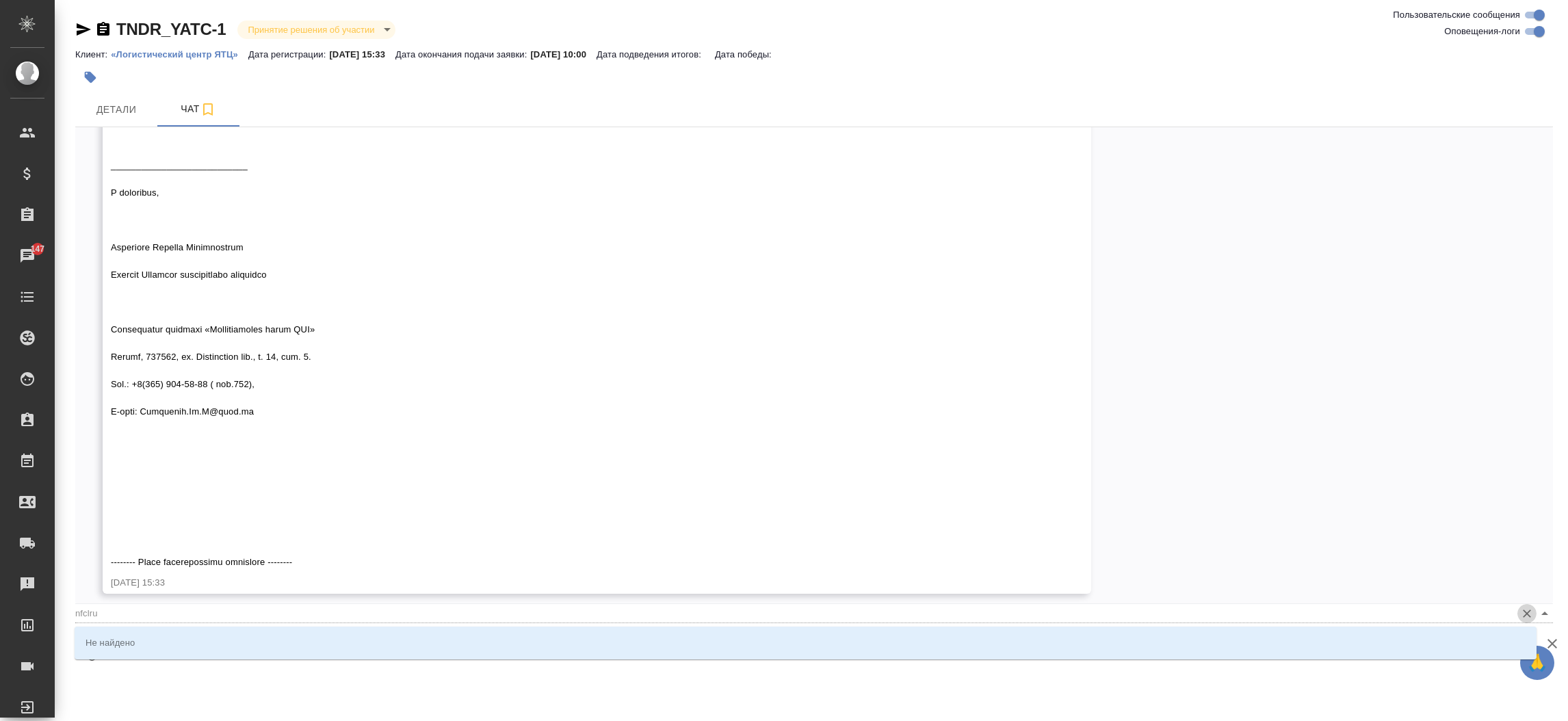
click at [1523, 611] on icon "Очистить" at bounding box center [1527, 613] width 8 height 8
click at [1466, 566] on div "10.09, среда [Volkova Alena] Статус тендера изменен с "Новая" на "Первичный кон…" at bounding box center [814, 365] width 1478 height 476
click at [642, 361] on div at bounding box center [577, 115] width 933 height 906
click at [1520, 613] on icon "Очистить" at bounding box center [1527, 613] width 14 height 14
click at [1056, 678] on div ".cls-1 fill:#fff; AWATERA Прутько Ирина i.prutko Клиенты Спецификации Заказы 14…" at bounding box center [784, 360] width 1568 height 721
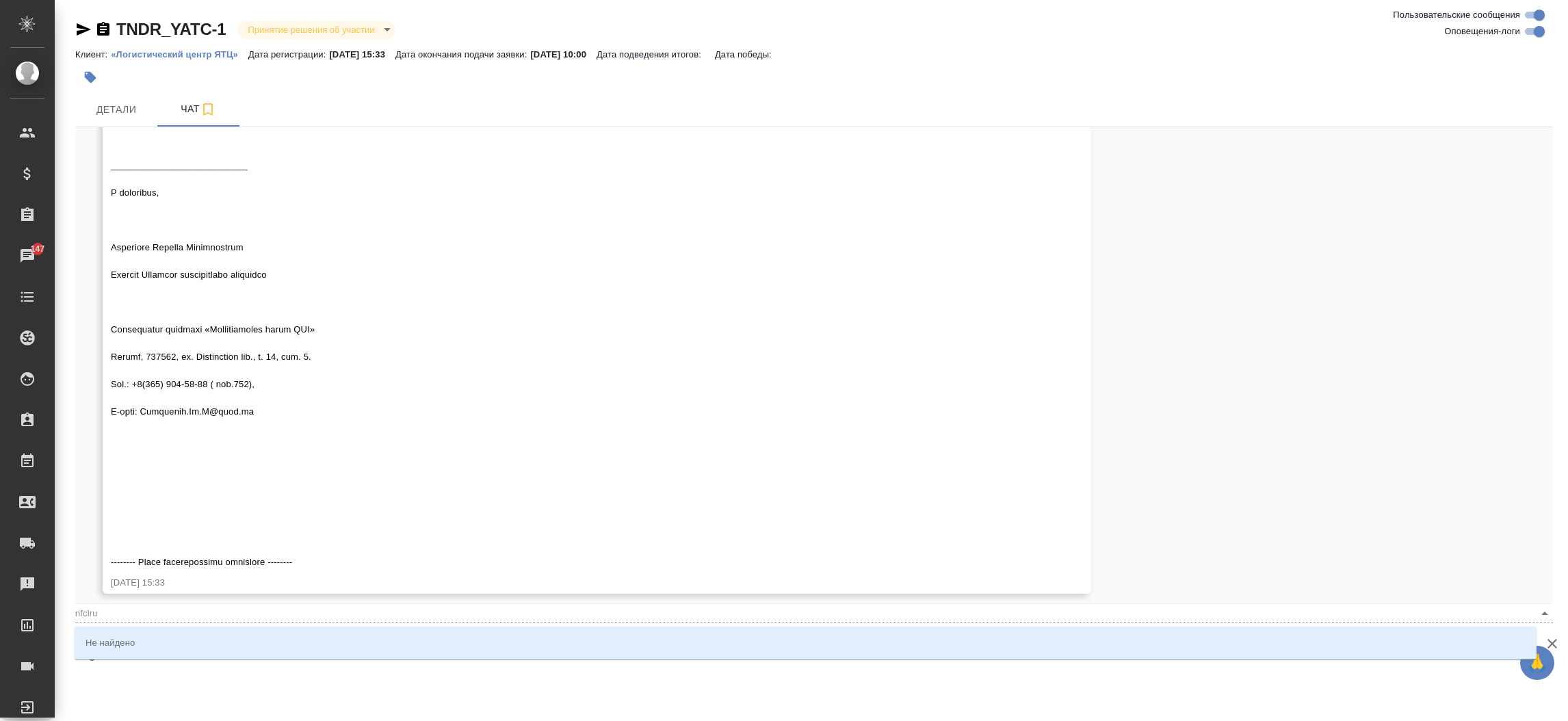
click at [975, 676] on div ".cls-1 fill:#fff; AWATERA Прутько Ирина i.prutko Клиенты Спецификации Заказы 14…" at bounding box center [784, 360] width 1568 height 721
click at [348, 607] on input "nfclru" at bounding box center [792, 613] width 1434 height 18
type input "nfclru"
click at [1377, 667] on textarea "Дорожкина Анна Николаевна +74957807483 доб 275 nfcl@nfclru" at bounding box center [820, 653] width 1423 height 47
type textarea "Дорожкина Анна Николаевна +74957807483 доб 275 nfcl@nfclru"
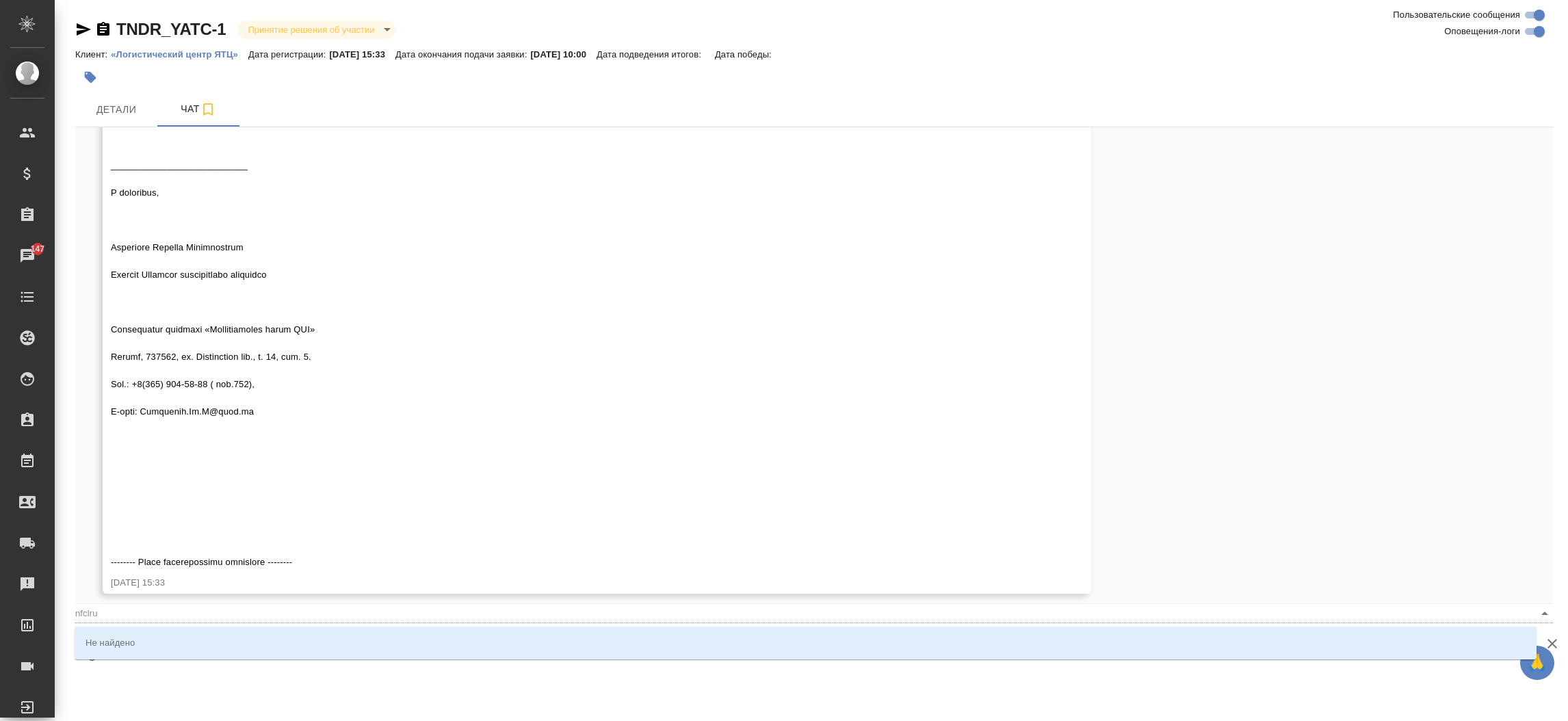
type input "nfclru"
type textarea "Дорожкина Анна Николаевна +74957807483 доб 275 nfcl@nfclru"
type input "nfclru"
type textarea "Дорожкина Анна Николаевна +74957807483 доб 275 nfcl@nfclru"
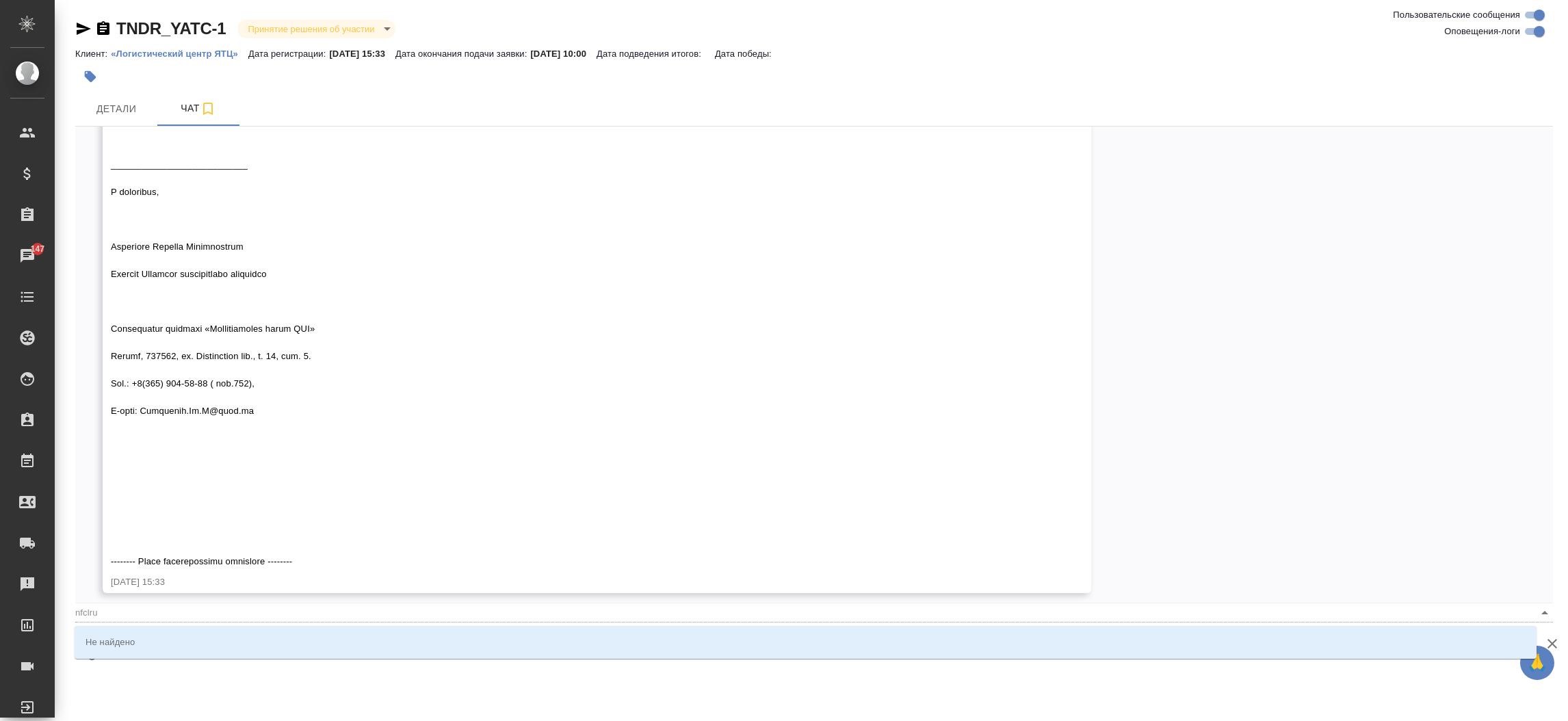
type input "nfclru"
type textarea "Дорожкина Анна Николаевна +74957807483 доб 275 nfcl@nfclru"
type input "nfclru"
type textarea "Дорожкина Анна Николаевна +74957807483 доб 275 nfcl@nfclru"
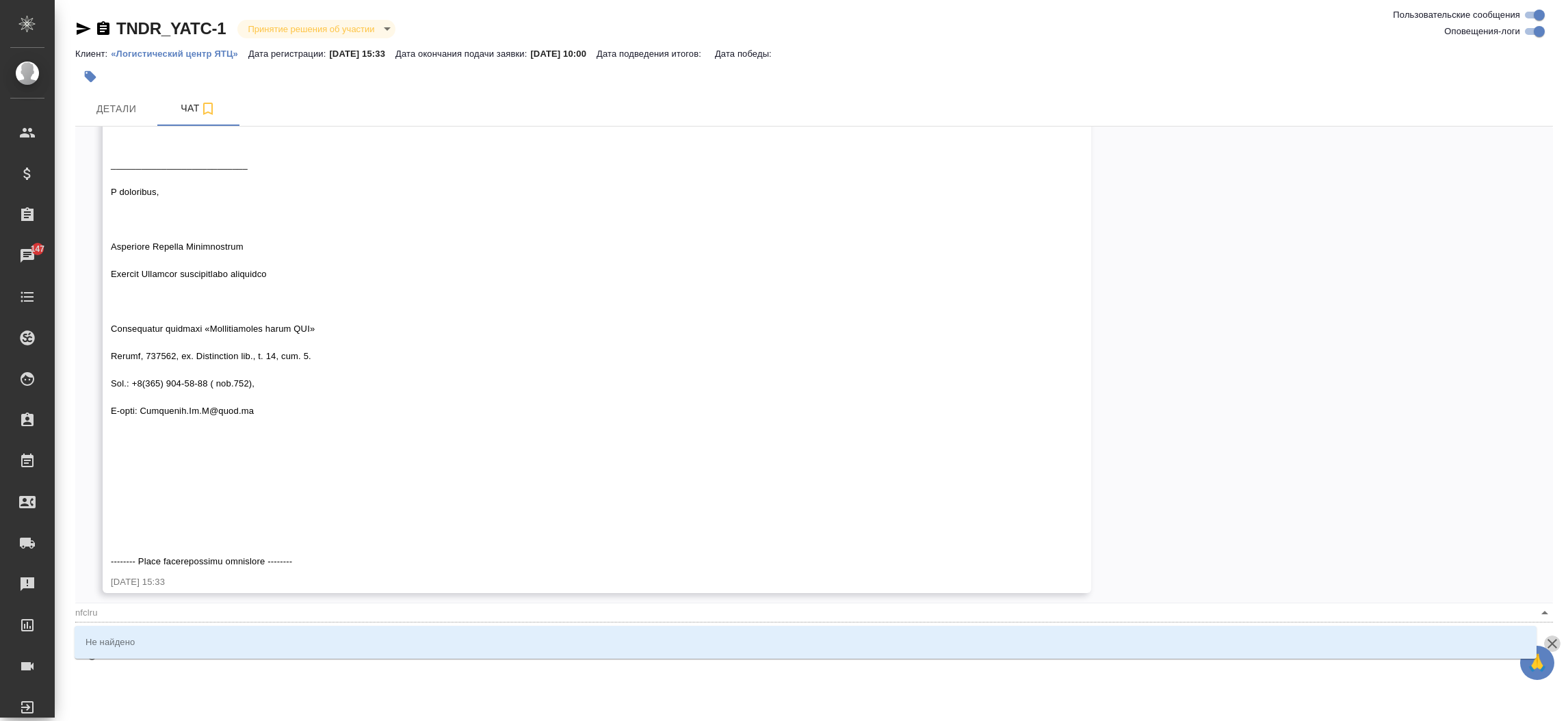
click at [1554, 646] on icon "button" at bounding box center [1553, 643] width 10 height 10
click at [1537, 609] on icon "Close" at bounding box center [1544, 613] width 16 height 16
type input "nfclru"
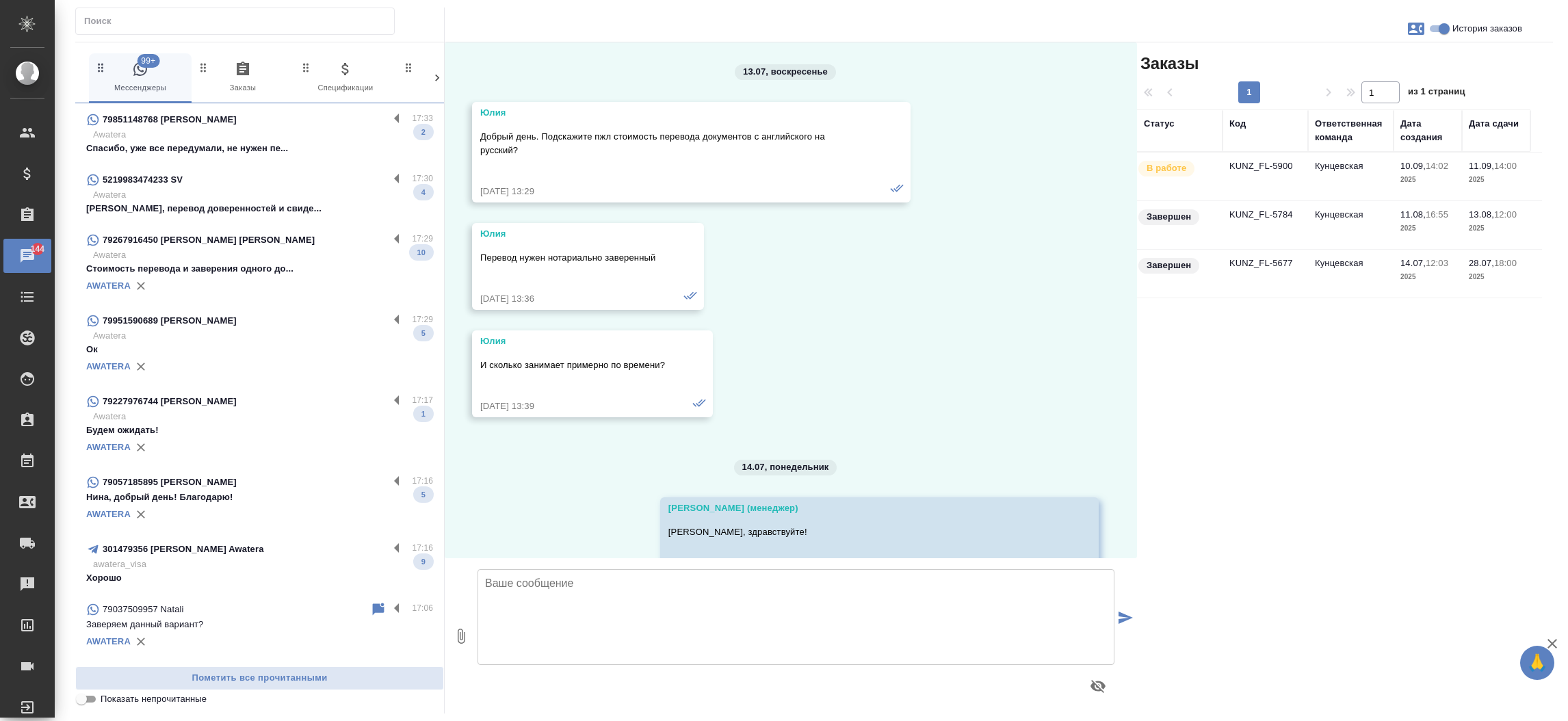
scroll to position [10619, 0]
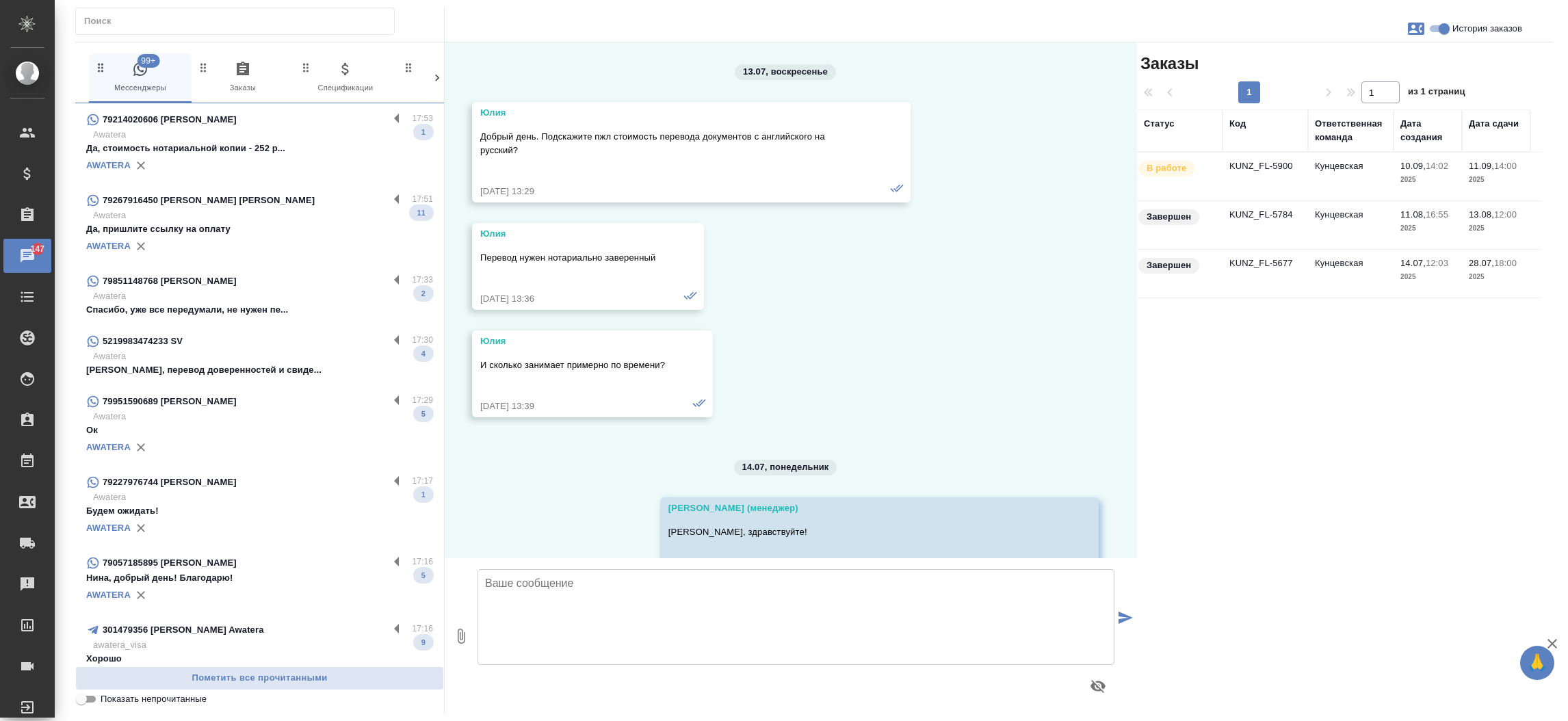
scroll to position [10619, 0]
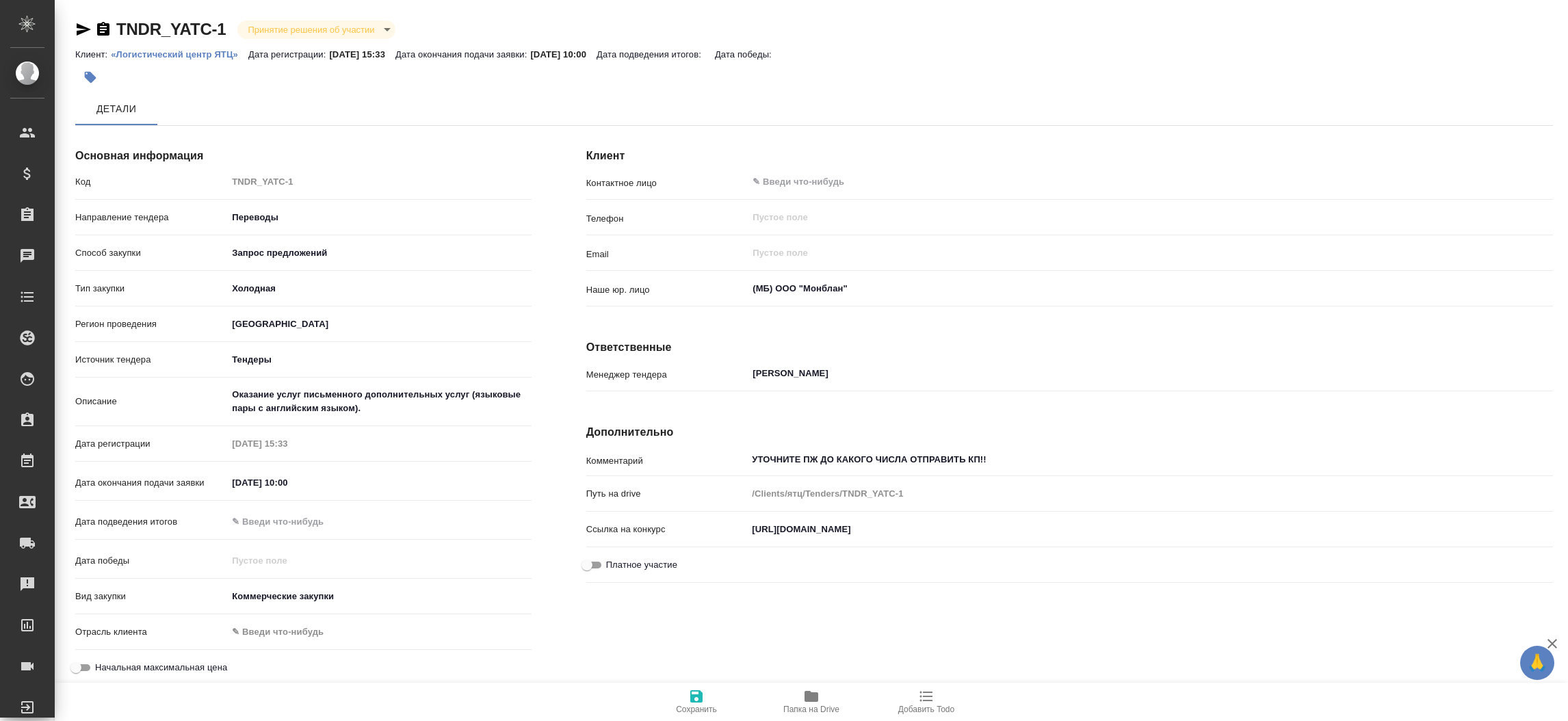
type input "[PERSON_NAME]"
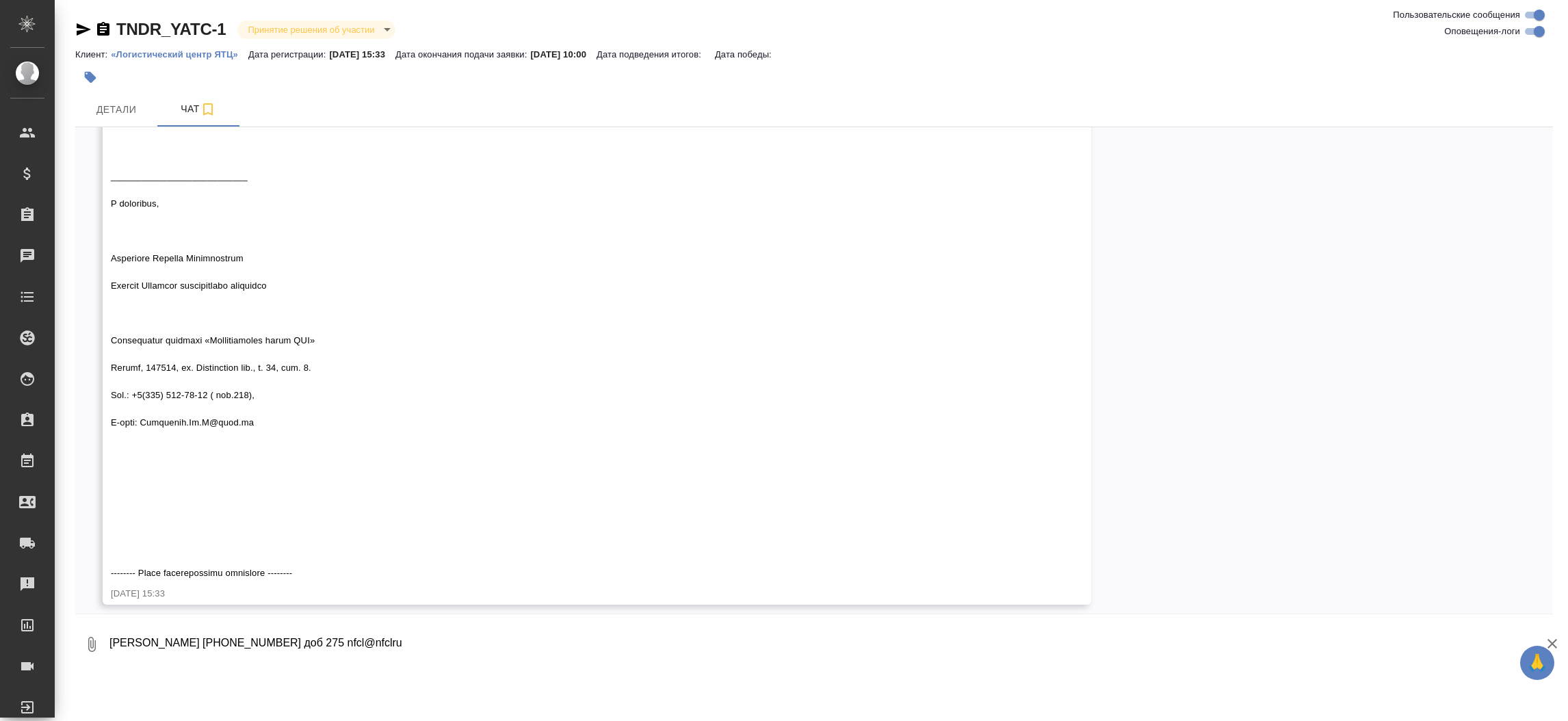
scroll to position [678, 0]
click at [426, 646] on textarea "[PERSON_NAME] [PHONE_NUMBER] доб 275 nfcl@nfclru" at bounding box center [831, 644] width 1445 height 47
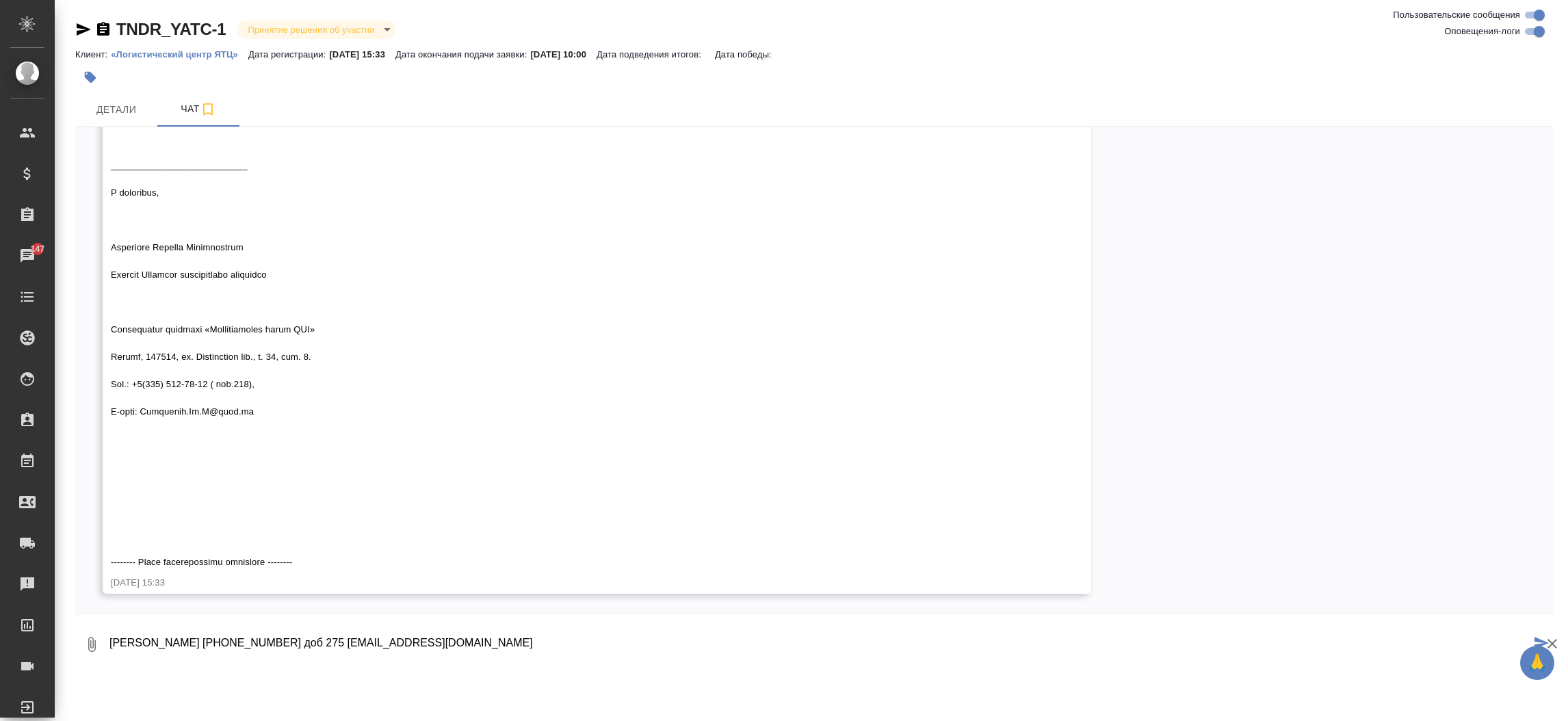
type textarea "[PERSON_NAME] [PHONE_NUMBER] доб 275 nfcl@nfcl. ru"
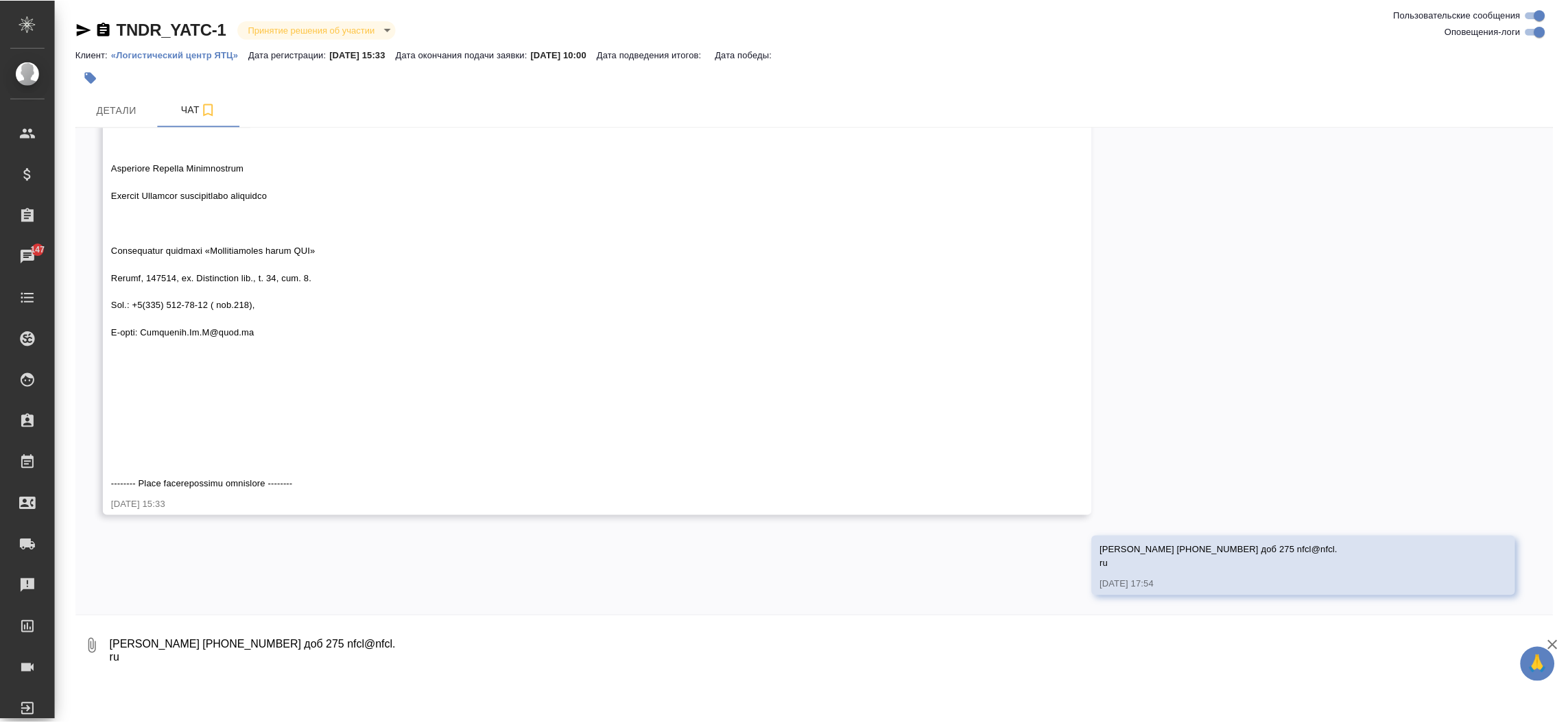
scroll to position [760, 0]
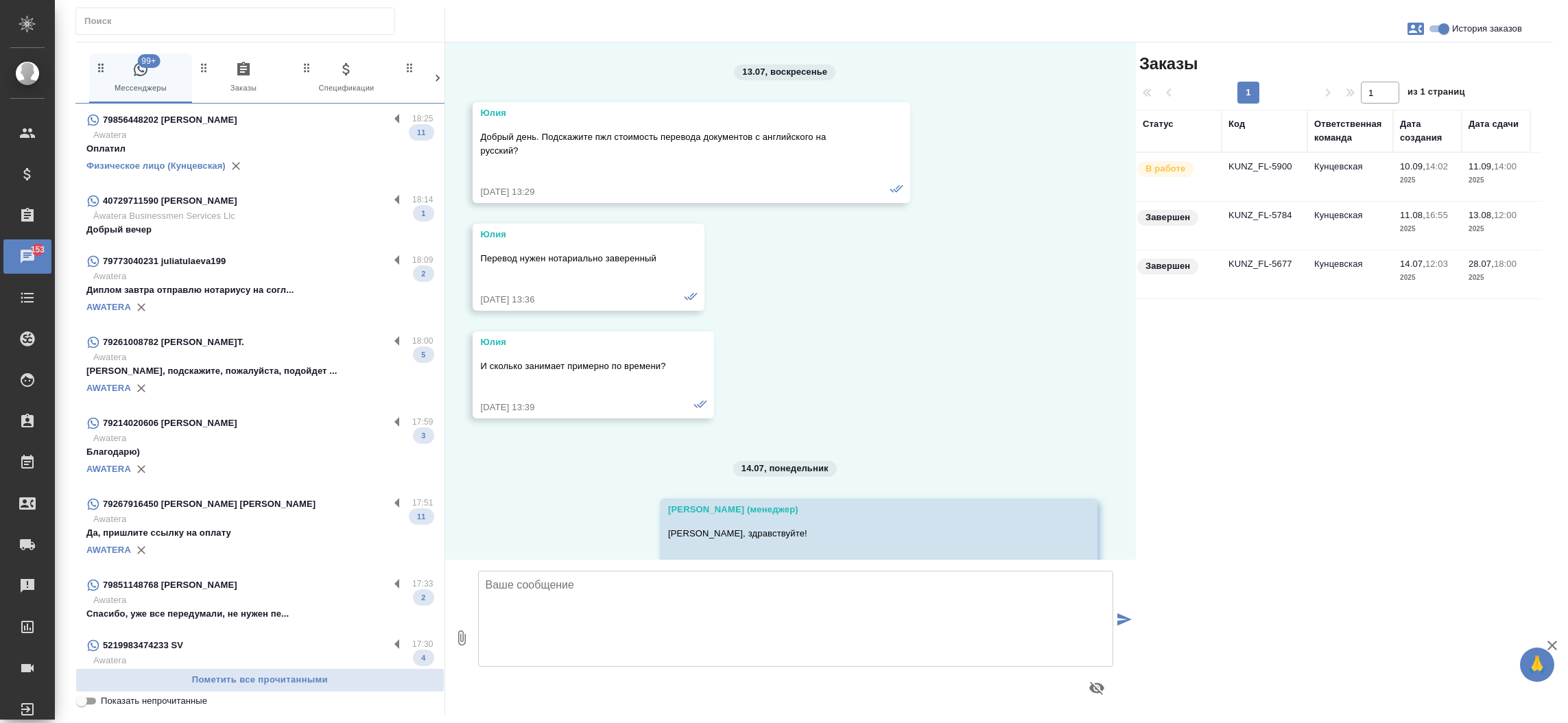
scroll to position [10649, 0]
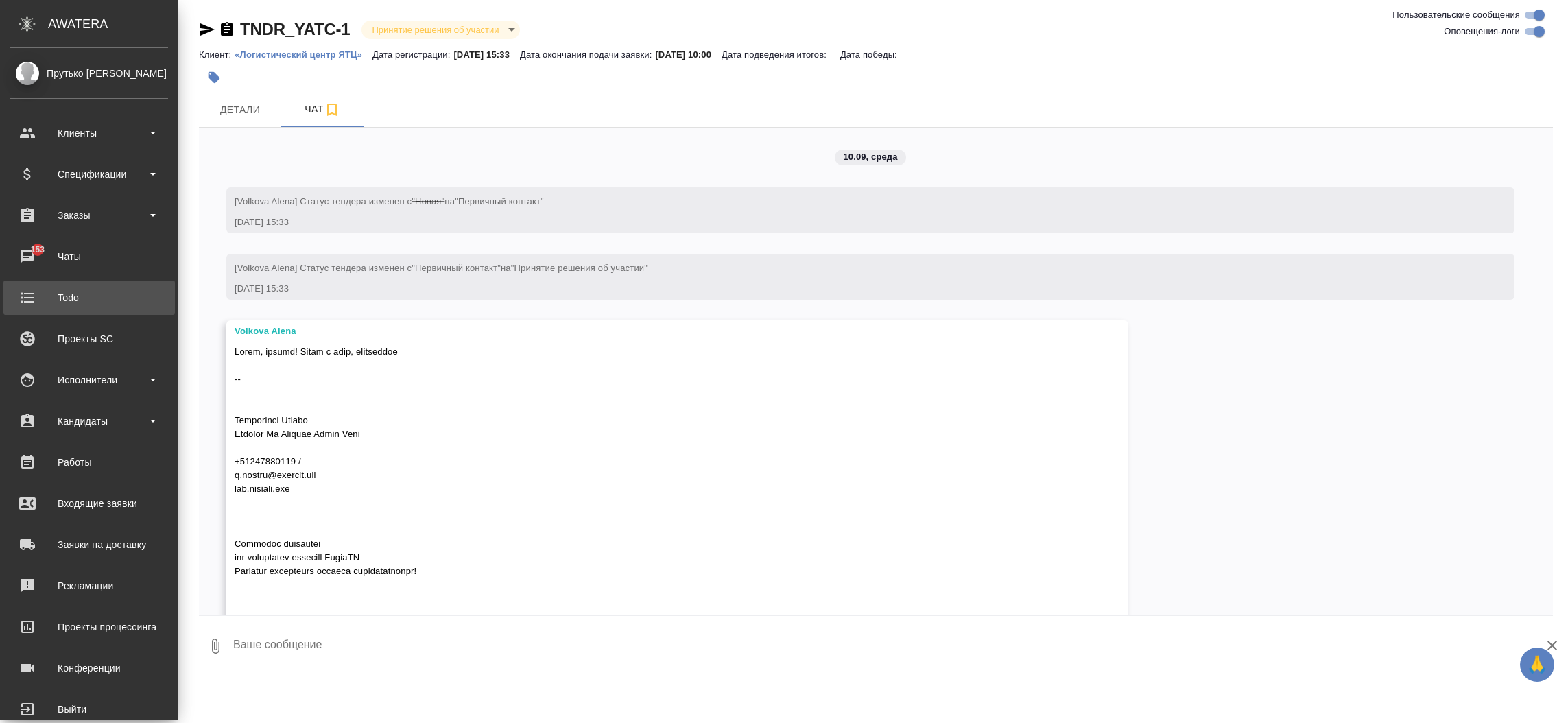
scroll to position [760, 0]
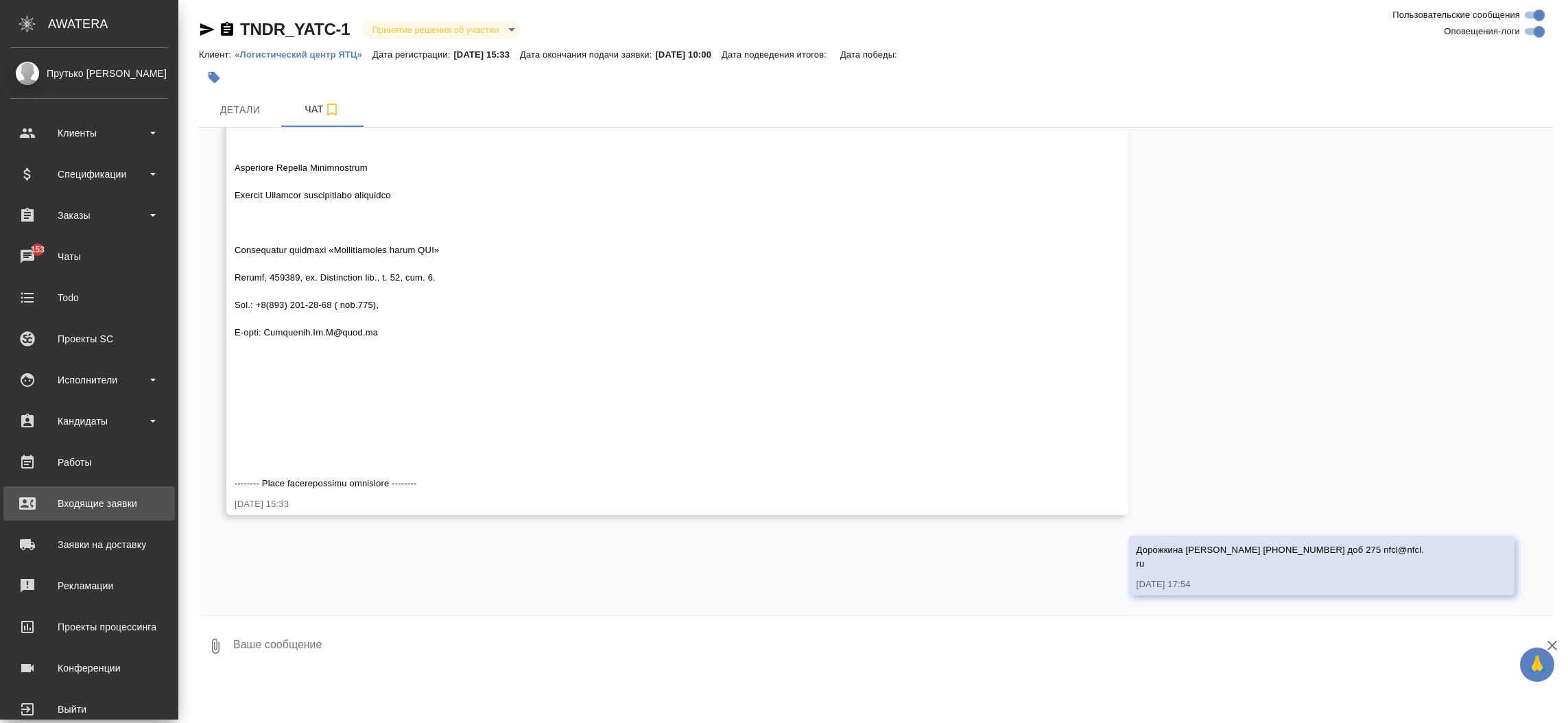
click at [67, 502] on div "Входящие заявки" at bounding box center [89, 503] width 158 height 20
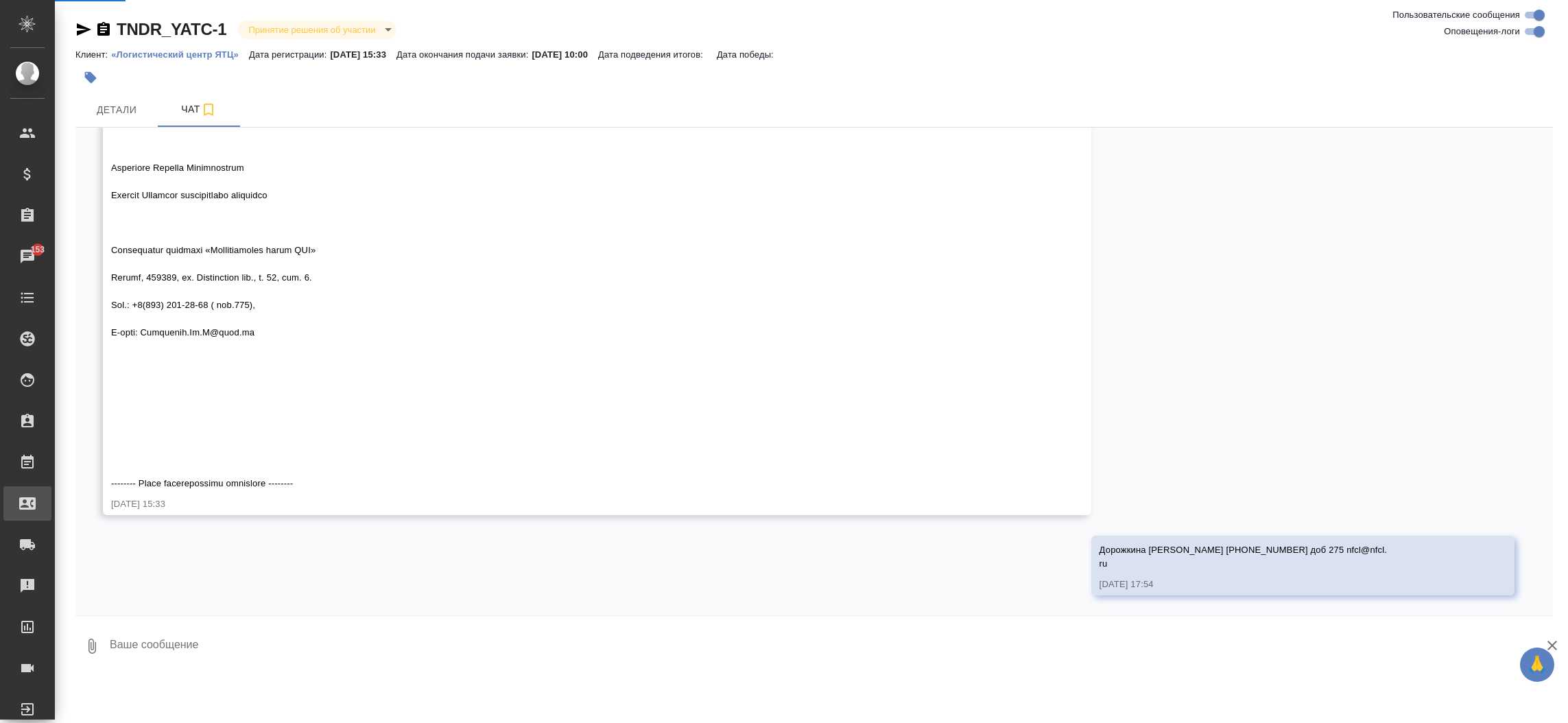
click at [67, 502] on div ".cls-1 fill:#fff; AWATERA Прутько [PERSON_NAME] Клиенты Спецификации Заказы 153…" at bounding box center [784, 362] width 1568 height 723
select select "RU"
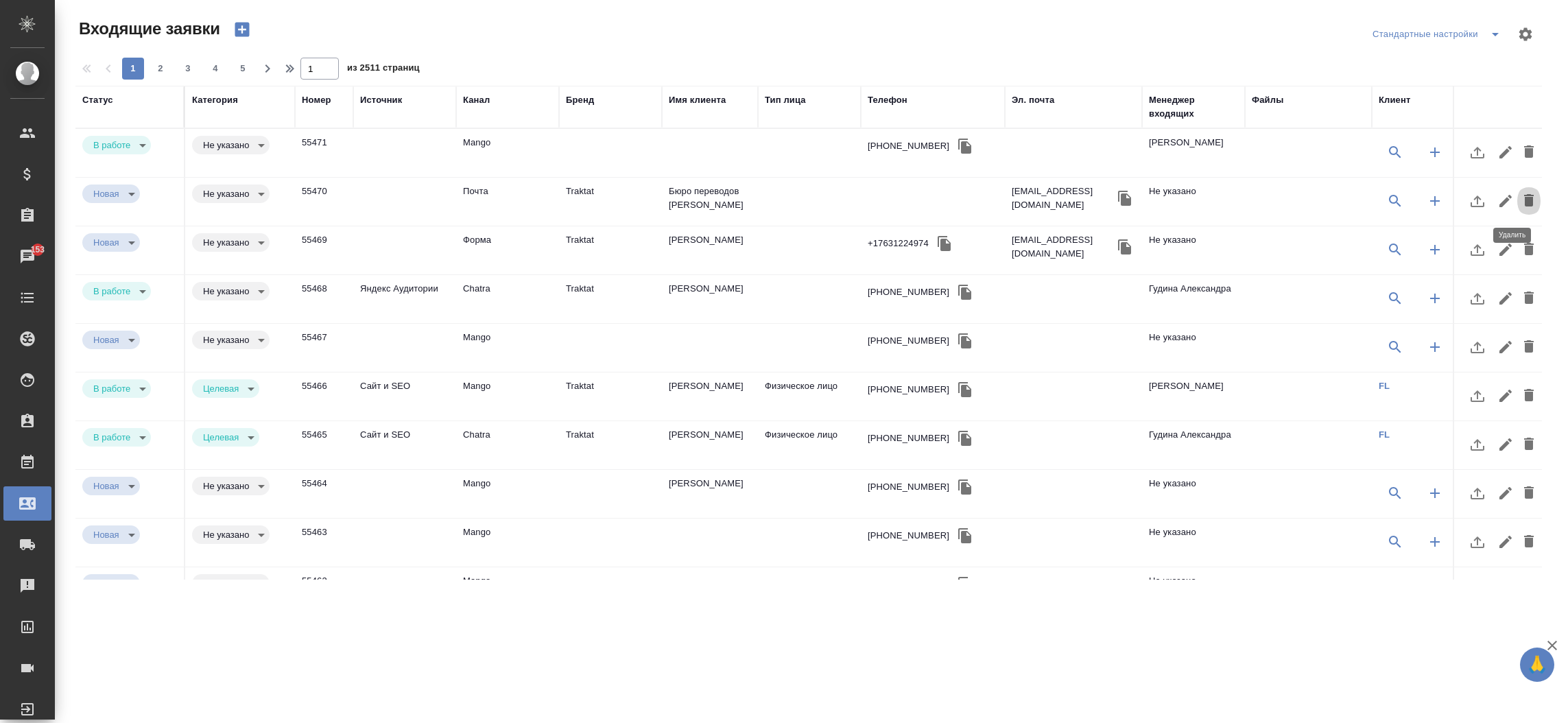
click at [1521, 196] on icon "button" at bounding box center [1529, 200] width 16 height 16
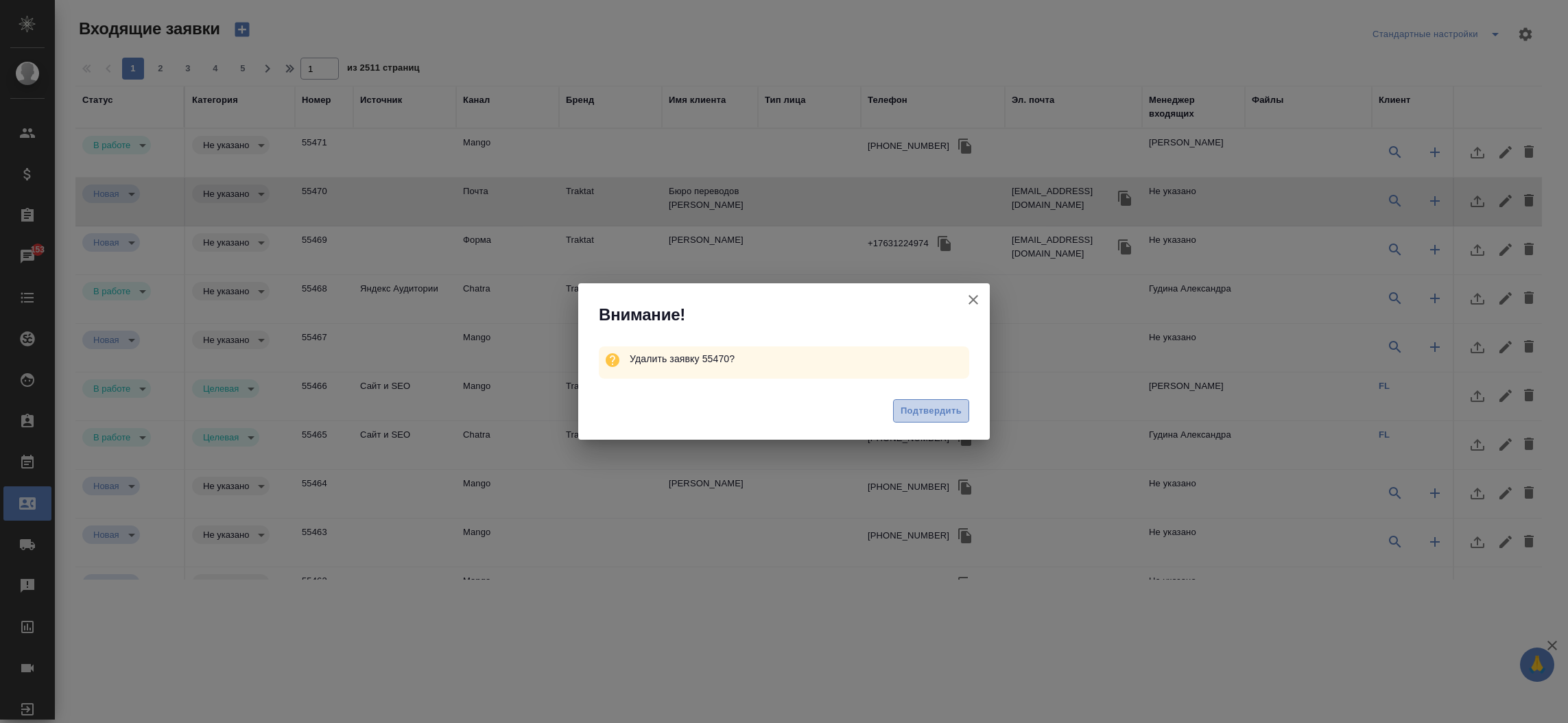
click at [933, 409] on span "Подтвердить" at bounding box center [931, 411] width 61 height 16
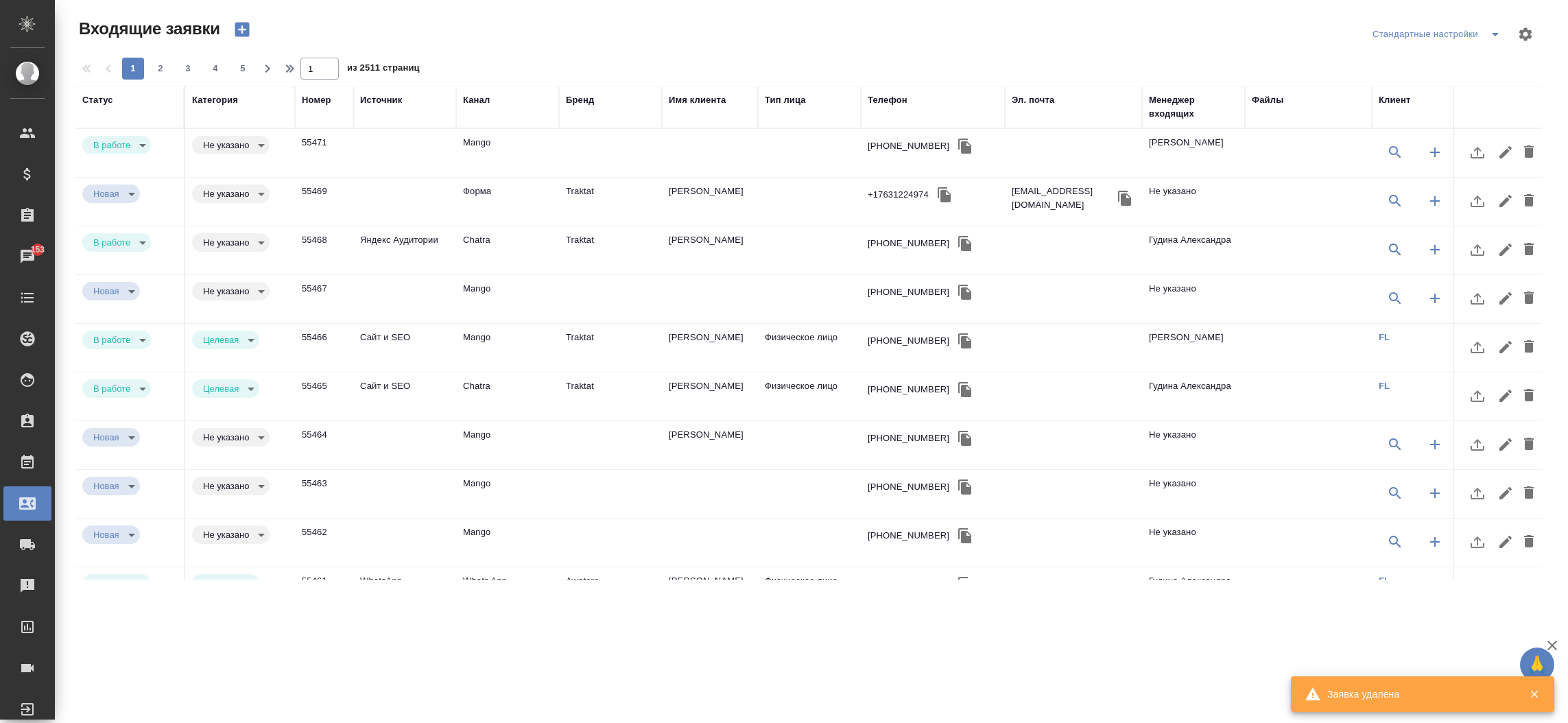
click at [589, 202] on td "Traktat" at bounding box center [610, 202] width 103 height 48
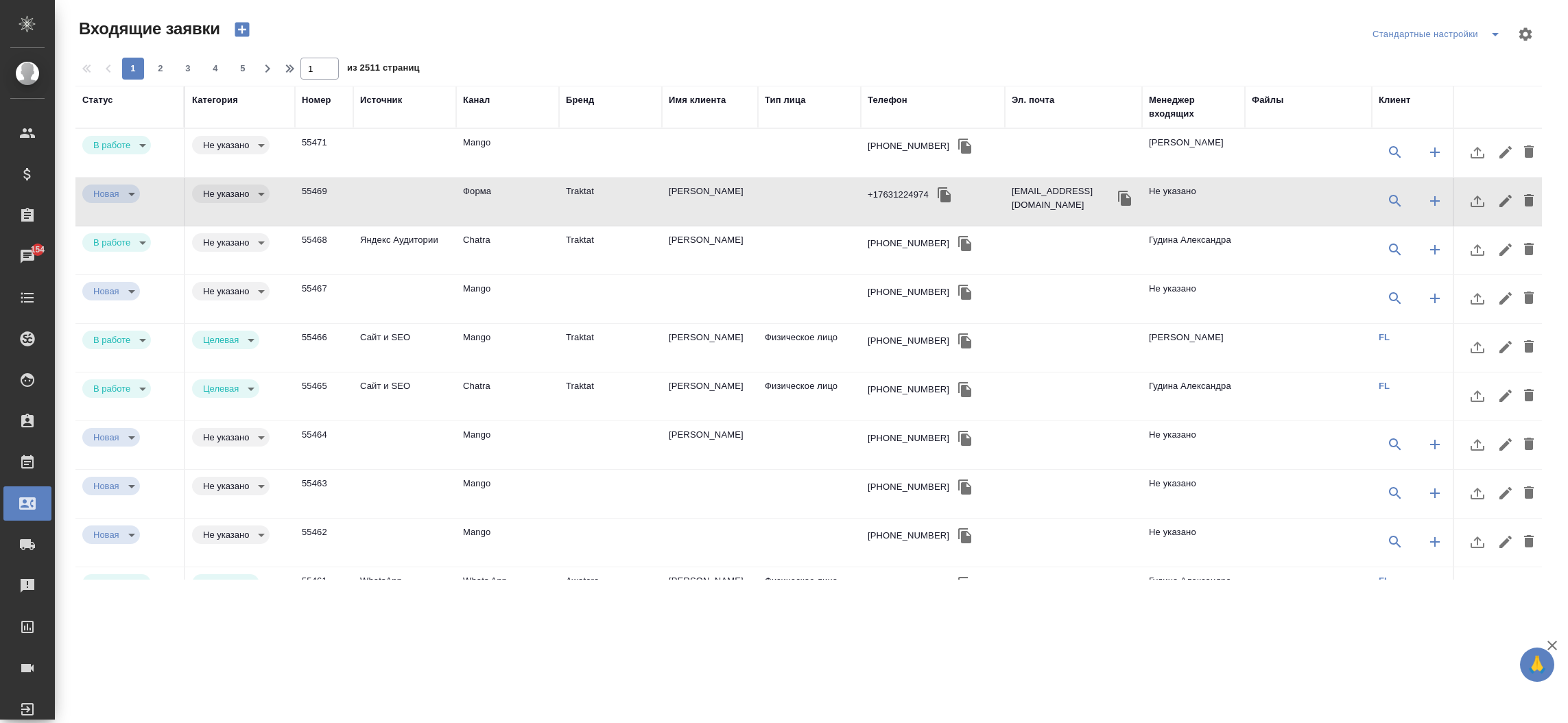
click at [102, 97] on div "Статус" at bounding box center [97, 100] width 31 height 14
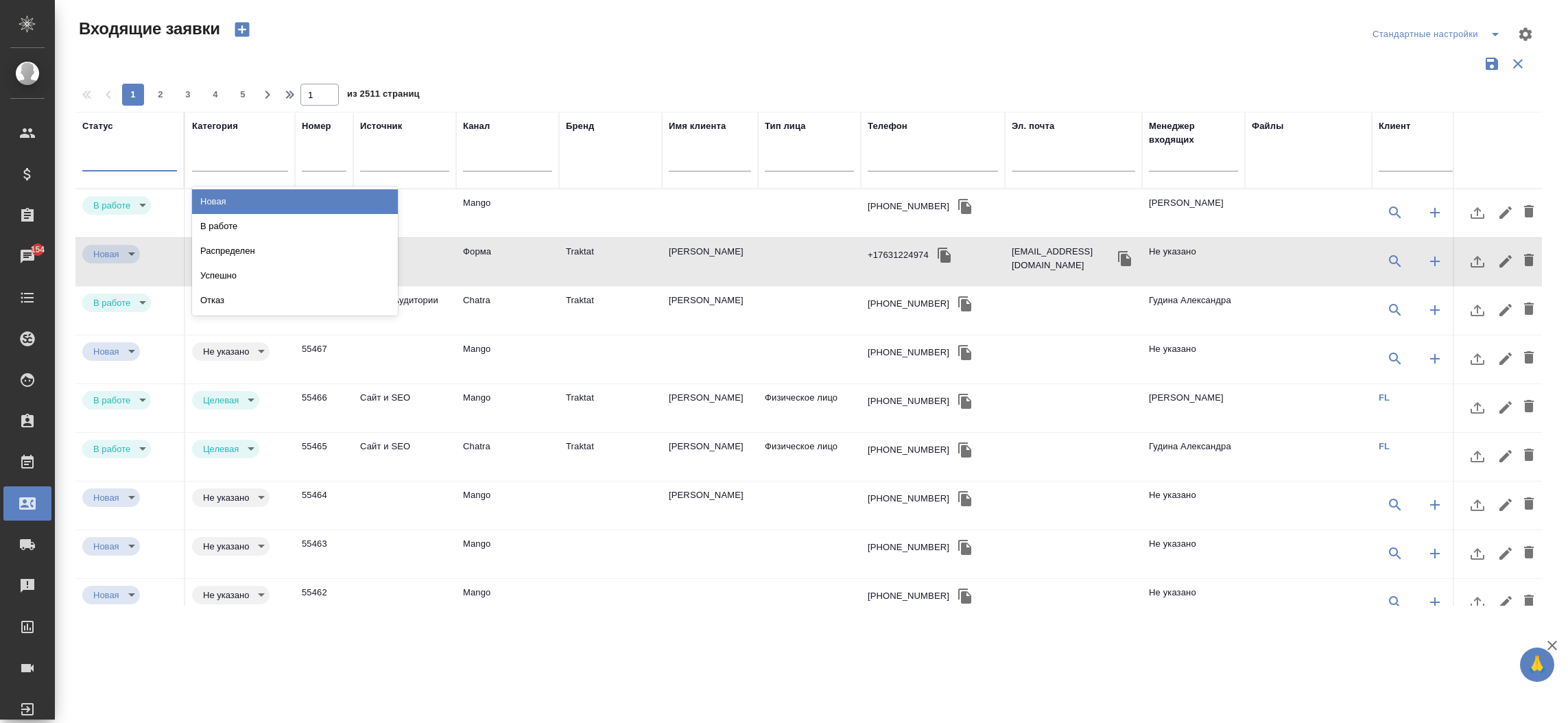
click at [118, 151] on div at bounding box center [129, 158] width 95 height 20
click at [200, 221] on div "В работе" at bounding box center [295, 226] width 206 height 25
click at [1172, 160] on input "text" at bounding box center [1193, 162] width 89 height 17
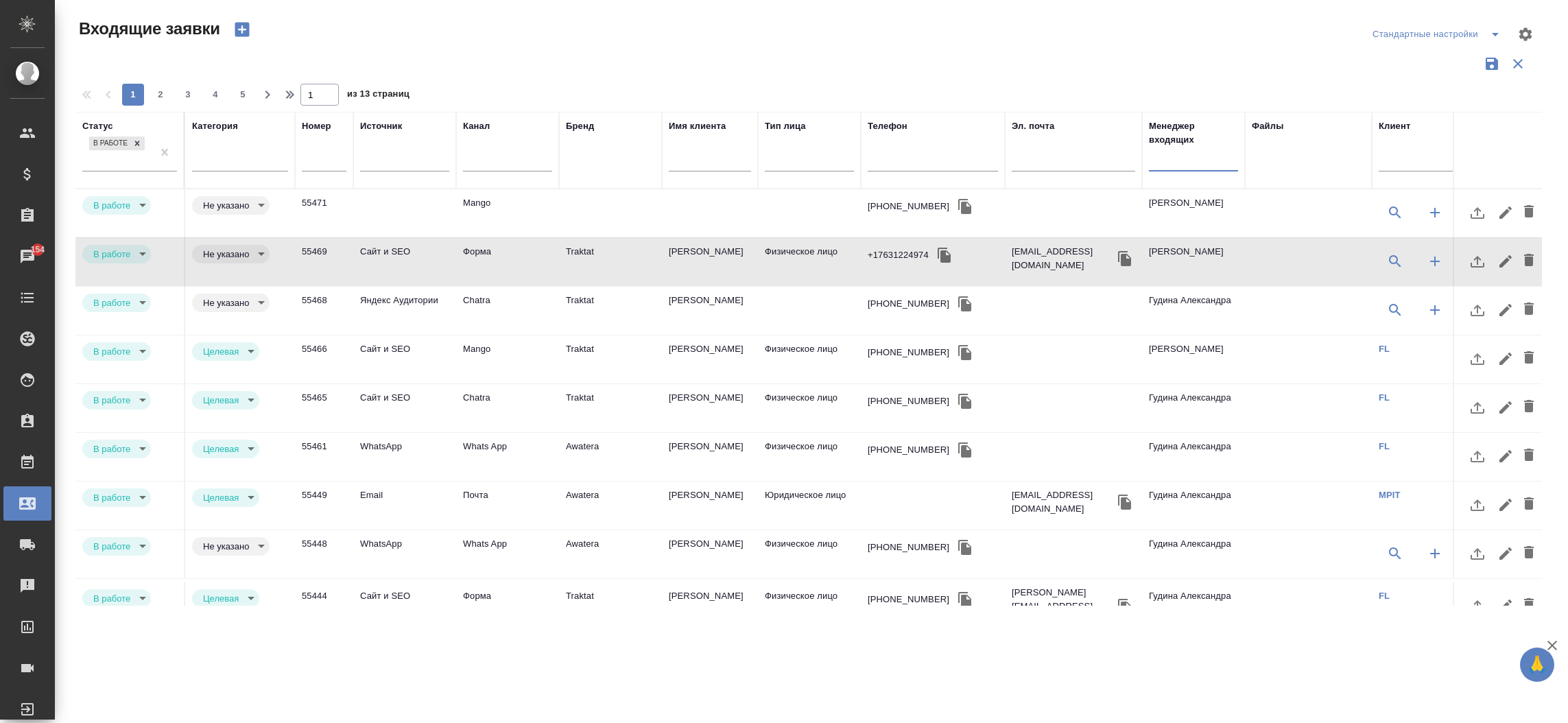
type input "inProcess"
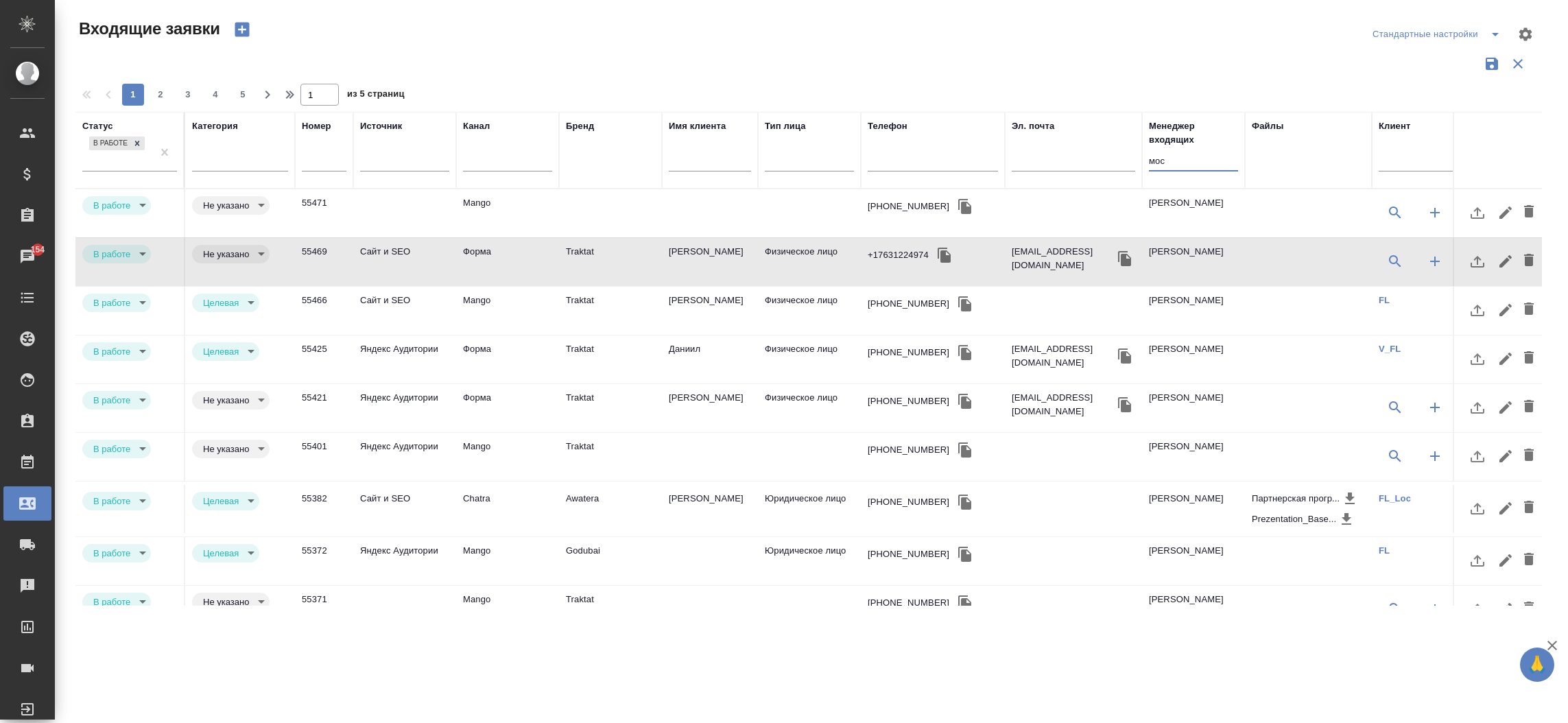
type input "мос"
click at [504, 203] on td "Mango" at bounding box center [507, 213] width 103 height 48
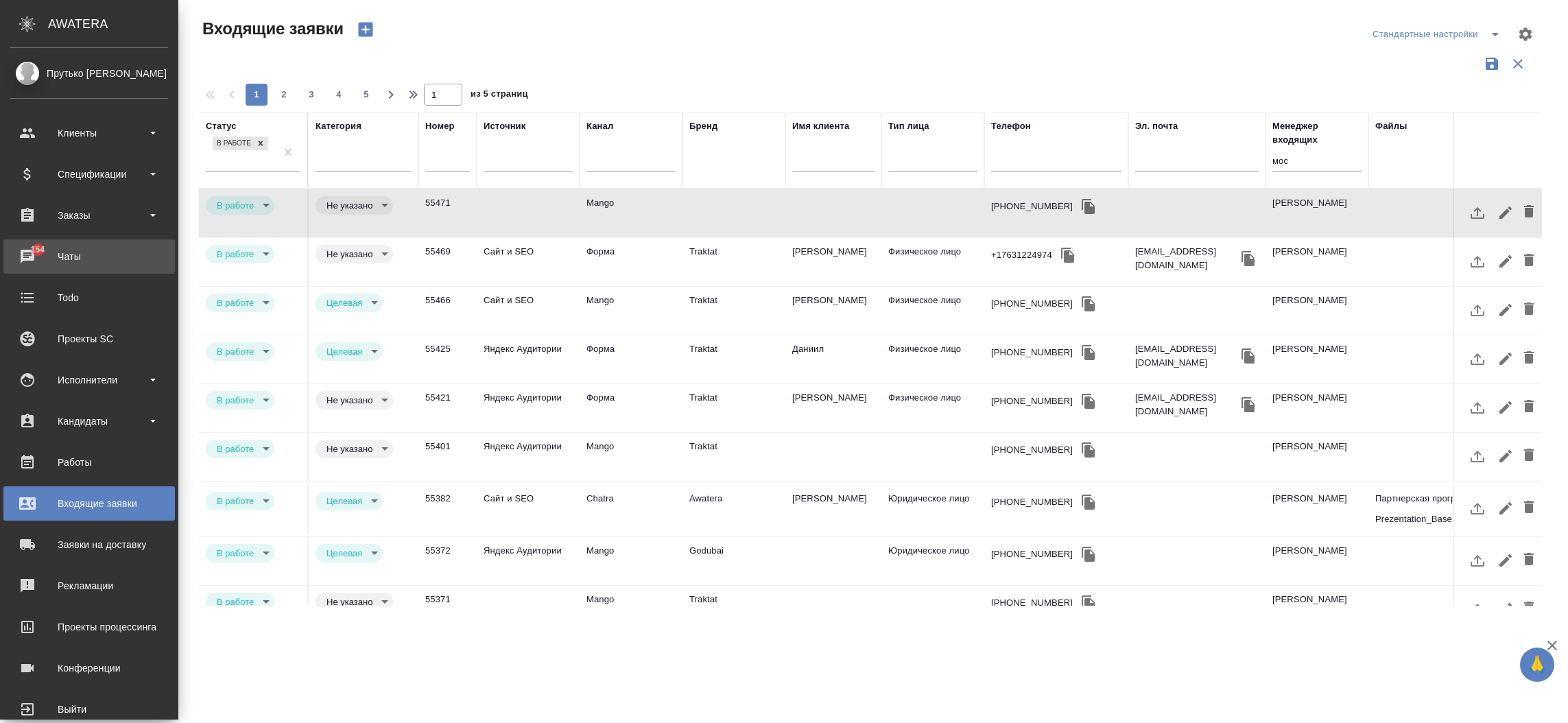
click at [31, 263] on link "154 Чаты" at bounding box center [89, 256] width 172 height 34
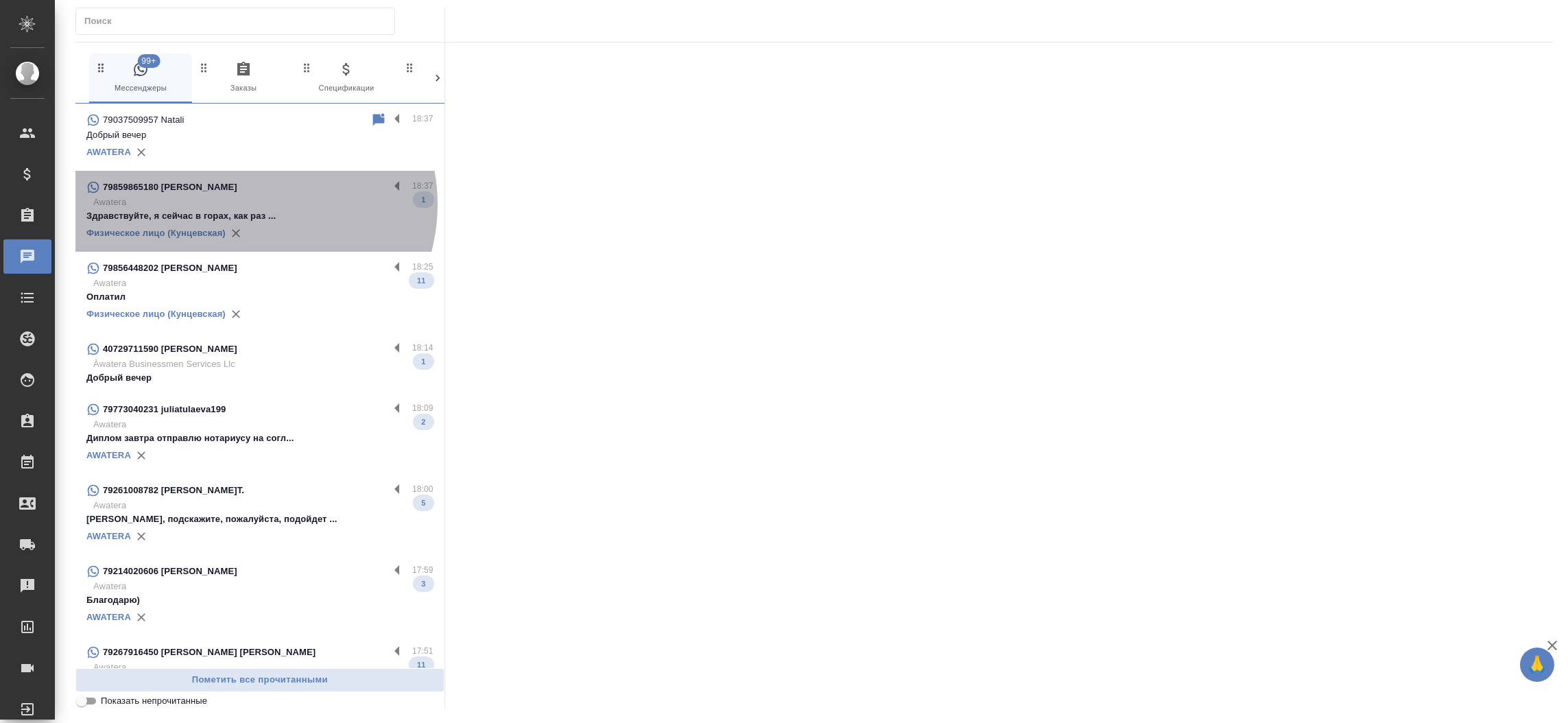
click at [253, 205] on p "Awatera" at bounding box center [263, 202] width 341 height 14
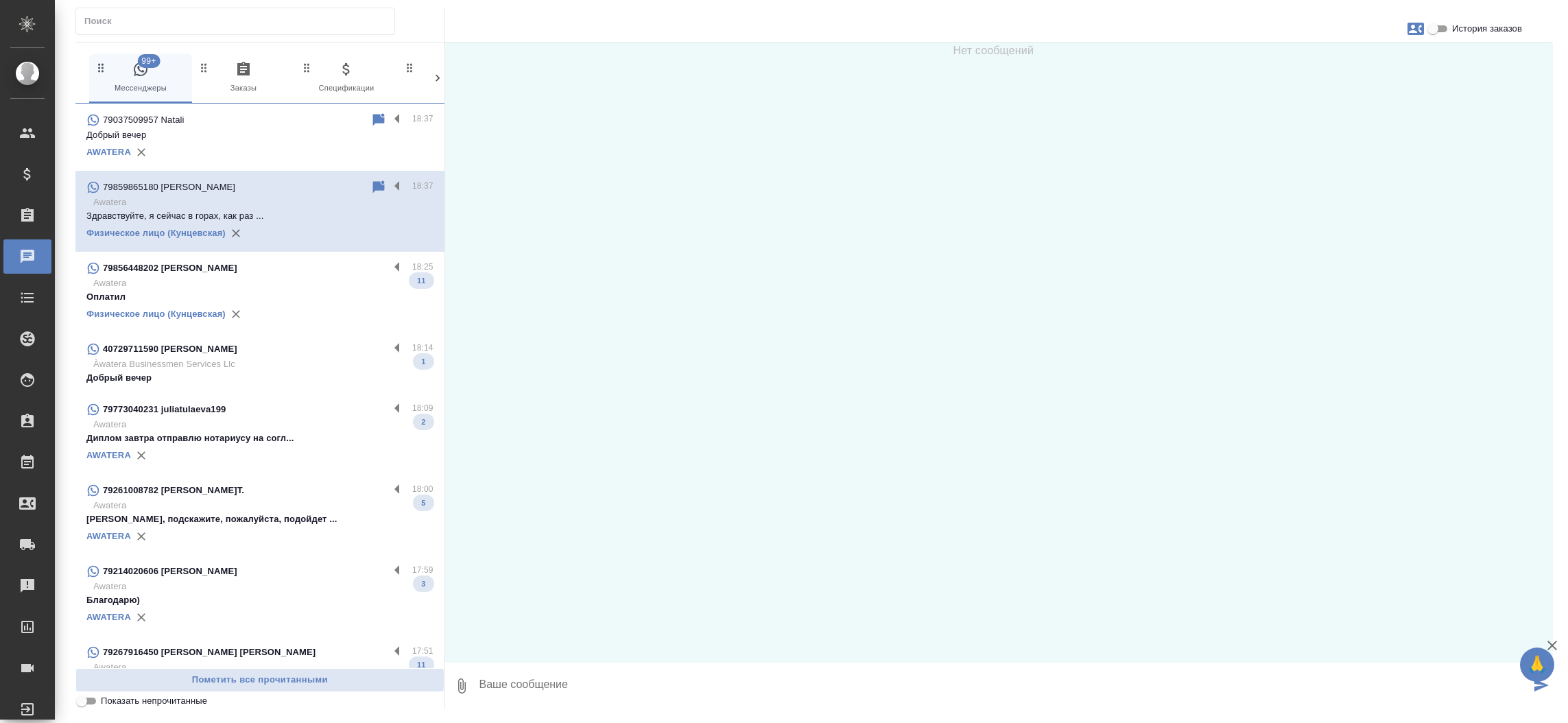
click at [253, 205] on p "Awatera" at bounding box center [263, 202] width 341 height 14
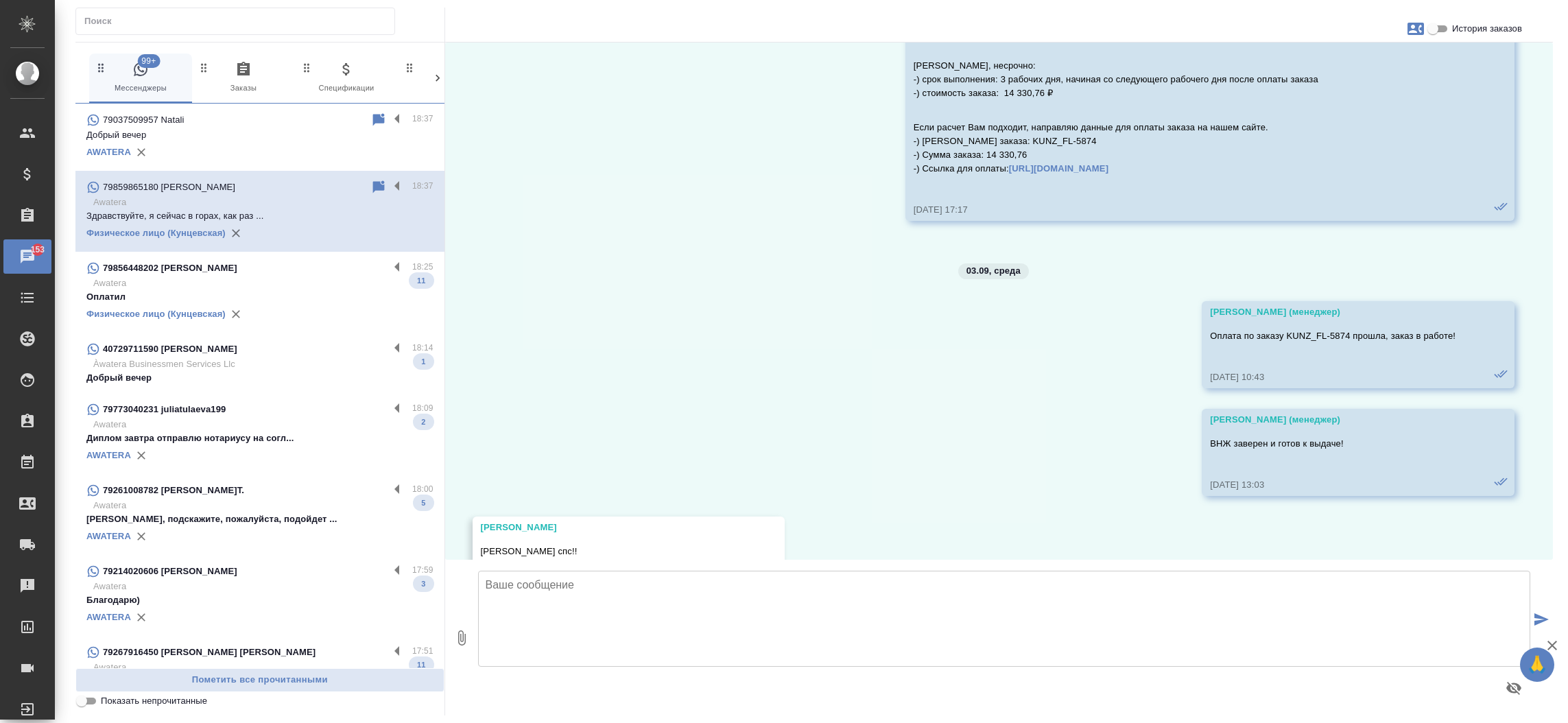
scroll to position [52008, 0]
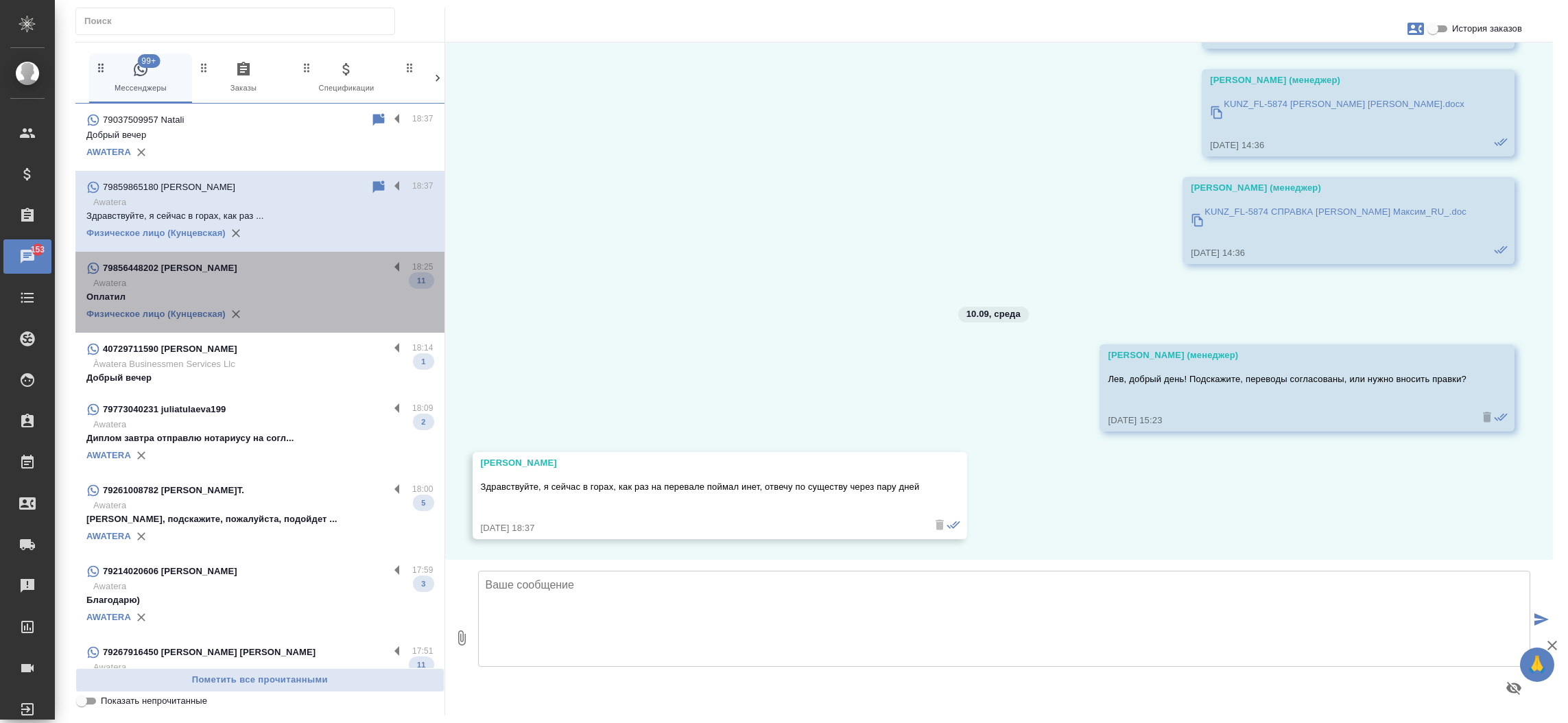
click at [308, 295] on p "Оплатил" at bounding box center [259, 297] width 347 height 14
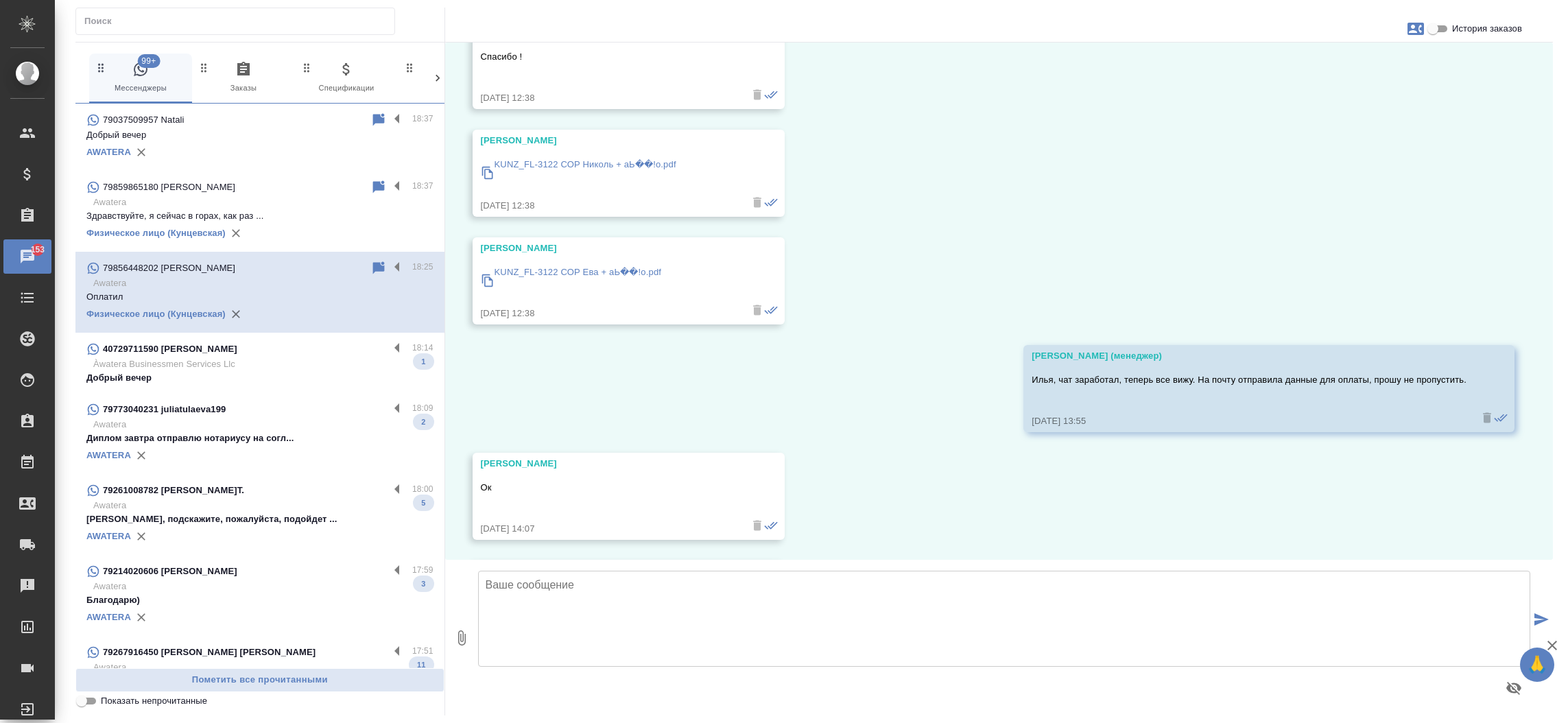
scroll to position [6274, 0]
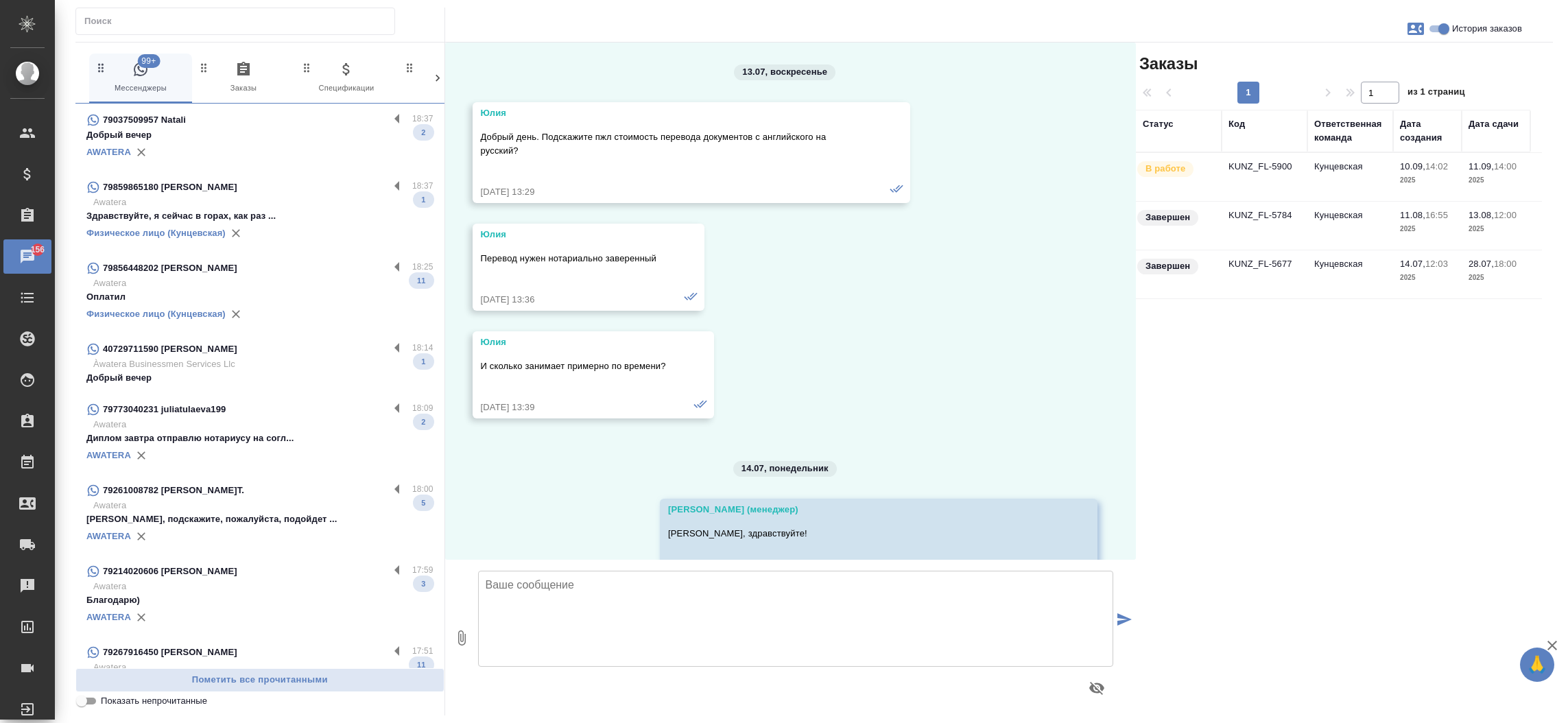
scroll to position [10649, 0]
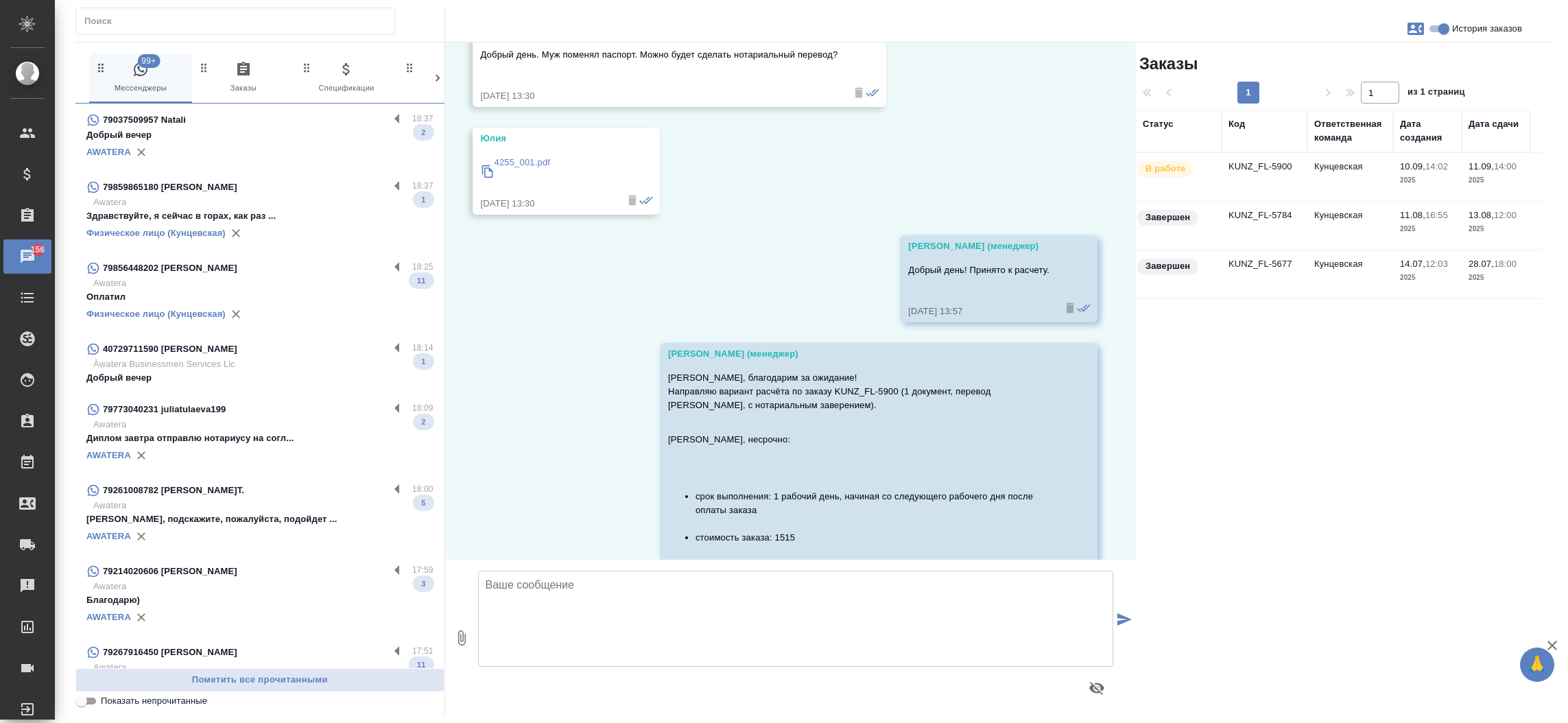
click at [326, 135] on p "Добрый вечер" at bounding box center [259, 135] width 347 height 14
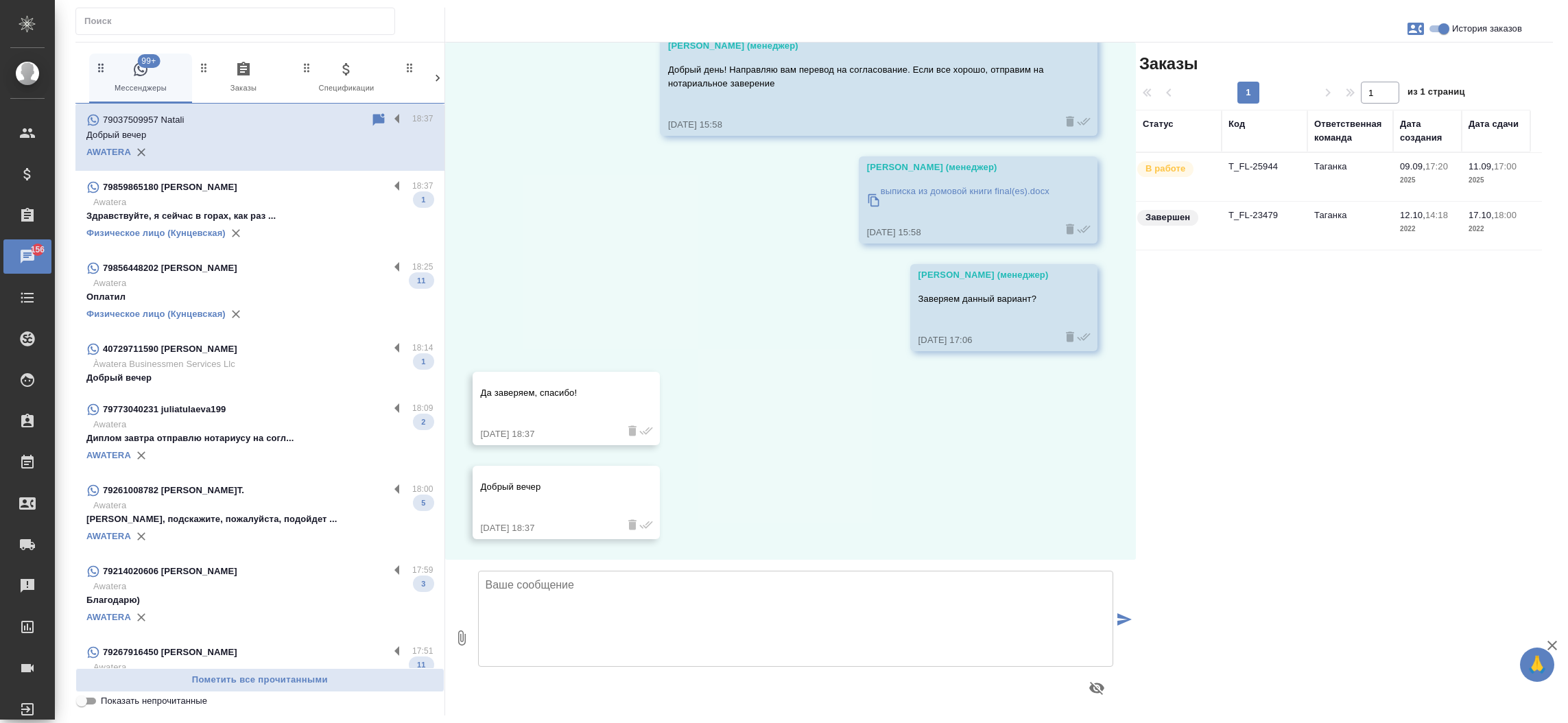
scroll to position [1835, 0]
click at [1253, 172] on td "T_FL-25944" at bounding box center [1265, 177] width 85 height 48
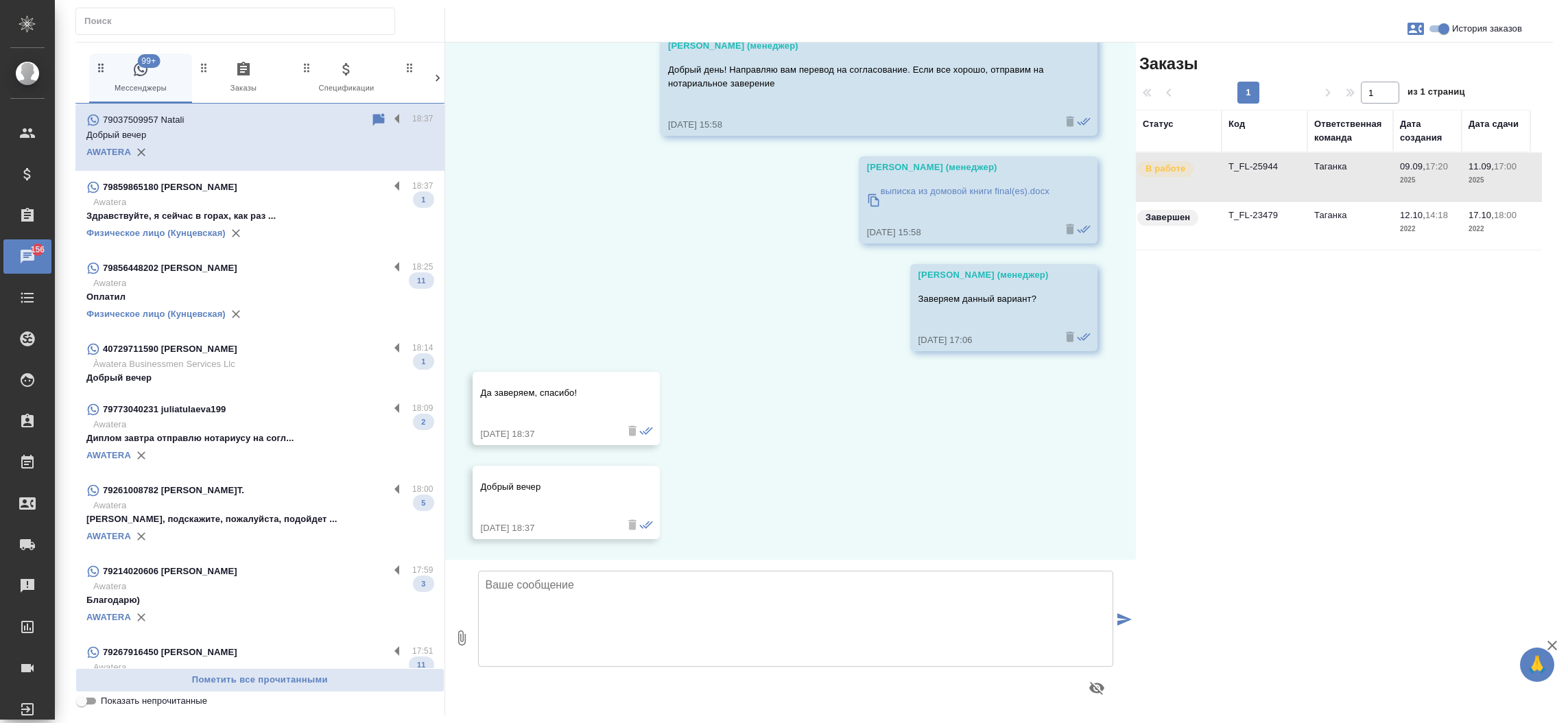
click at [1253, 172] on td "T_FL-25944" at bounding box center [1265, 177] width 85 height 48
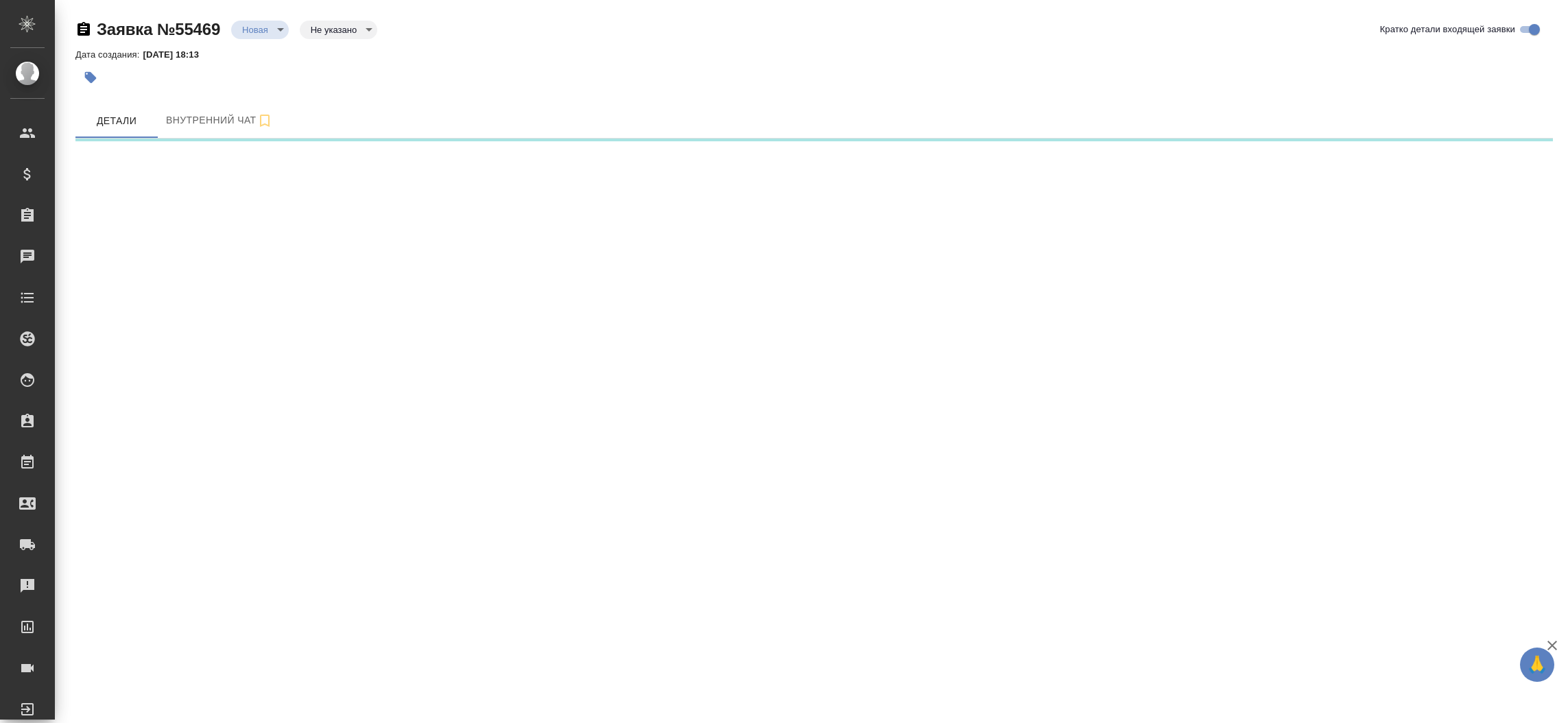
select select "RU"
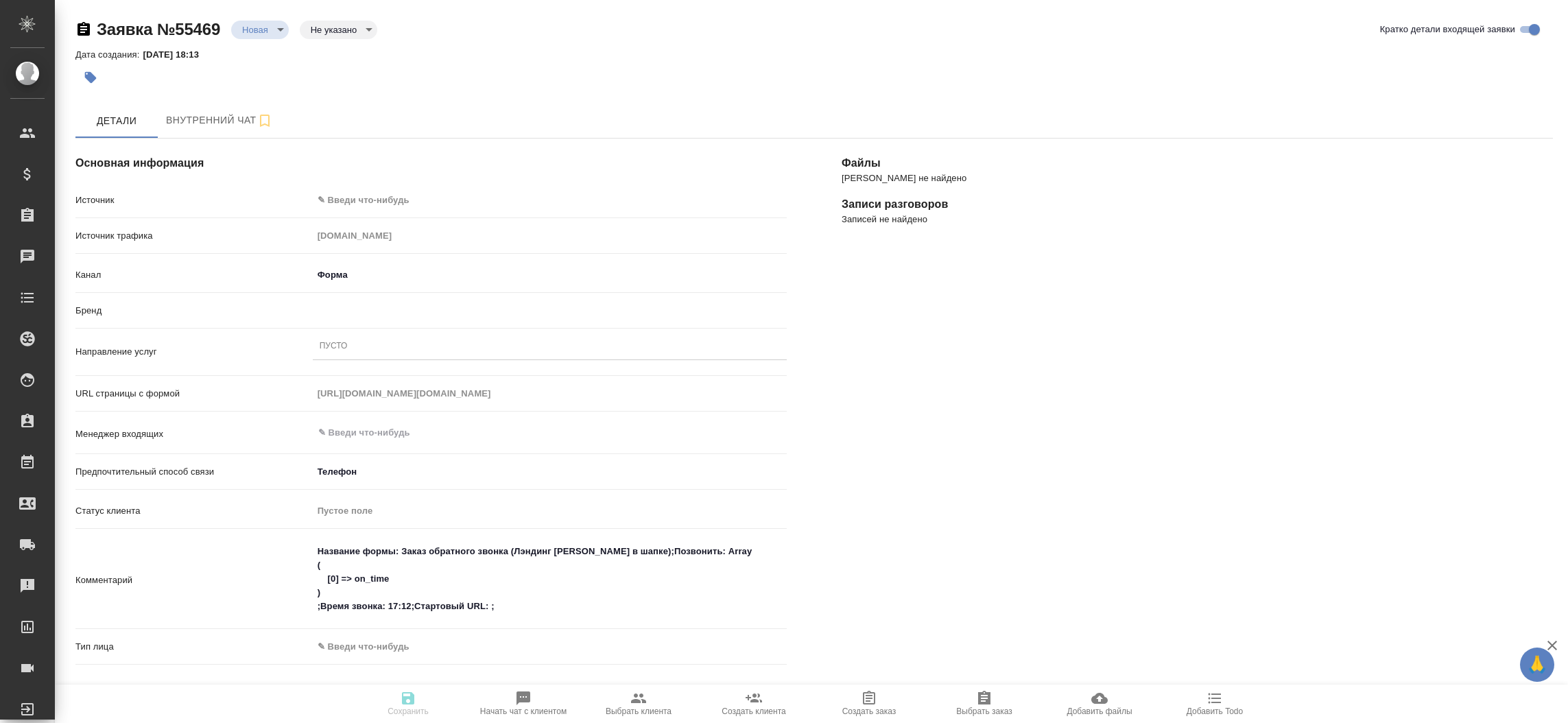
type textarea "x"
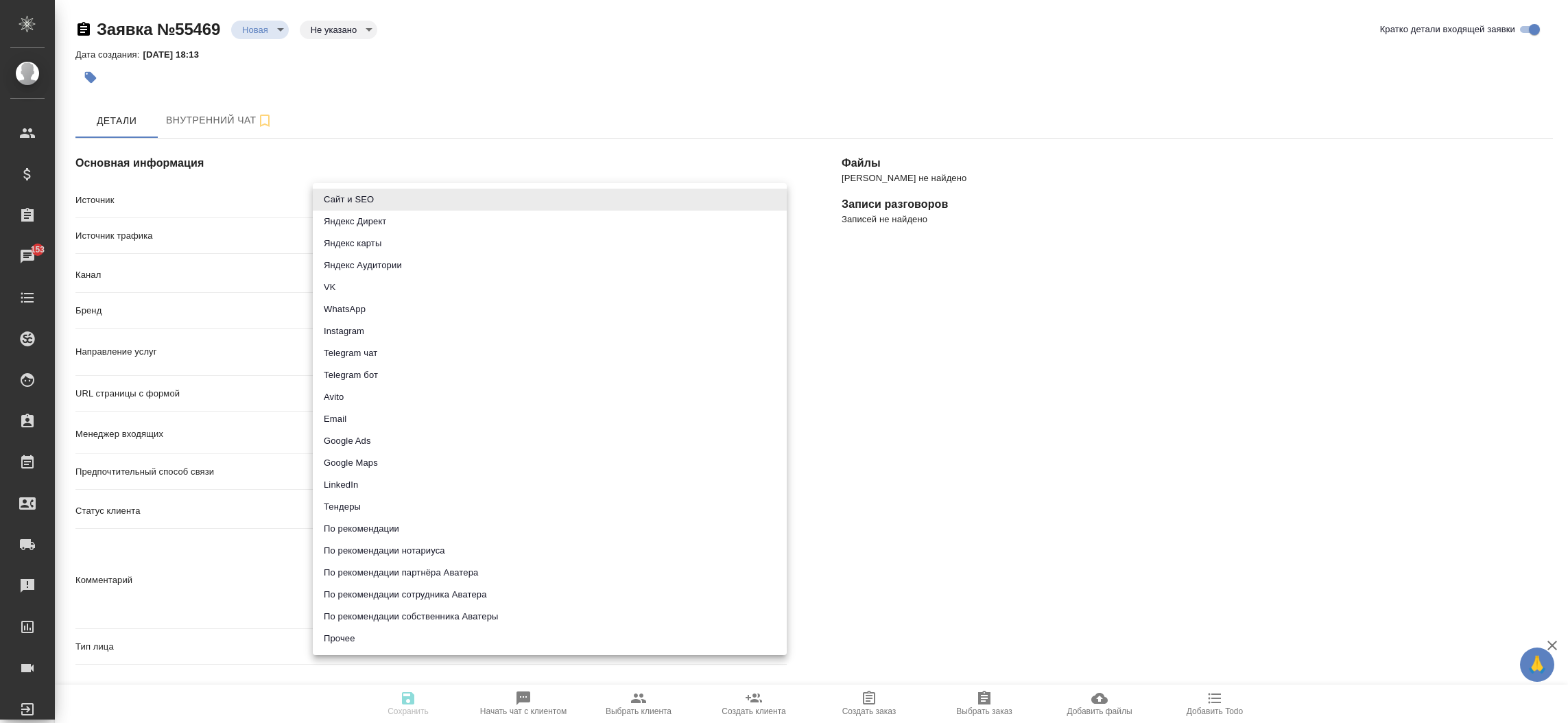
click at [589, 202] on body "🙏 .cls-1 fill:#fff; AWATERA Прутько Ирина i.prutko Клиенты Спецификации Заказы …" at bounding box center [784, 362] width 1568 height 723
click at [589, 202] on li "Сайт и SEO" at bounding box center [549, 199] width 474 height 22
type input "seo"
type textarea "x"
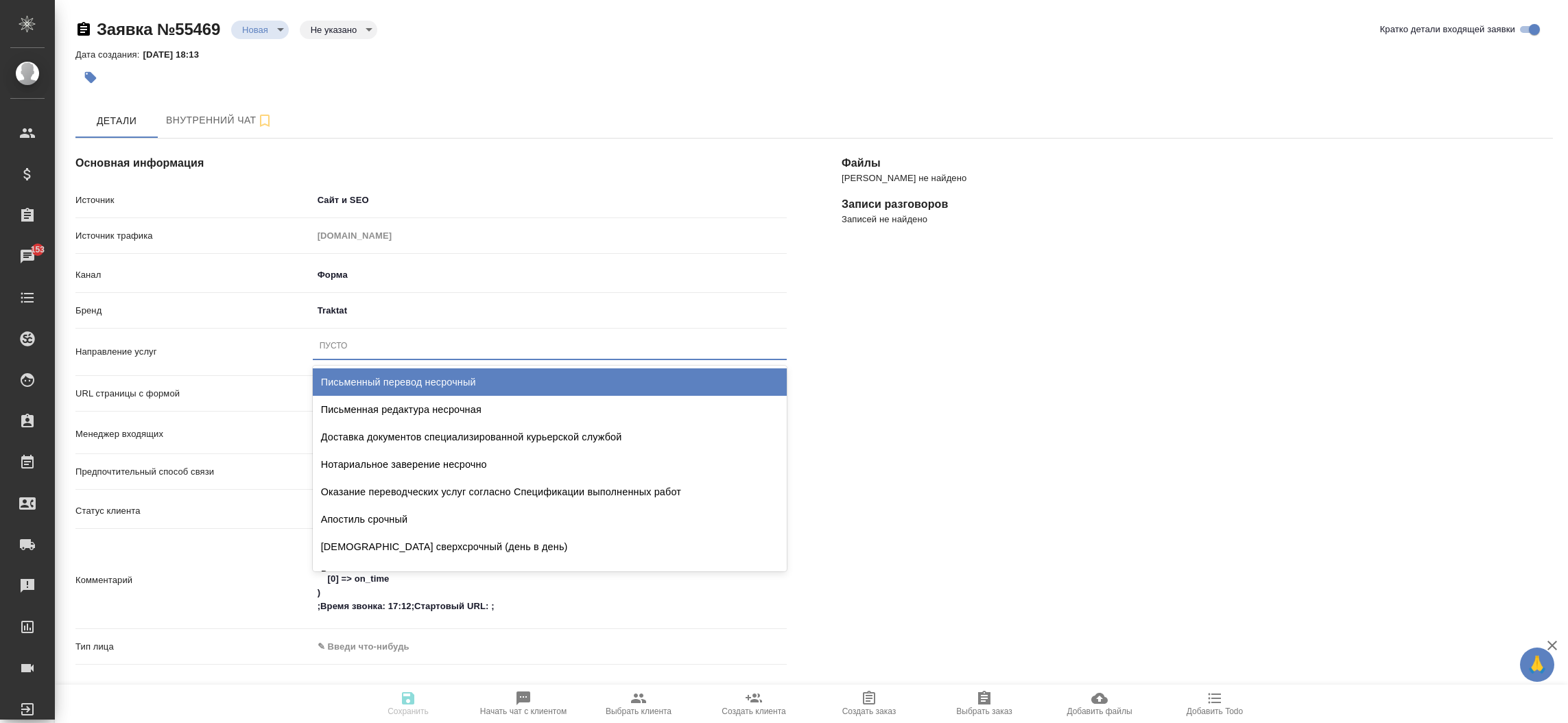
click at [443, 349] on div "Пусто" at bounding box center [549, 346] width 474 height 20
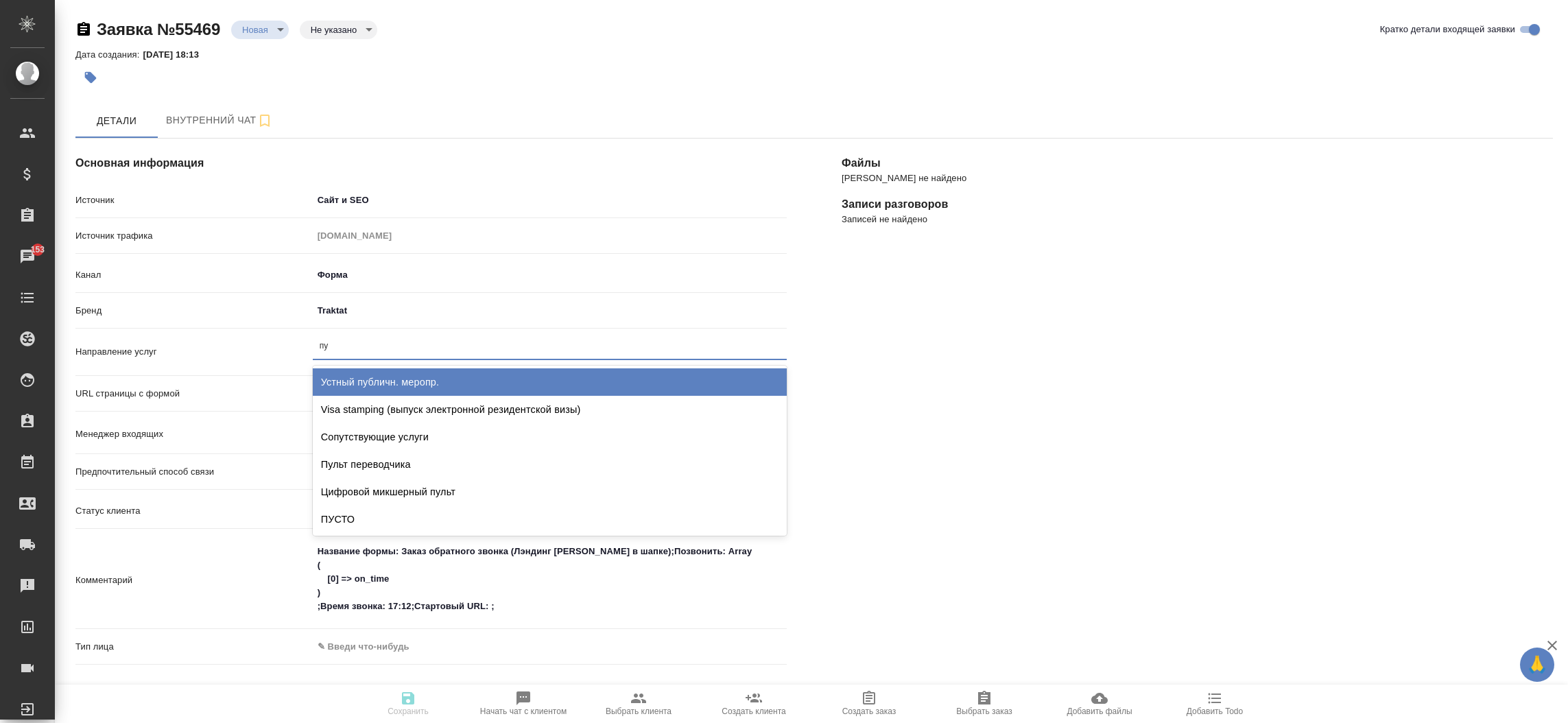
type input "пус"
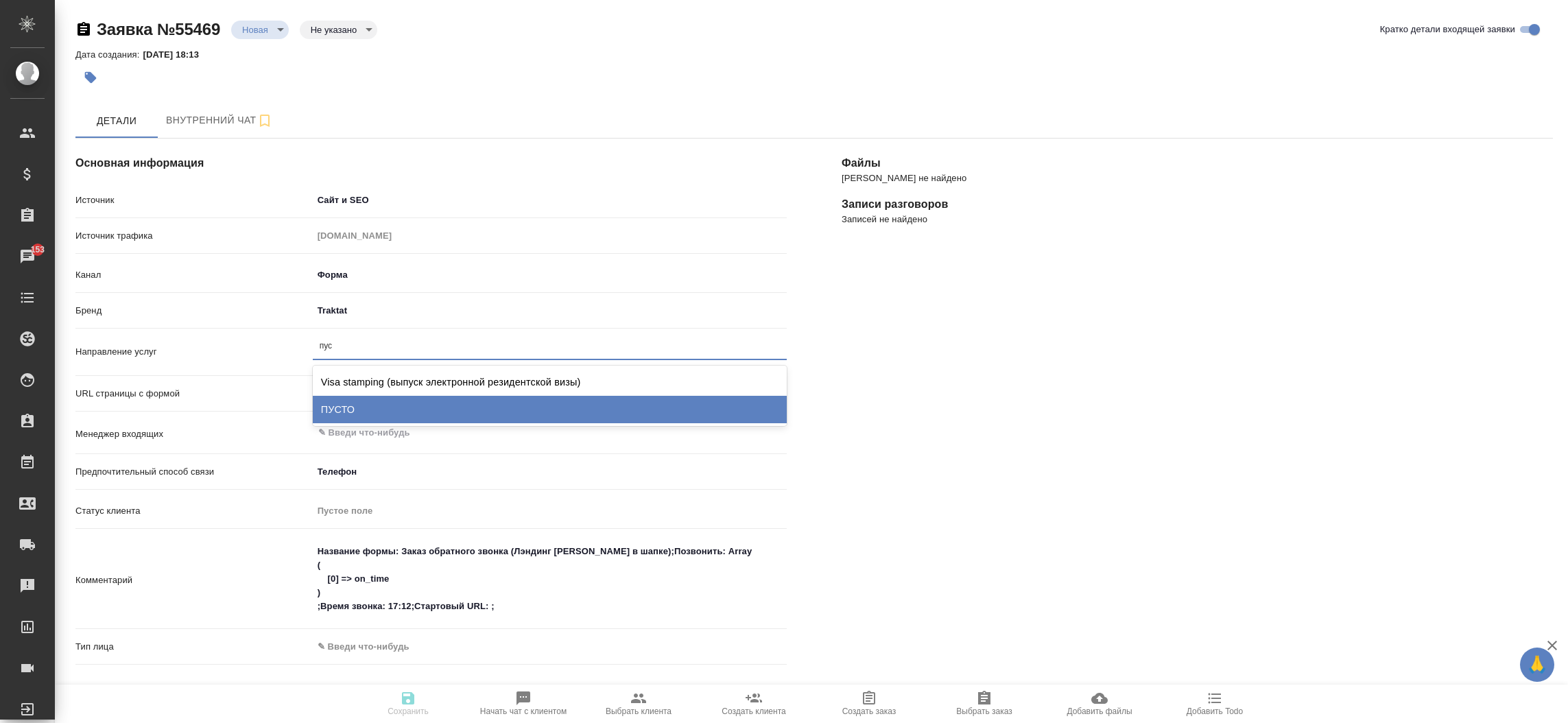
click at [446, 397] on div "ПУСТО" at bounding box center [549, 409] width 474 height 27
type textarea "x"
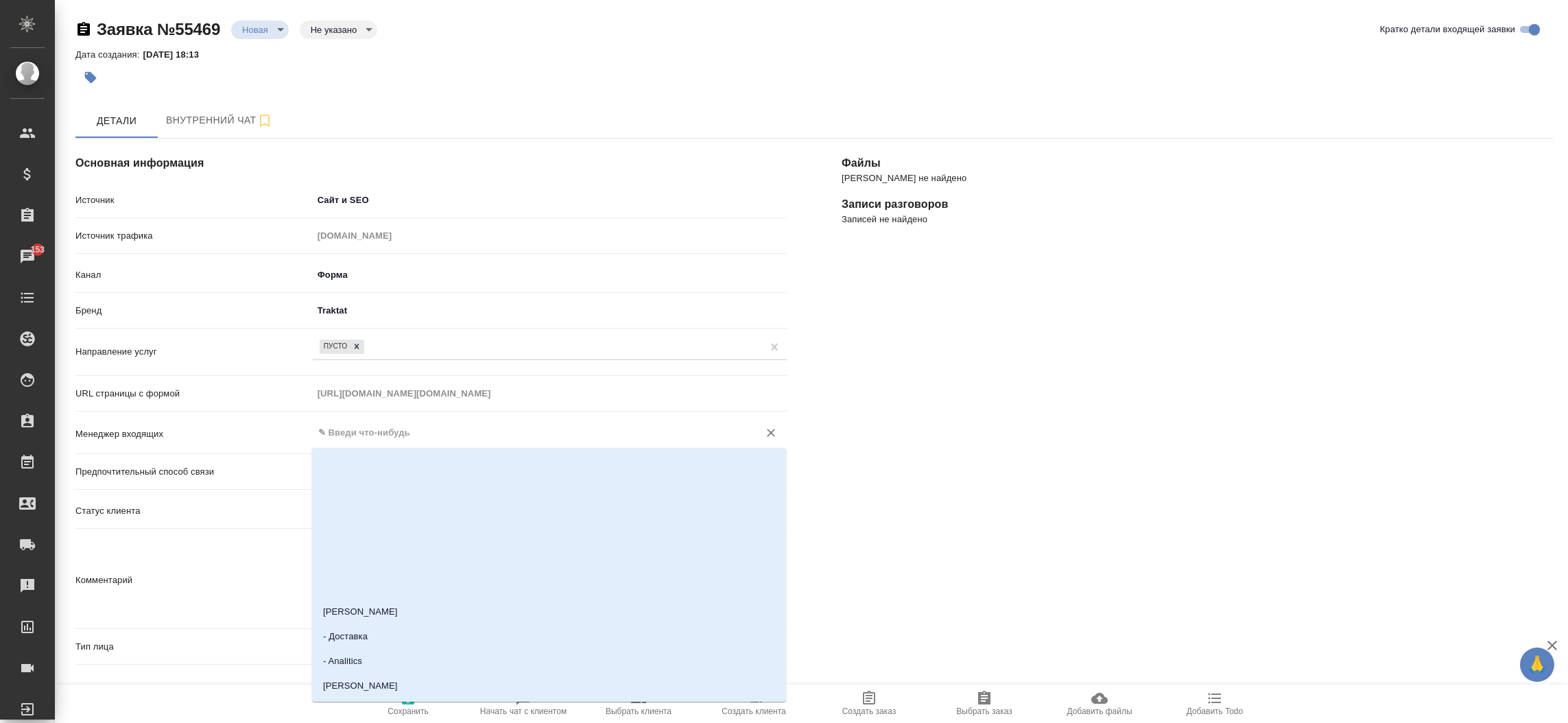
click at [378, 427] on input "text" at bounding box center [526, 432] width 420 height 16
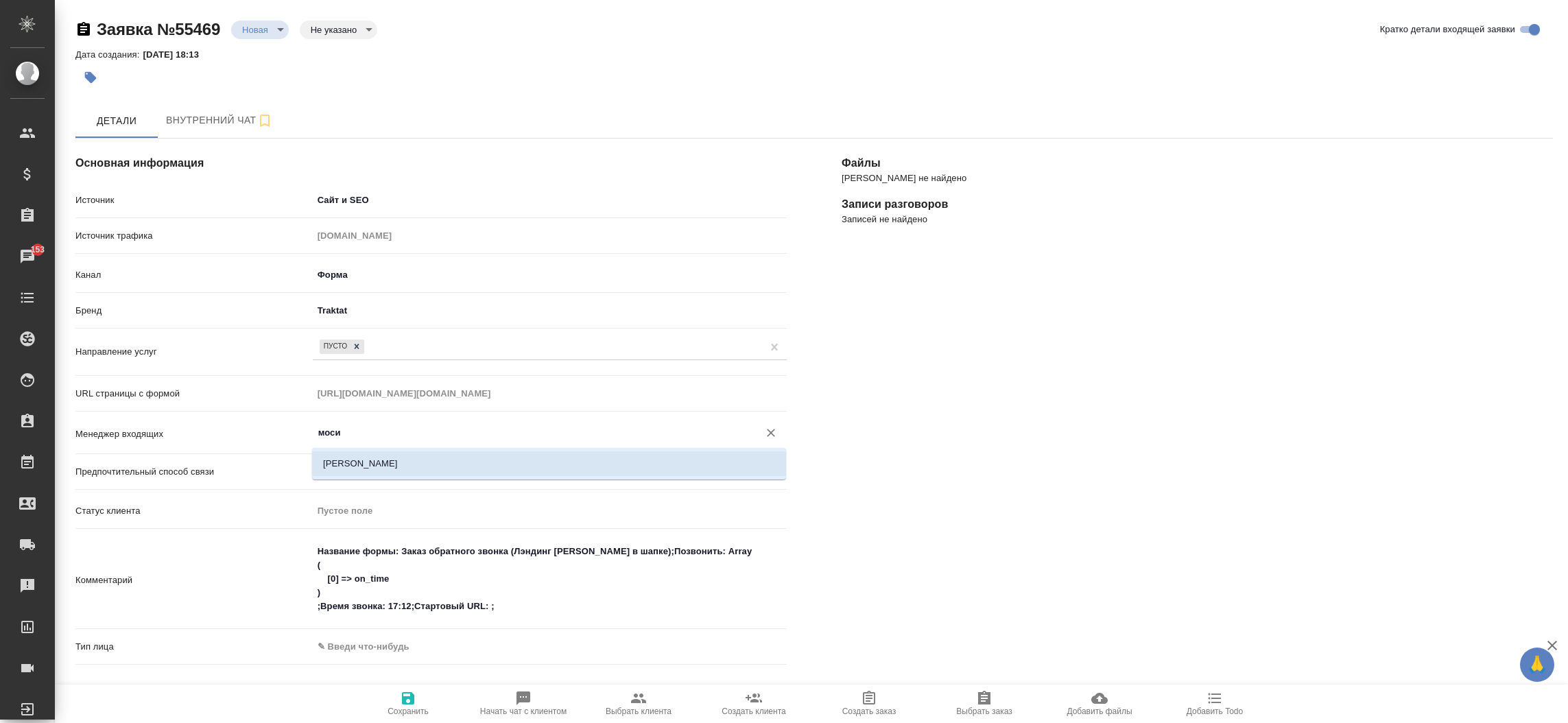
click at [390, 463] on li "Мосина Ирина" at bounding box center [549, 463] width 474 height 25
type input "Мосина Ирина"
type textarea "x"
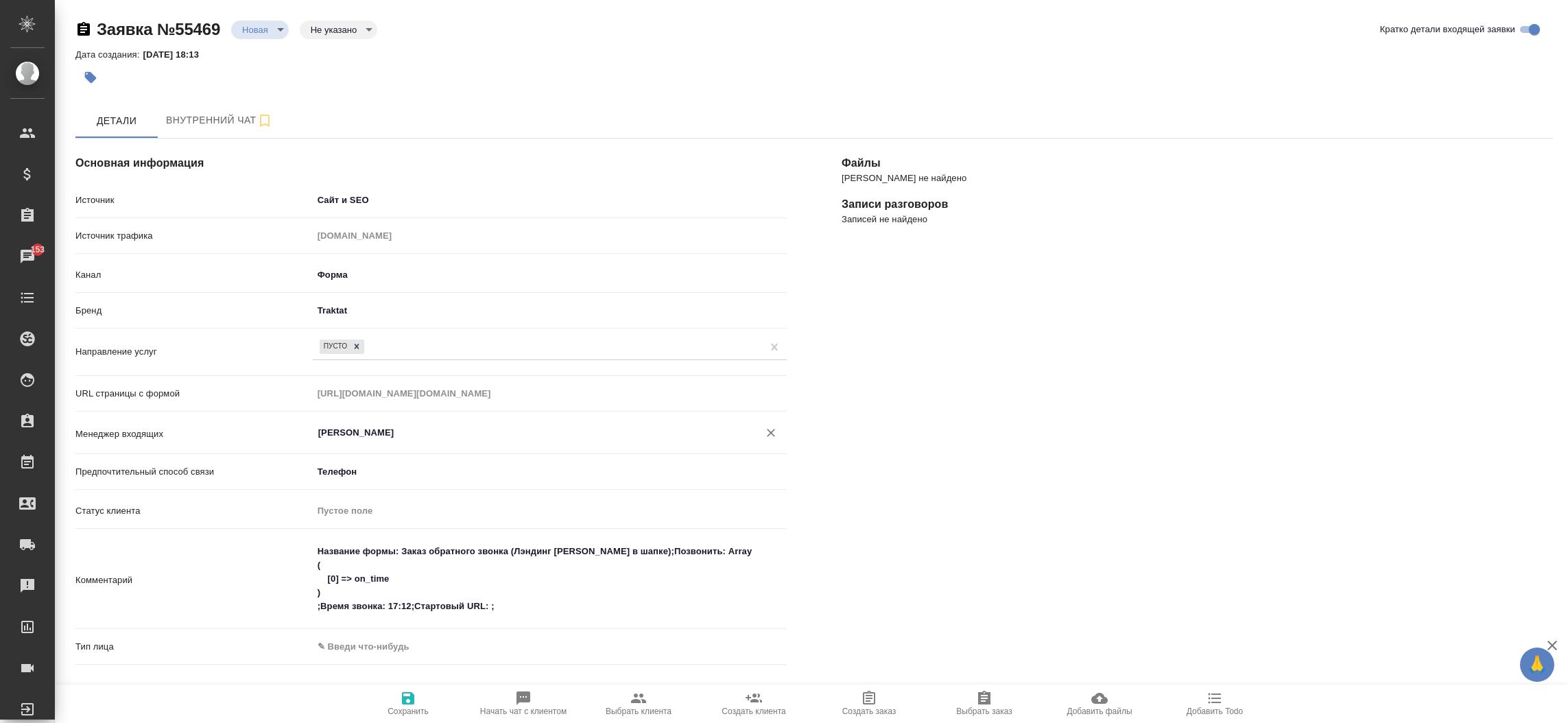
type input "Мосина Ирина"
click at [378, 631] on div "Комментарий Название формы: Заказ обратного звонка (Лэндинг Баннер в шапке);Поз…" at bounding box center [431, 586] width 711 height 97
click at [373, 643] on body "🙏 .cls-1 fill:#fff; AWATERA Прутько Ирина i.prutko Клиенты Спецификации Заказы …" at bounding box center [784, 362] width 1568 height 723
click at [370, 662] on li "Физическое лицо" at bounding box center [470, 668] width 316 height 22
type textarea "x"
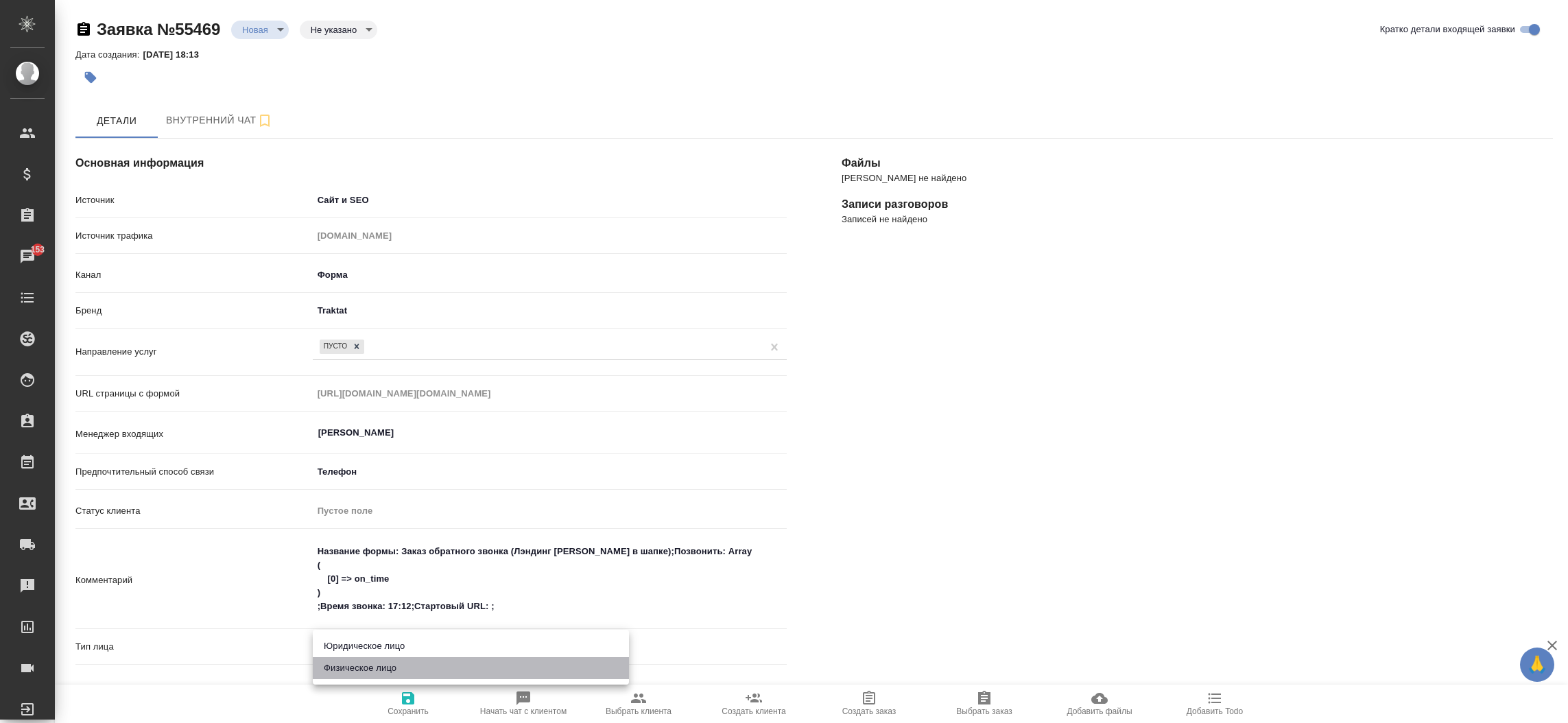
type input "private"
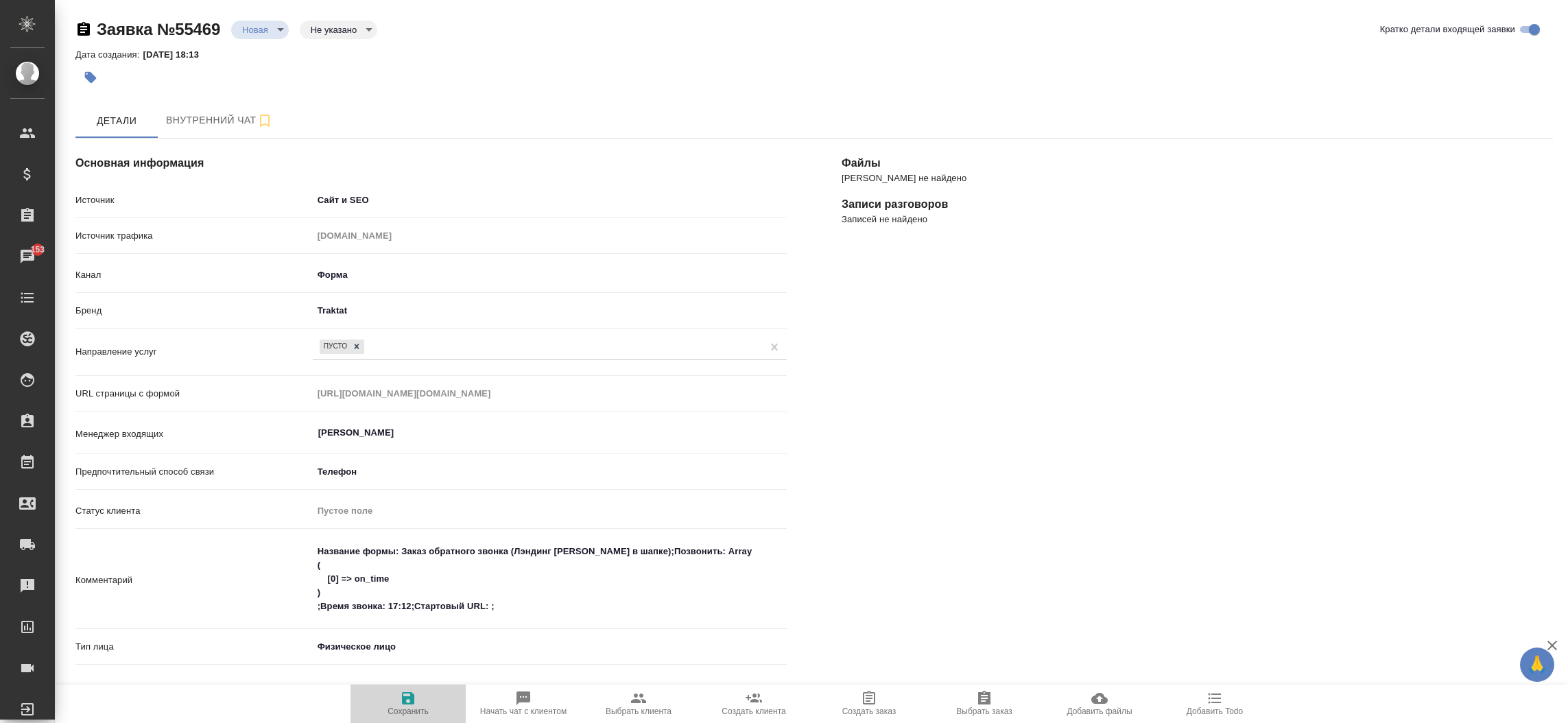
click at [421, 701] on span "Сохранить" at bounding box center [408, 703] width 99 height 26
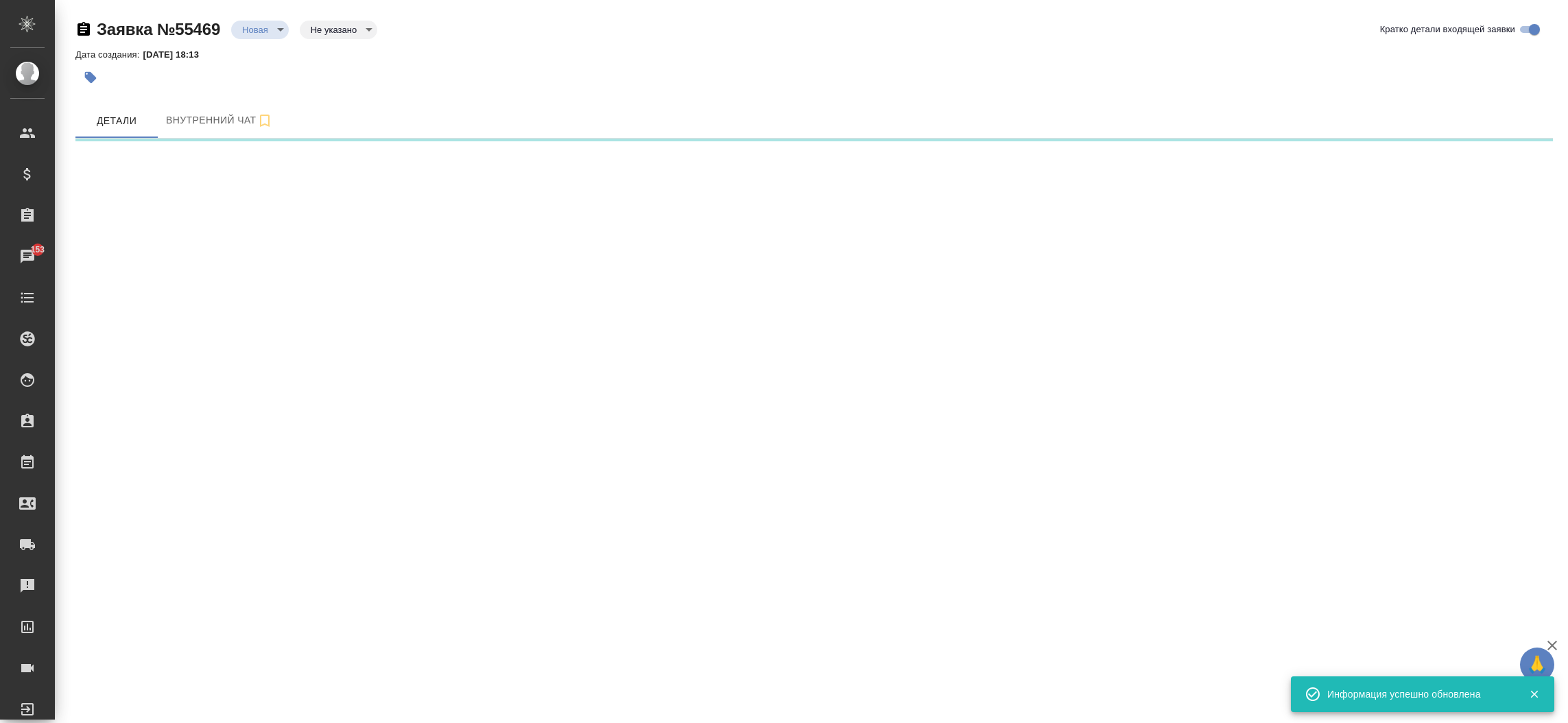
select select "RU"
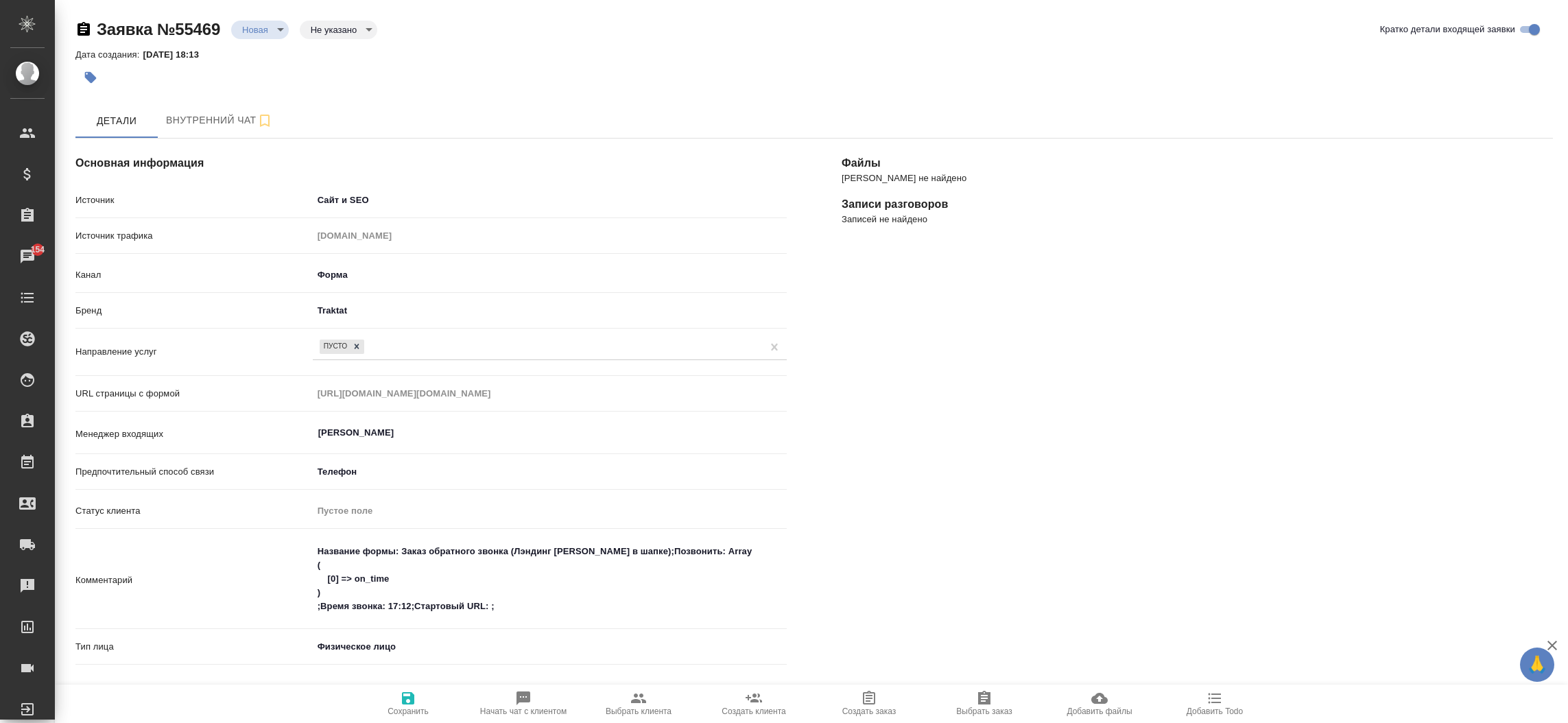
type textarea "x"
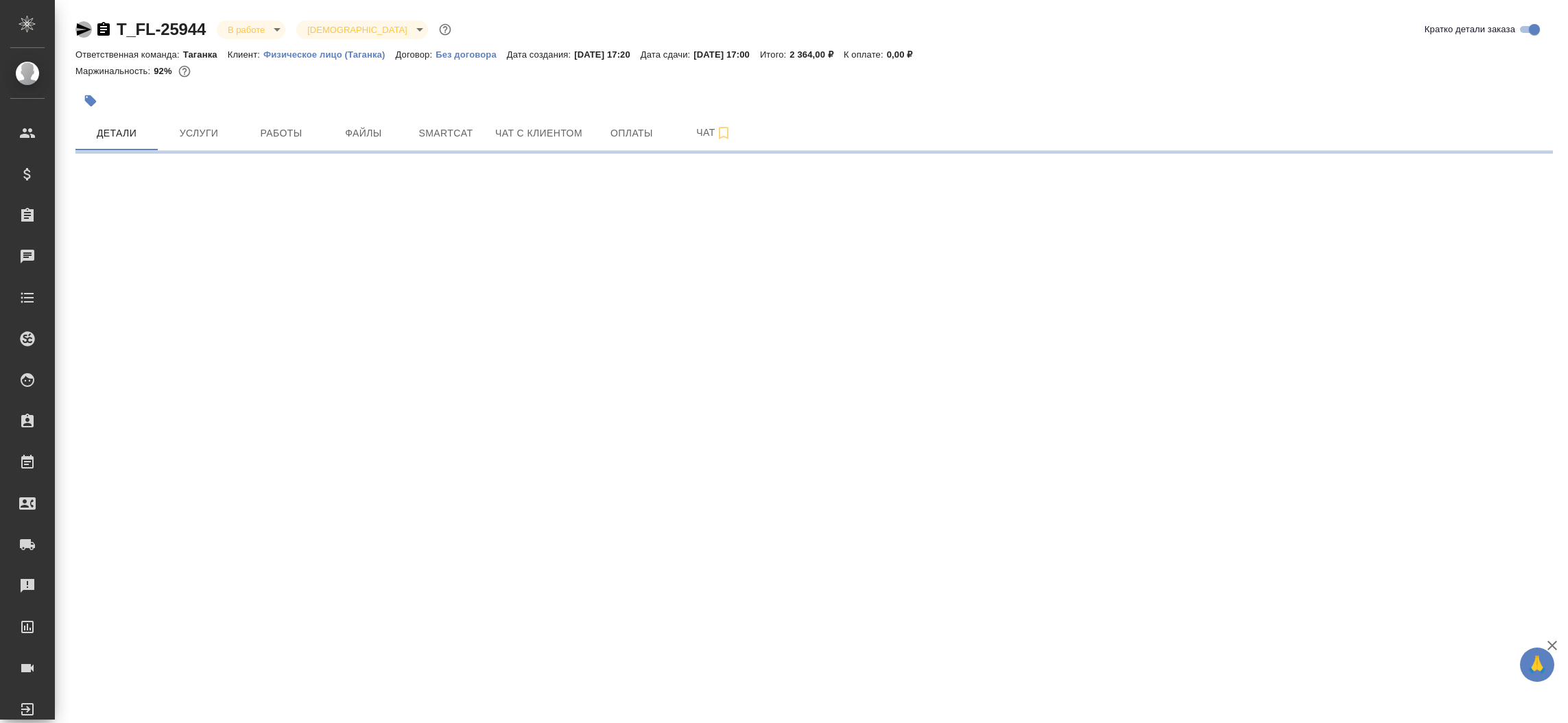
click at [88, 32] on icon "button" at bounding box center [83, 29] width 16 height 16
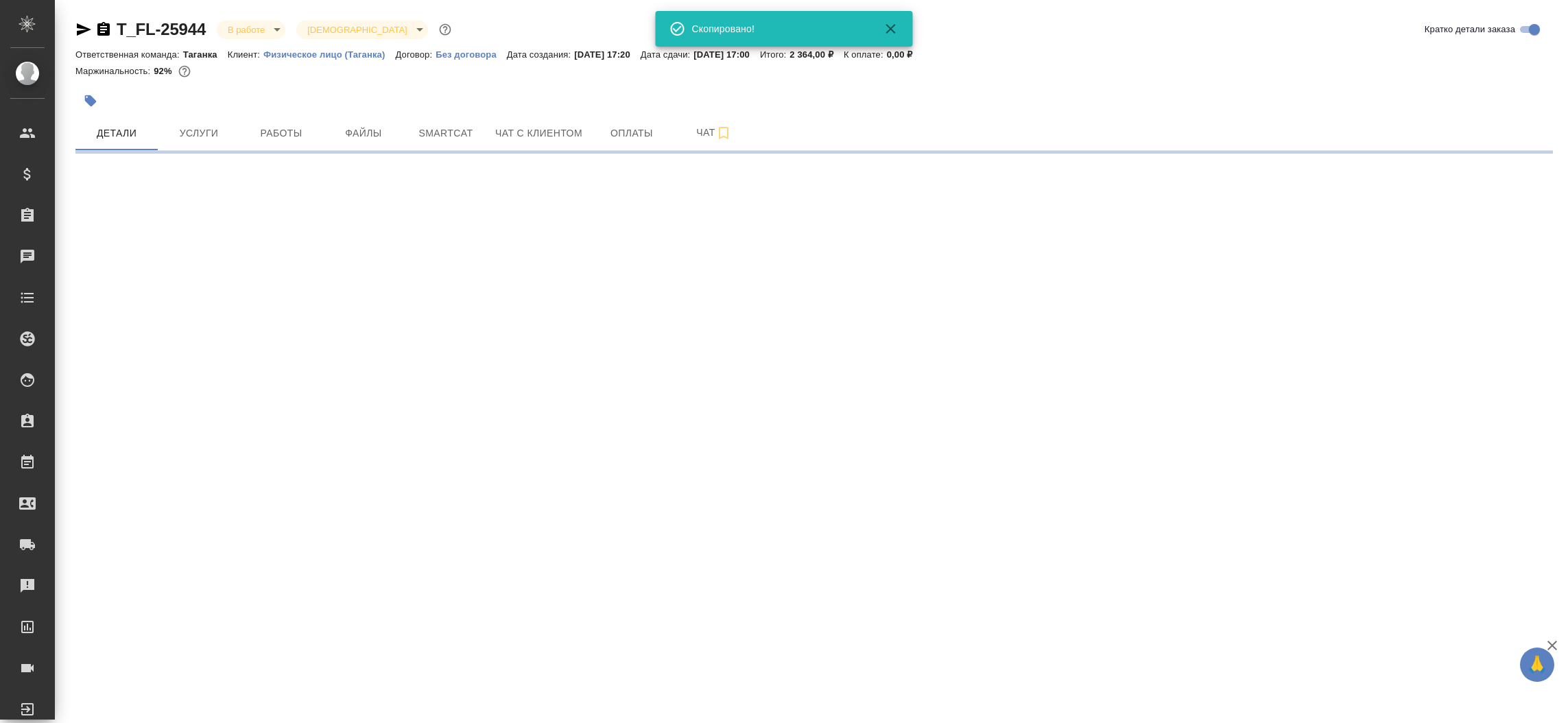
select select "RU"
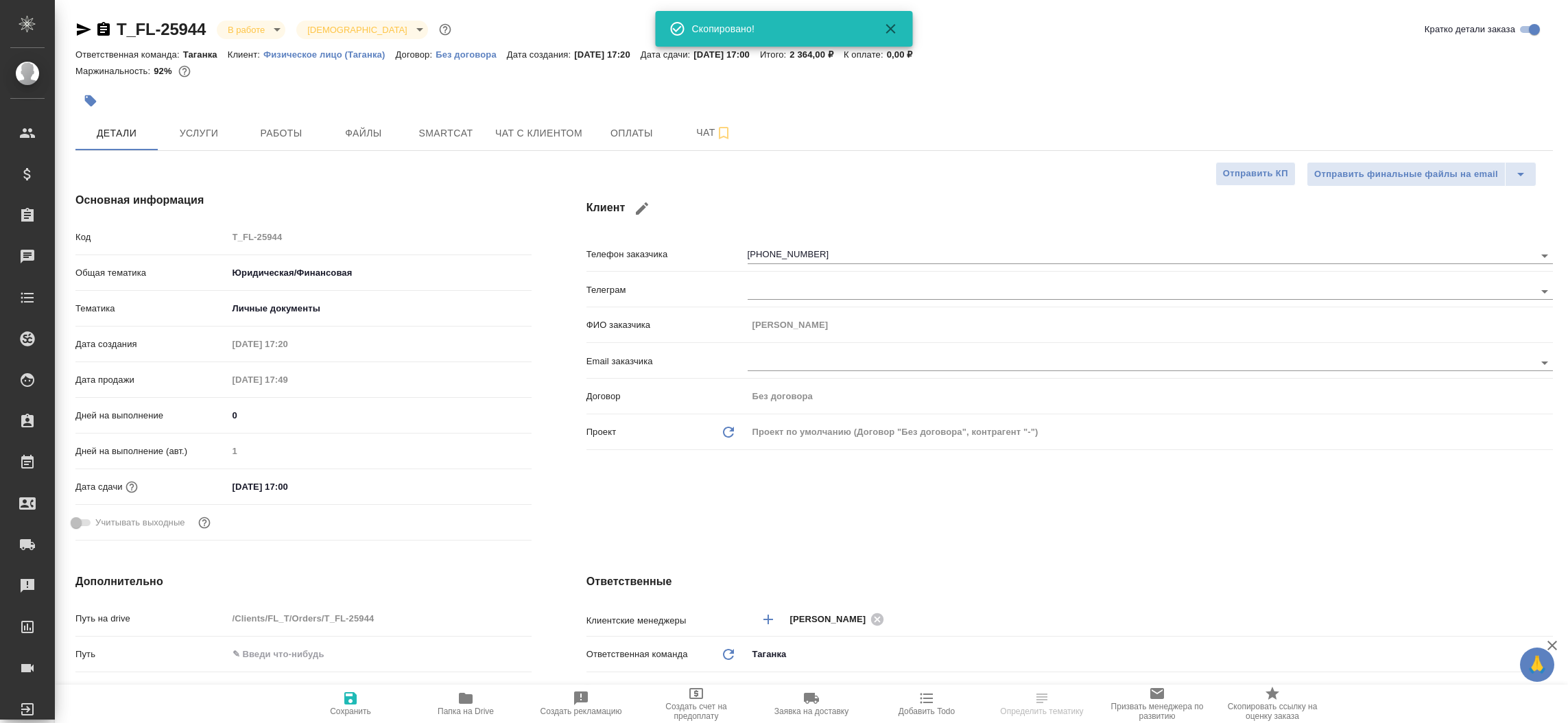
type textarea "x"
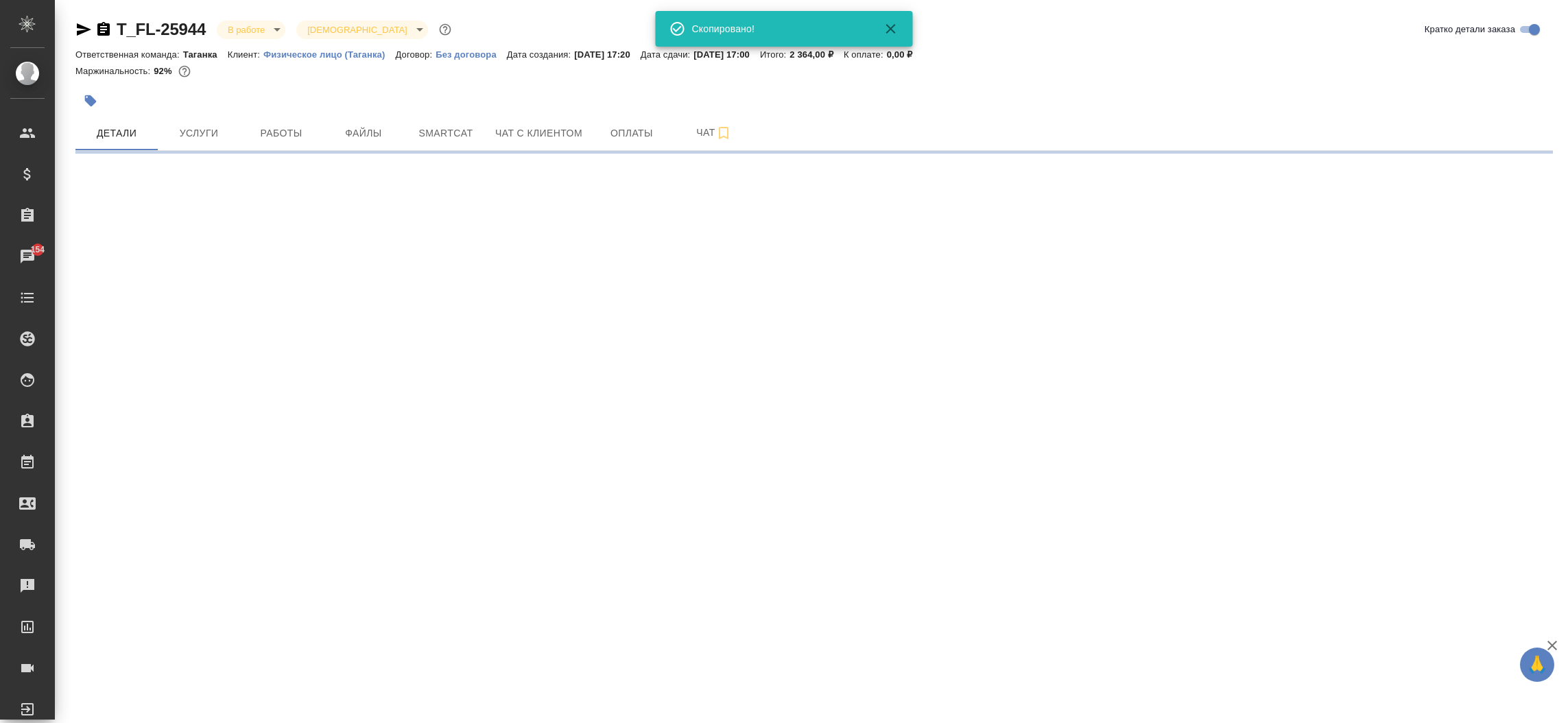
select select "RU"
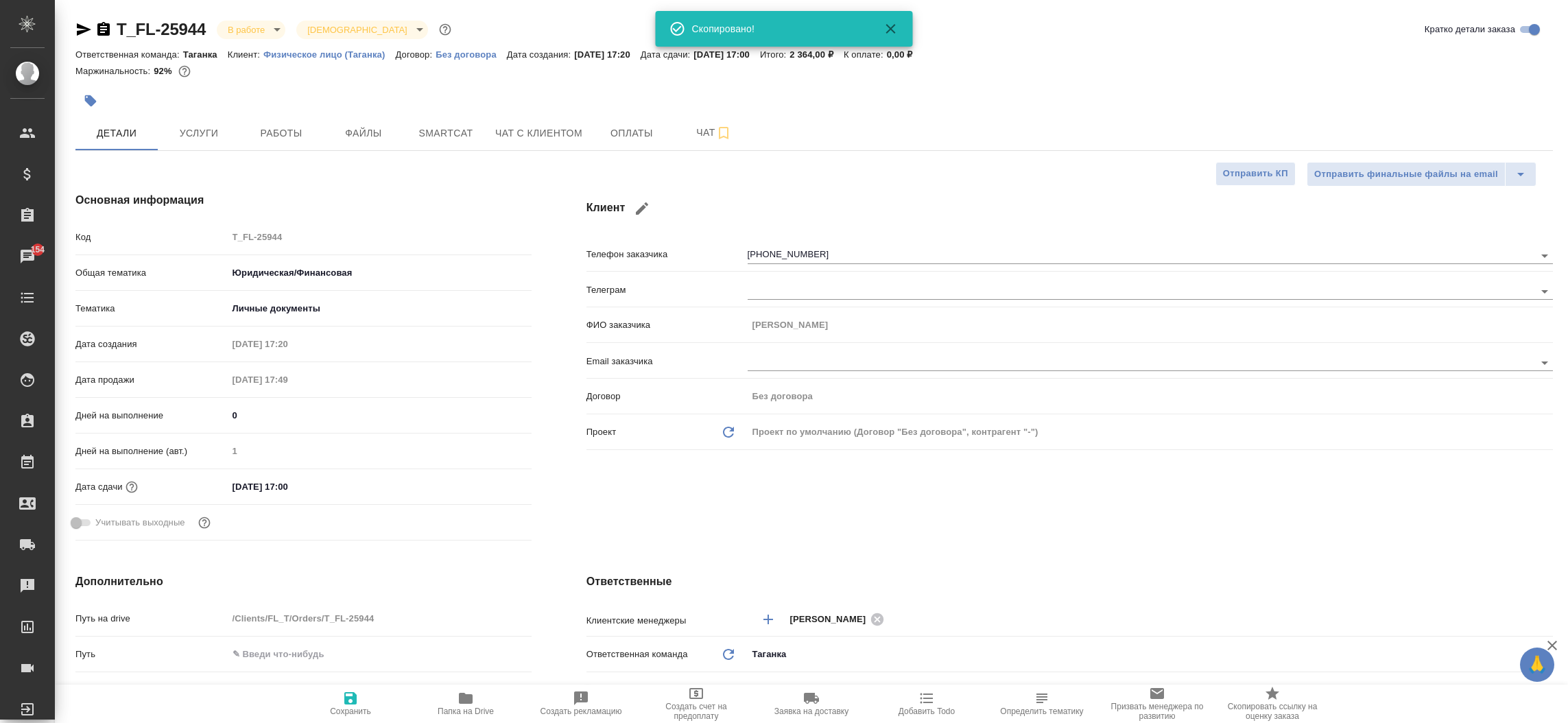
type textarea "x"
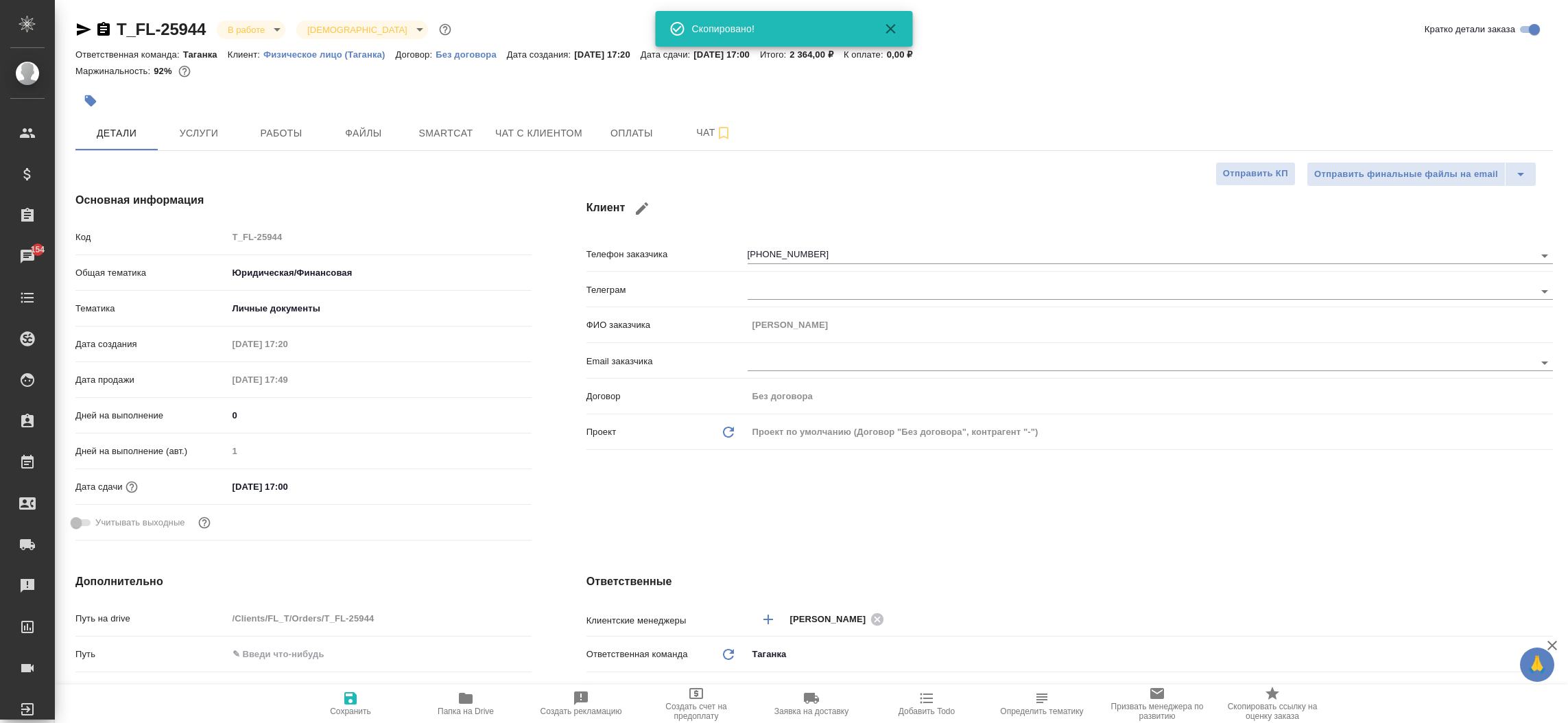
type textarea "x"
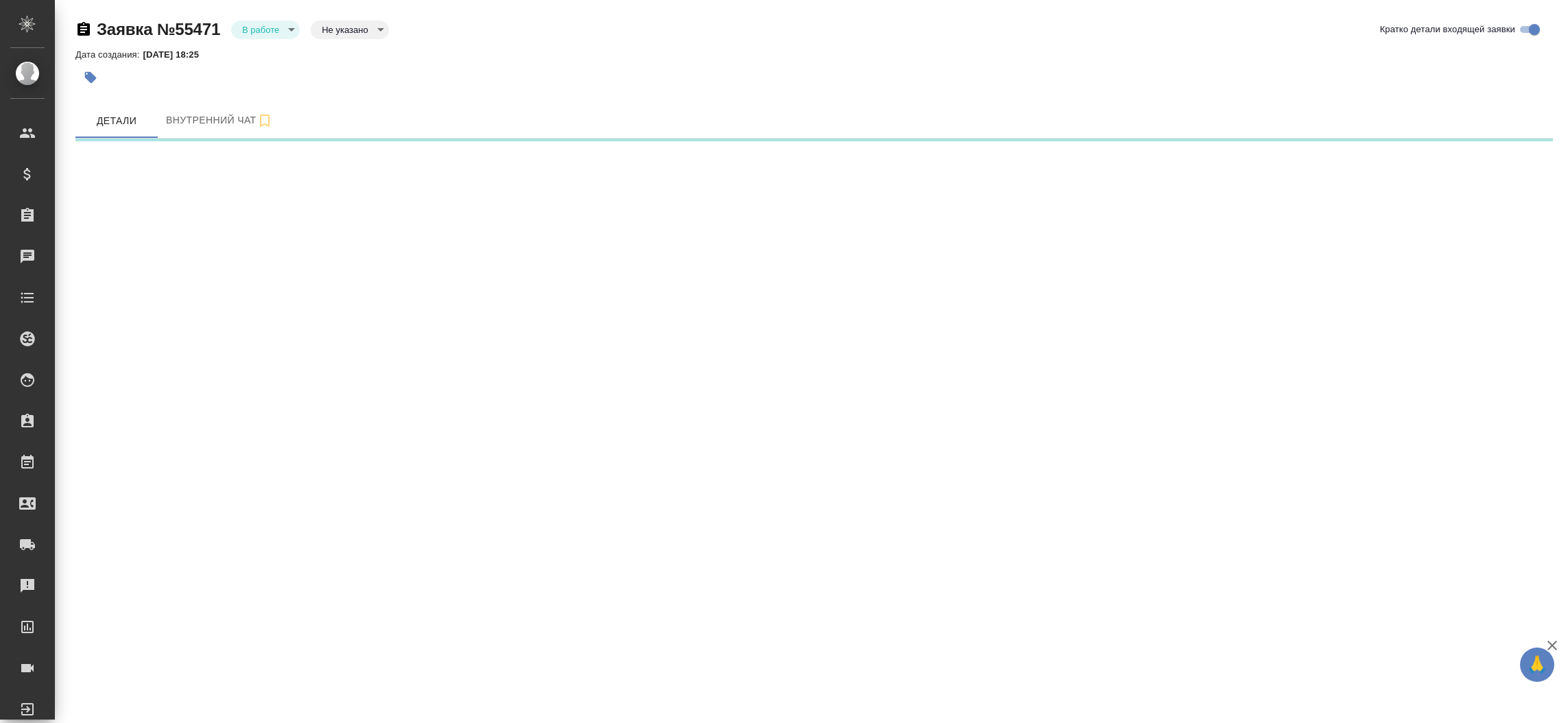
select select "RU"
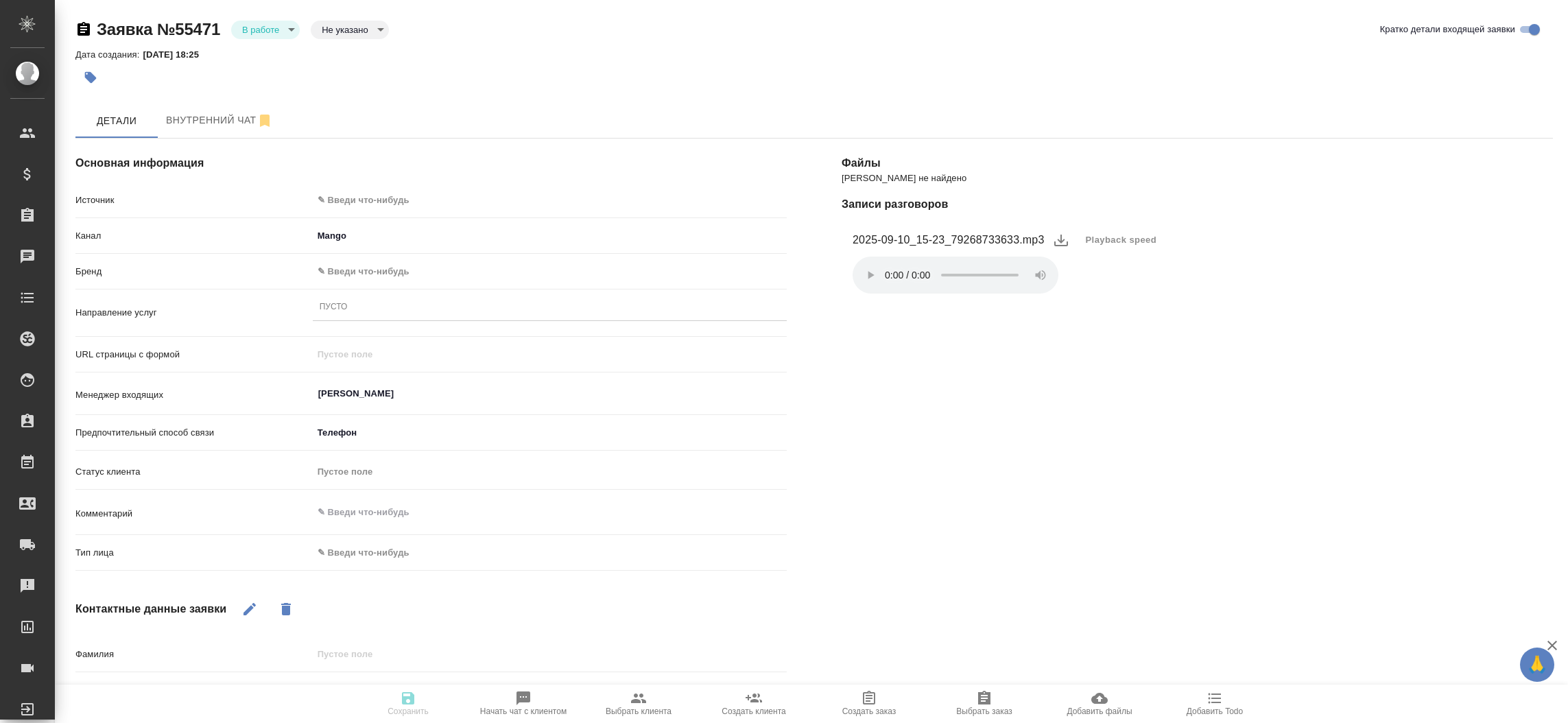
type textarea "x"
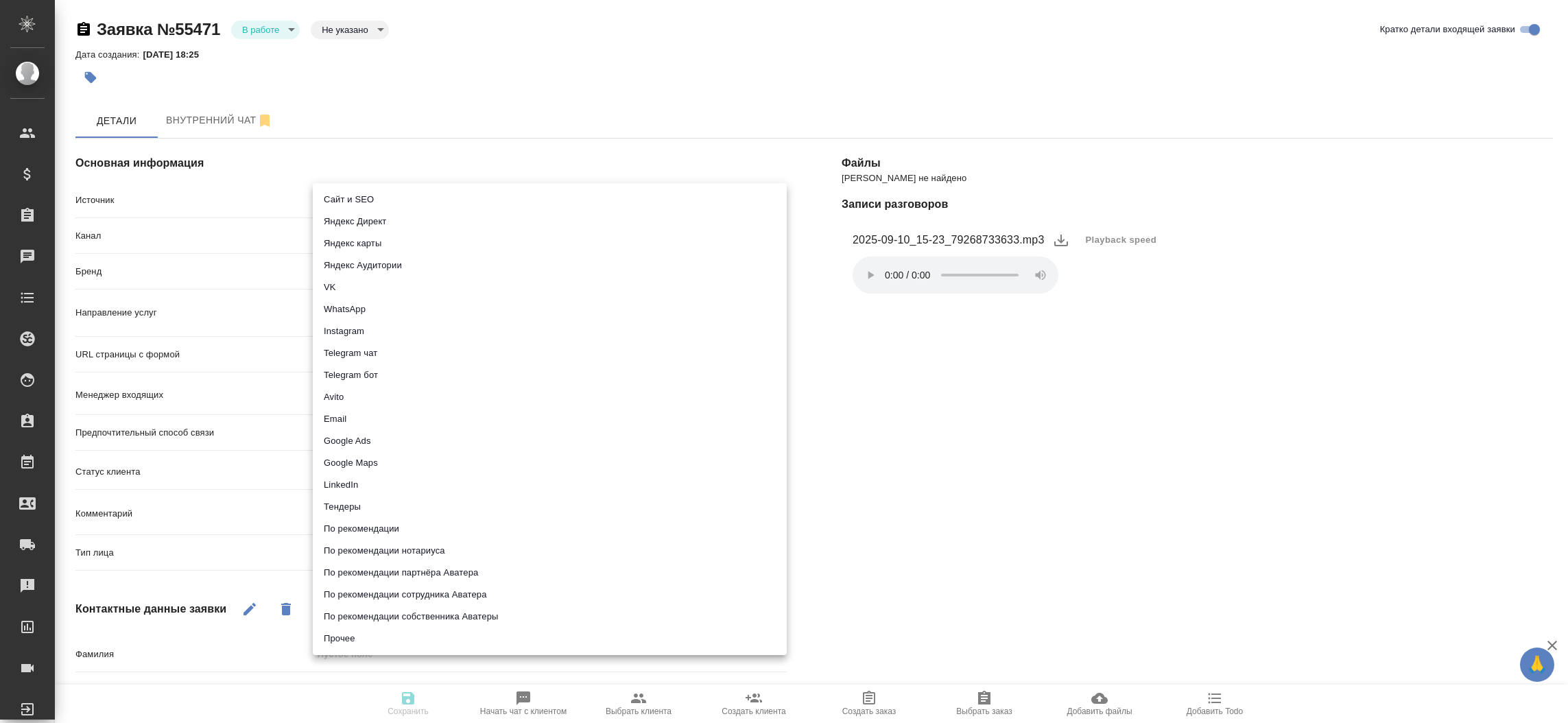
click at [434, 204] on body "🙏 .cls-1 fill:#fff; AWATERA [PERSON_NAME]prutko Клиенты Спецификации Заказы Чат…" at bounding box center [784, 362] width 1568 height 723
click at [434, 204] on li "Сайт и SEO" at bounding box center [549, 199] width 474 height 22
type input "seo"
type textarea "x"
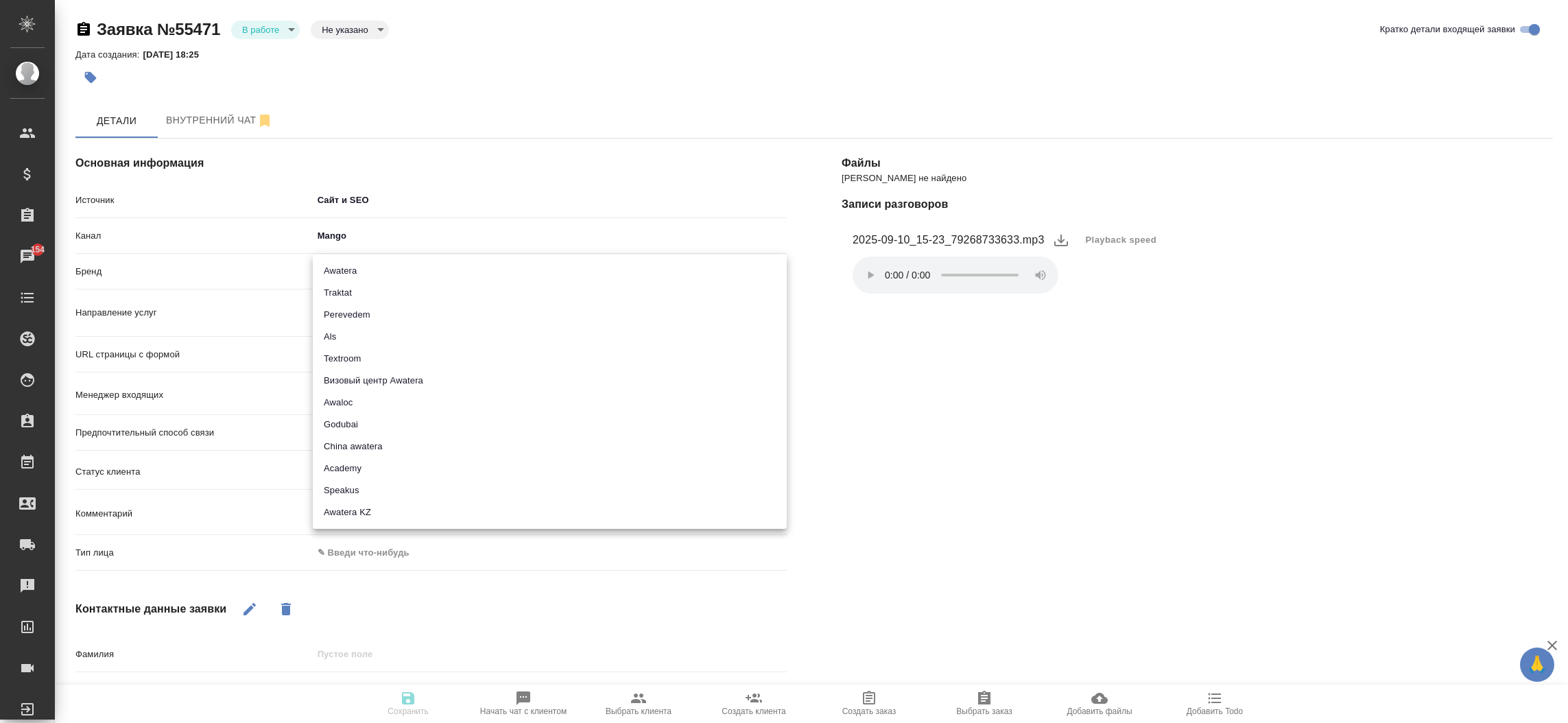
click at [409, 259] on body "🙏 .cls-1 fill:#fff; AWATERA Прутько Ирина i.prutko Клиенты Спецификации Заказы …" at bounding box center [784, 362] width 1568 height 723
click at [397, 273] on li "Awatera" at bounding box center [549, 270] width 474 height 22
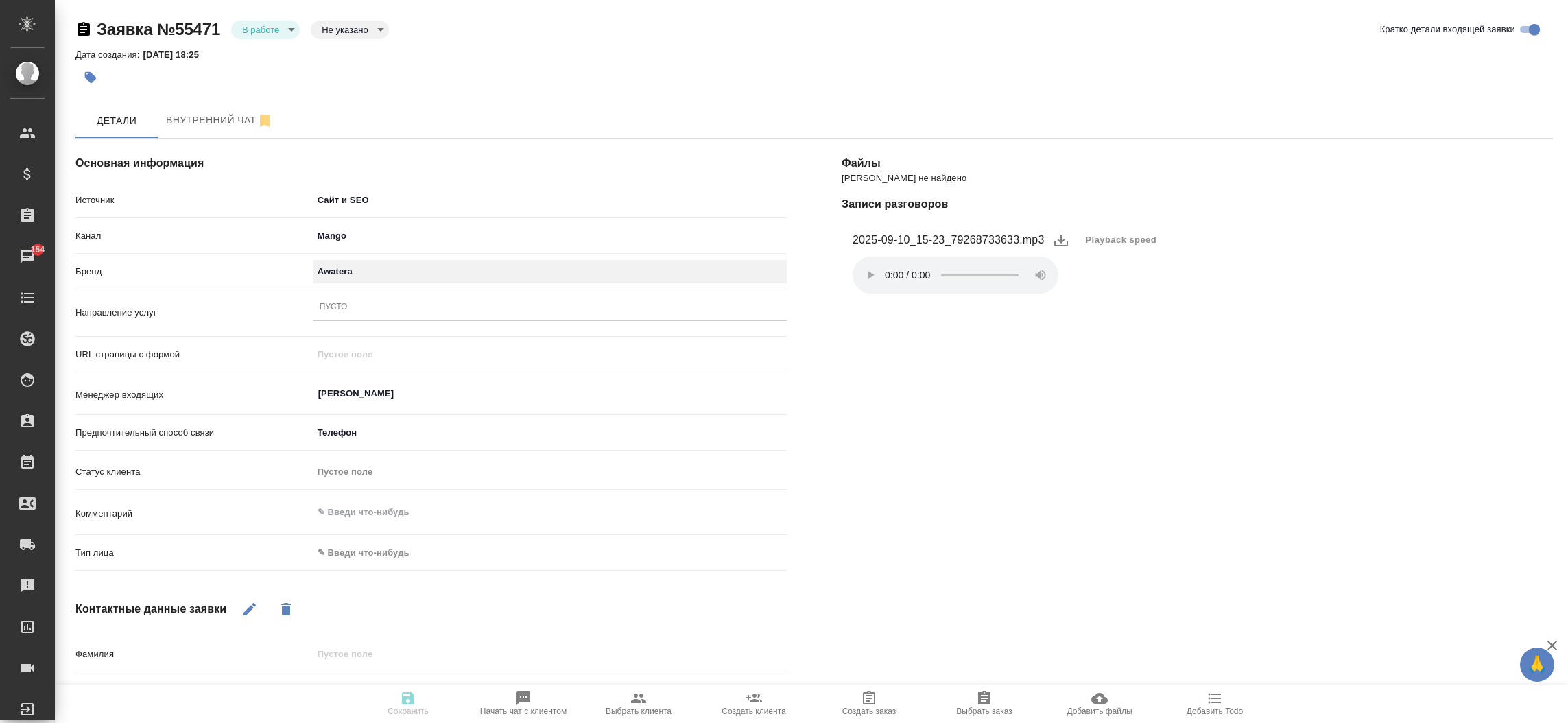
type input "awatera"
click at [359, 545] on body "🙏 .cls-1 fill:#fff; AWATERA Прутько Ирина i.prutko Клиенты Спецификации Заказы …" at bounding box center [784, 362] width 1568 height 723
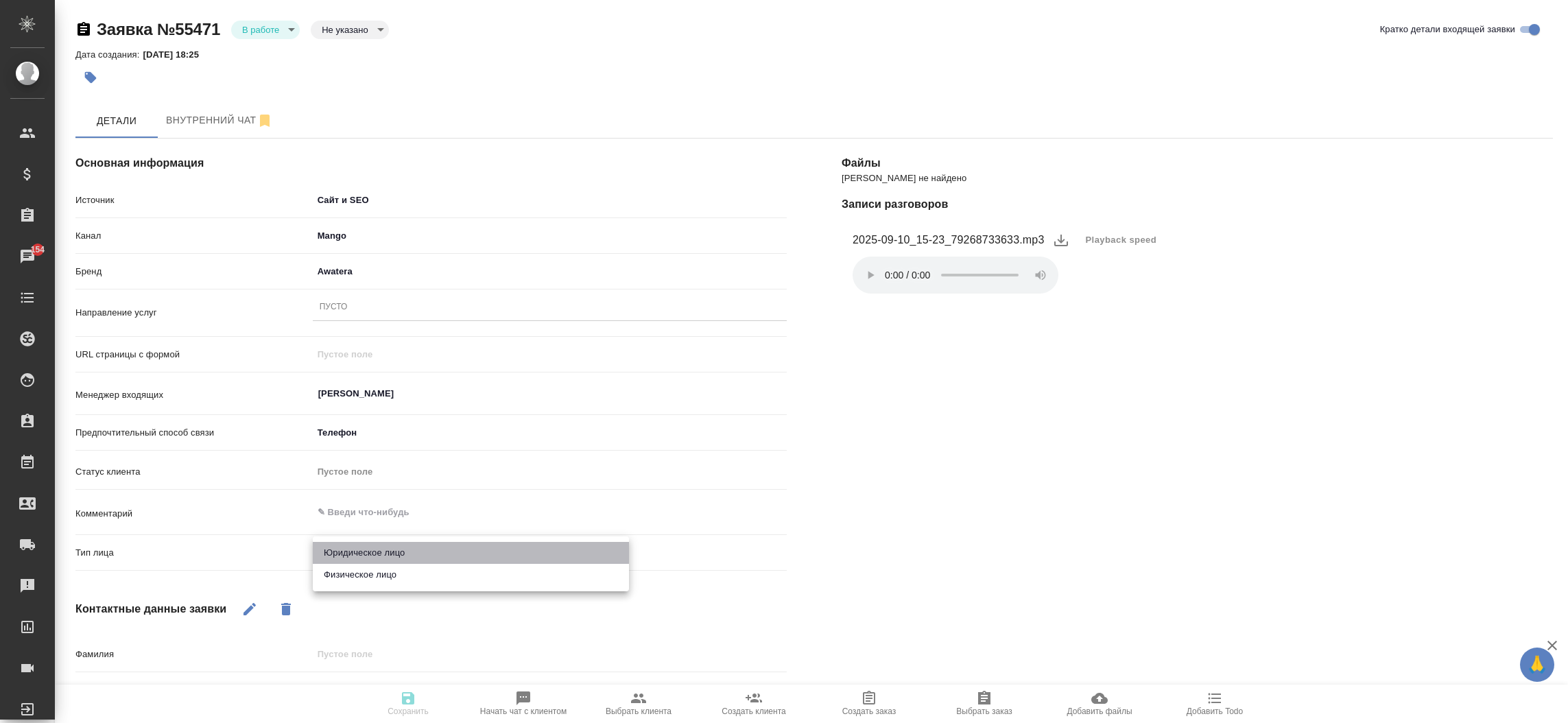
click at [365, 551] on li "Юридическое лицо" at bounding box center [470, 552] width 316 height 22
type textarea "x"
type input "company"
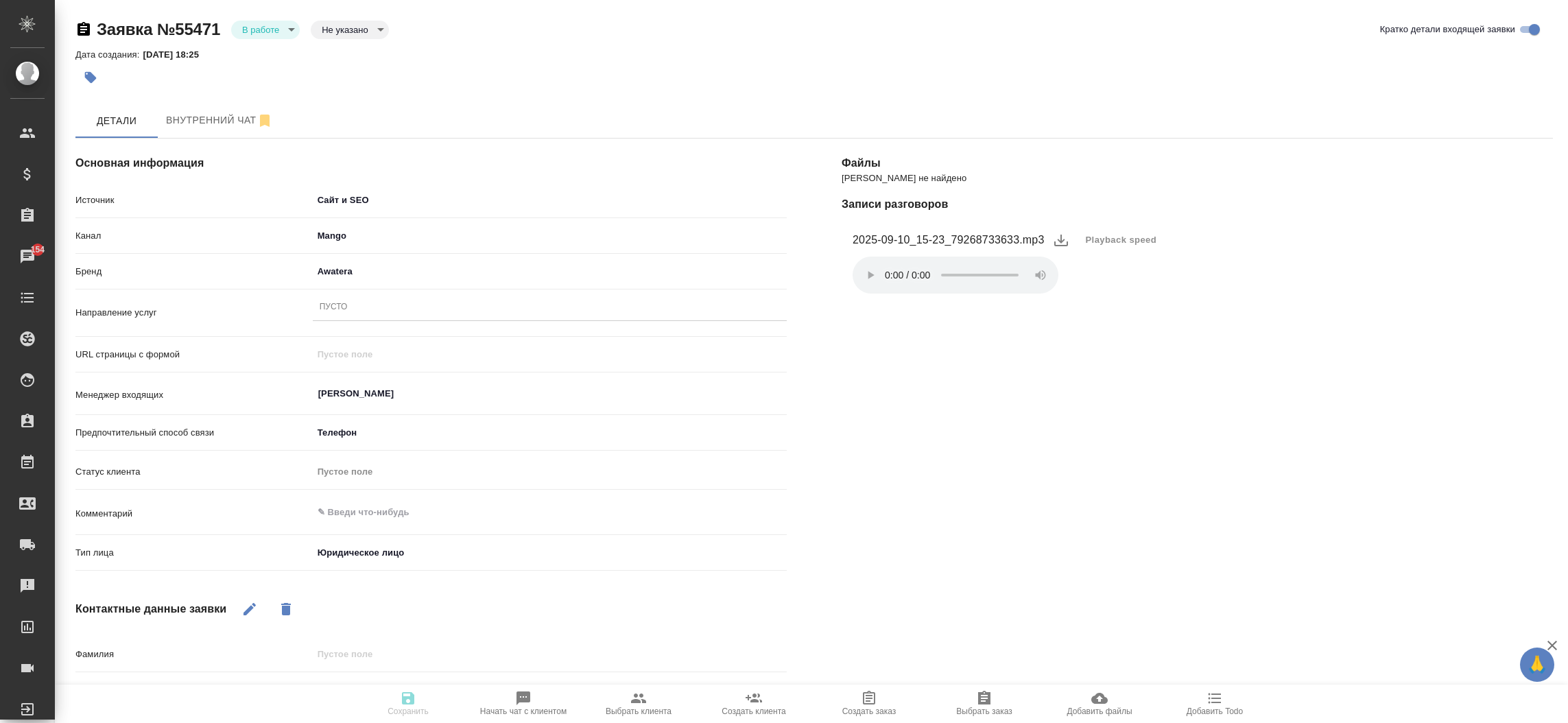
click at [392, 311] on div "Пусто" at bounding box center [549, 308] width 474 height 20
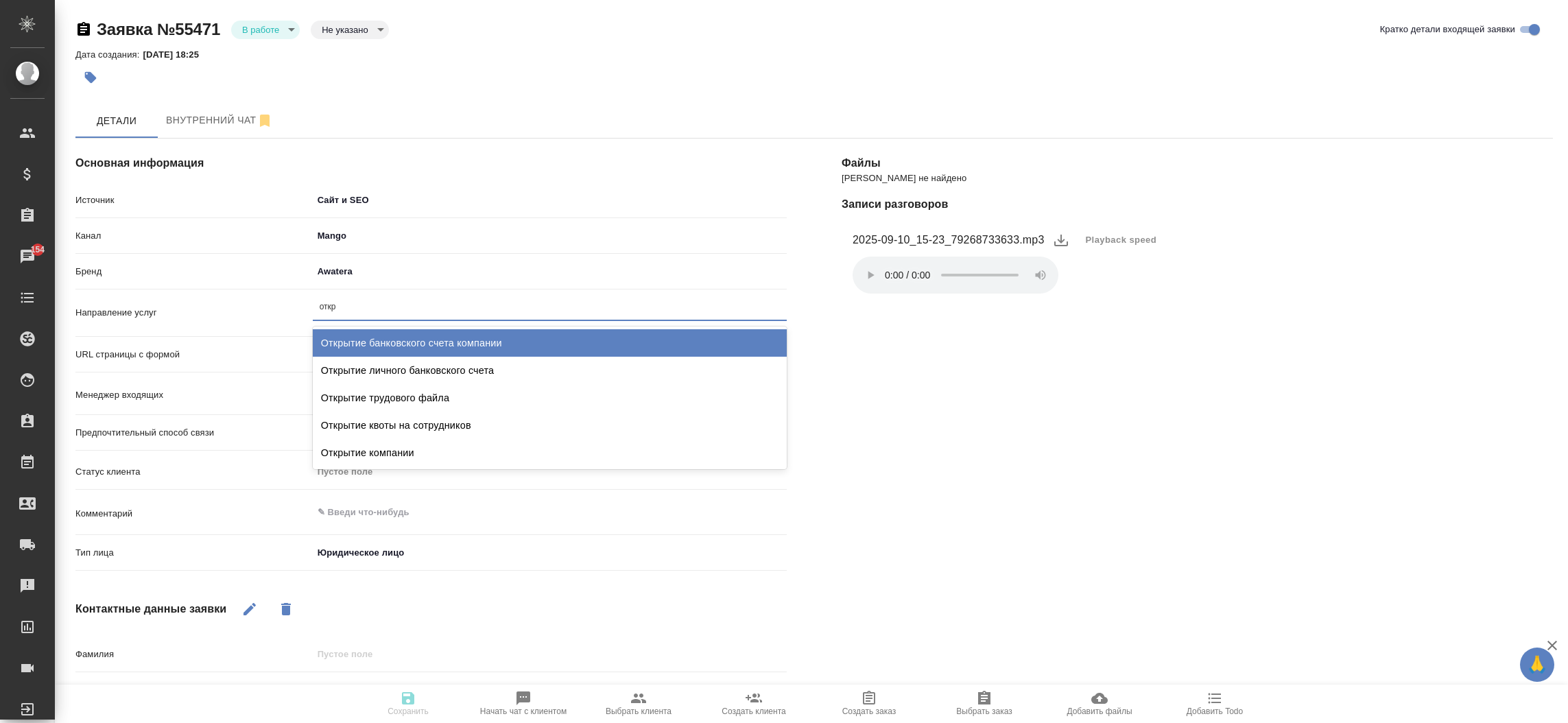
type input "откры"
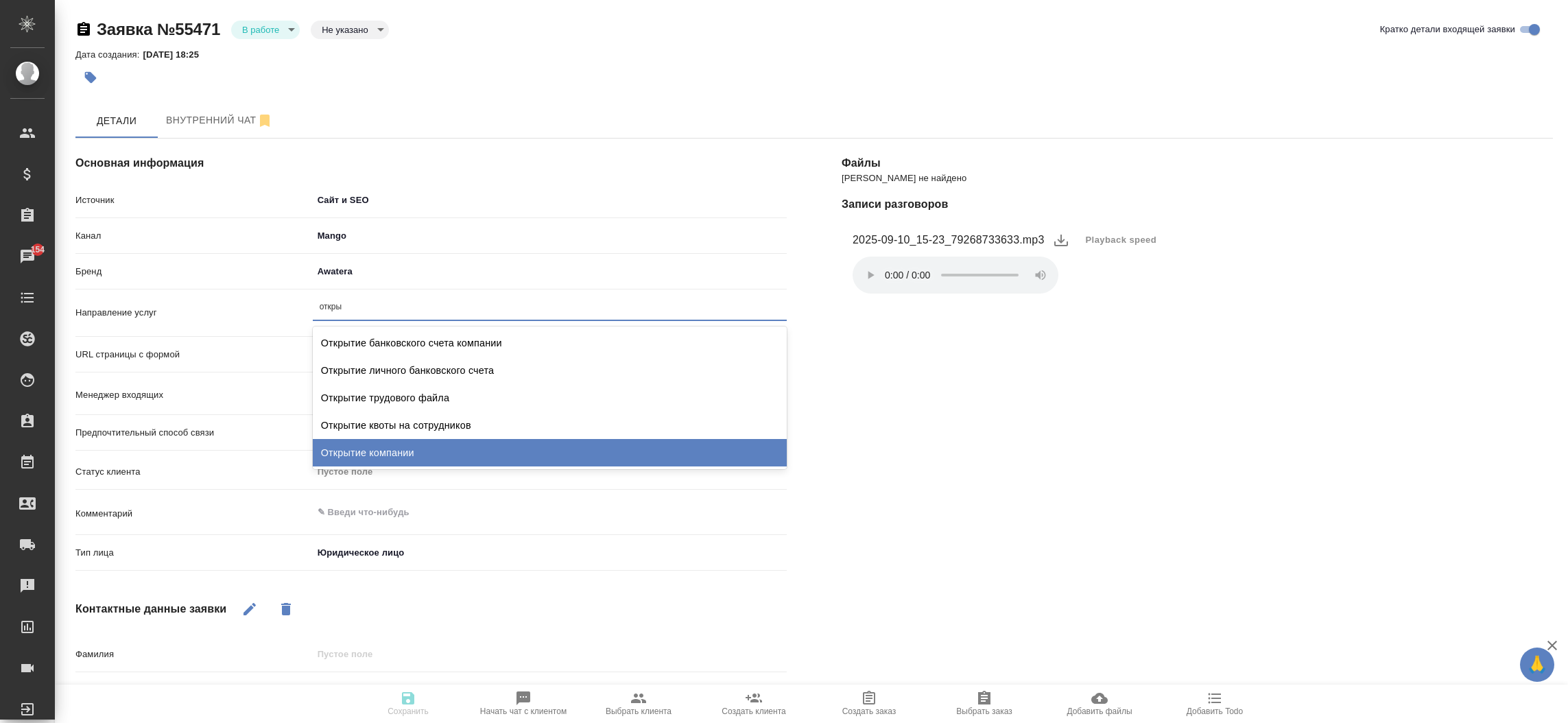
click at [616, 455] on div "Открытие компании" at bounding box center [549, 453] width 474 height 27
type textarea "x"
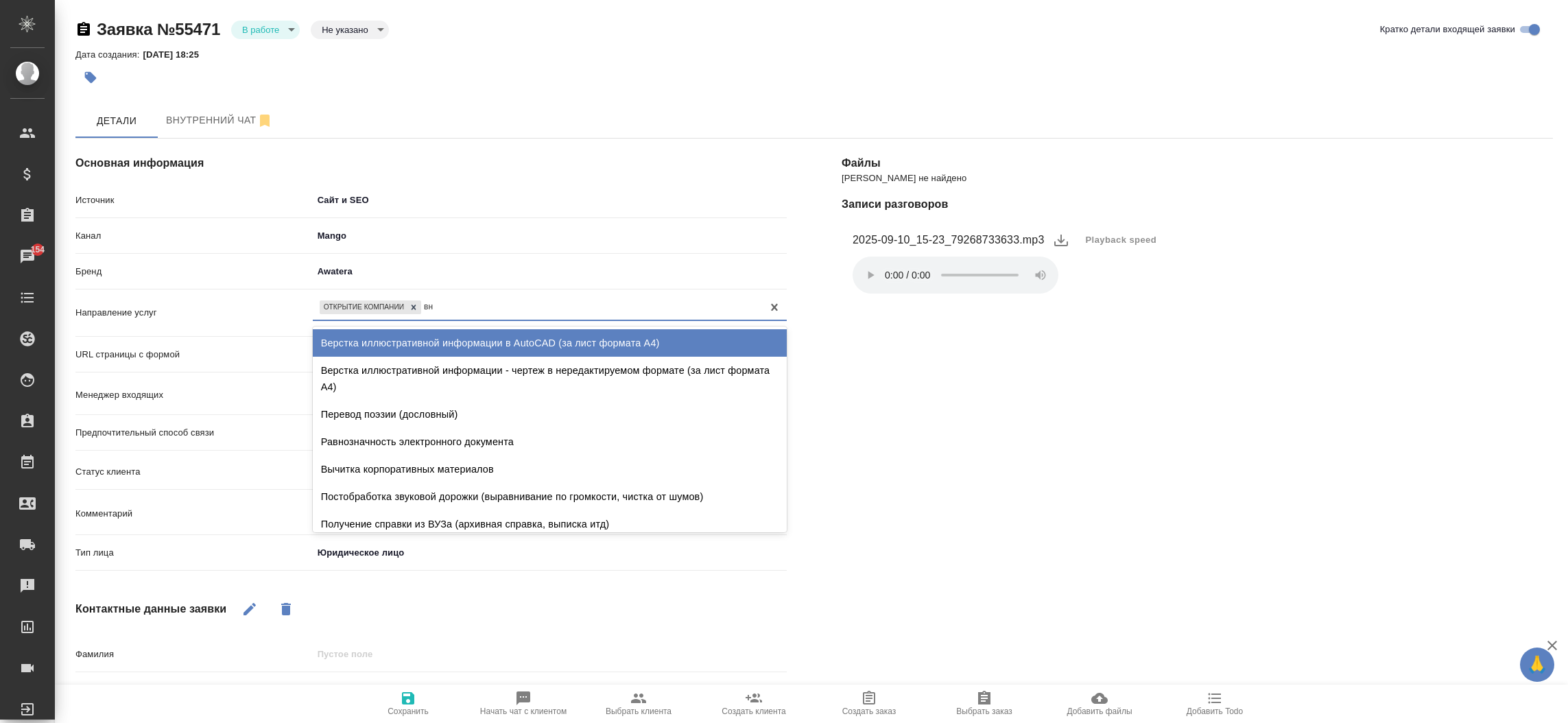
type input "в"
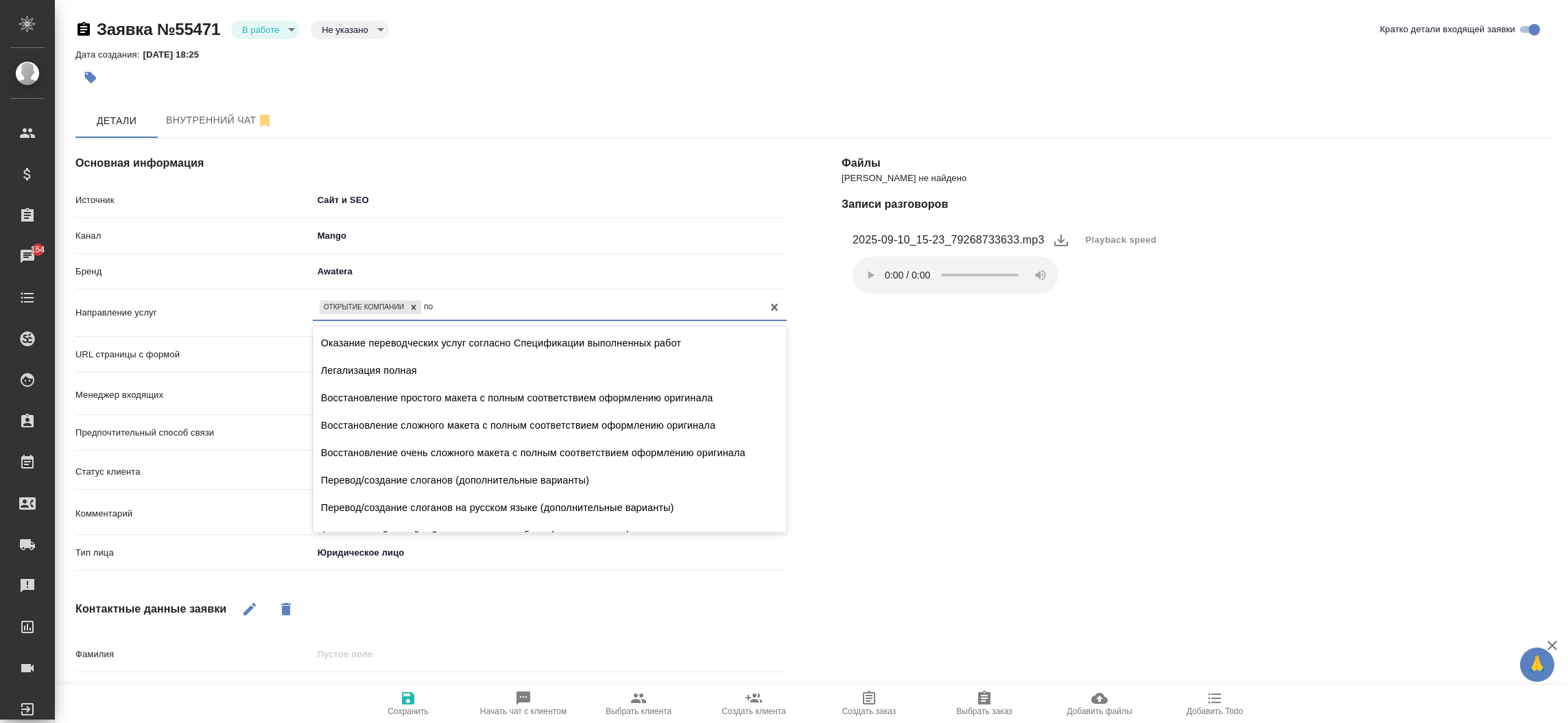
type input "п"
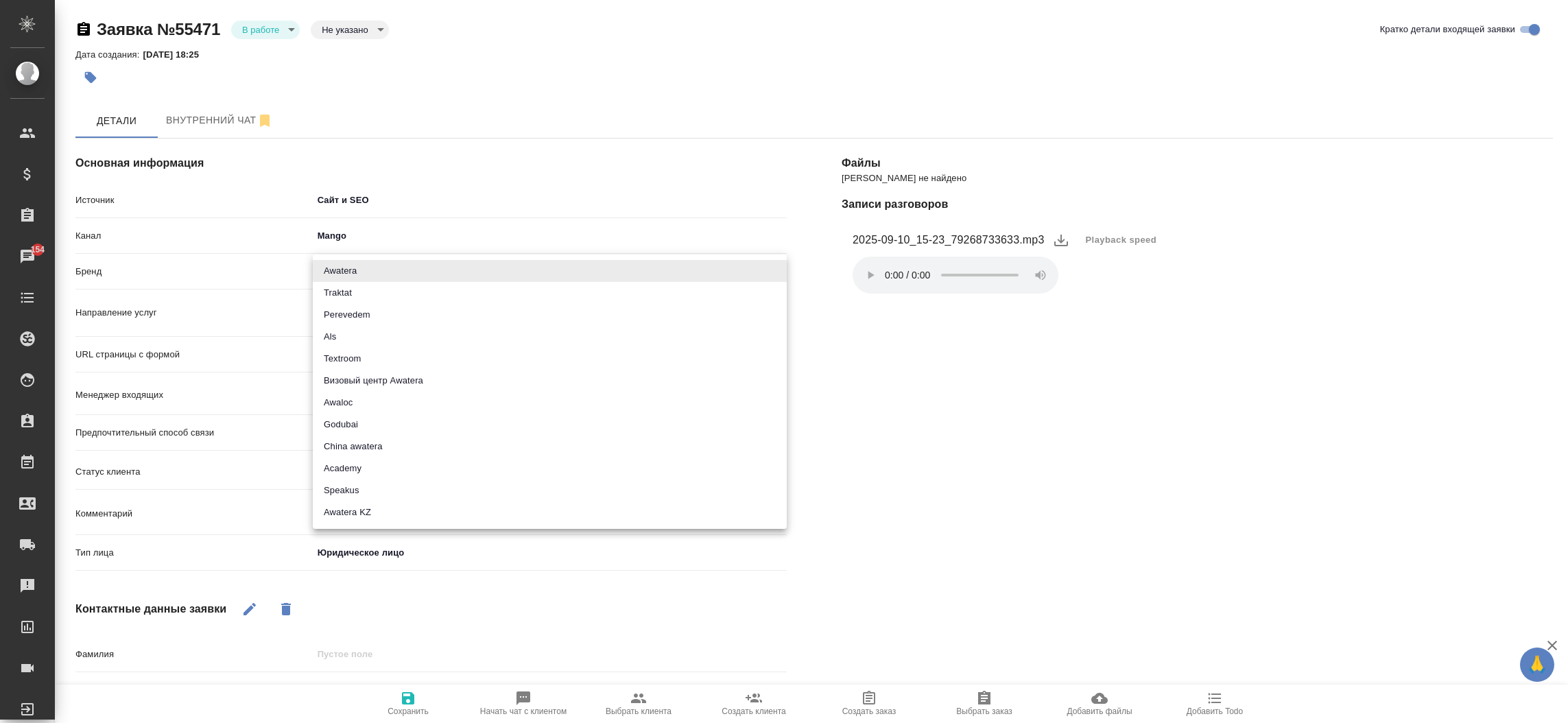
click at [423, 277] on body "🙏 .cls-1 fill:#fff; AWATERA Прутько Ирина i.prutko Клиенты Спецификации Заказы …" at bounding box center [784, 362] width 1568 height 723
click at [591, 424] on li "Godubai" at bounding box center [549, 424] width 474 height 22
type input "godubai"
type textarea "x"
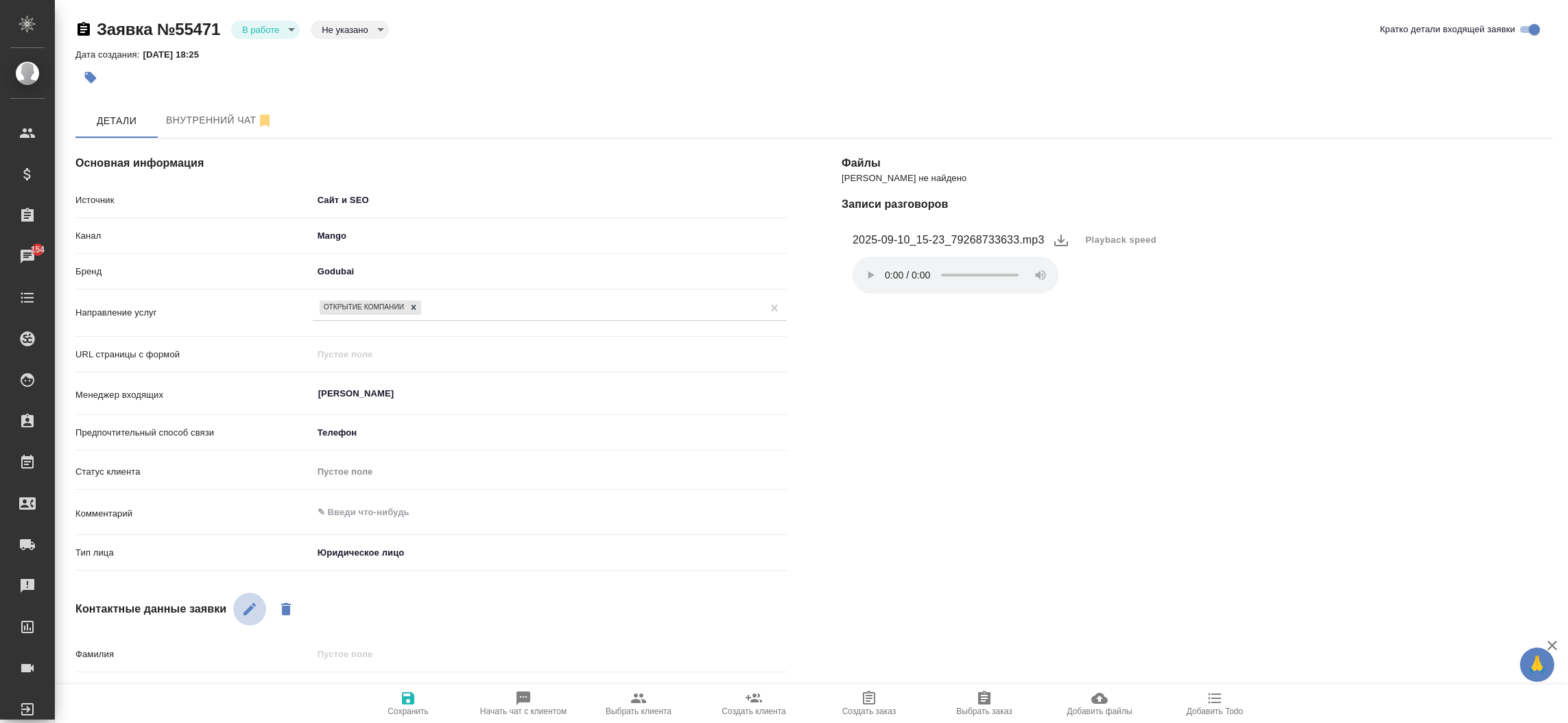
click at [252, 600] on button "button" at bounding box center [249, 609] width 33 height 33
click at [378, 594] on div "Контактные данные заявки" at bounding box center [431, 609] width 711 height 33
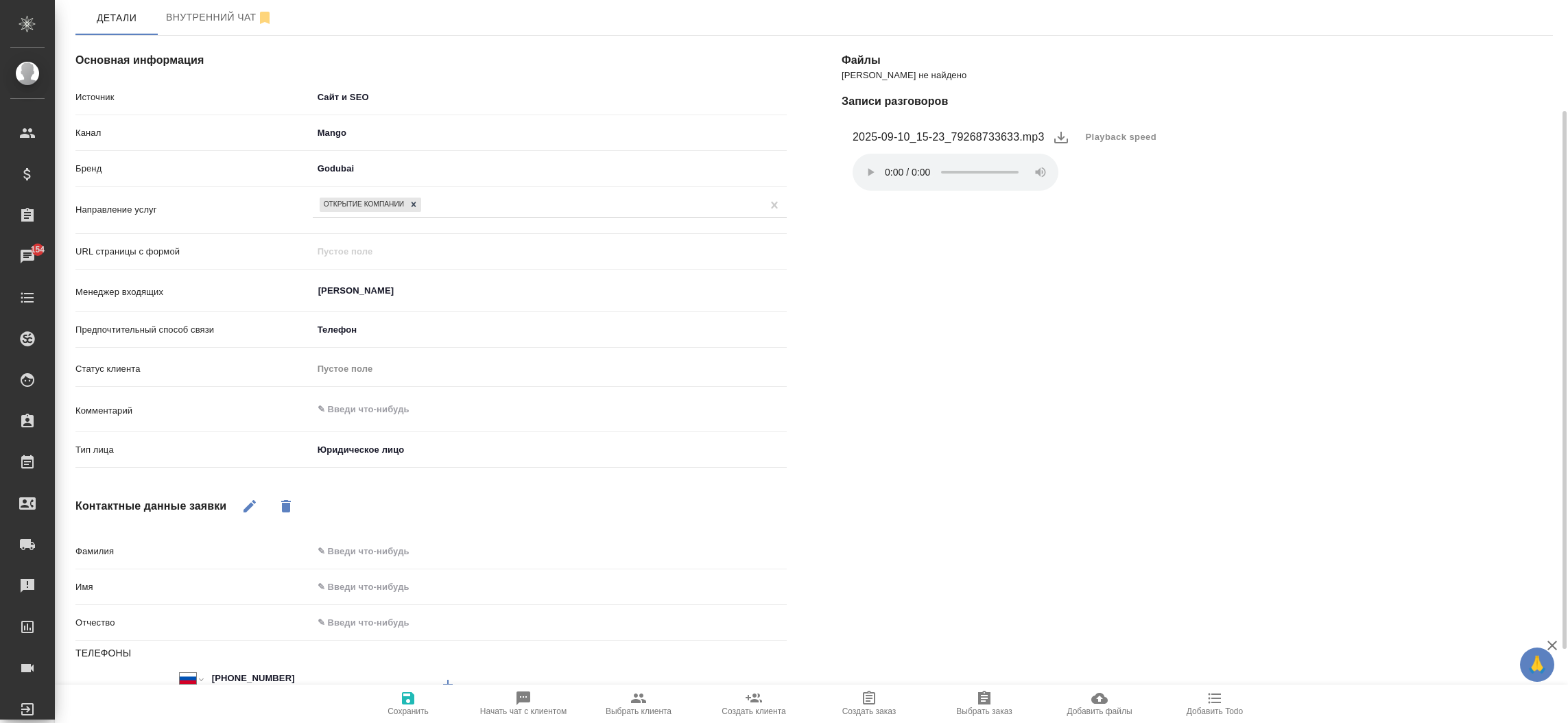
scroll to position [123, 0]
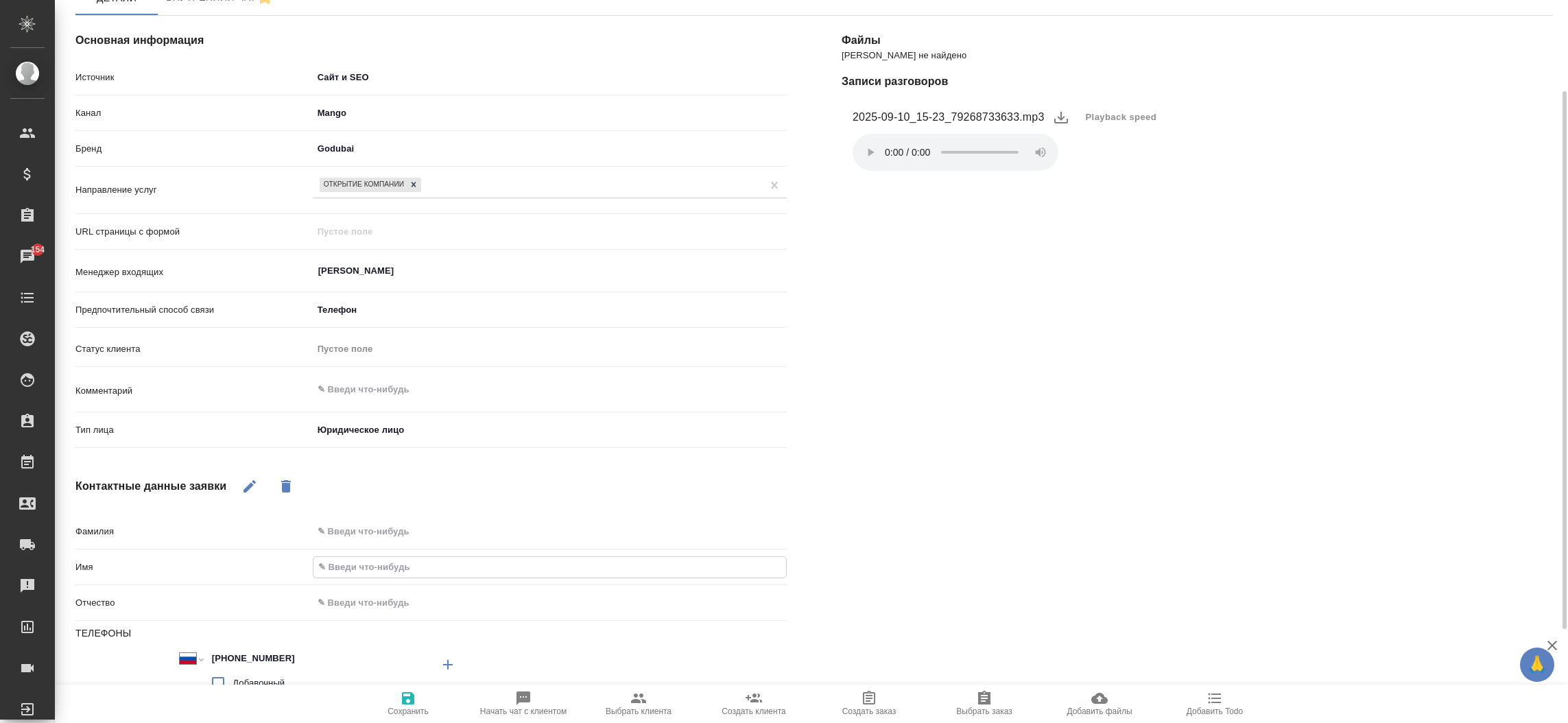
click at [376, 562] on input "text" at bounding box center [549, 567] width 473 height 20
type input "Р"
type textarea "x"
type input "Ру"
type textarea "x"
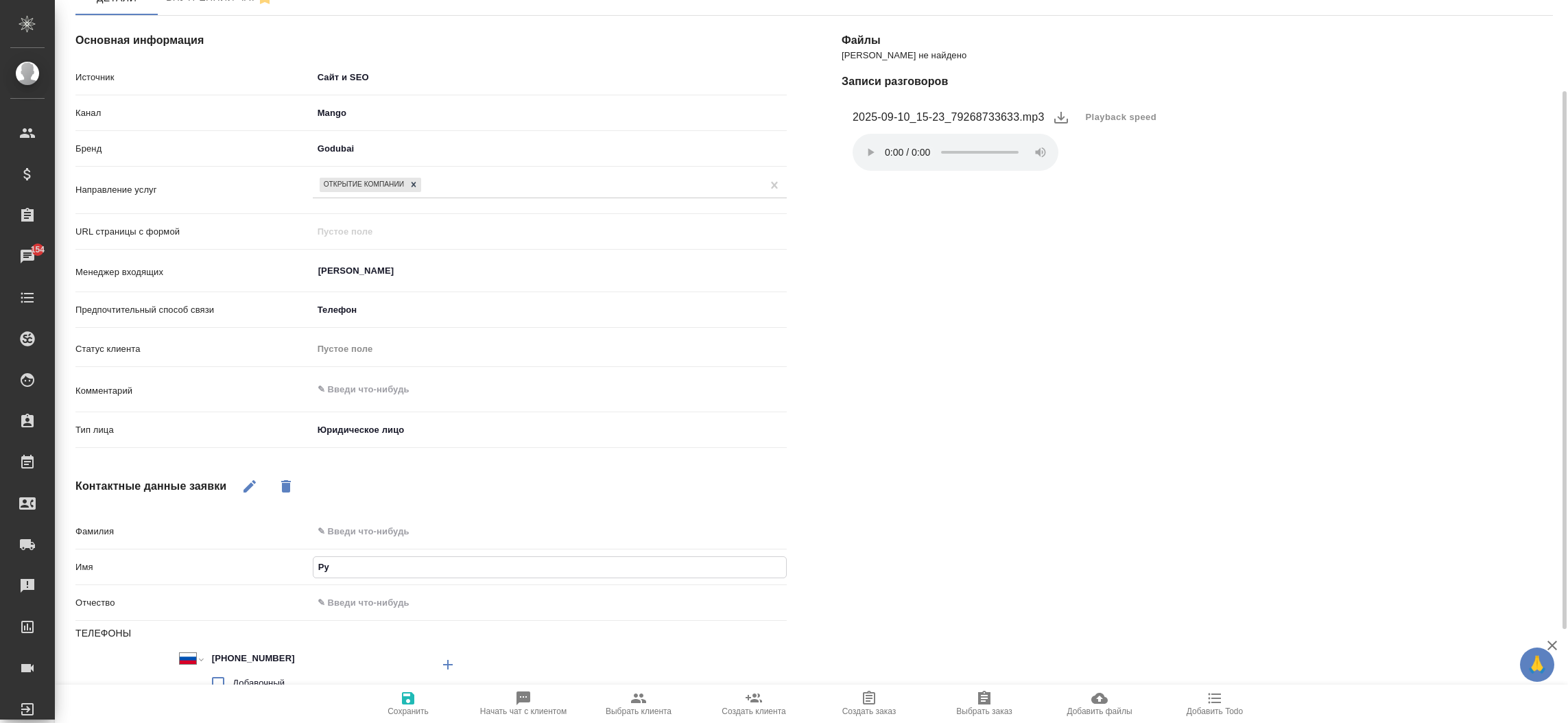
type input "Рус"
type textarea "x"
type input "Русл"
type textarea "x"
type input "Русла"
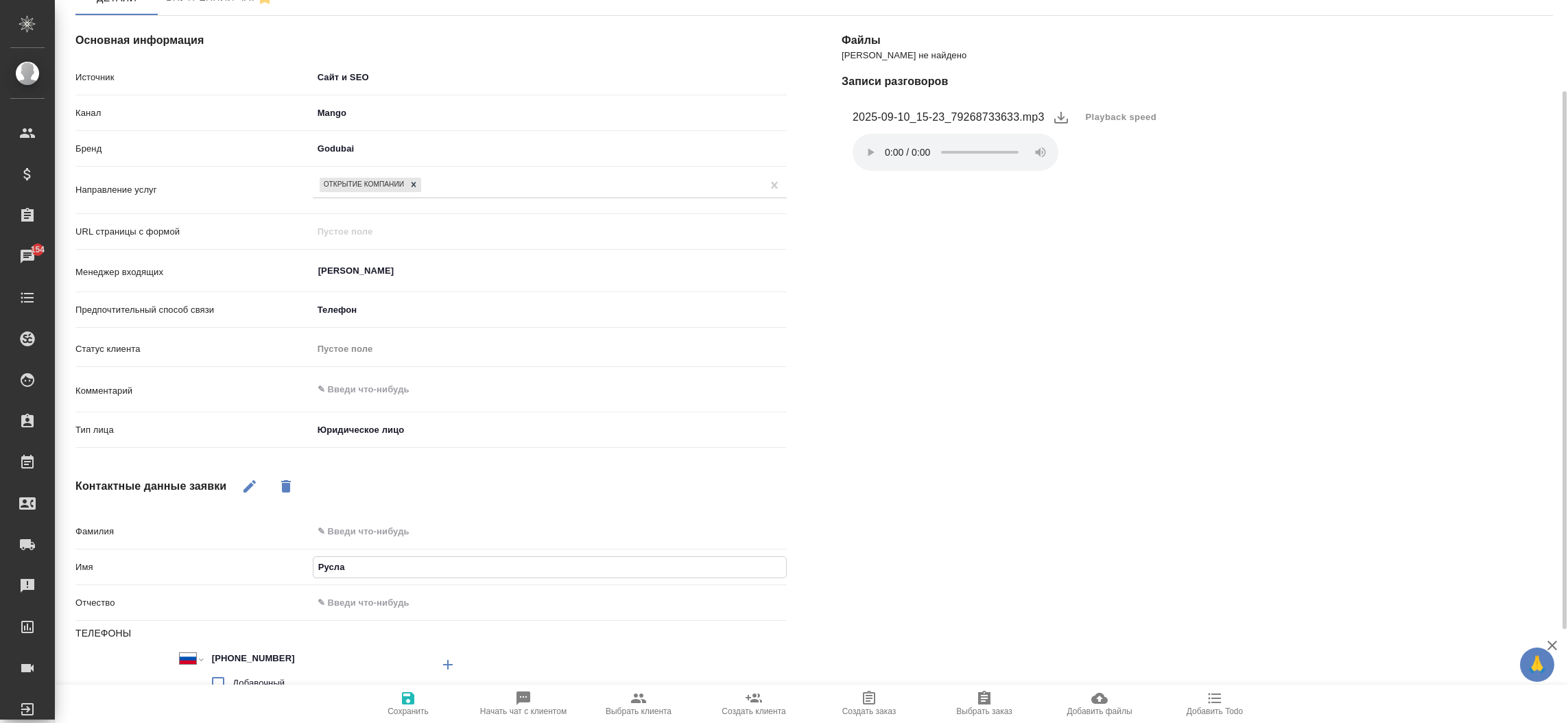
type textarea "x"
type input "Руслан"
type textarea "x"
type input "Руслан"
click at [405, 698] on icon "button" at bounding box center [408, 698] width 13 height 13
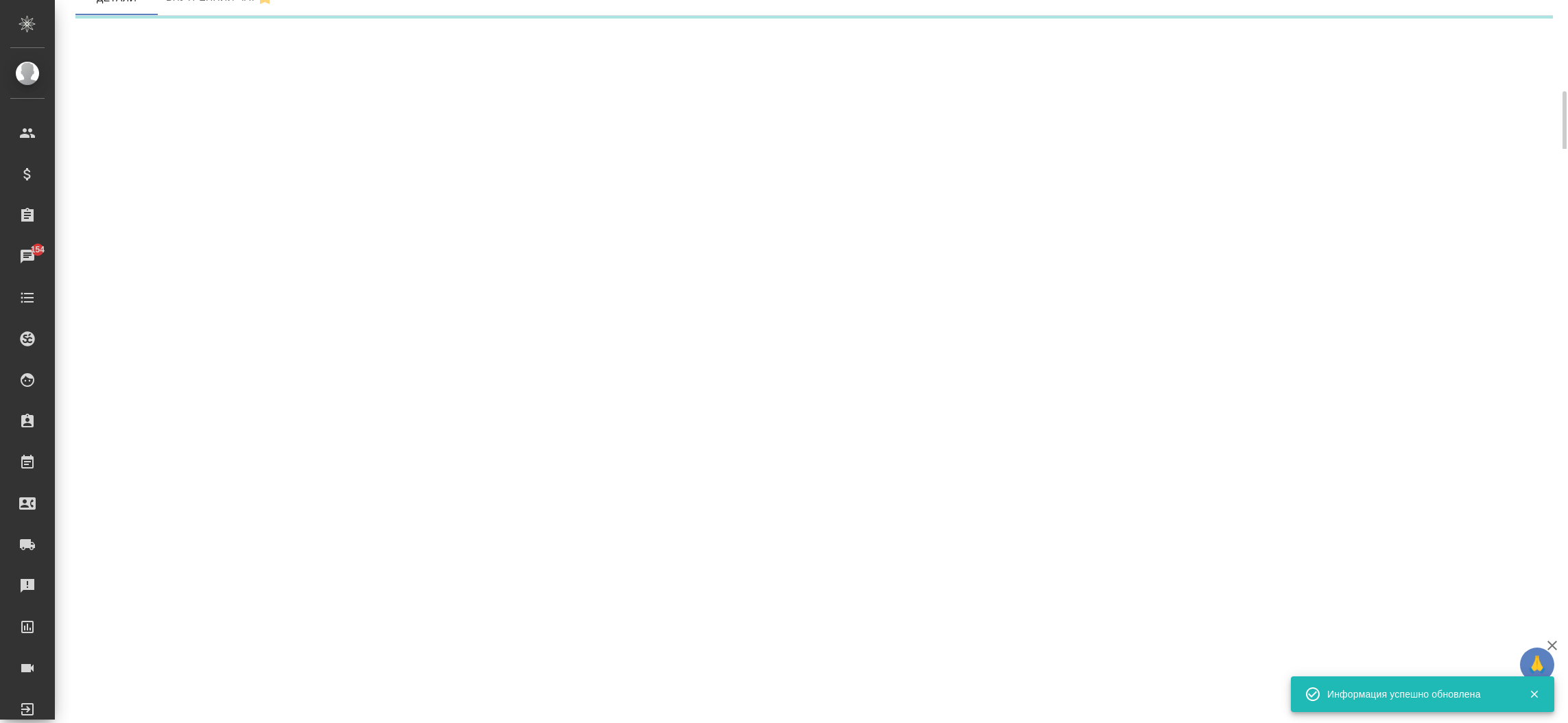
select select "RU"
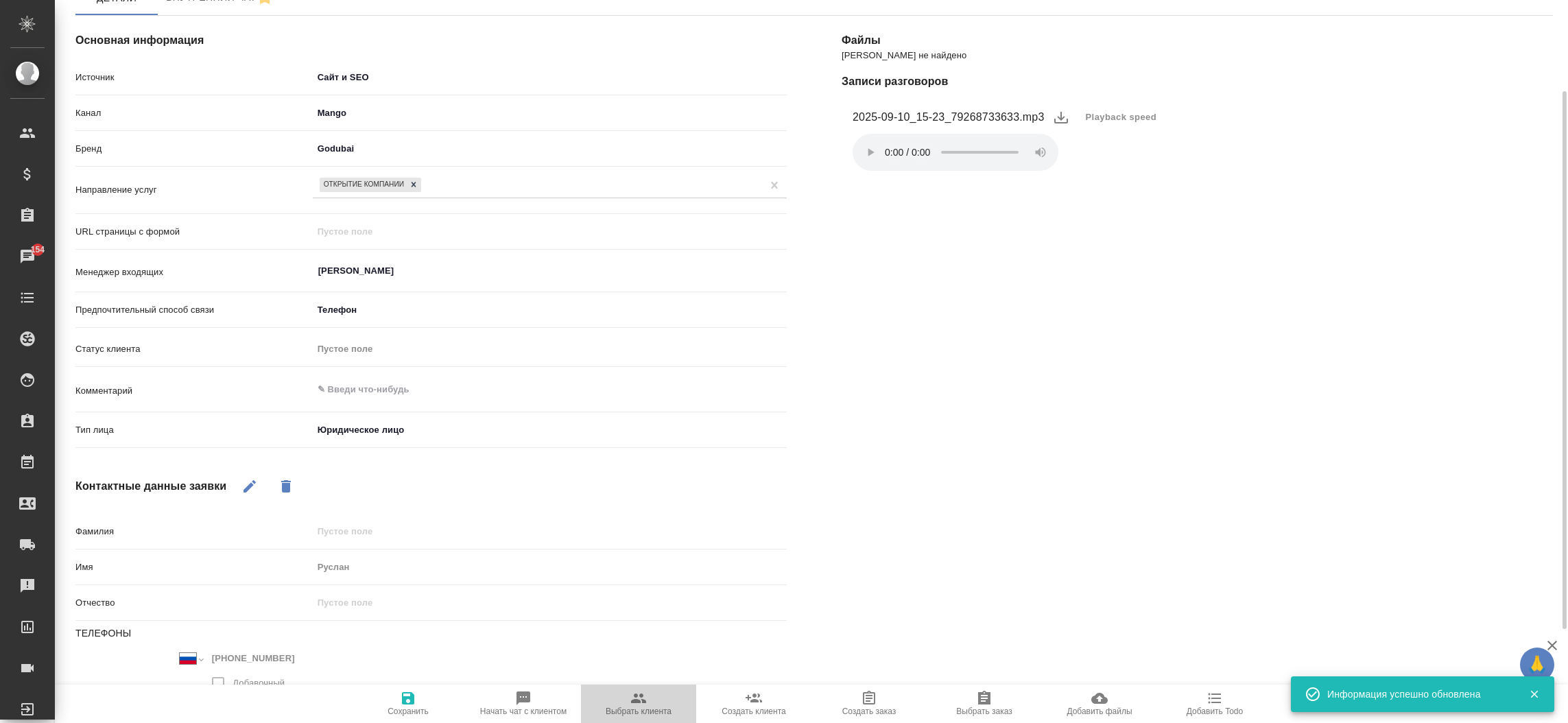
click at [643, 703] on icon "button" at bounding box center [639, 698] width 15 height 10
type textarea "x"
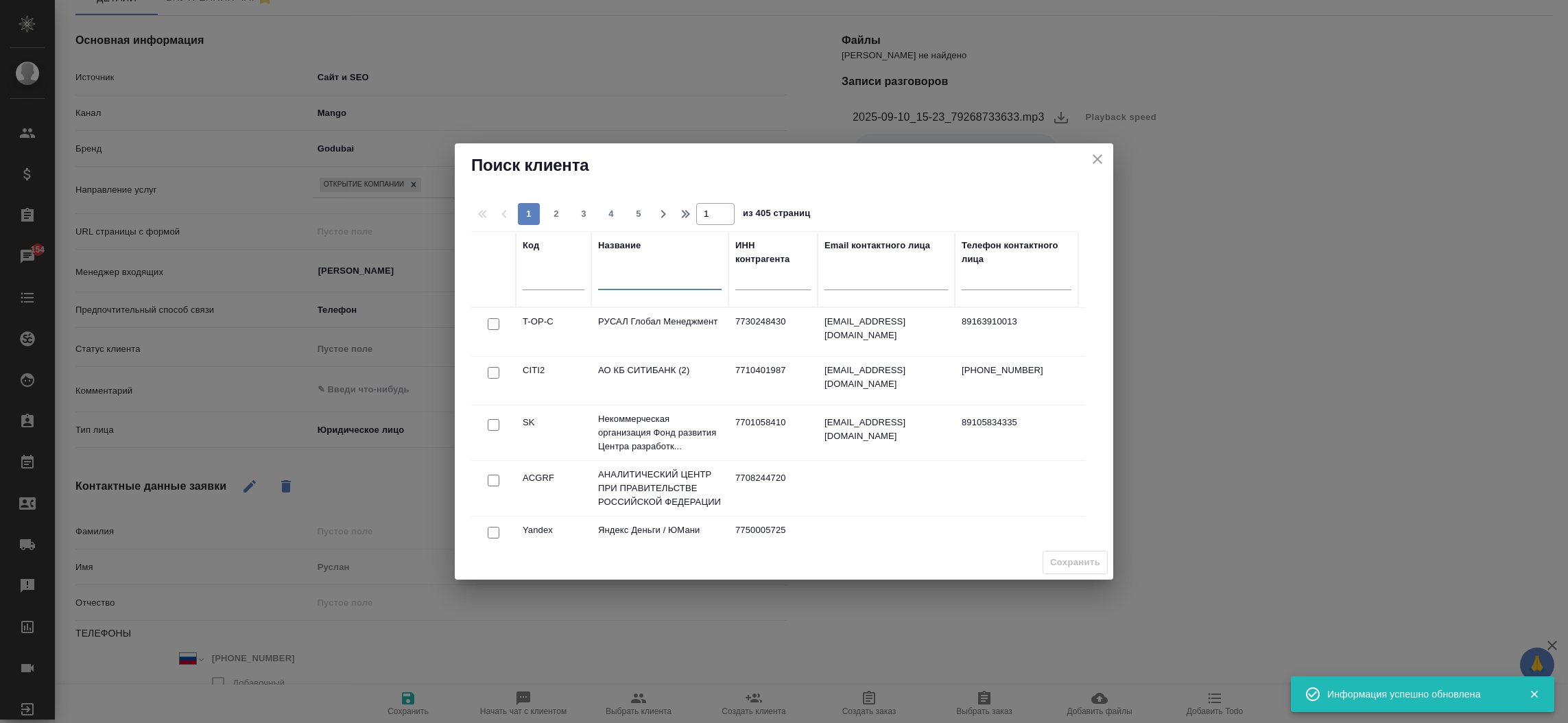
click at [658, 273] on input "text" at bounding box center [660, 282] width 123 height 17
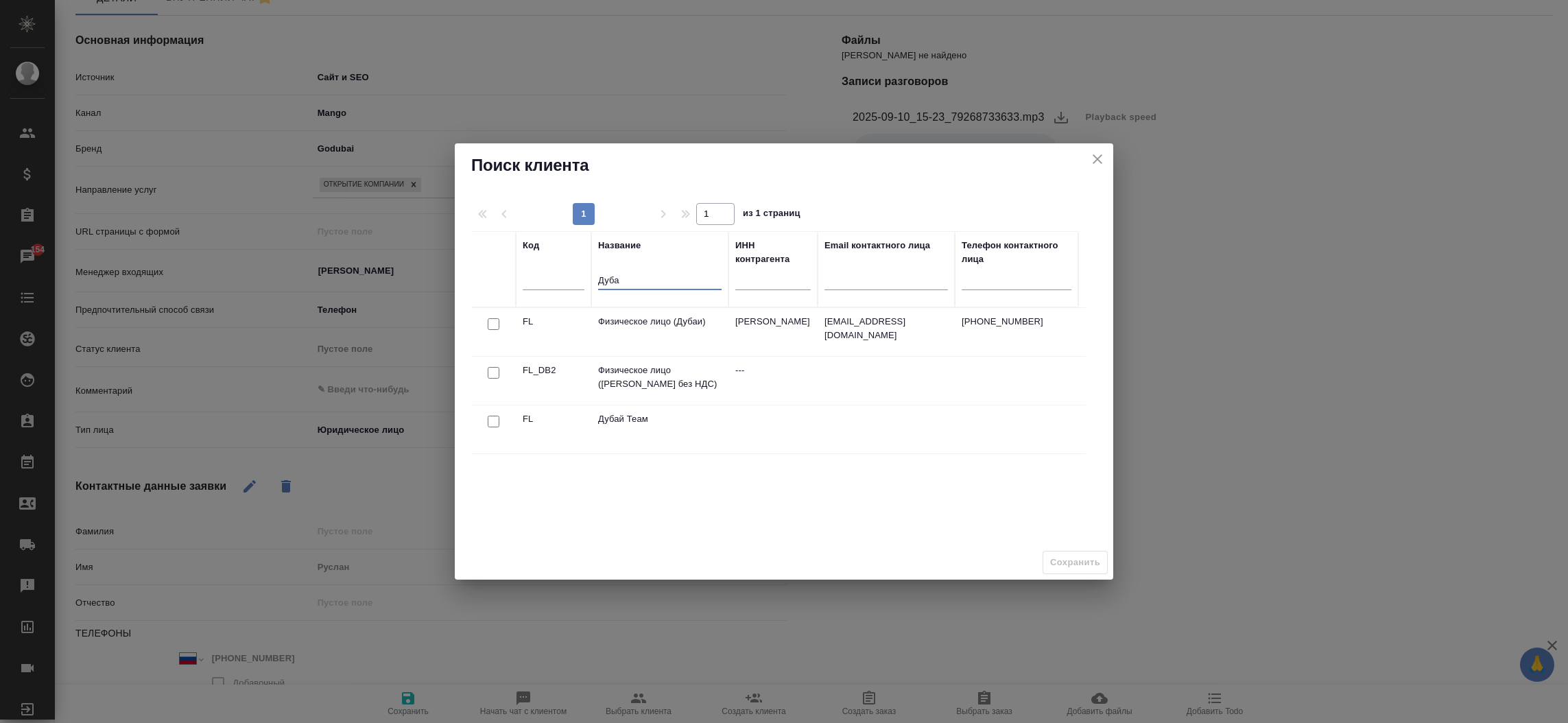
type input "Дуба"
click at [486, 324] on div at bounding box center [493, 324] width 31 height 19
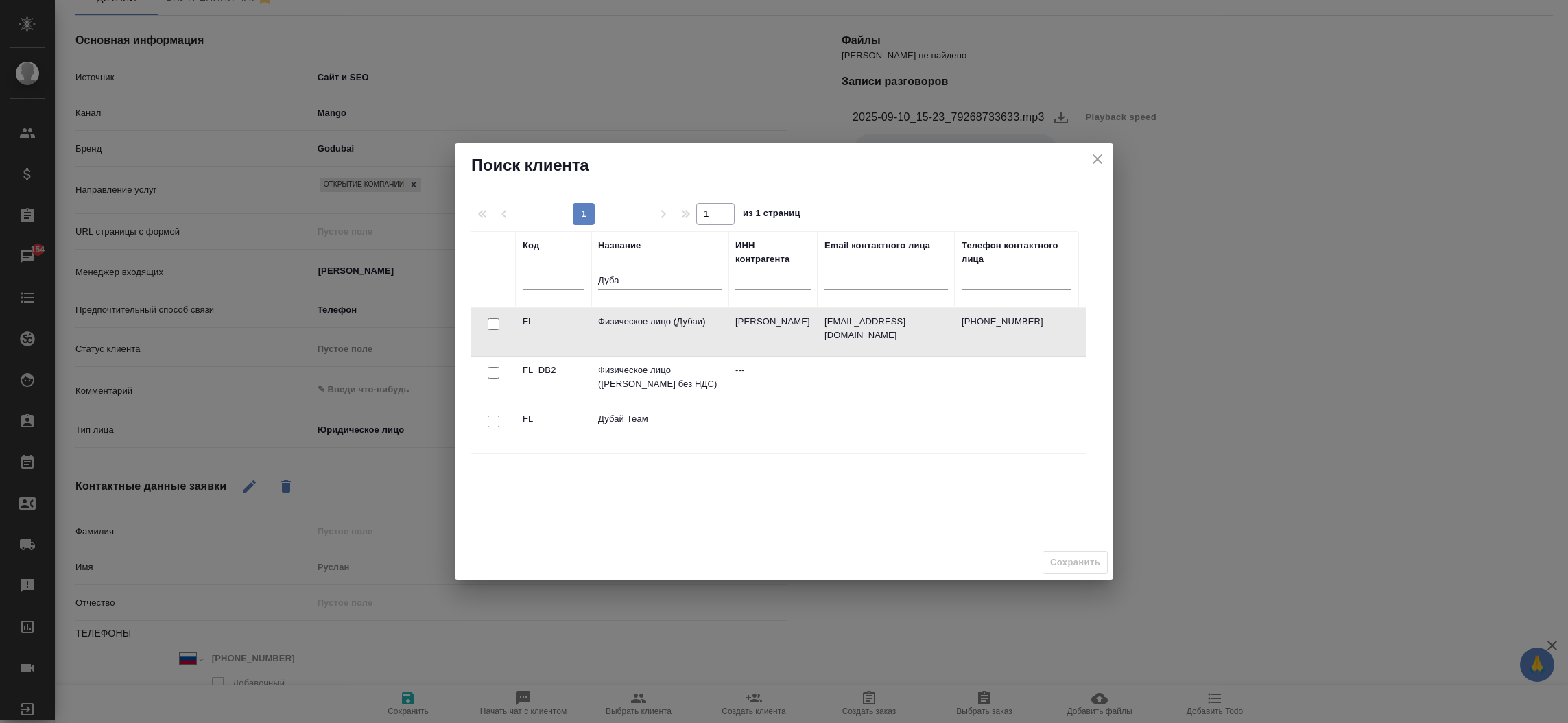
click at [492, 324] on input "checkbox" at bounding box center [493, 324] width 12 height 12
checkbox input "true"
click at [1075, 563] on span "Сохранить" at bounding box center [1075, 563] width 50 height 16
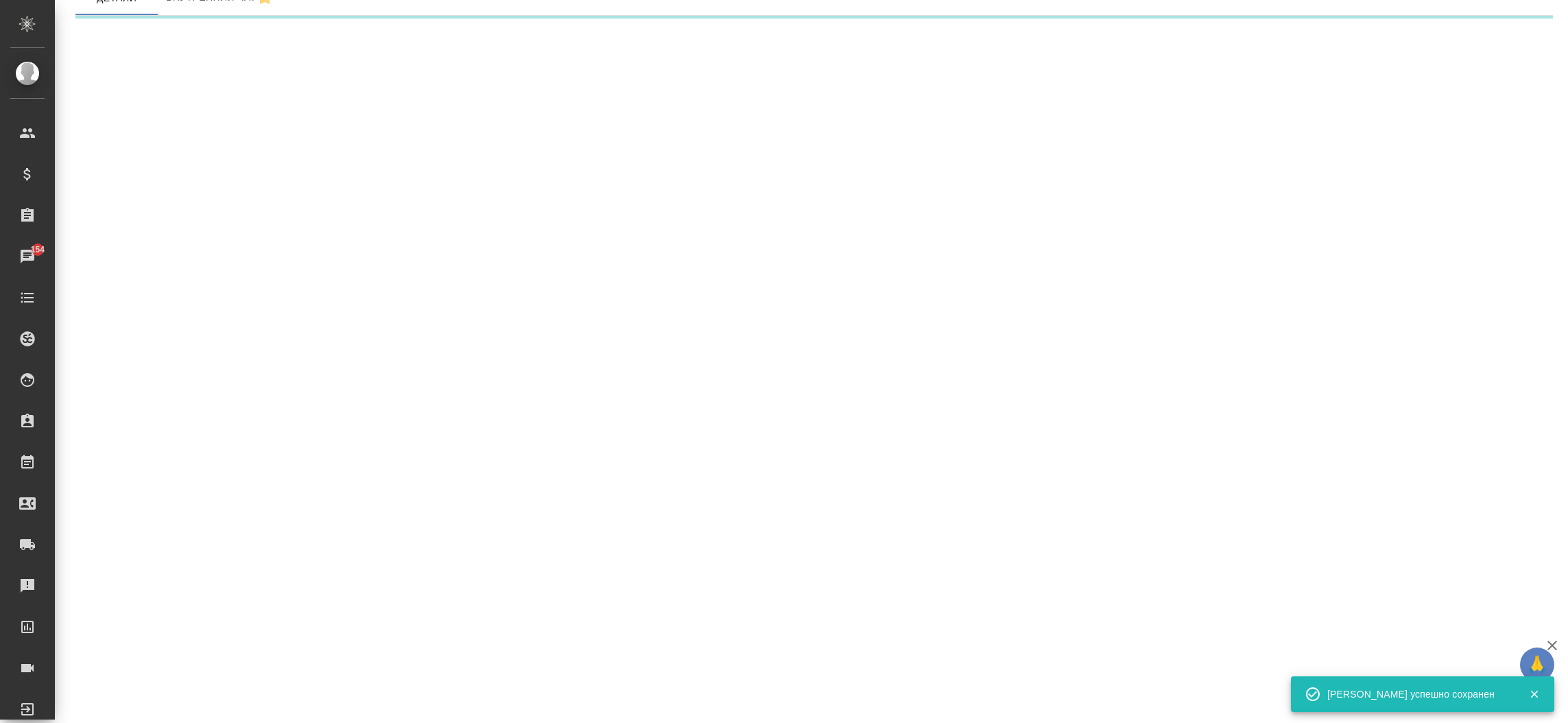
select select "RU"
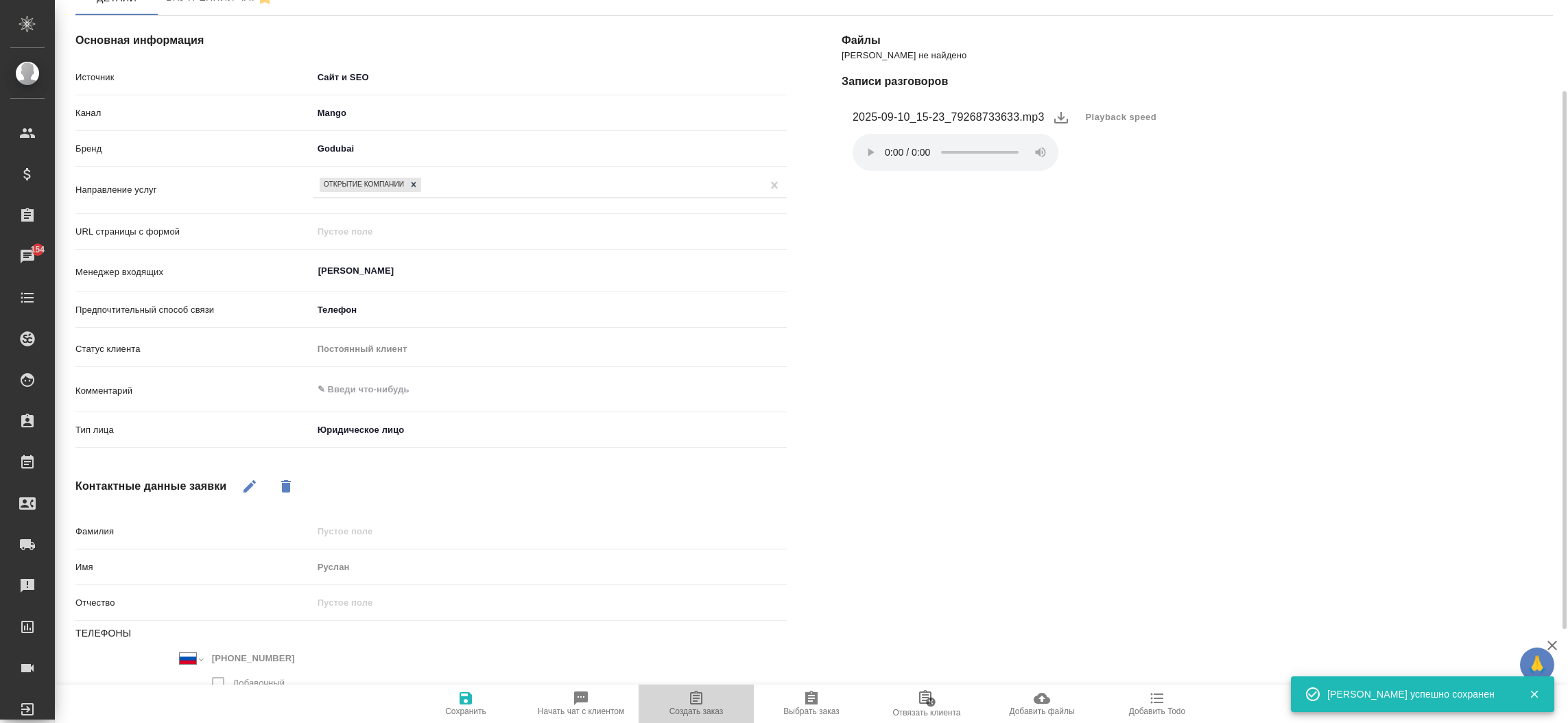
click at [703, 697] on icon "button" at bounding box center [696, 698] width 16 height 16
type textarea "x"
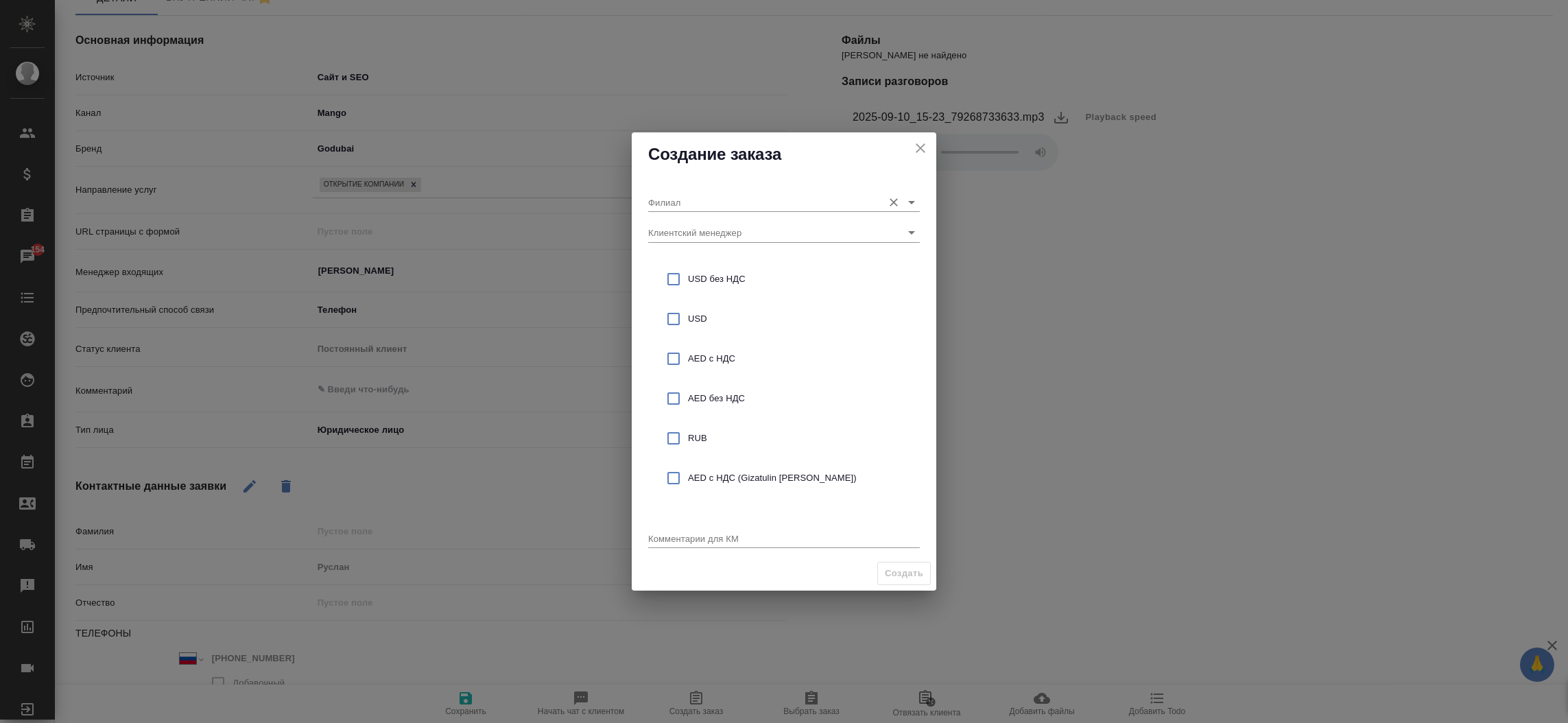
click at [691, 204] on input "Филиал" at bounding box center [762, 202] width 228 height 18
click at [694, 224] on li "Дубай" at bounding box center [784, 230] width 272 height 25
type input "Дубай"
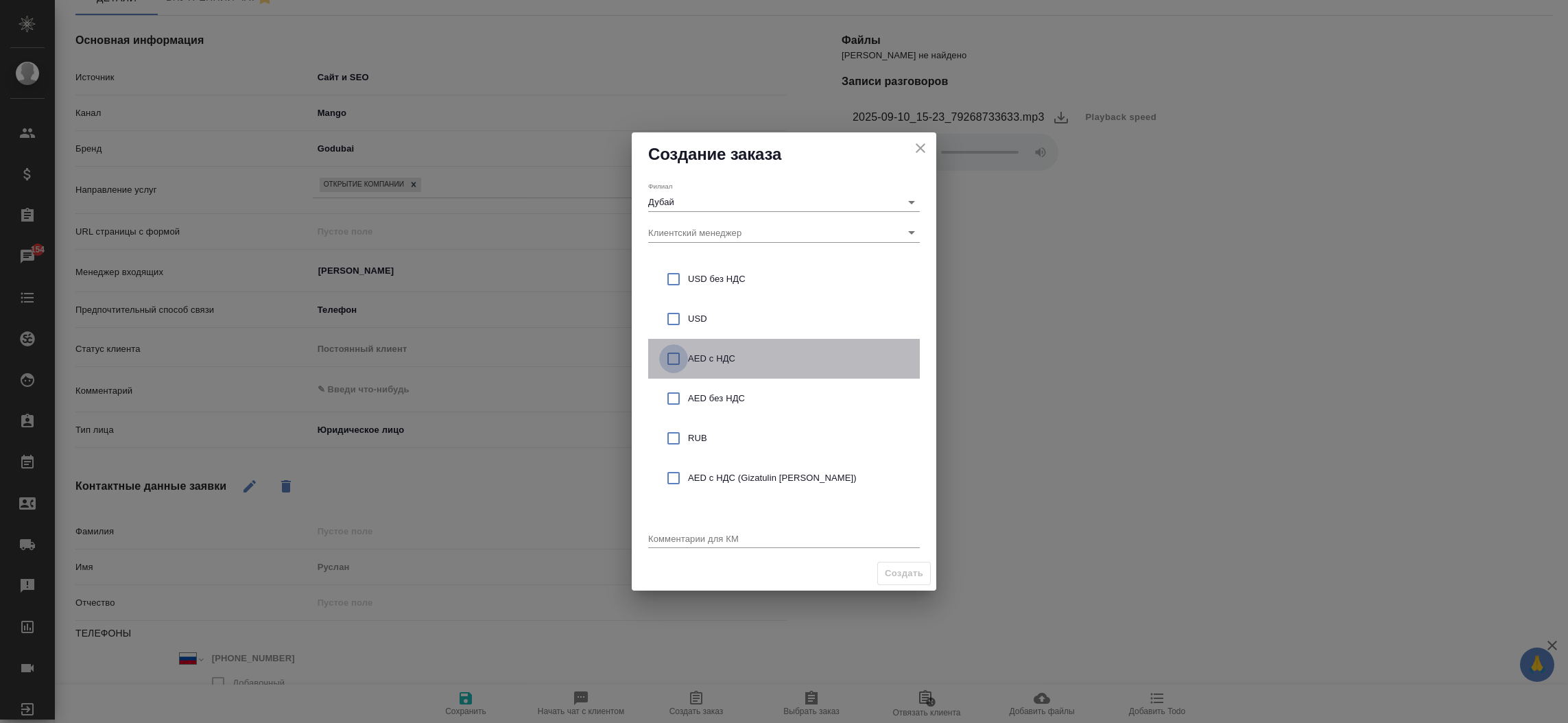
click at [673, 360] on input "checkbox" at bounding box center [673, 359] width 29 height 29
checkbox input "true"
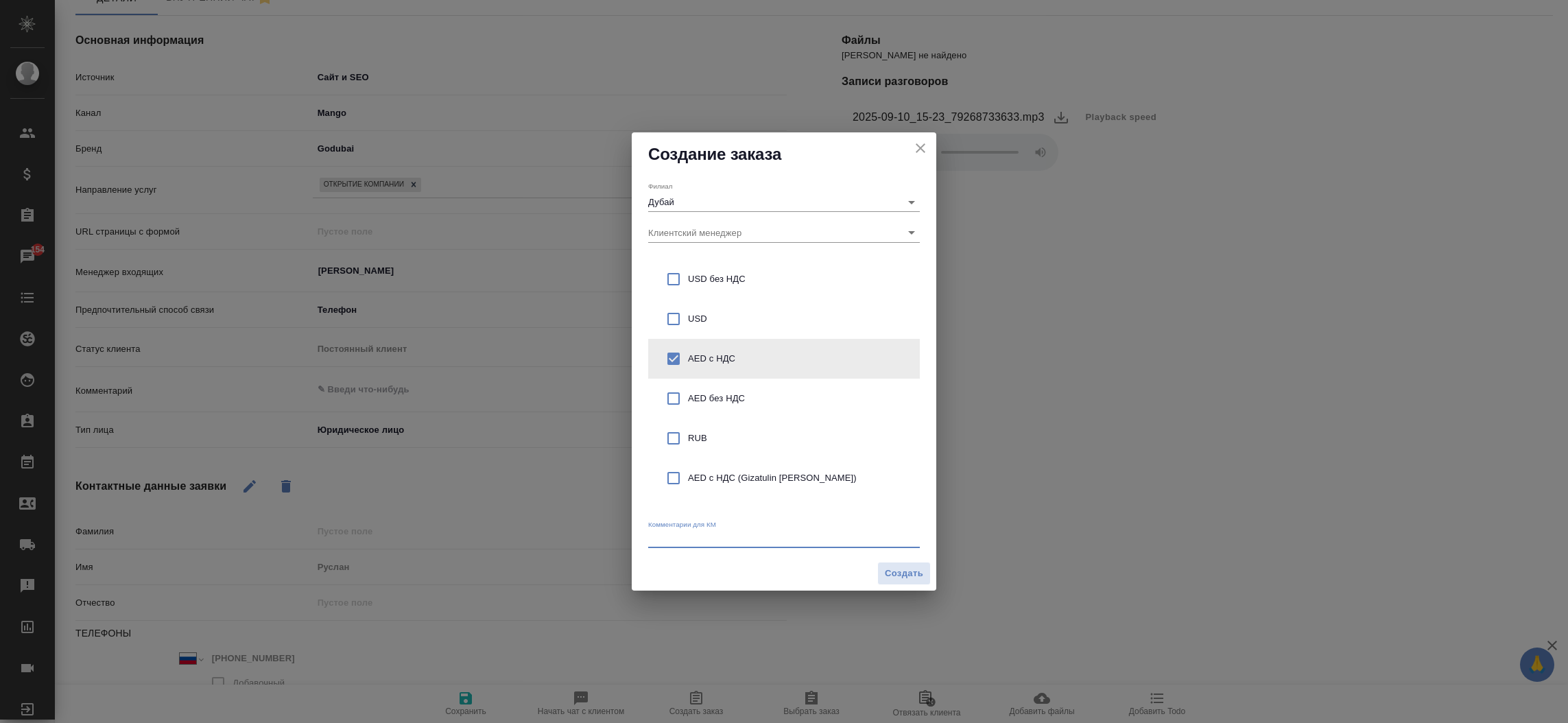
click at [778, 535] on textarea at bounding box center [784, 538] width 272 height 11
type textarea "От КВ: открытие компании в [GEOGRAPHIC_DATA] и получение ВНЖ"
click at [921, 577] on span "Создать" at bounding box center [904, 574] width 39 height 16
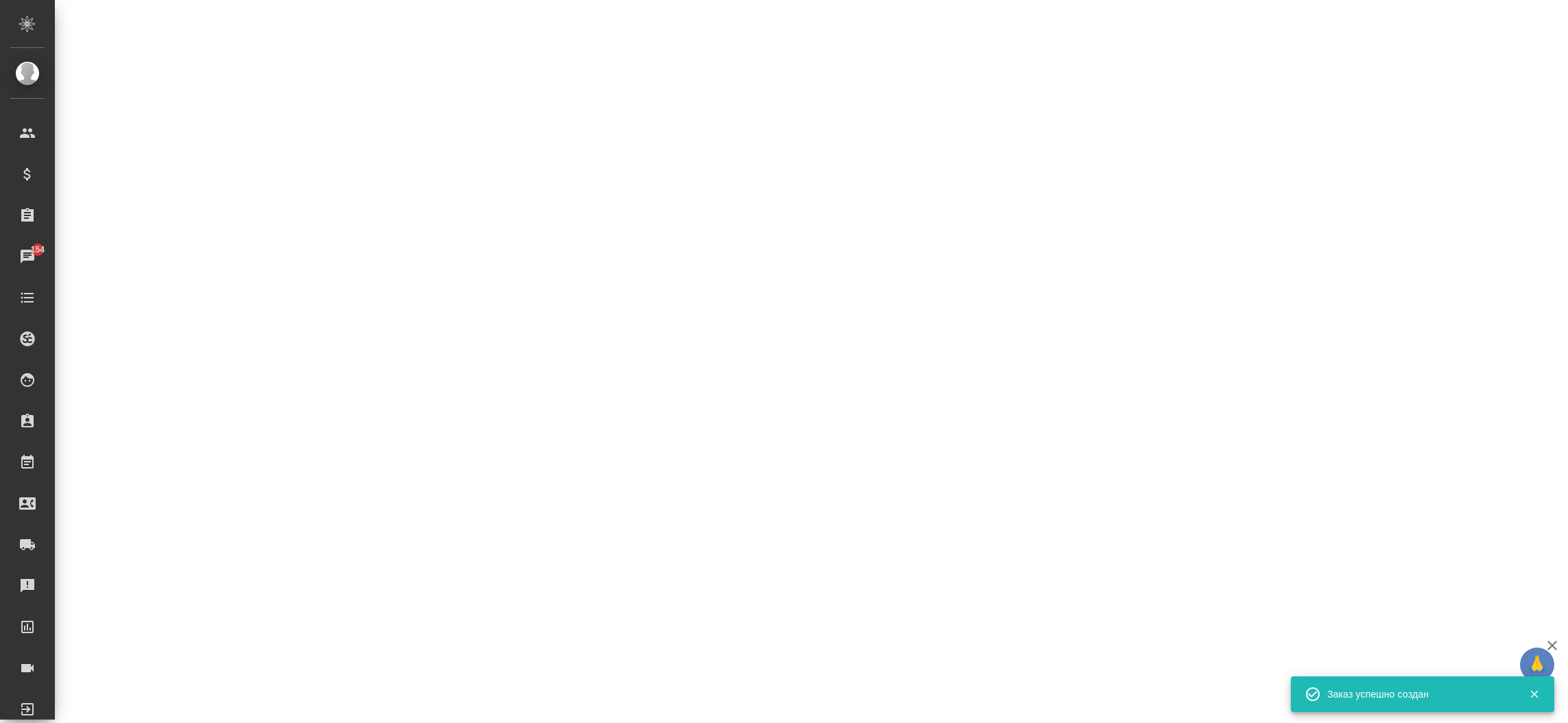
select select "RU"
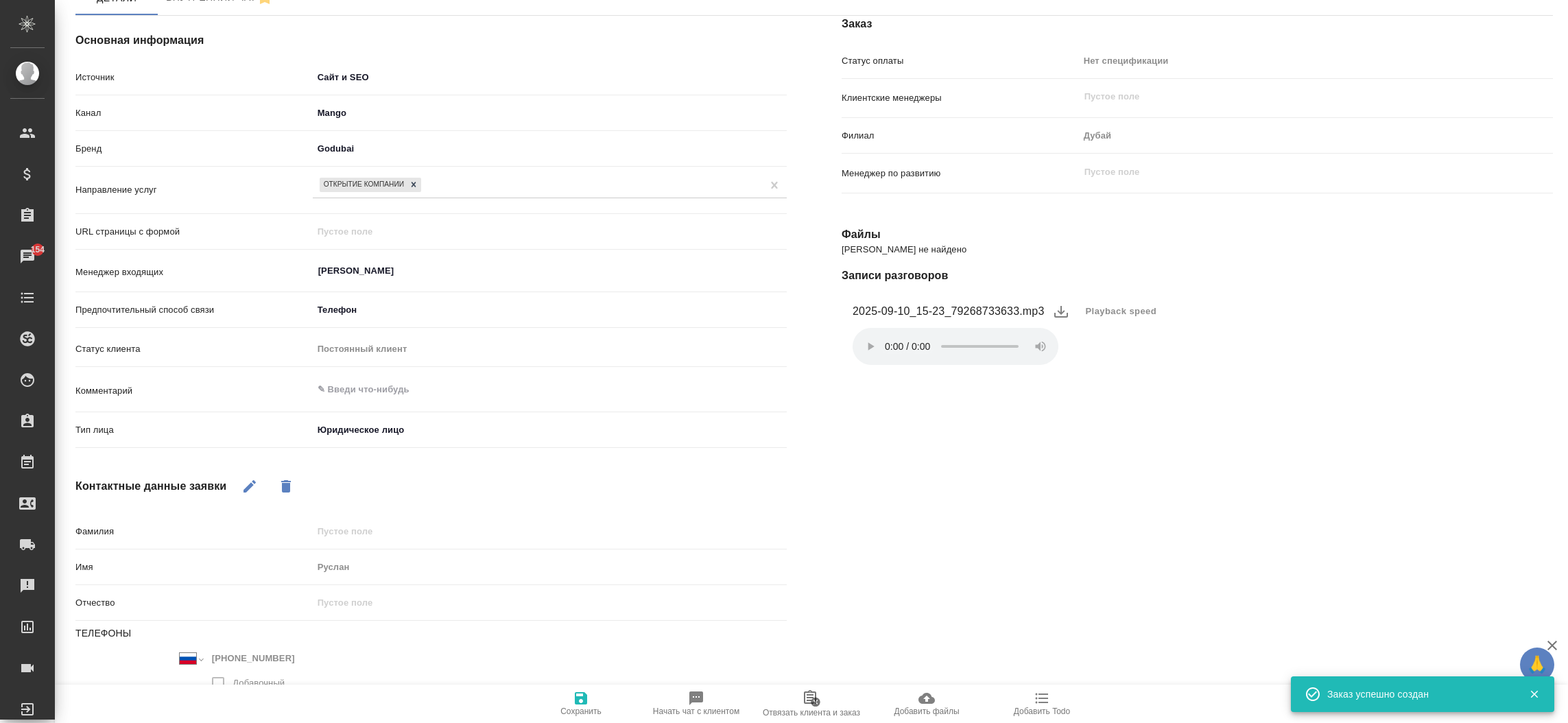
type textarea "x"
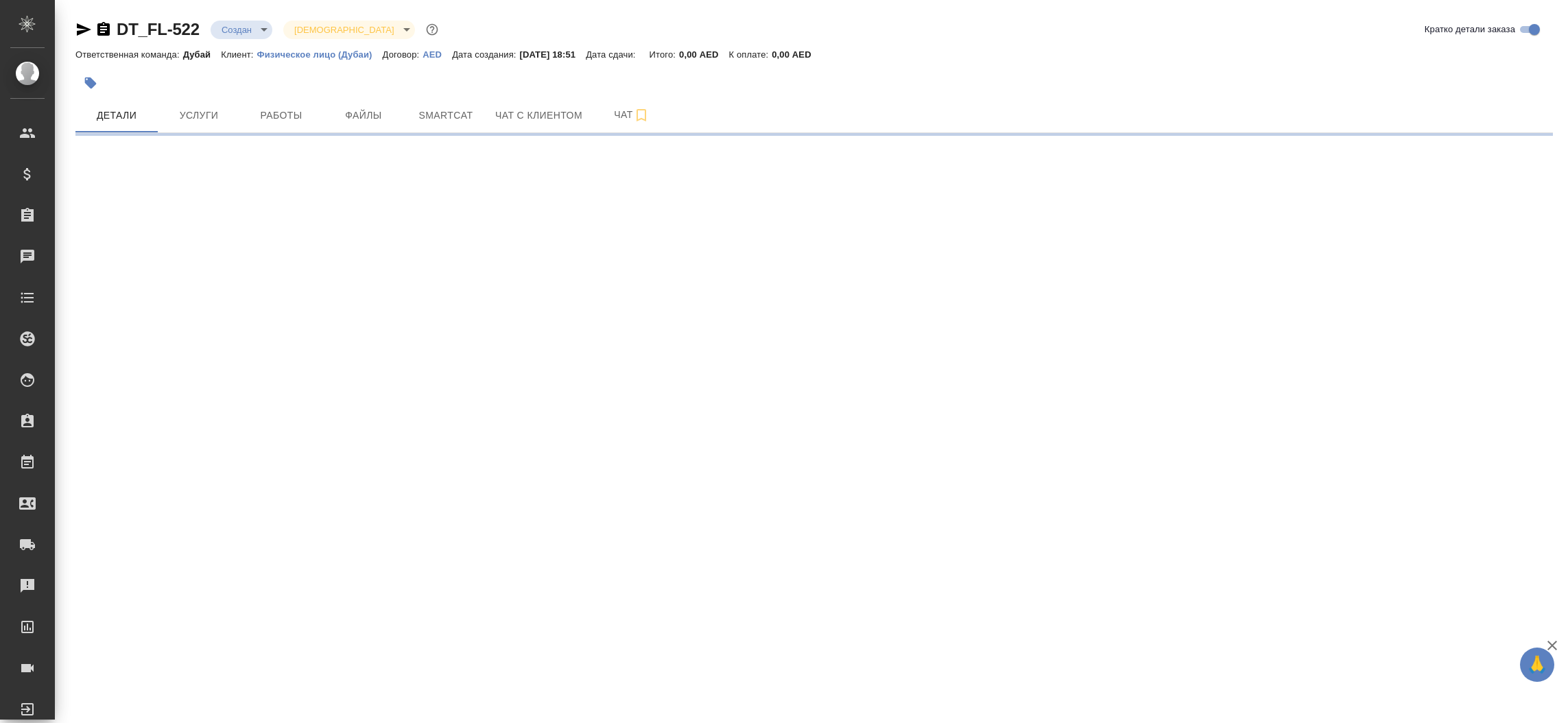
select select "RU"
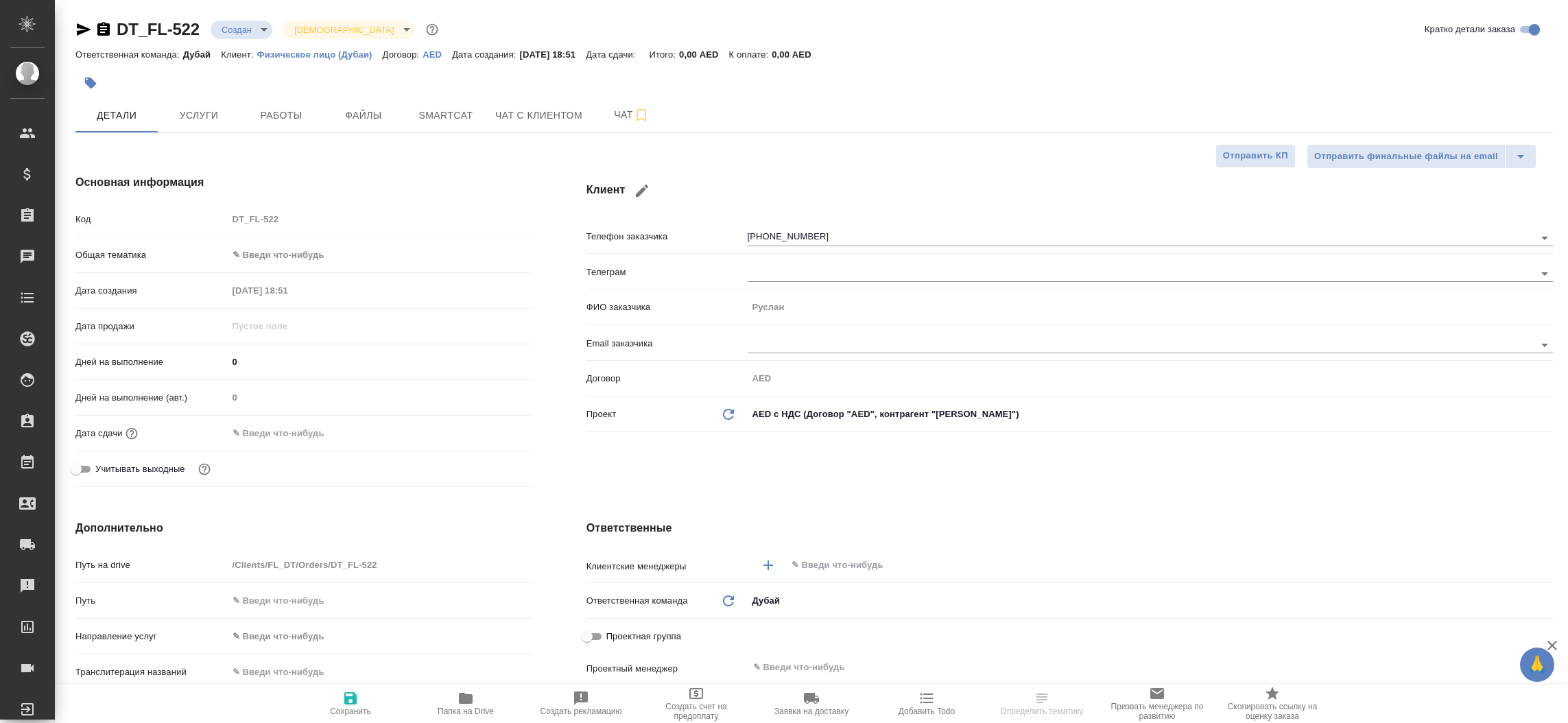
type textarea "x"
click at [85, 33] on icon "button" at bounding box center [83, 29] width 16 height 16
select select "RU"
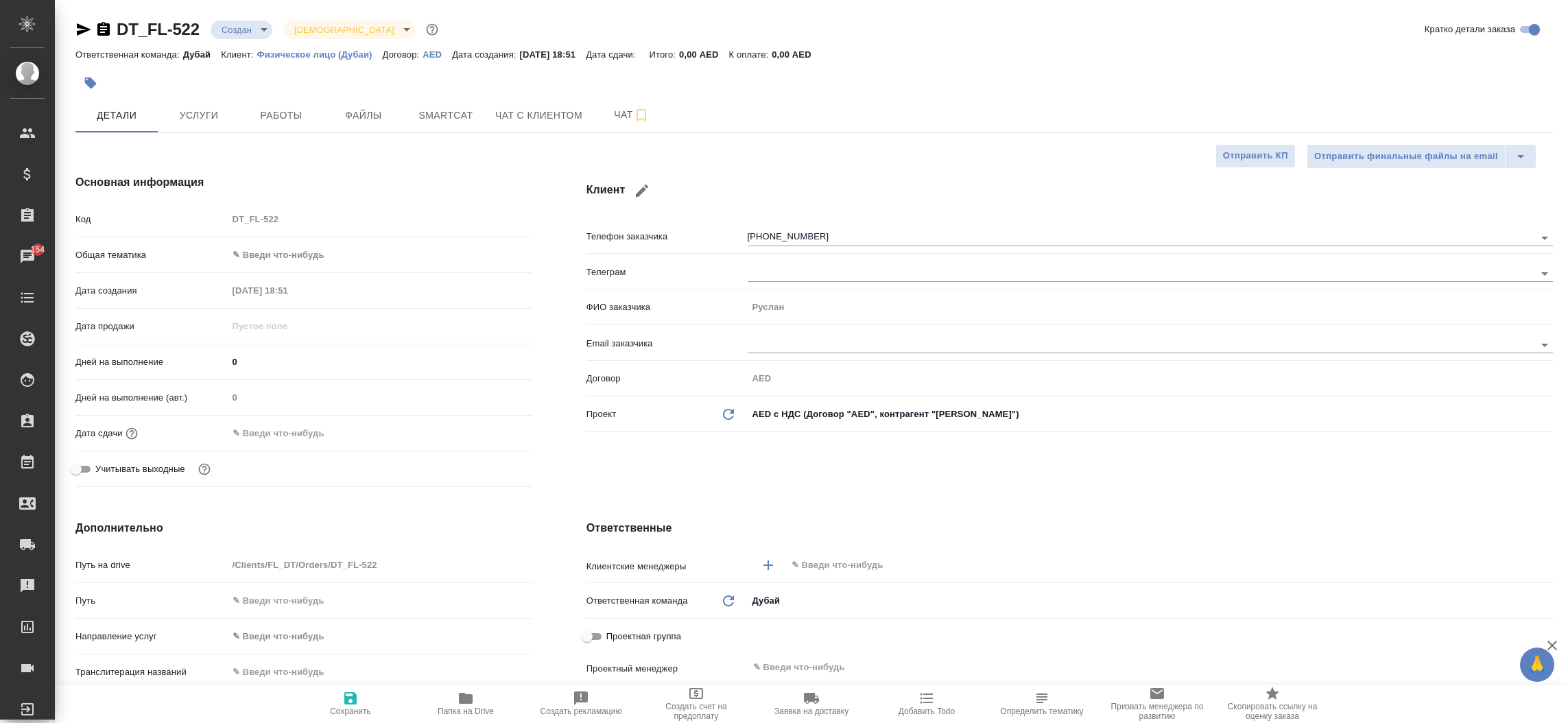
type textarea "x"
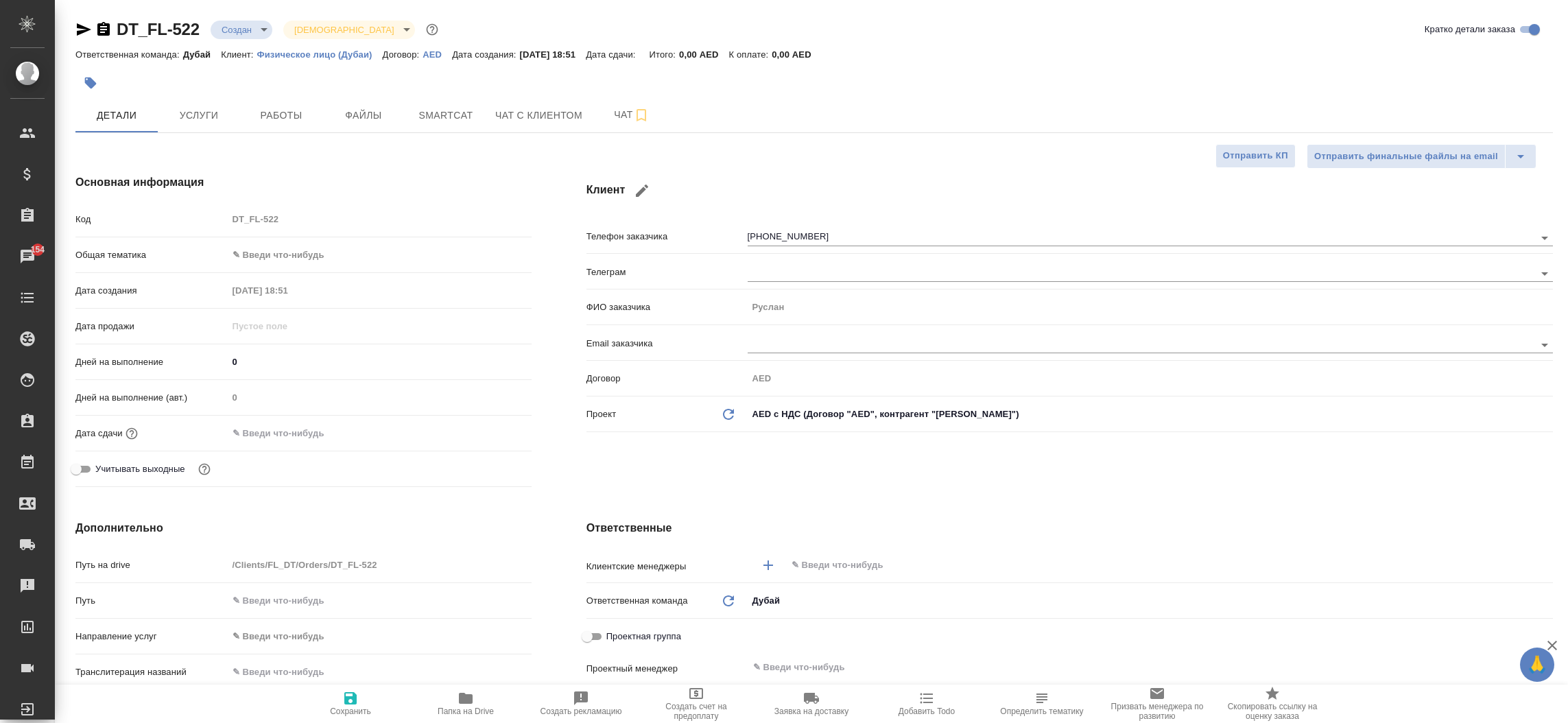
type textarea "x"
